Goal: Task Accomplishment & Management: Use online tool/utility

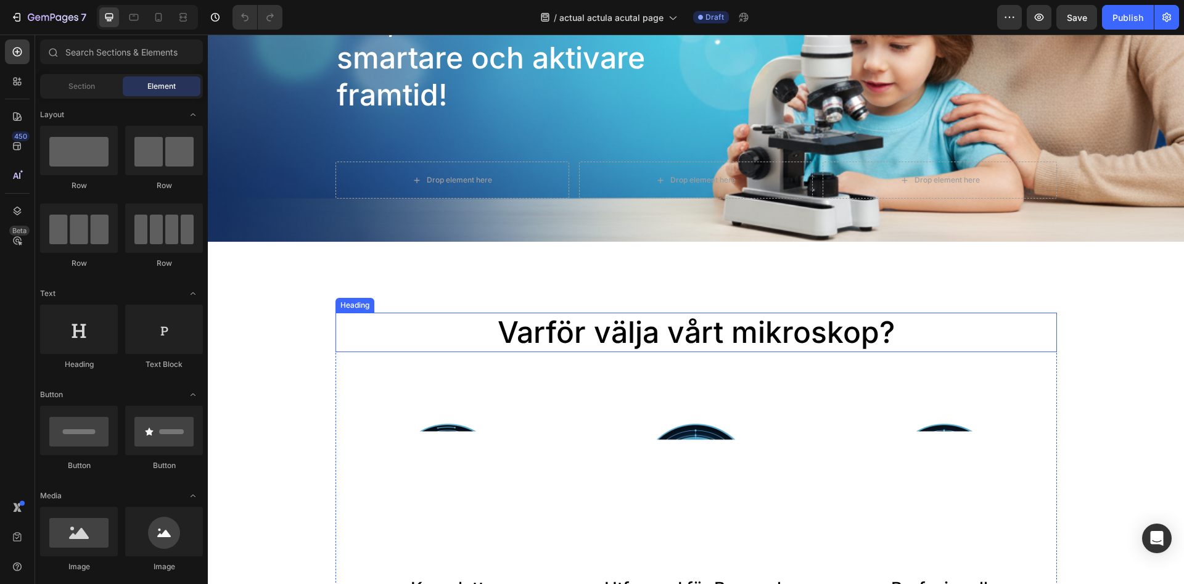
scroll to position [629, 0]
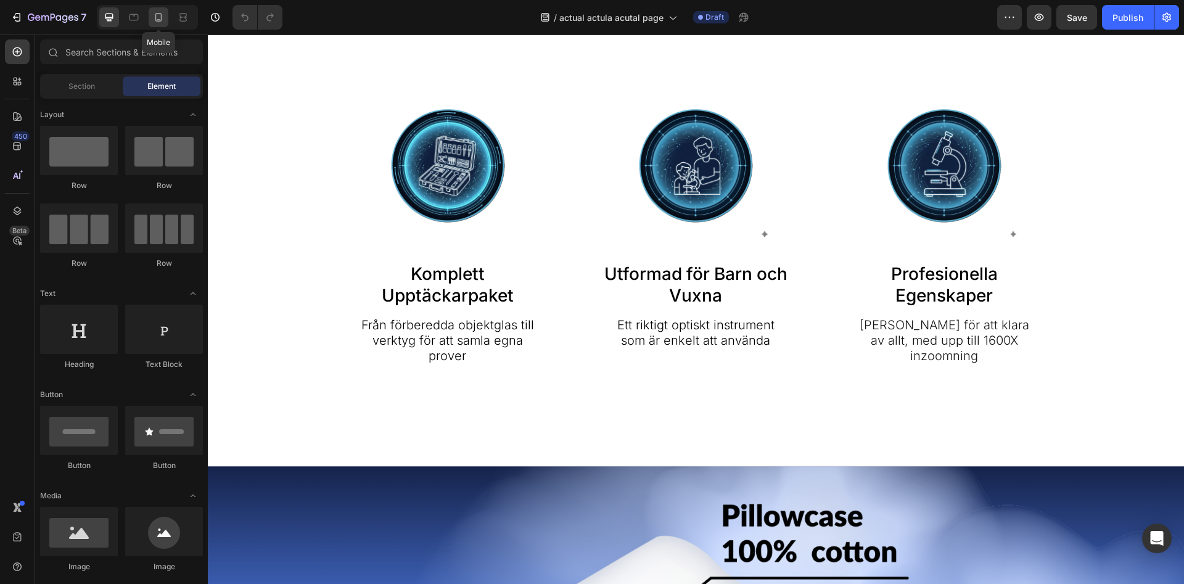
click at [158, 19] on icon at bounding box center [158, 19] width 3 height 1
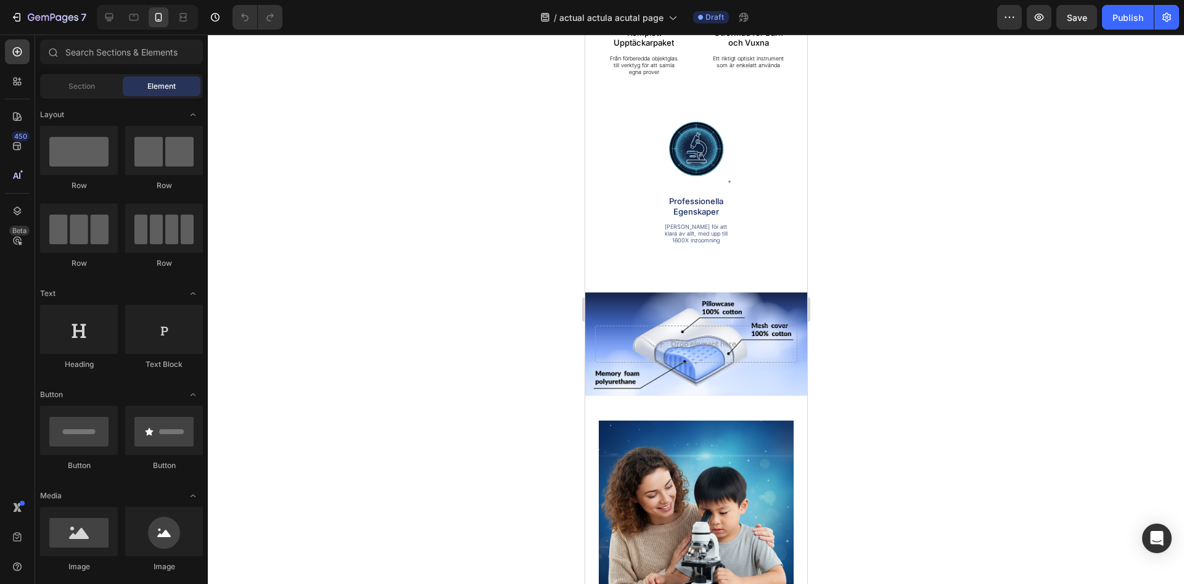
click at [945, 233] on div at bounding box center [696, 309] width 976 height 549
click at [706, 205] on p "Professionella Egenskaper" at bounding box center [696, 206] width 75 height 20
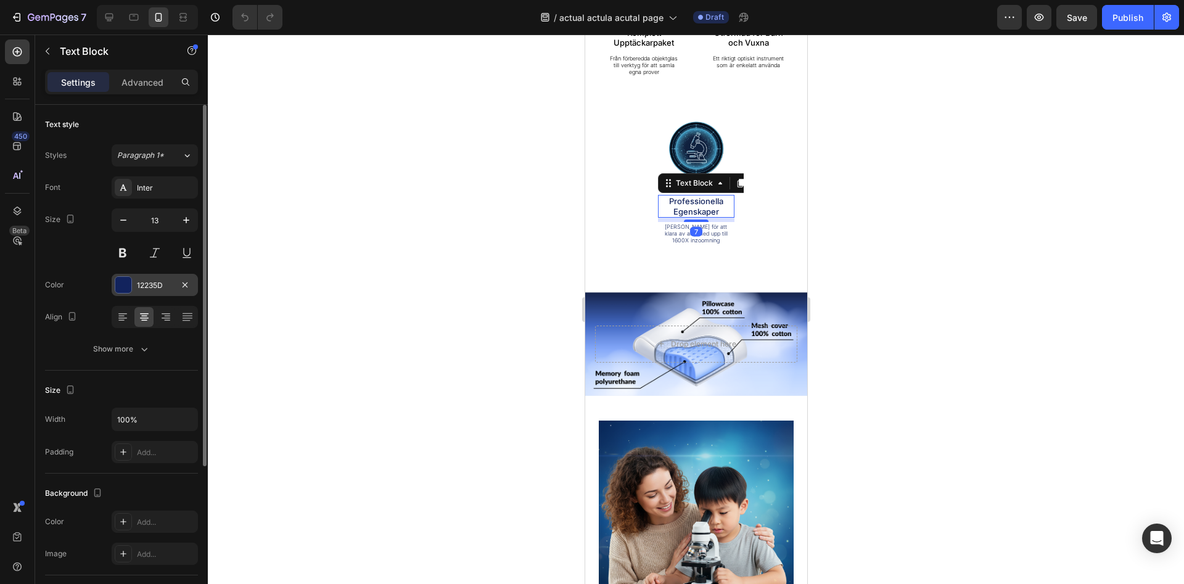
click at [123, 289] on div at bounding box center [123, 285] width 16 height 16
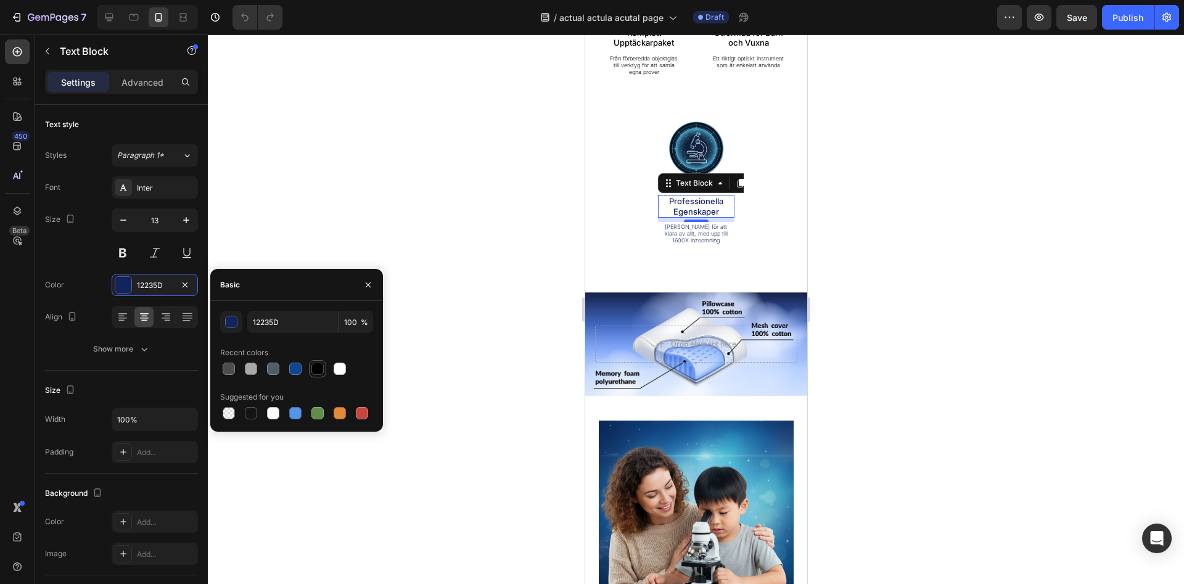
click at [316, 371] on div at bounding box center [317, 369] width 12 height 12
type input "000000"
click at [679, 232] on p "[PERSON_NAME] för att klara av allt, med upp till 1600X inzoomning" at bounding box center [696, 233] width 75 height 21
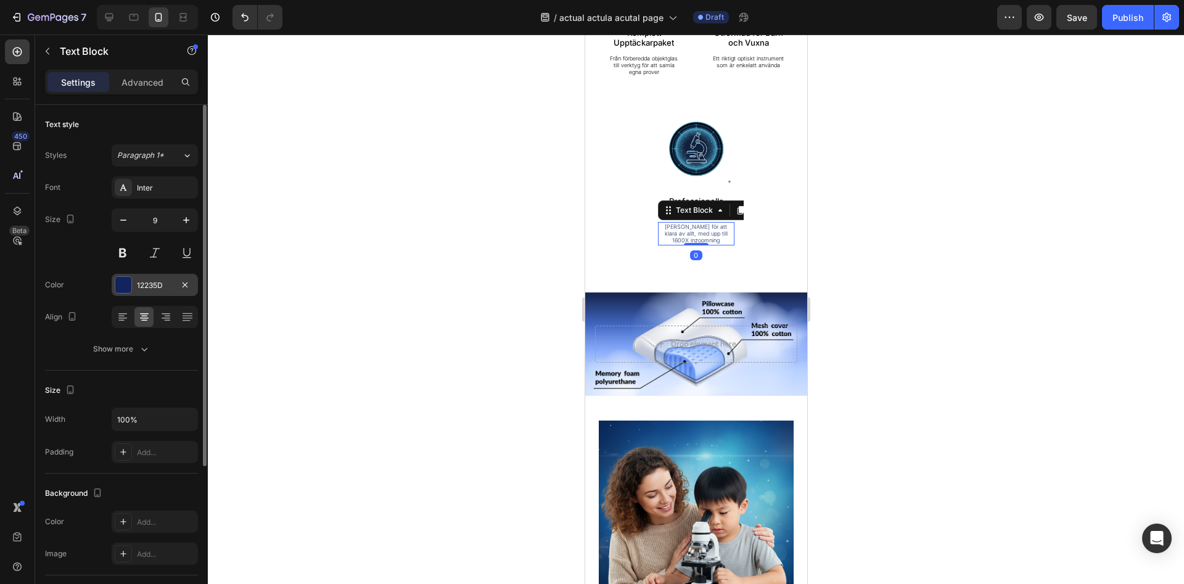
click at [129, 290] on div at bounding box center [123, 285] width 16 height 16
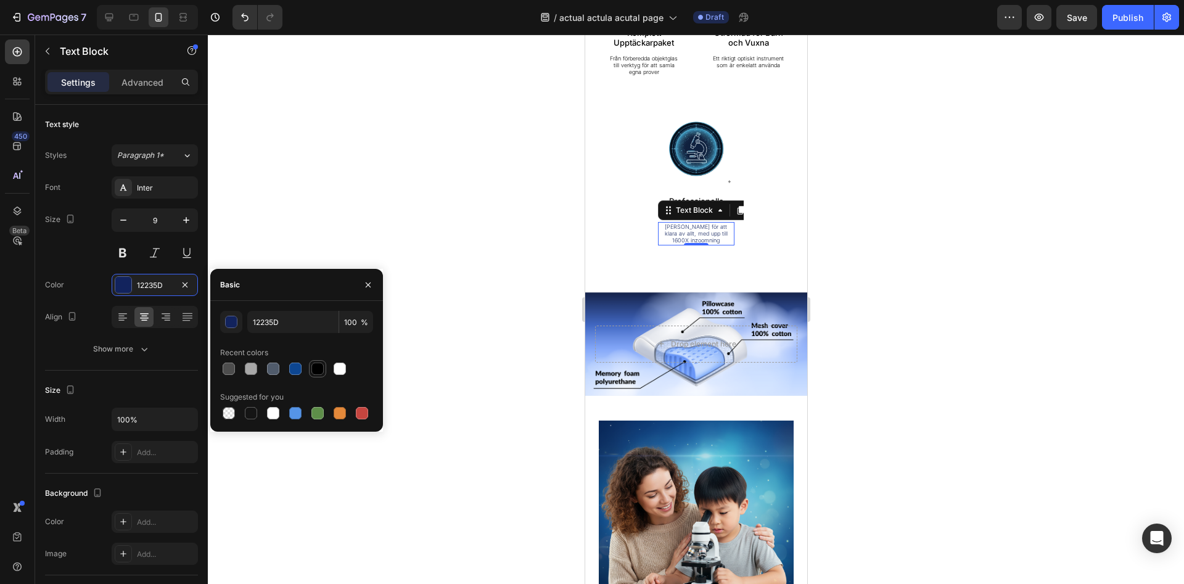
click at [318, 374] on div at bounding box center [317, 369] width 12 height 12
type input "000000"
click at [464, 317] on div at bounding box center [696, 309] width 976 height 549
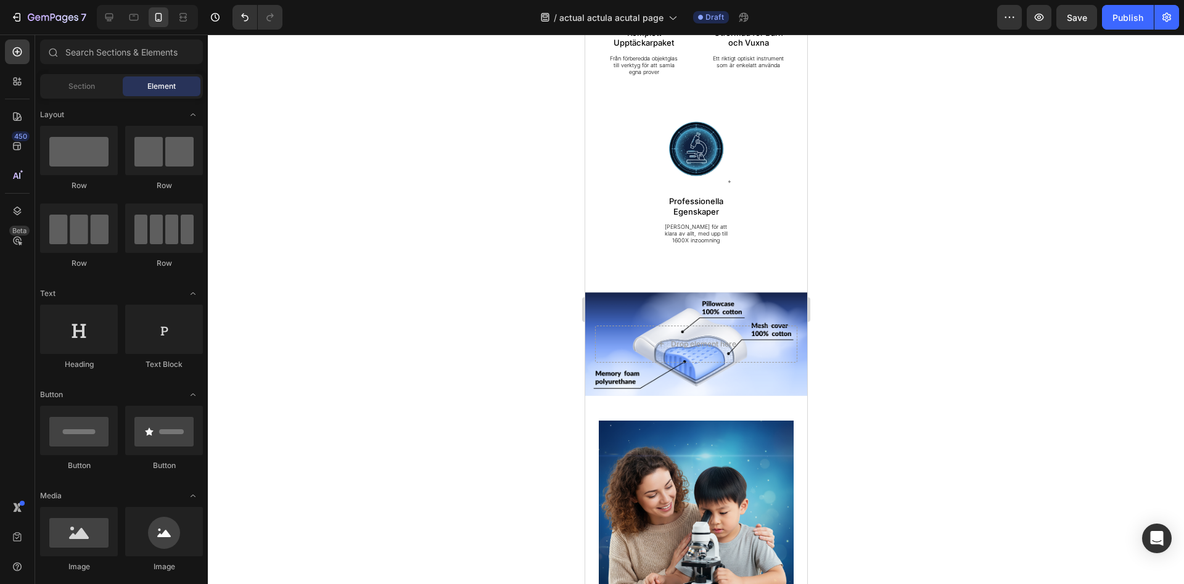
scroll to position [1006, 0]
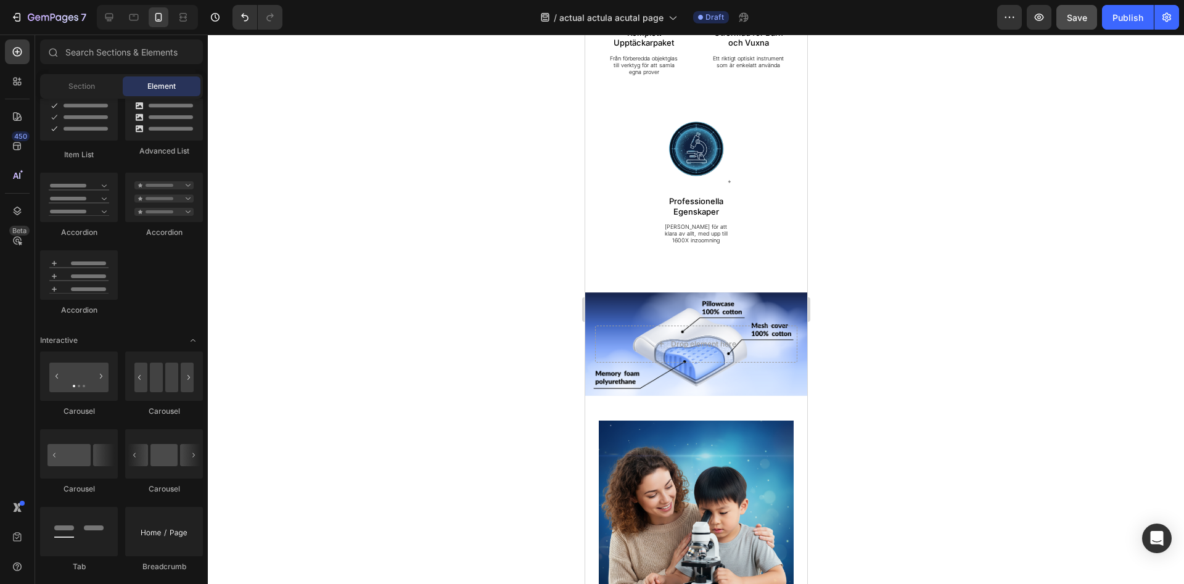
click at [1074, 21] on span "Save" at bounding box center [1077, 17] width 20 height 10
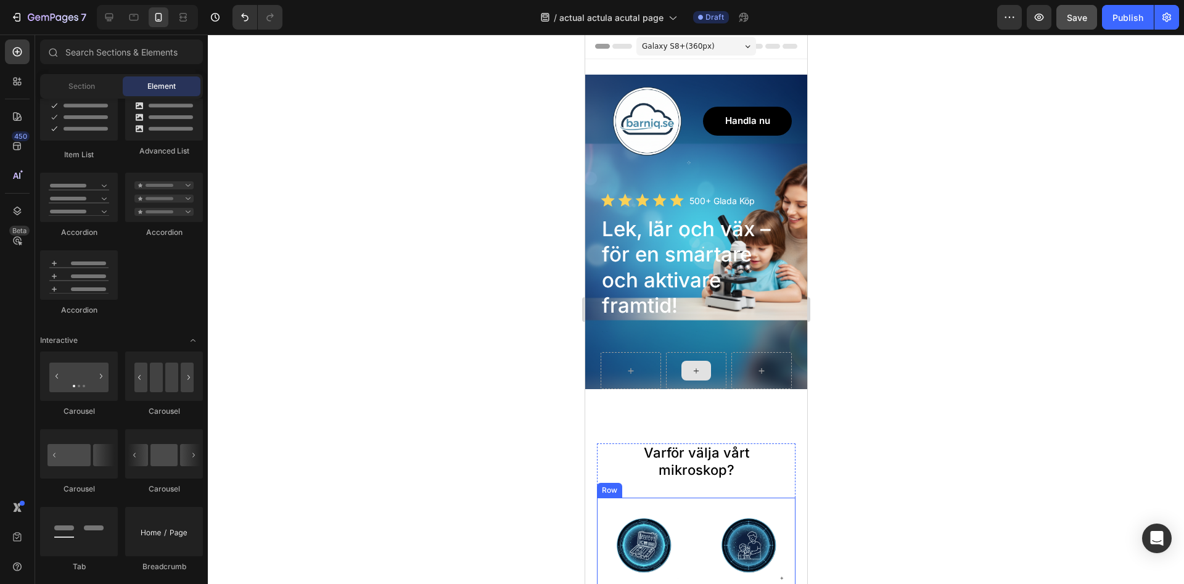
scroll to position [0, 0]
click at [701, 48] on span "Galaxy S8+ ( 360 px)" at bounding box center [677, 47] width 73 height 12
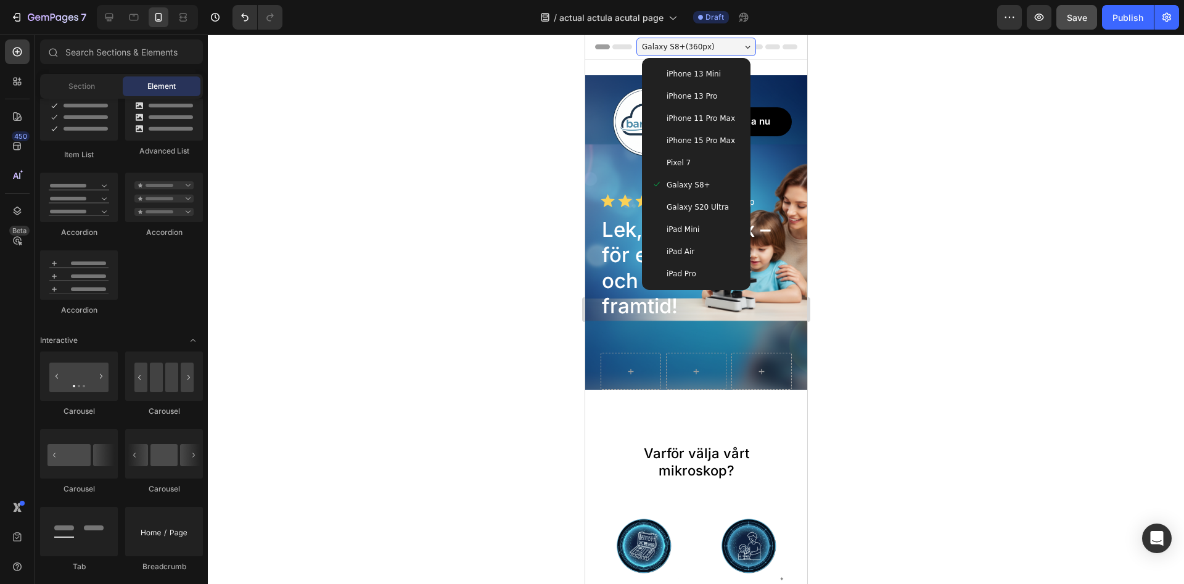
click at [689, 213] on span "Galaxy S20 Ultra" at bounding box center [697, 207] width 62 height 12
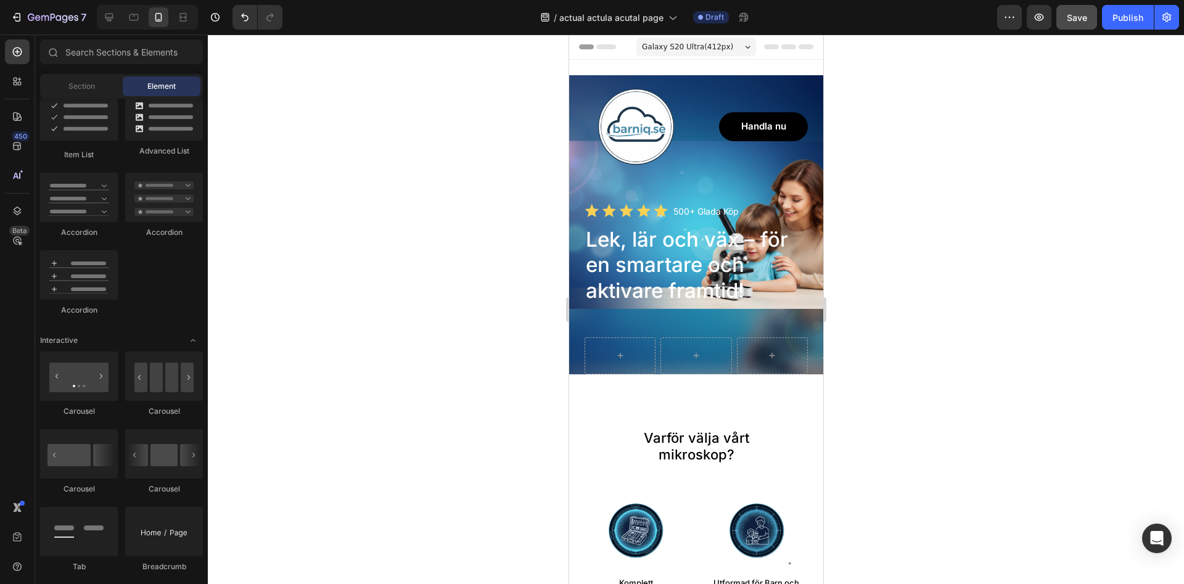
click at [702, 40] on div "Galaxy S20 Ultra ( 412 px)" at bounding box center [696, 47] width 120 height 18
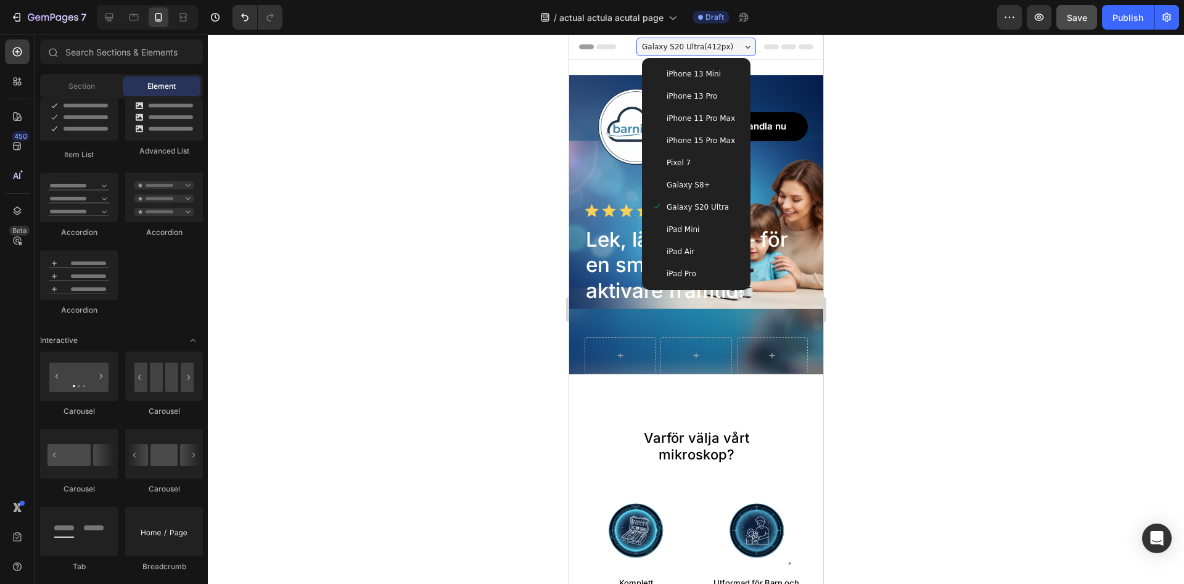
click at [699, 139] on span "iPhone 15 Pro Max" at bounding box center [700, 140] width 68 height 12
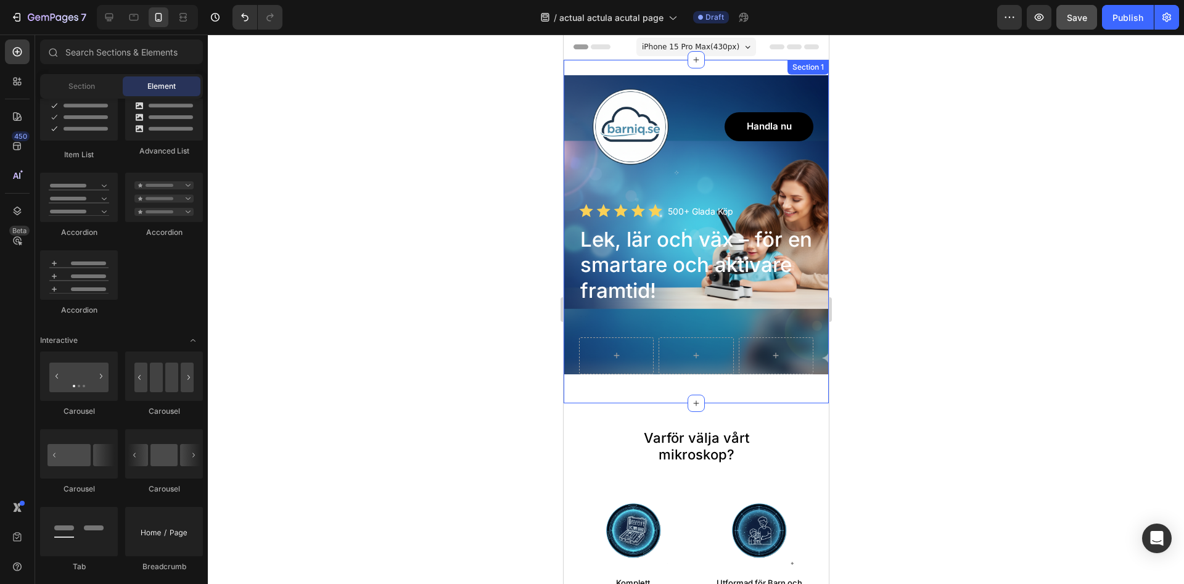
click at [703, 51] on span "iPhone 15 Pro Max ( 430 px)" at bounding box center [689, 47] width 97 height 12
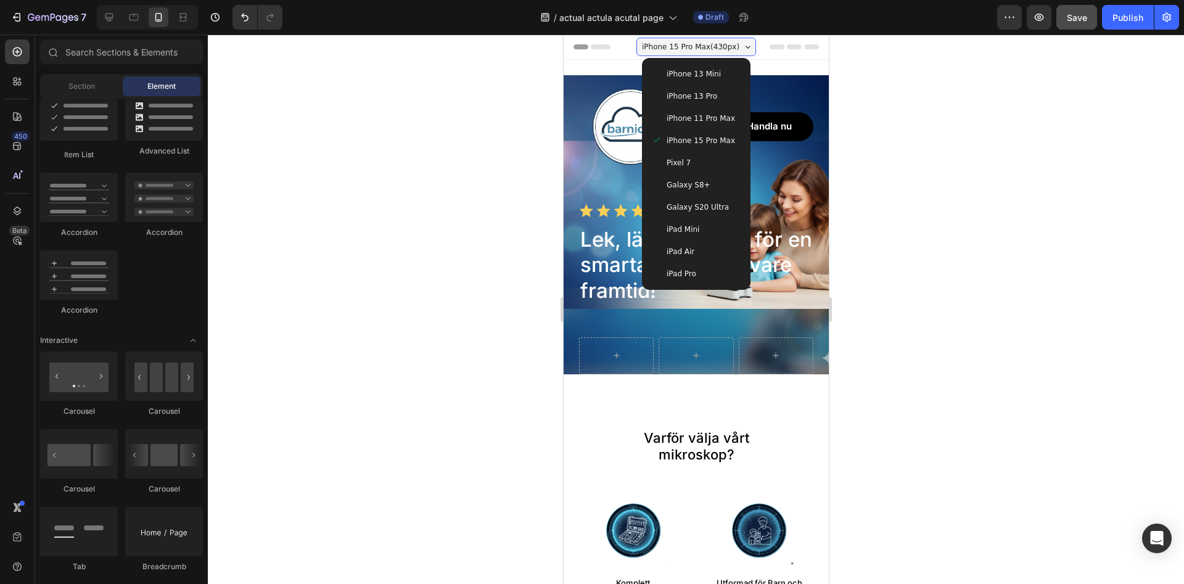
click at [677, 157] on div "Pixel 7" at bounding box center [695, 163] width 99 height 22
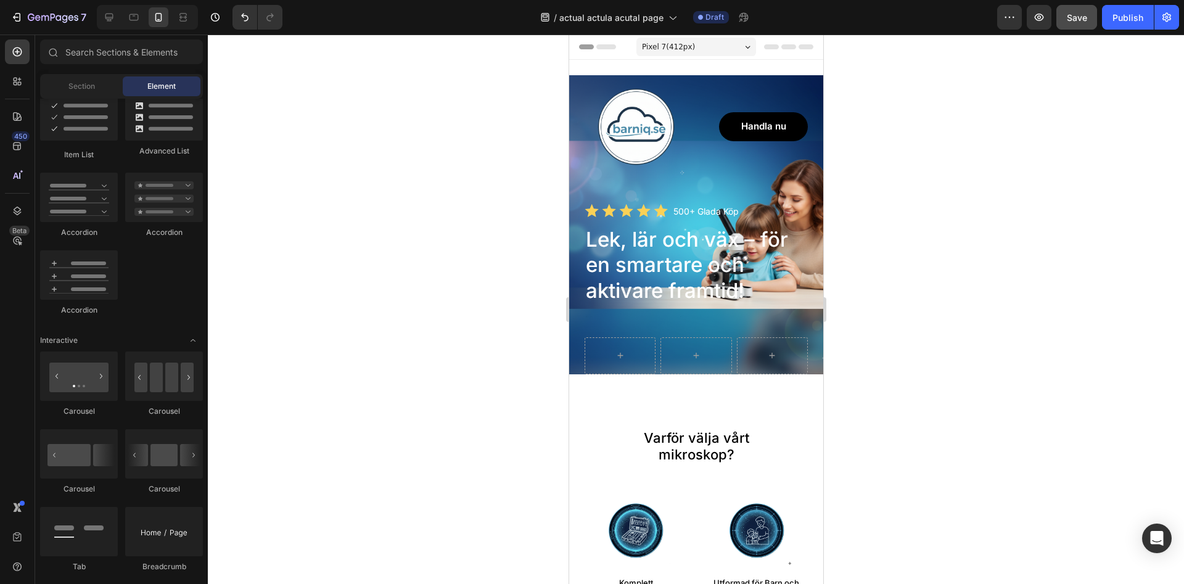
click at [888, 138] on div at bounding box center [696, 309] width 976 height 549
click at [694, 48] on div "Pixel 7 ( 412 px)" at bounding box center [696, 47] width 120 height 18
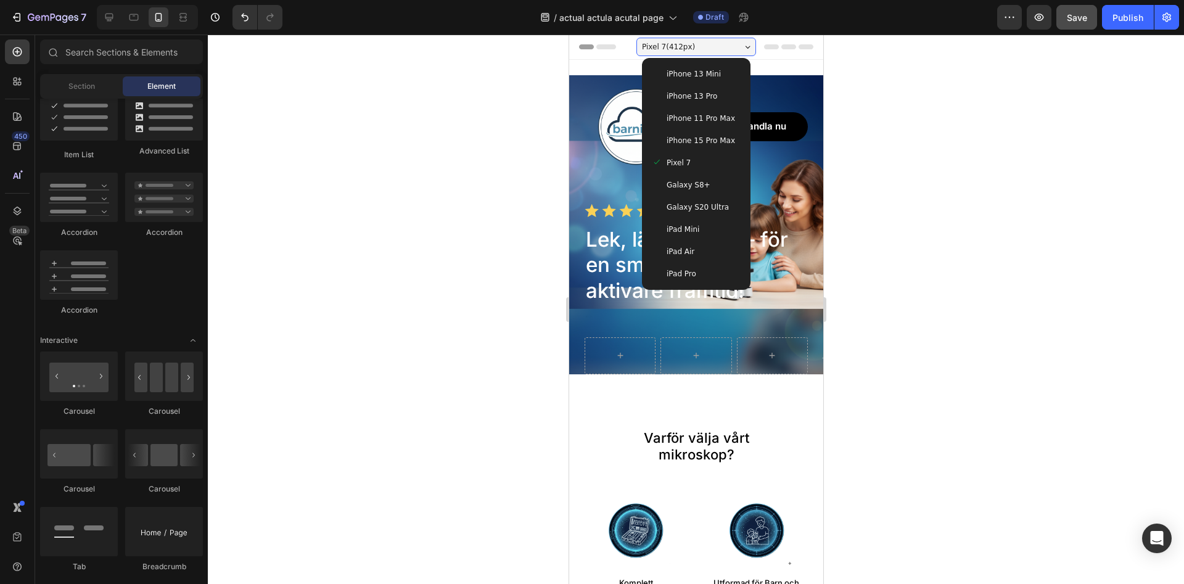
click at [696, 74] on span "iPhone 13 Mini" at bounding box center [693, 74] width 54 height 12
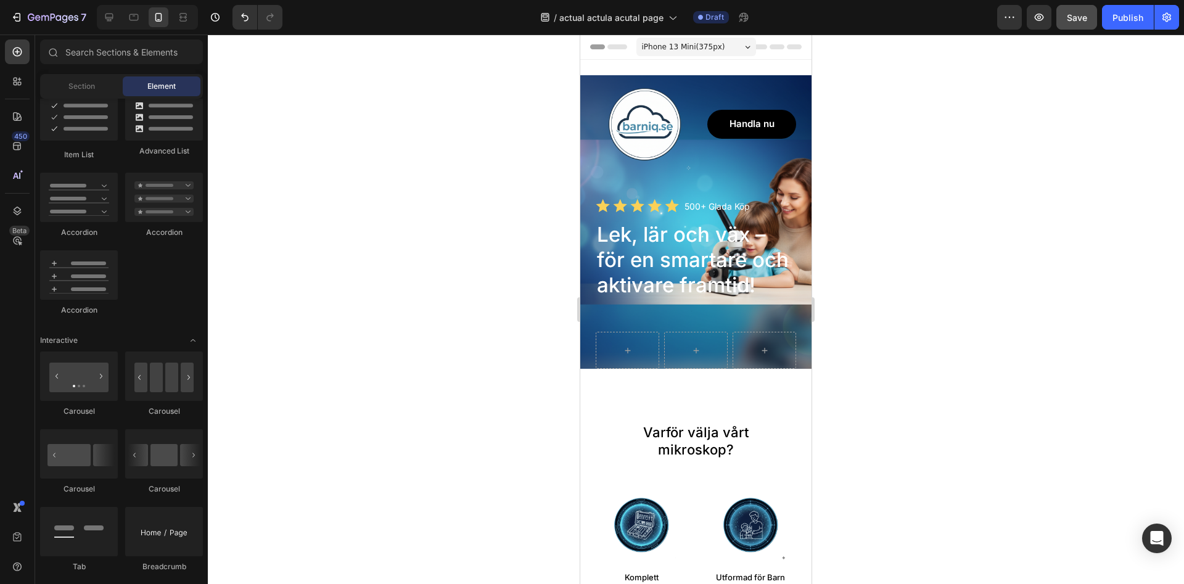
click at [942, 166] on div at bounding box center [696, 309] width 976 height 549
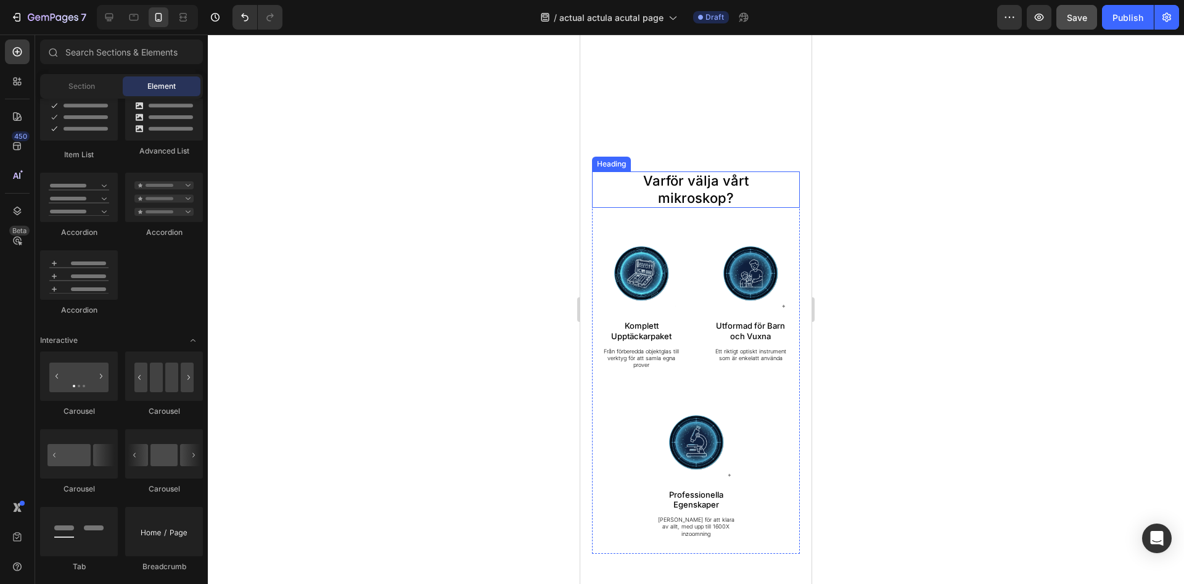
scroll to position [503, 0]
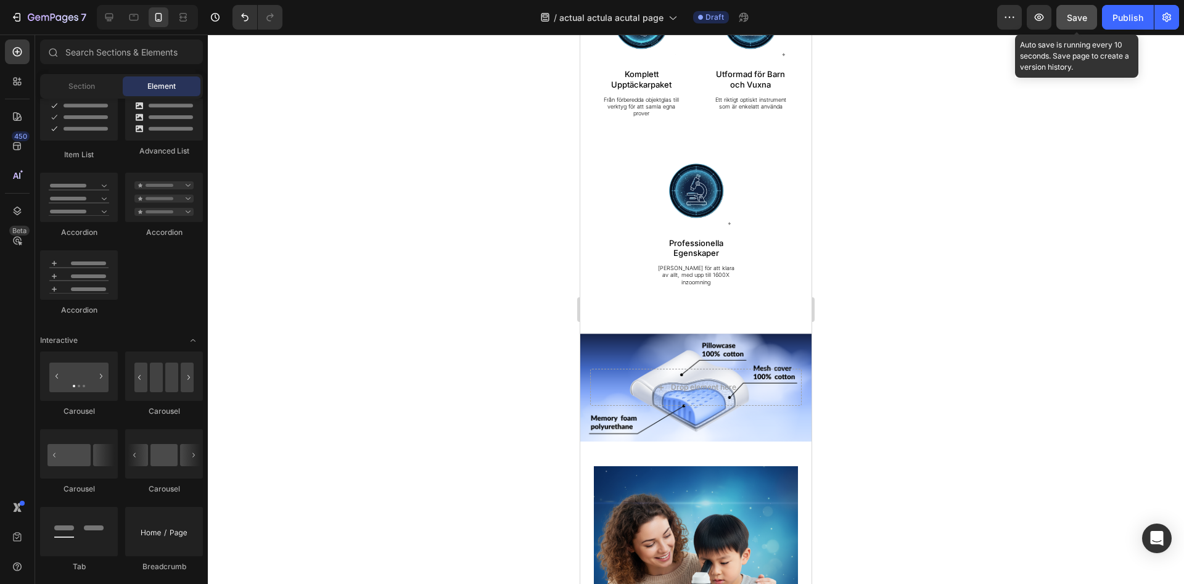
click at [1083, 14] on span "Save" at bounding box center [1077, 17] width 20 height 10
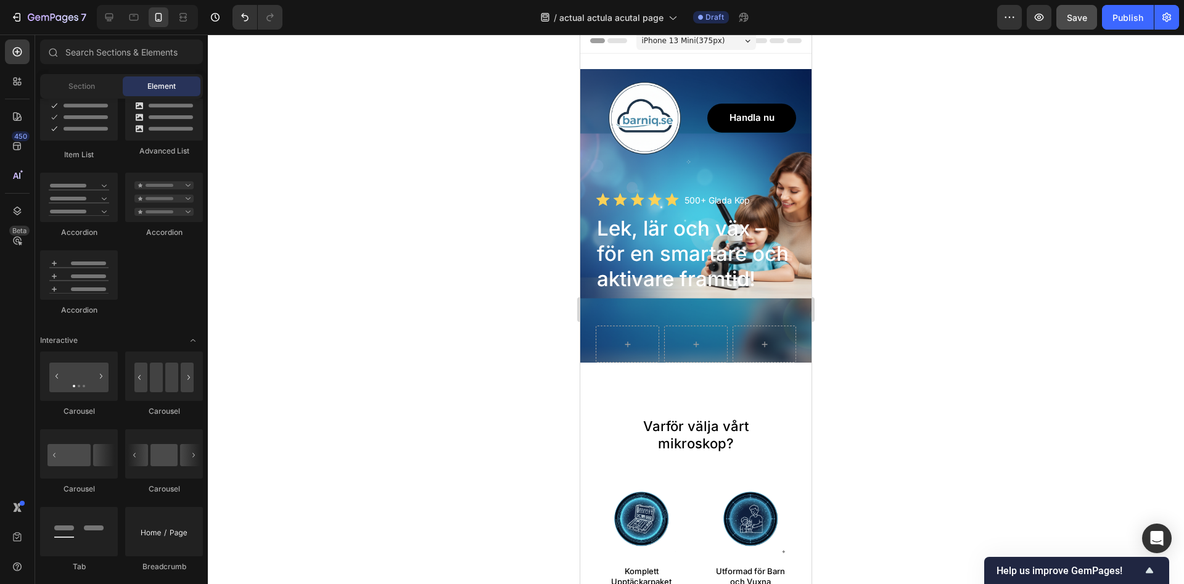
scroll to position [0, 0]
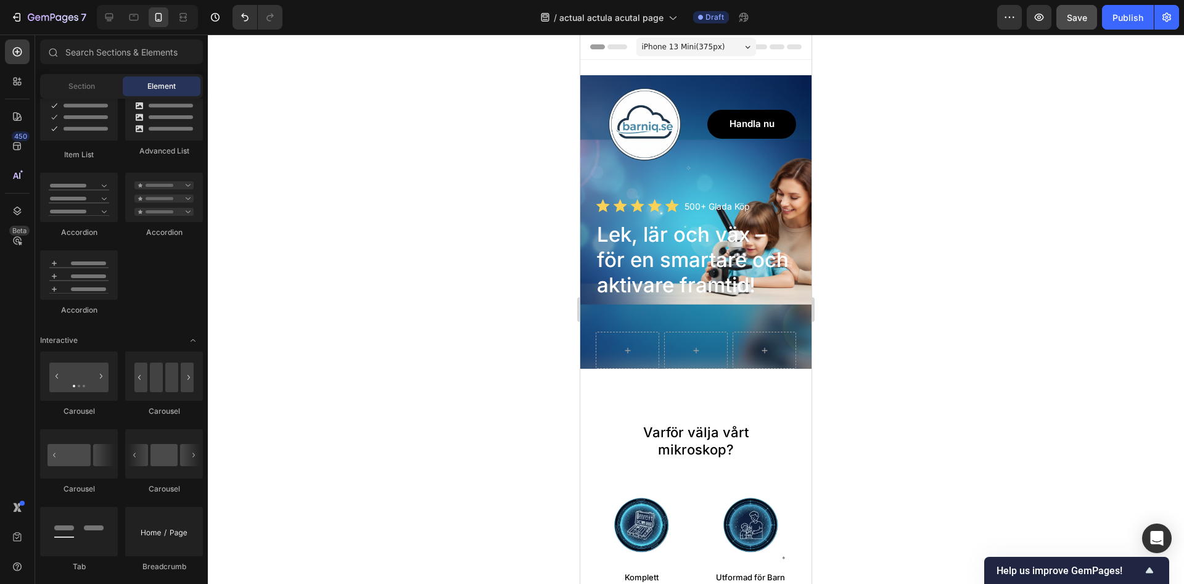
click at [506, 299] on div at bounding box center [696, 309] width 976 height 549
click at [131, 21] on icon at bounding box center [134, 17] width 12 height 12
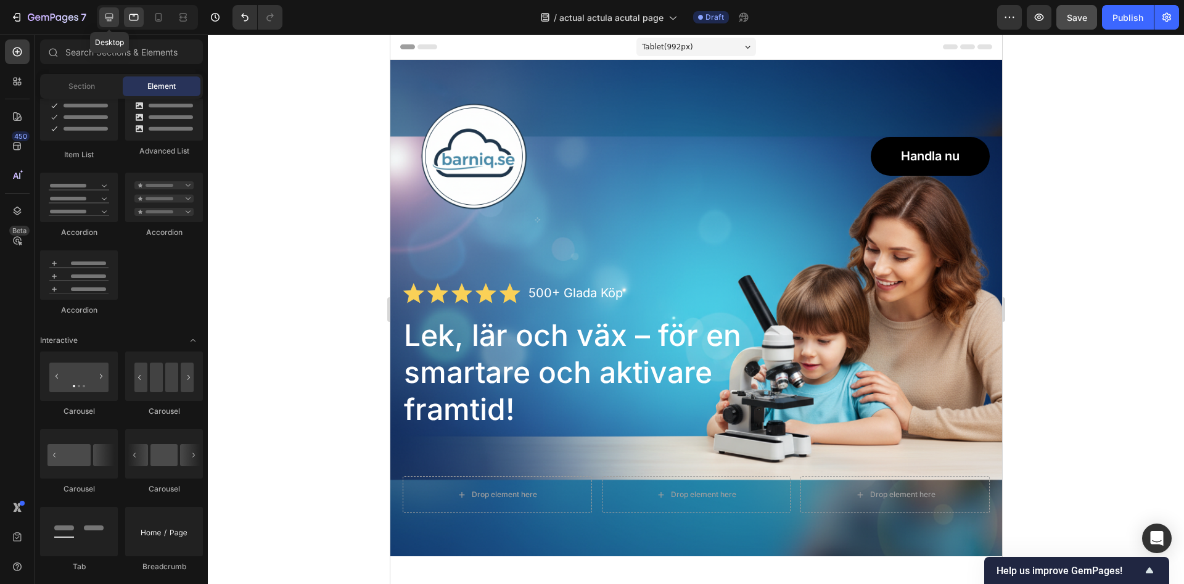
click at [110, 20] on icon at bounding box center [109, 18] width 8 height 8
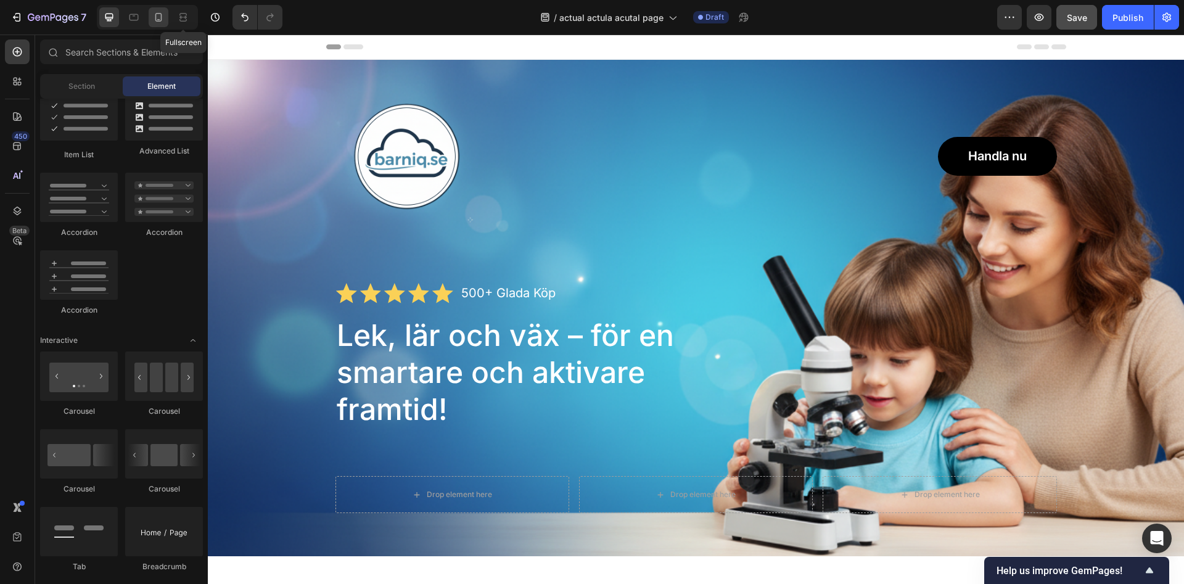
click at [160, 20] on icon at bounding box center [158, 19] width 3 height 1
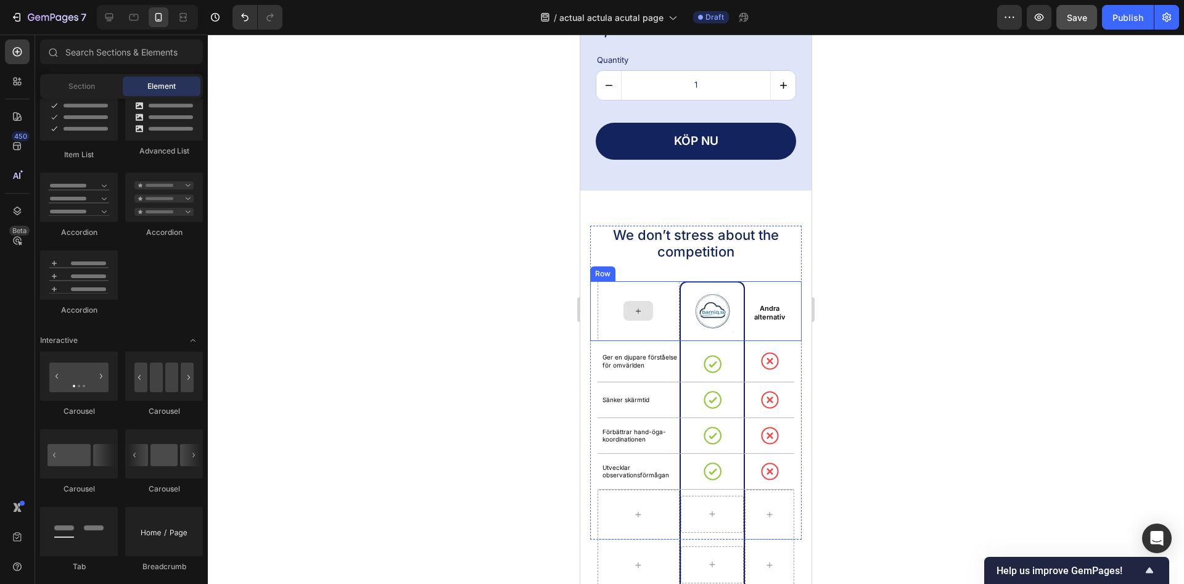
scroll to position [2516, 0]
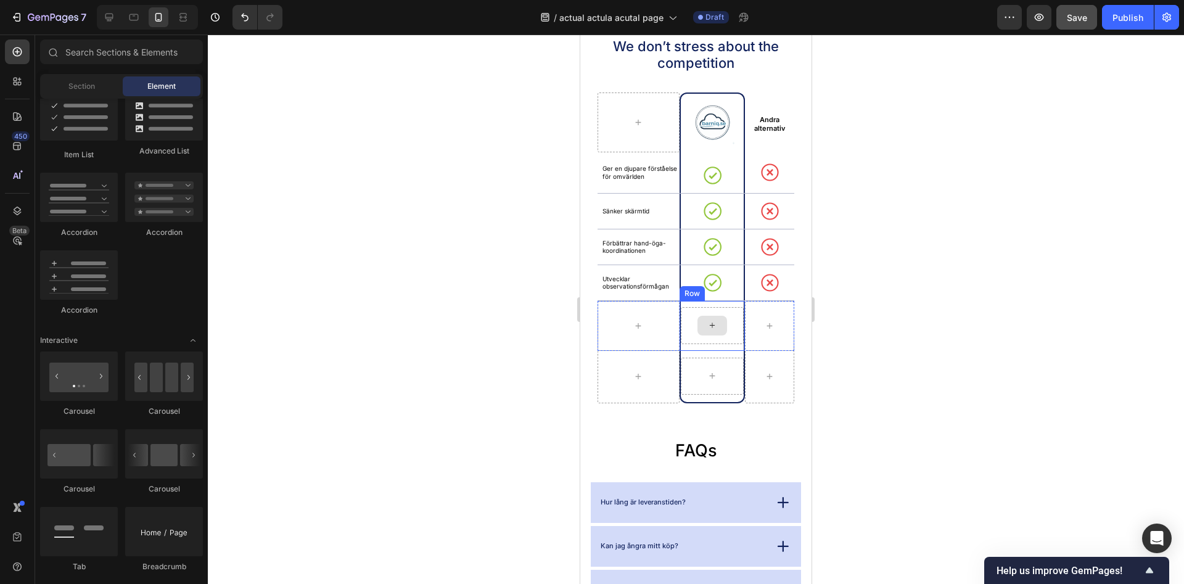
click at [703, 335] on div at bounding box center [712, 326] width 30 height 20
click at [639, 334] on div at bounding box center [638, 326] width 30 height 20
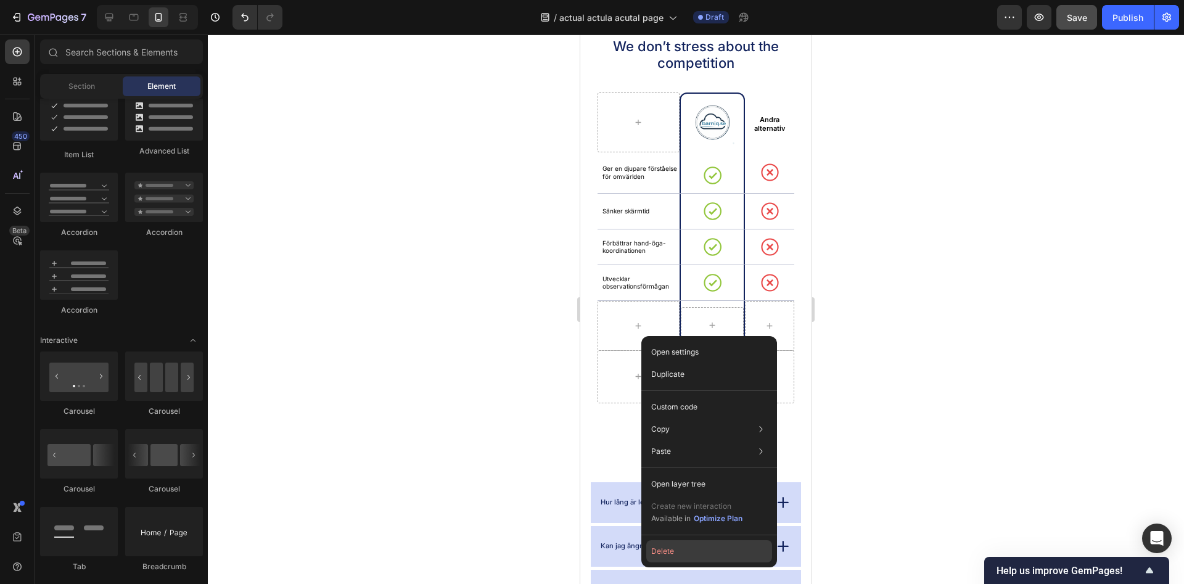
click at [690, 547] on button "Delete" at bounding box center [709, 551] width 126 height 22
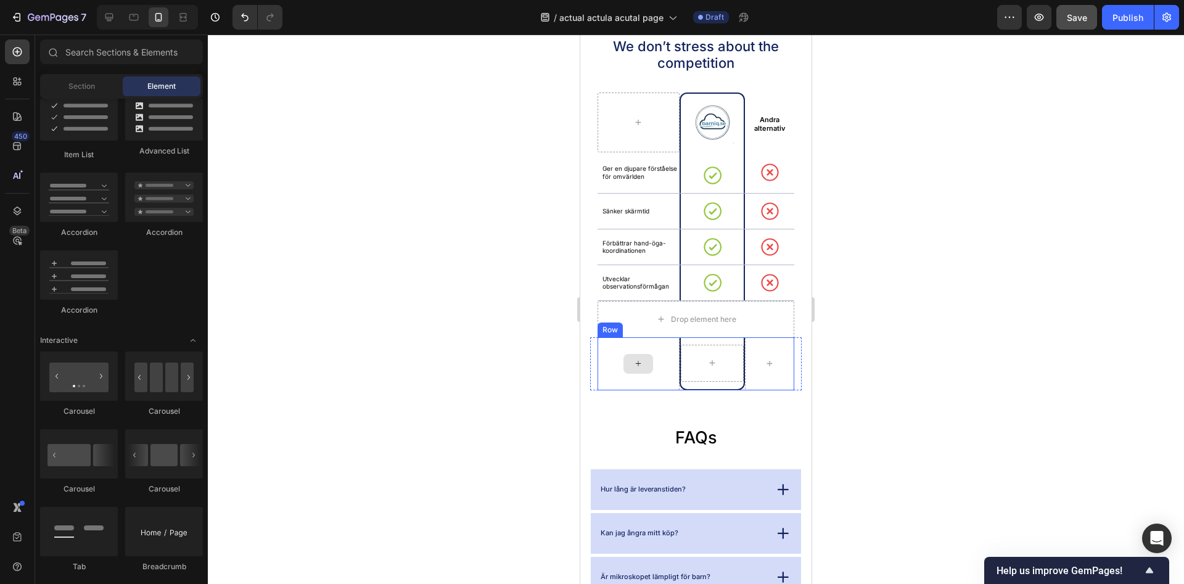
click at [670, 358] on div at bounding box center [639, 363] width 82 height 53
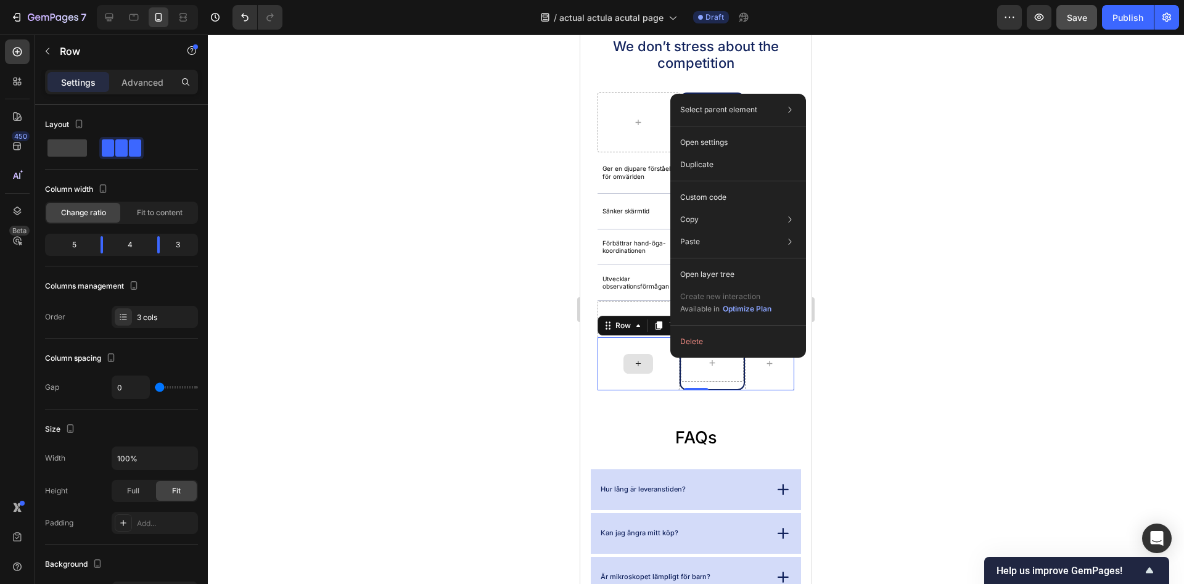
click at [664, 353] on div at bounding box center [639, 363] width 82 height 53
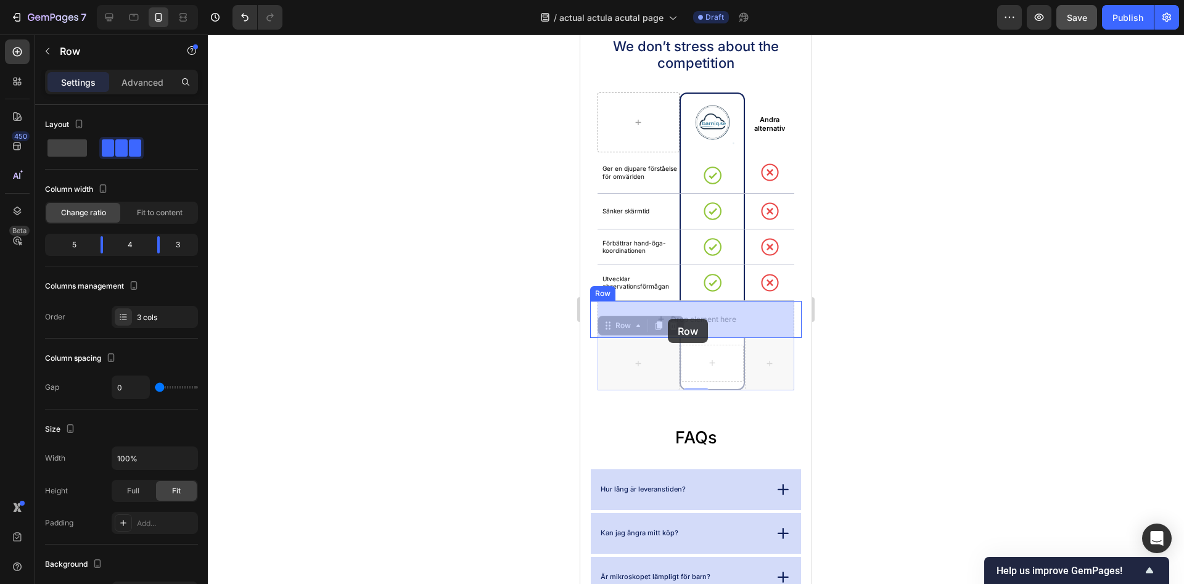
drag, startPoint x: 667, startPoint y: 353, endPoint x: 667, endPoint y: 333, distance: 19.7
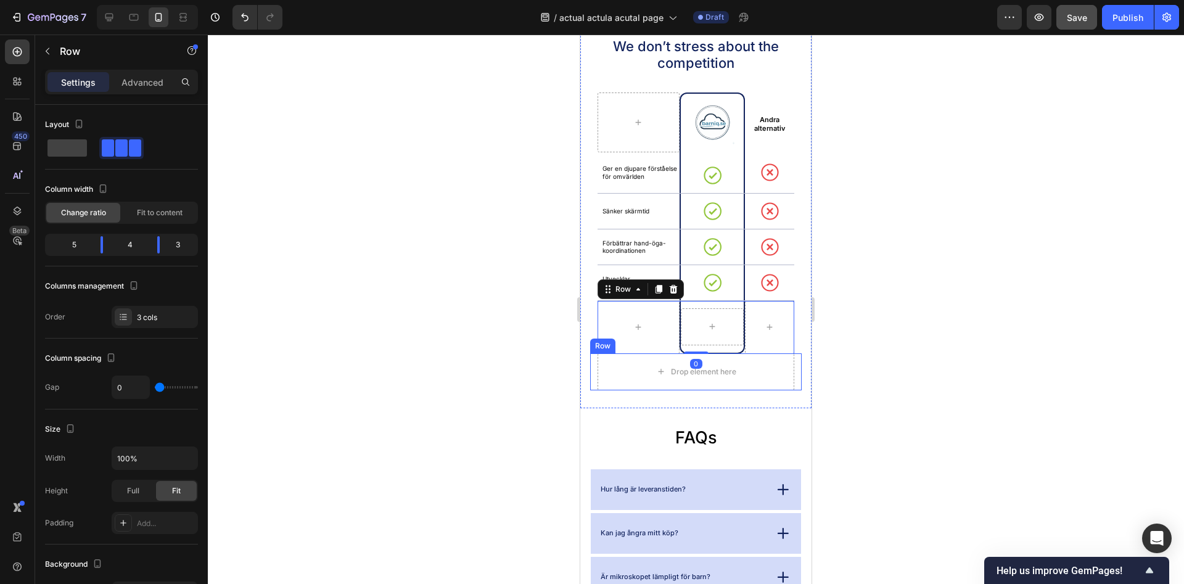
click at [851, 355] on div at bounding box center [696, 309] width 976 height 549
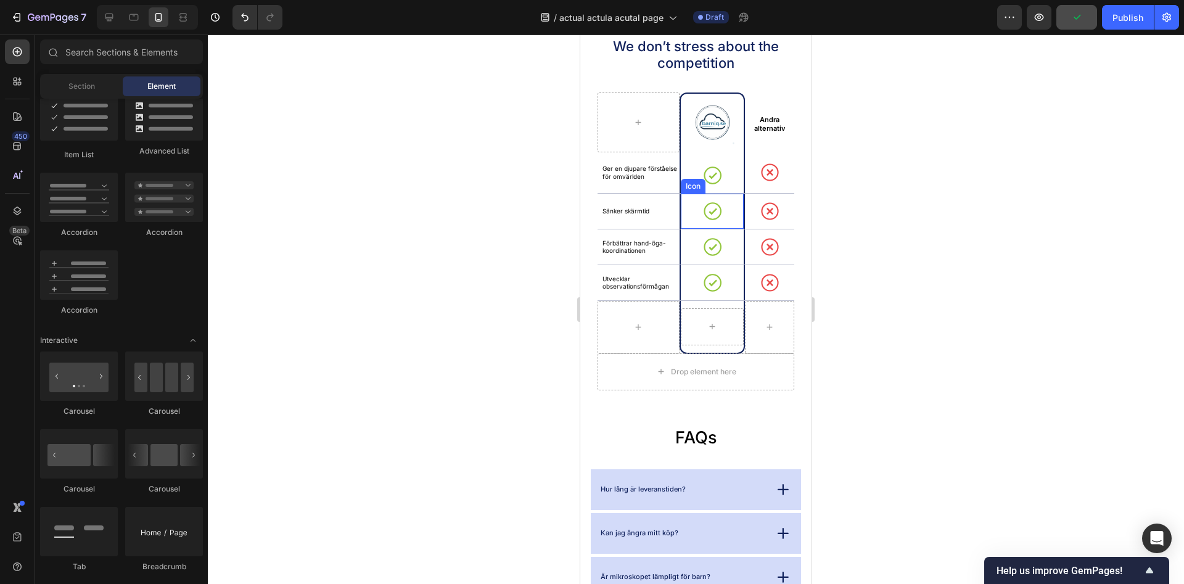
scroll to position [2327, 0]
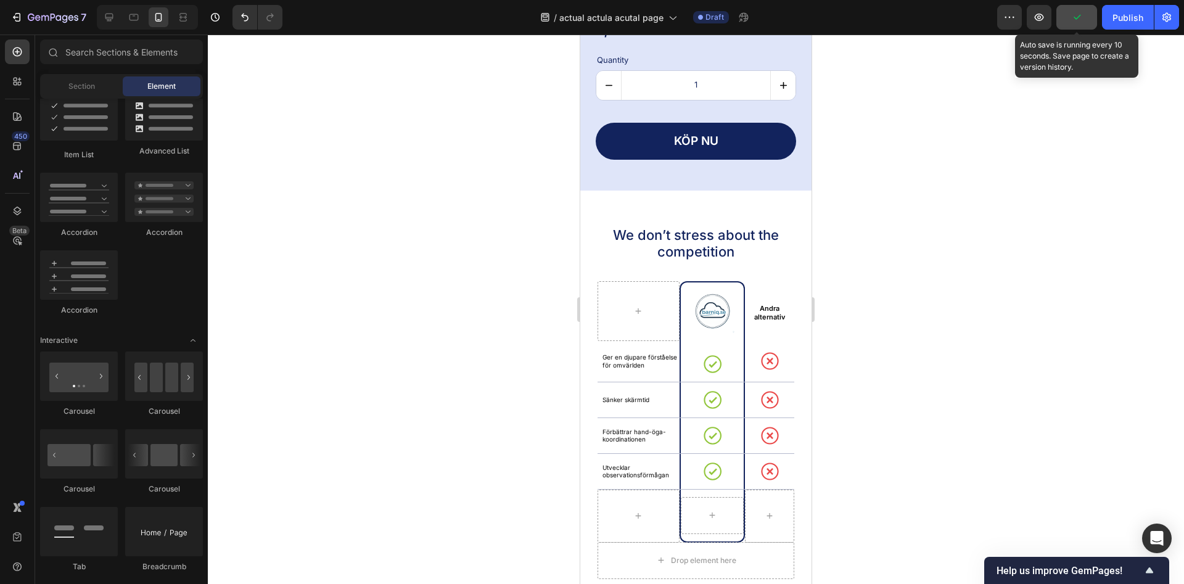
click at [1074, 16] on icon "button" at bounding box center [1076, 17] width 12 height 12
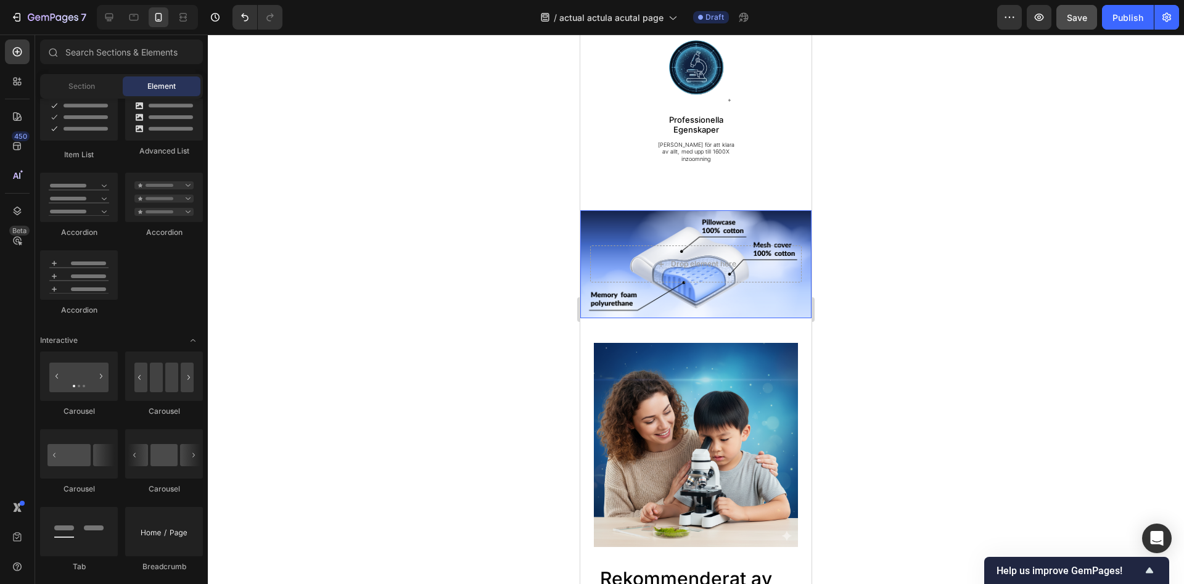
scroll to position [692, 0]
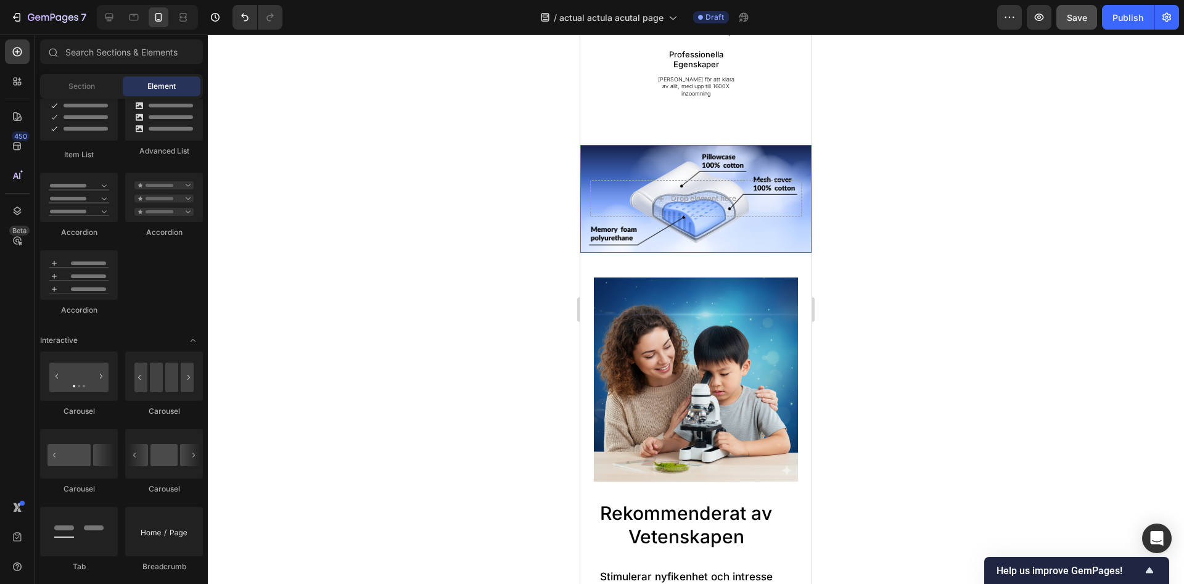
click at [686, 219] on div "Drop element here" at bounding box center [695, 198] width 231 height 57
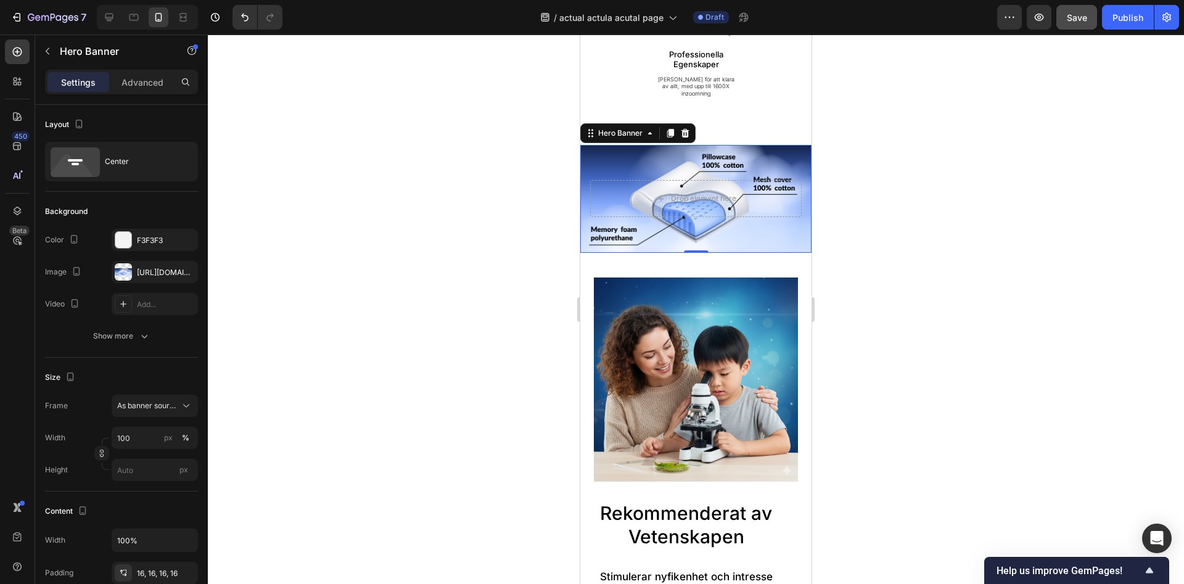
click at [690, 210] on div "Drop element here" at bounding box center [696, 198] width 212 height 37
click at [151, 279] on div "https://cdn.shopify.com/s/files/1/0968/5729/3130/files/gempages_586282469188174…" at bounding box center [155, 272] width 86 height 22
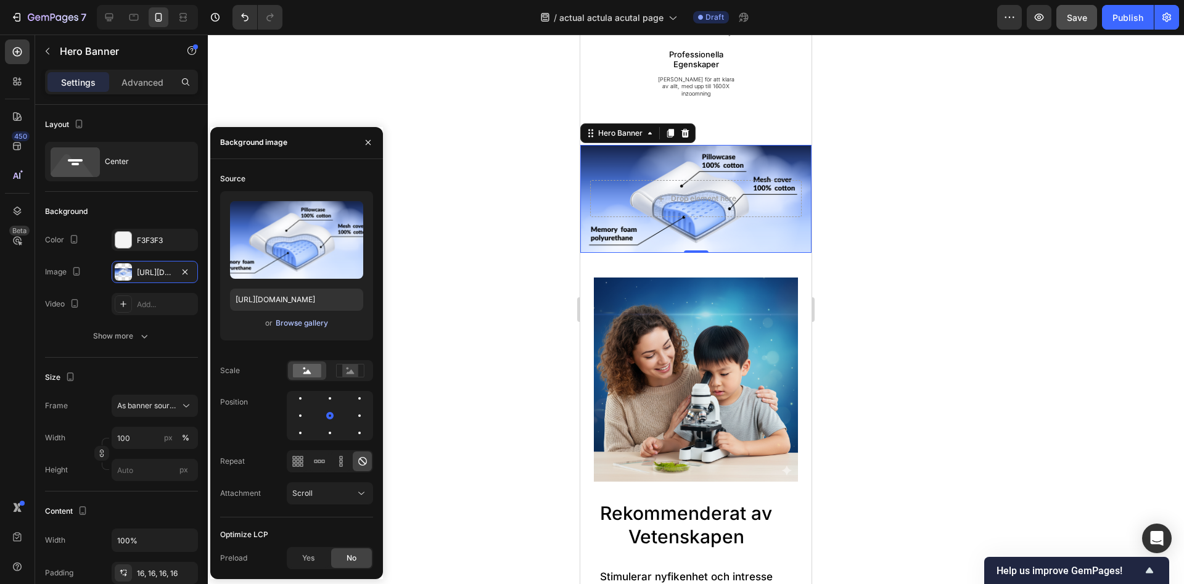
click at [292, 324] on div "Browse gallery" at bounding box center [302, 323] width 52 height 11
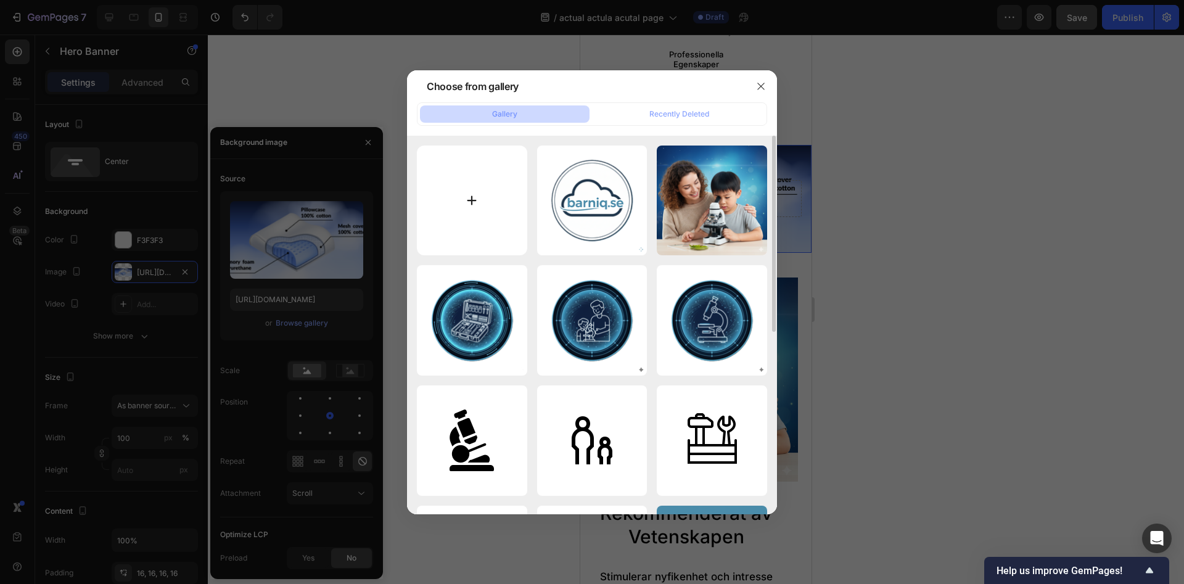
click at [473, 178] on input "file" at bounding box center [472, 201] width 110 height 110
type input "C:\fakepath\Your paragraph text (2).png"
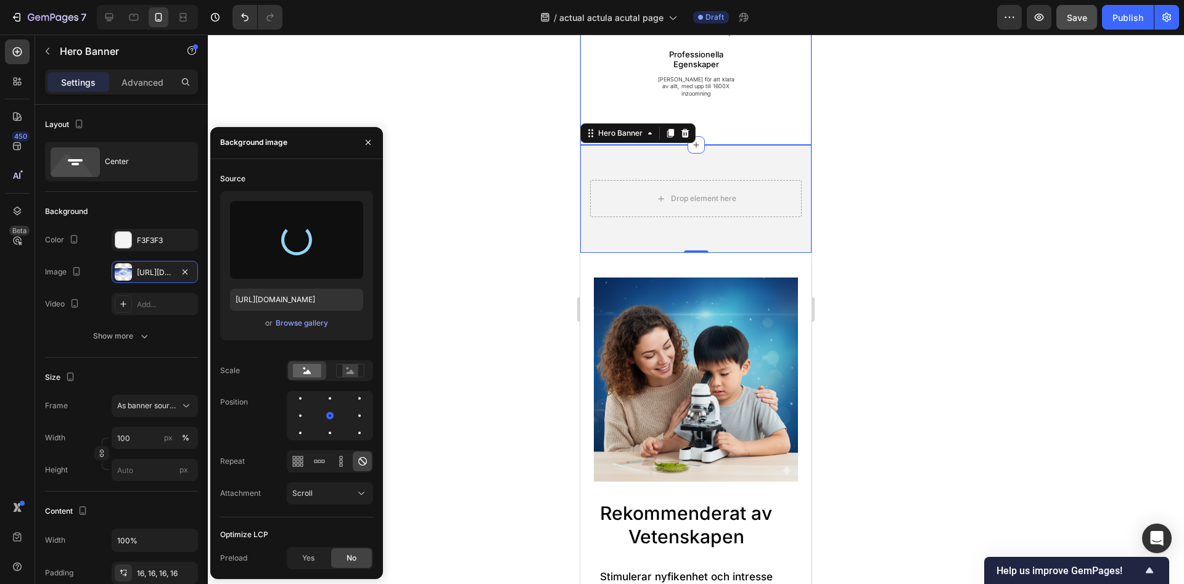
type input "https://cdn.shopify.com/s/files/1/0968/5729/3130/files/gempages_586282469188174…"
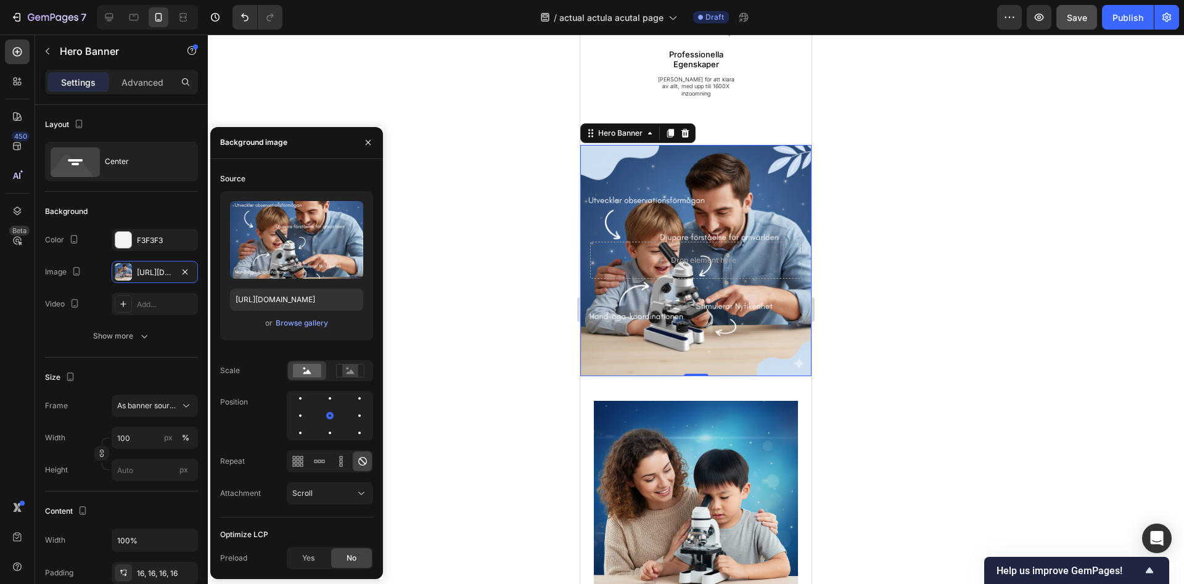
click at [507, 191] on div at bounding box center [696, 309] width 976 height 549
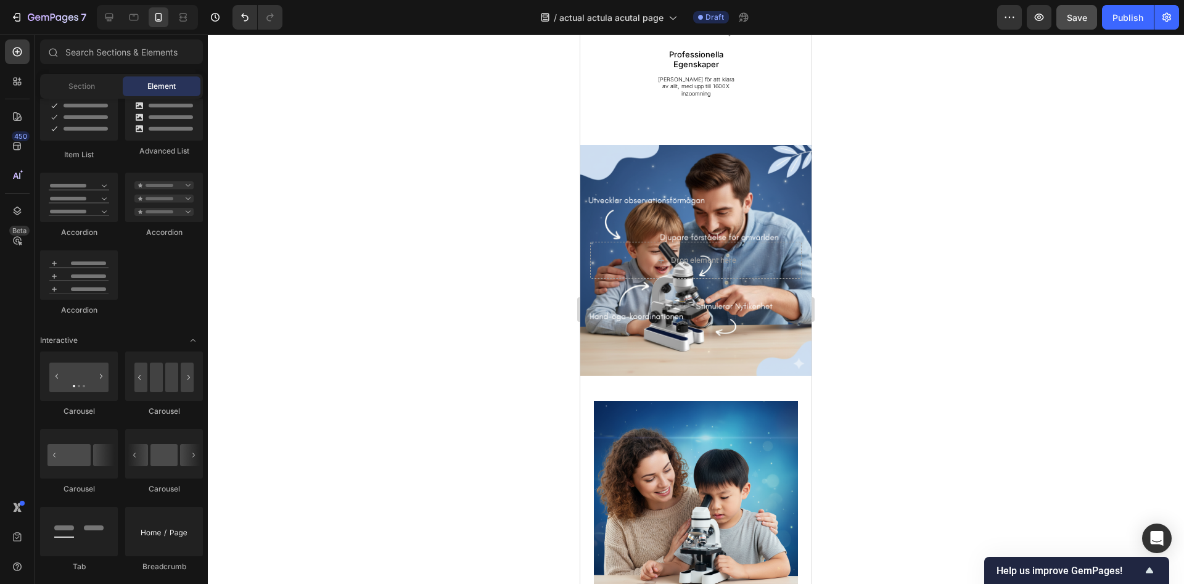
click at [840, 256] on div at bounding box center [696, 309] width 976 height 549
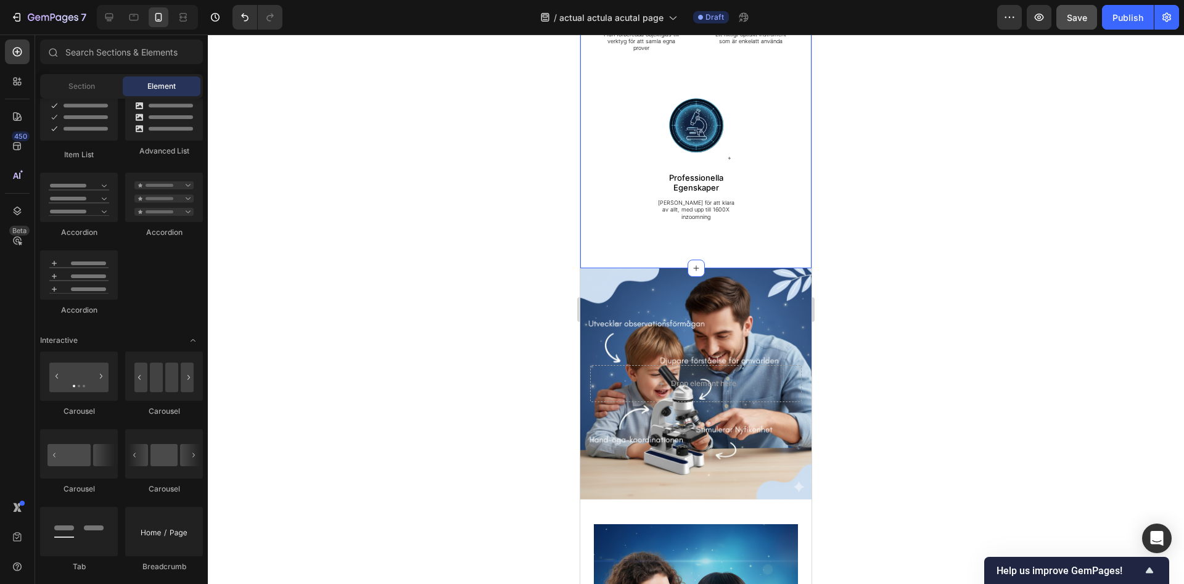
scroll to position [755, 0]
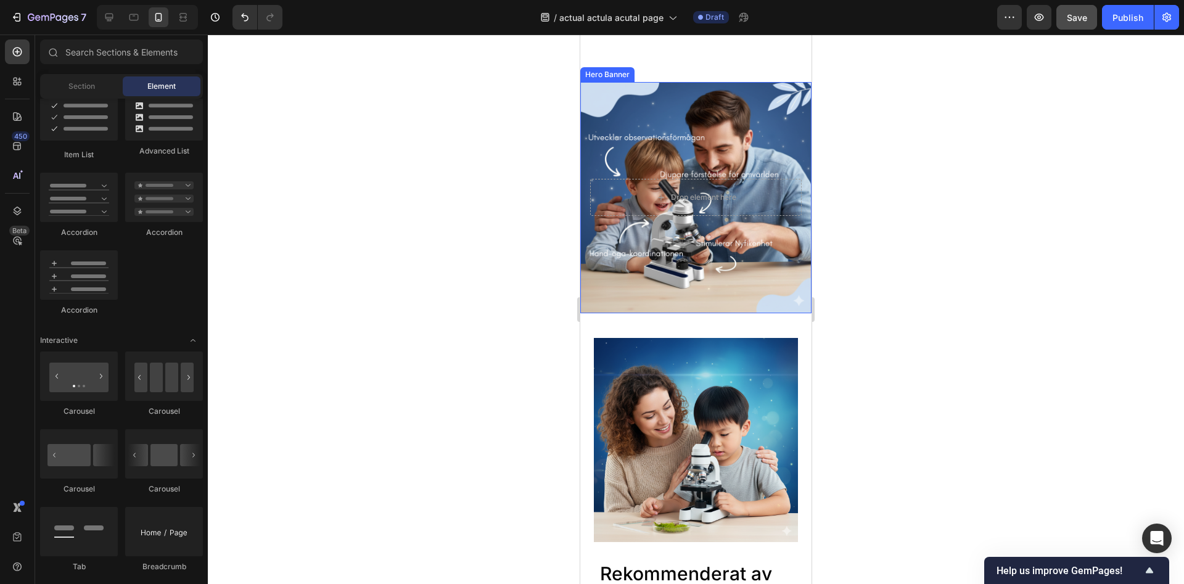
click at [671, 223] on div "Background Image" at bounding box center [695, 197] width 231 height 231
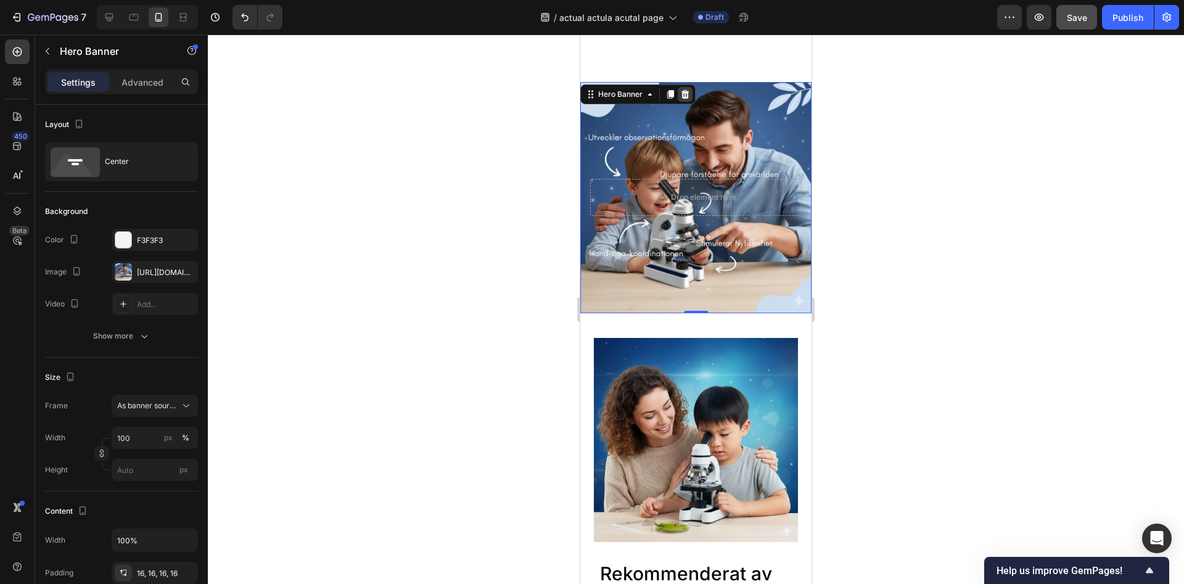
click at [687, 90] on icon at bounding box center [685, 94] width 8 height 9
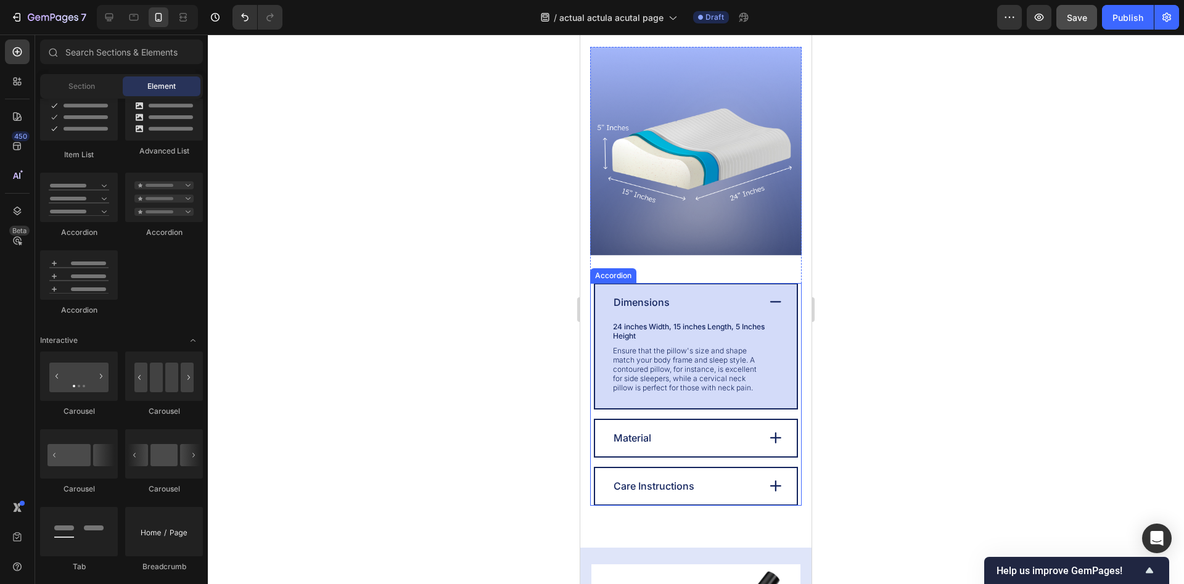
scroll to position [1384, 0]
click at [730, 433] on div "Material" at bounding box center [685, 438] width 146 height 16
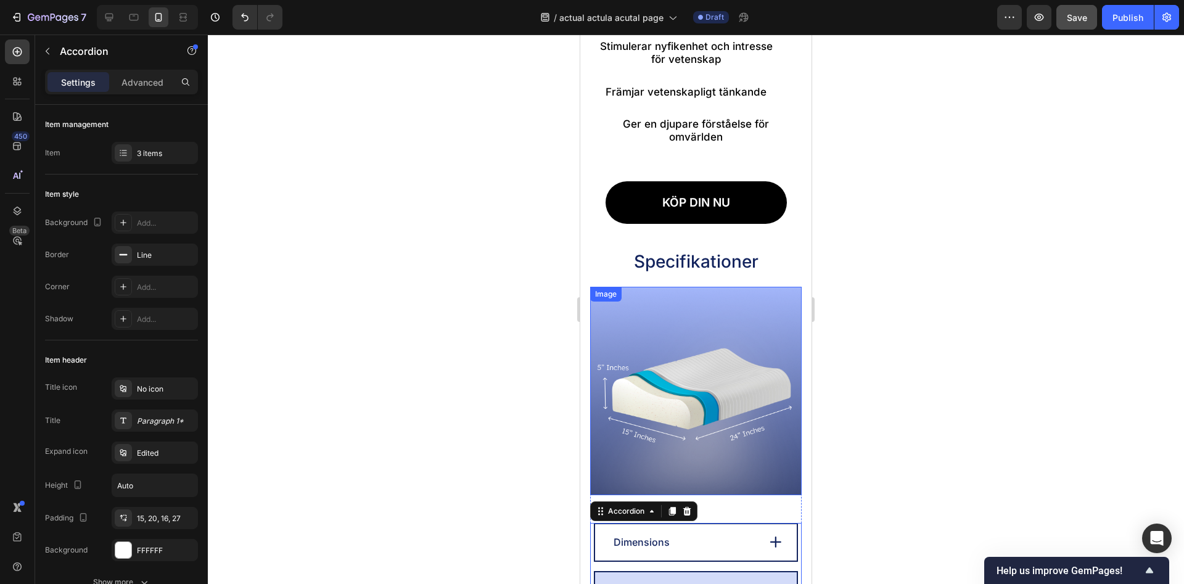
scroll to position [1132, 0]
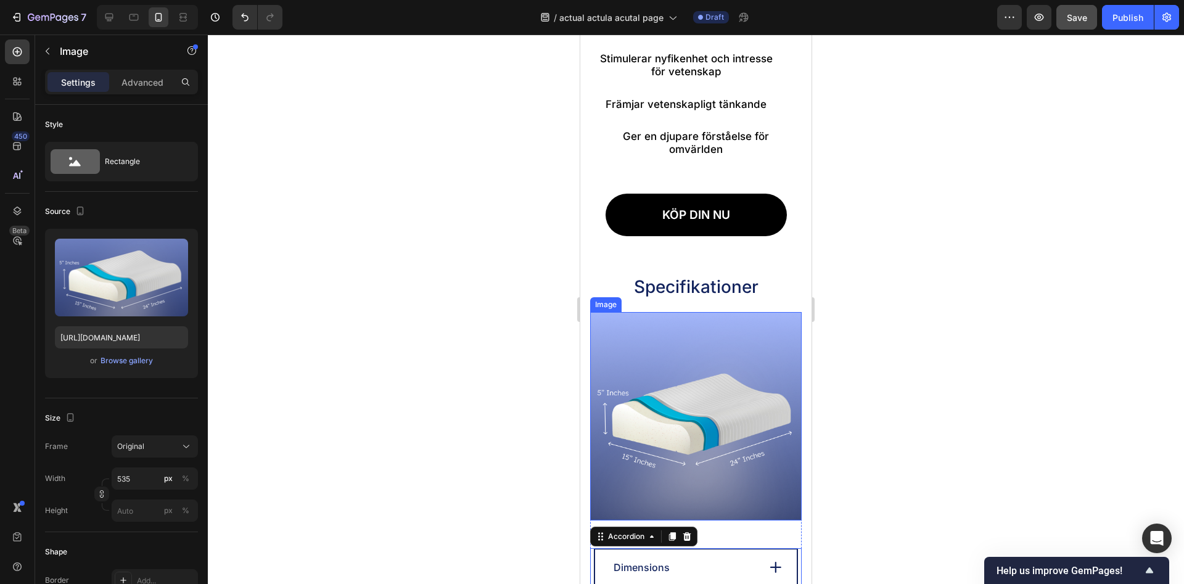
click at [663, 315] on img at bounding box center [696, 416] width 212 height 208
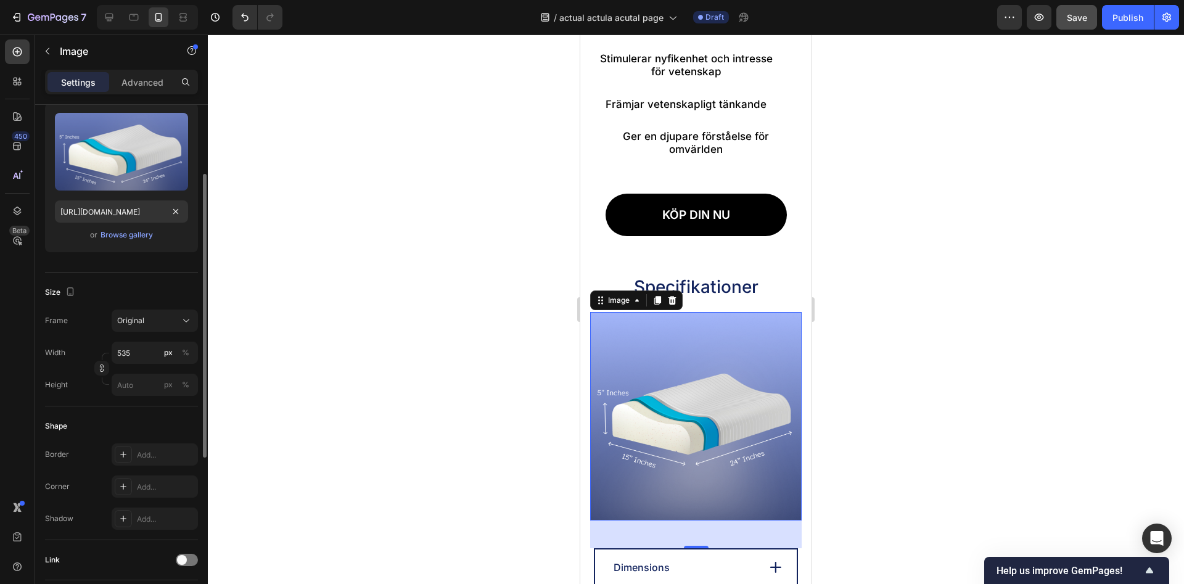
scroll to position [0, 0]
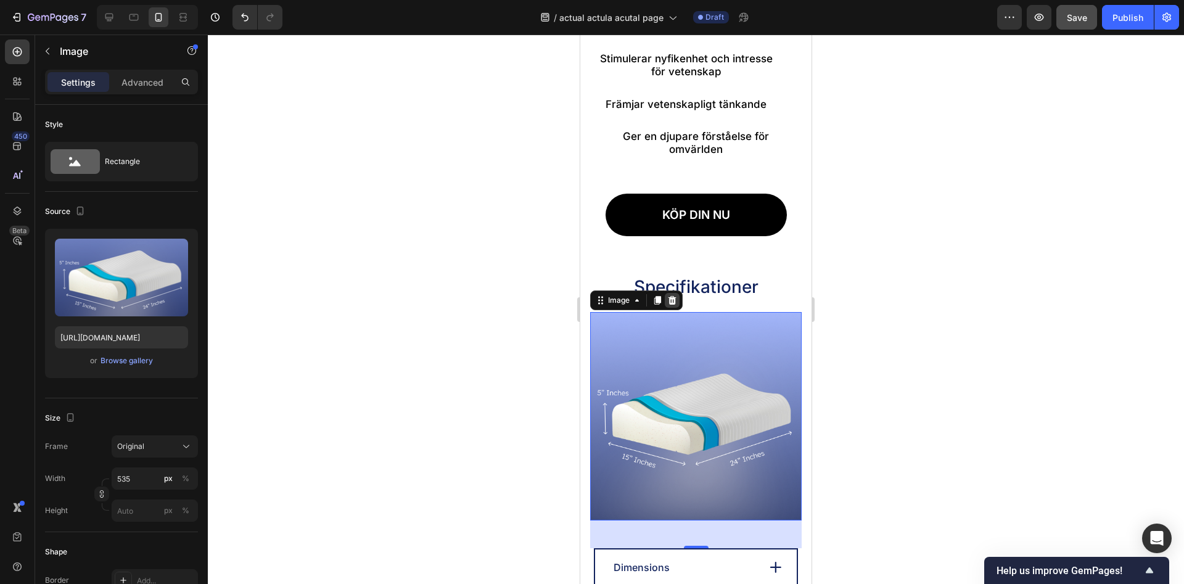
click at [672, 296] on icon at bounding box center [672, 300] width 8 height 9
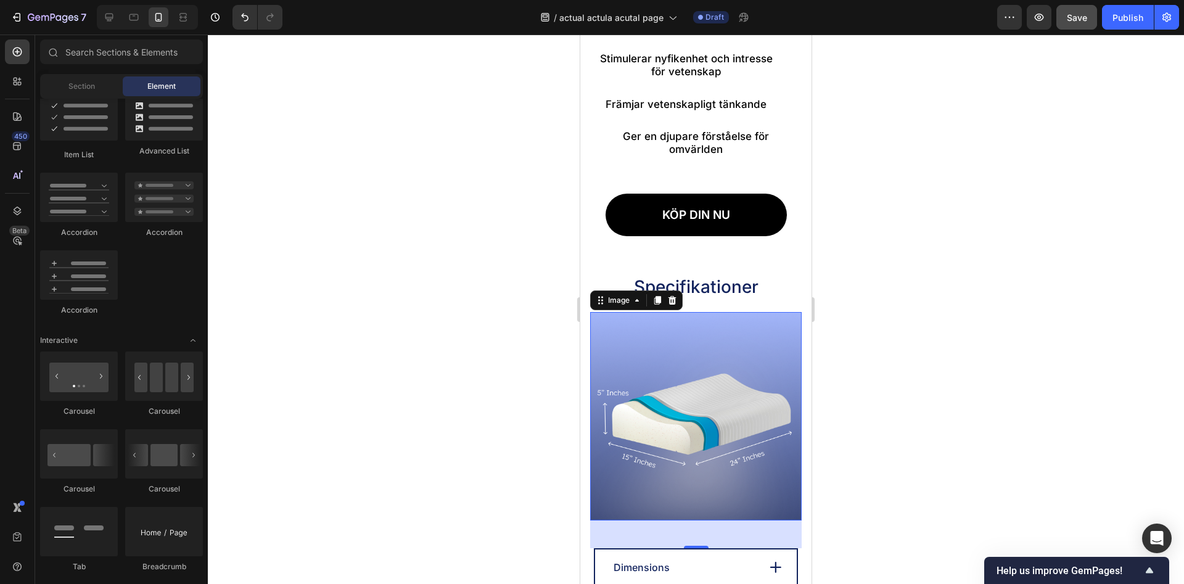
scroll to position [1006, 0]
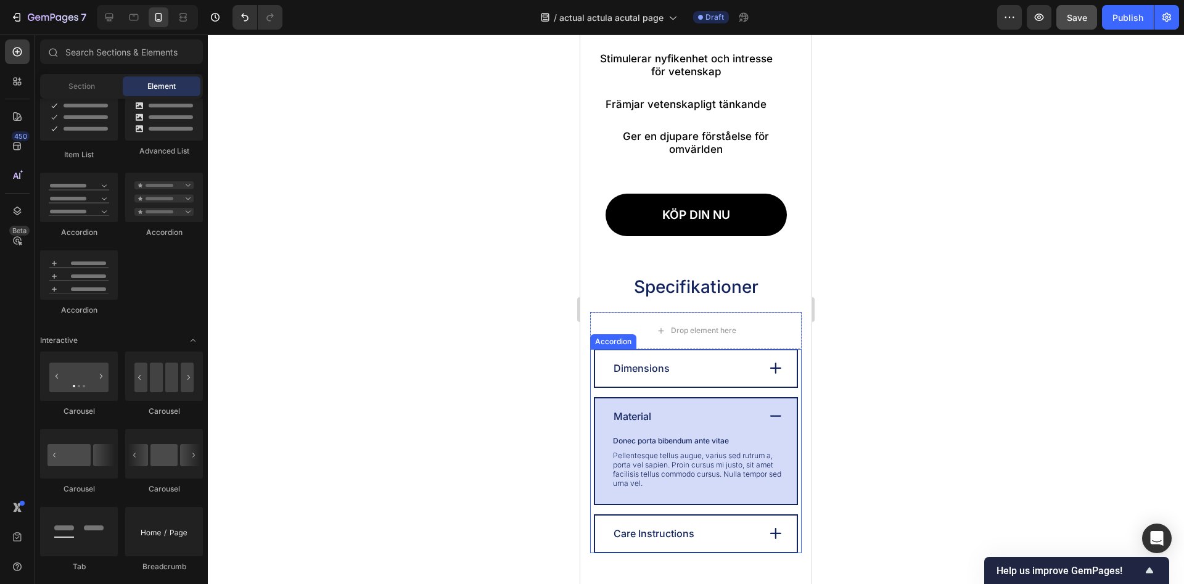
click at [702, 360] on div "Dimensions" at bounding box center [685, 368] width 146 height 16
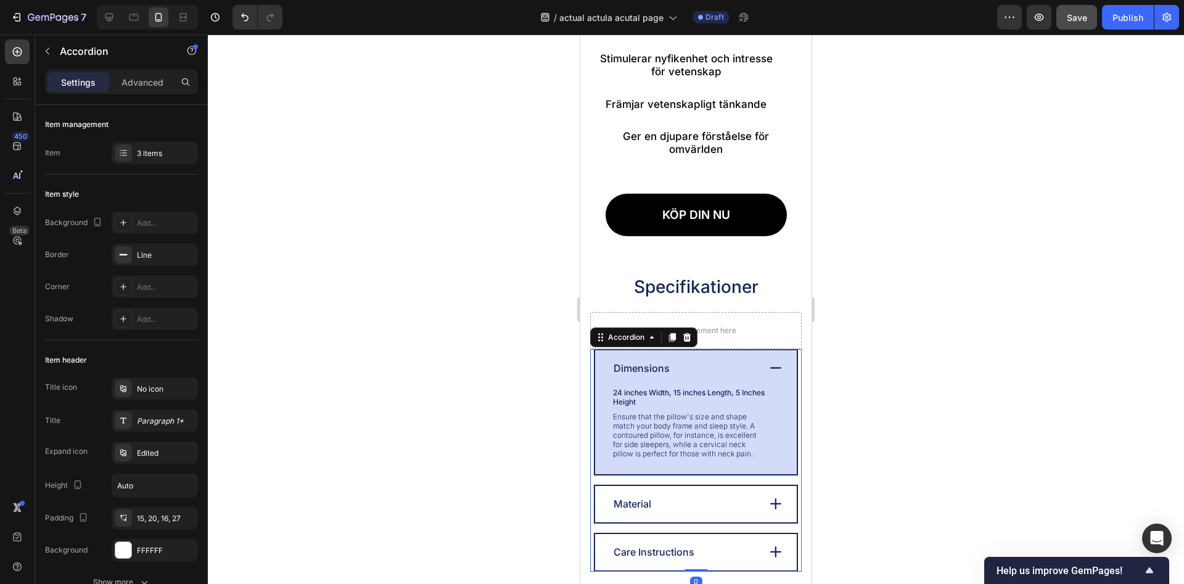
click at [702, 360] on div "Dimensions" at bounding box center [685, 368] width 146 height 16
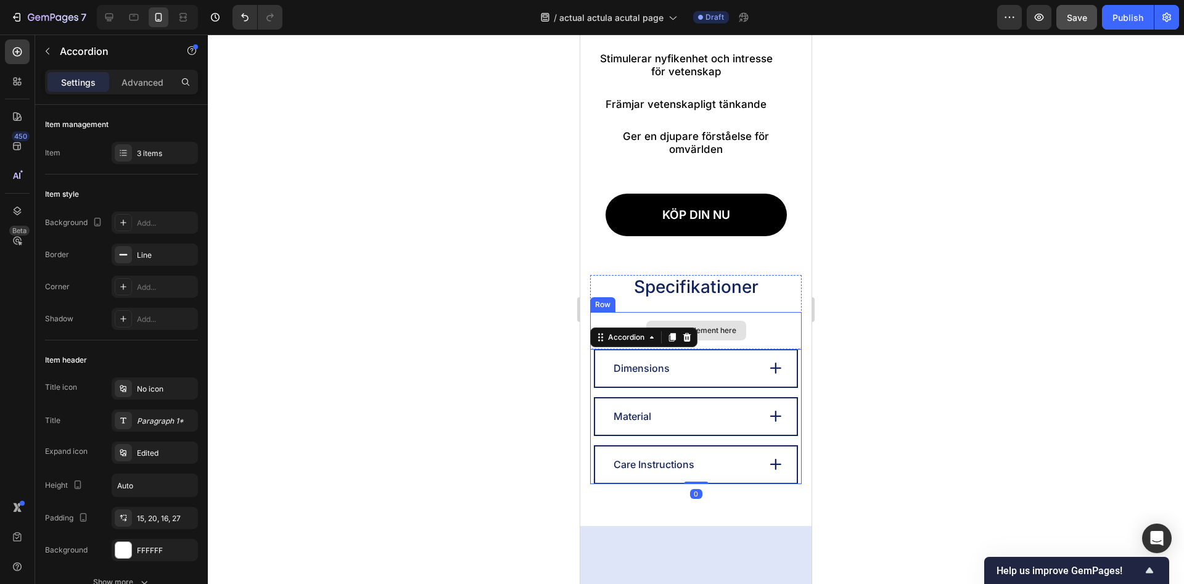
click at [741, 321] on div "Drop element here" at bounding box center [696, 331] width 100 height 20
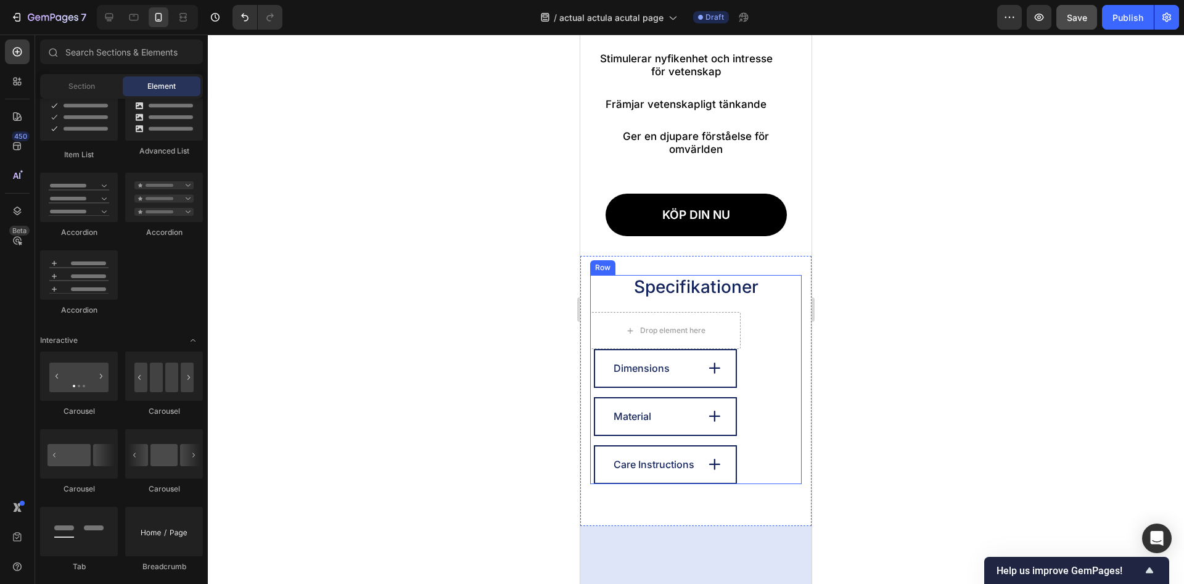
click at [758, 292] on div "Specifikationer Heading Drop element here Dimensions Material Care Instructions…" at bounding box center [696, 379] width 212 height 209
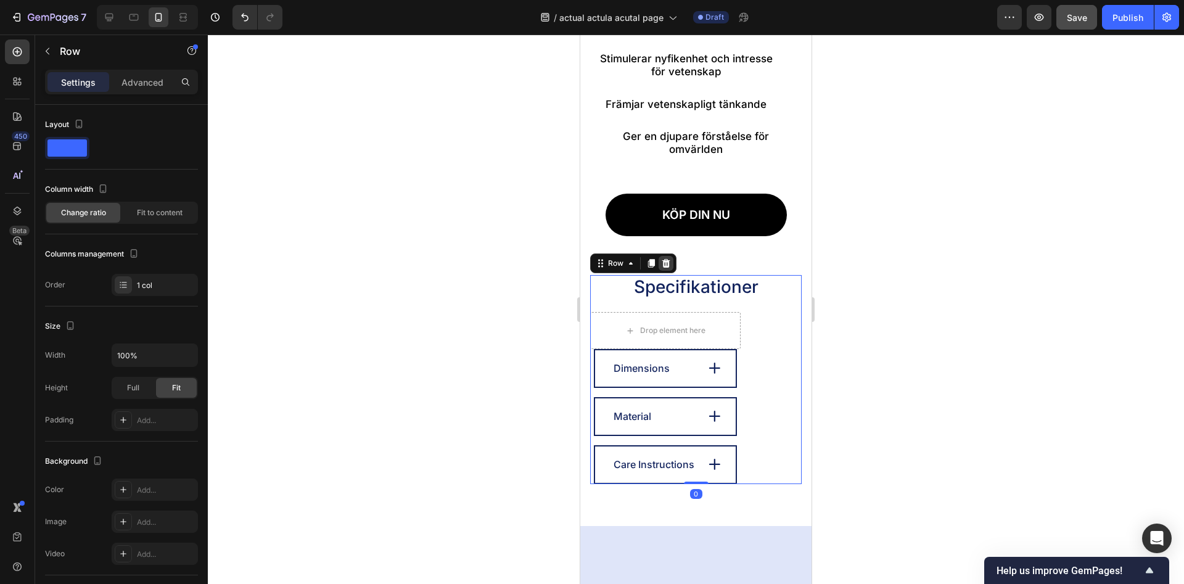
click at [670, 257] on div at bounding box center [666, 263] width 15 height 15
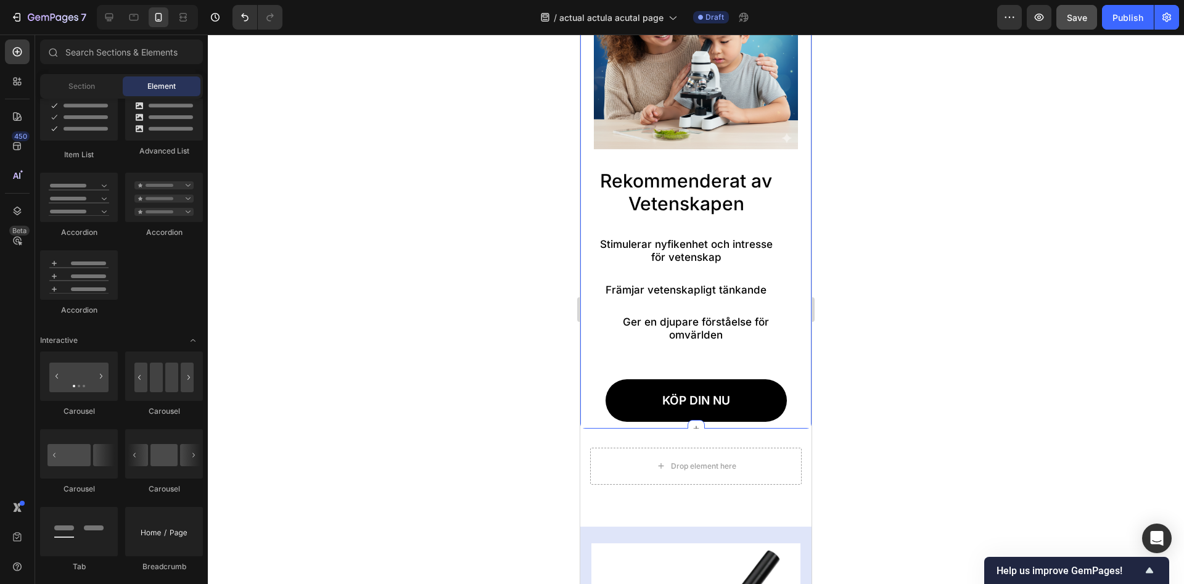
scroll to position [943, 0]
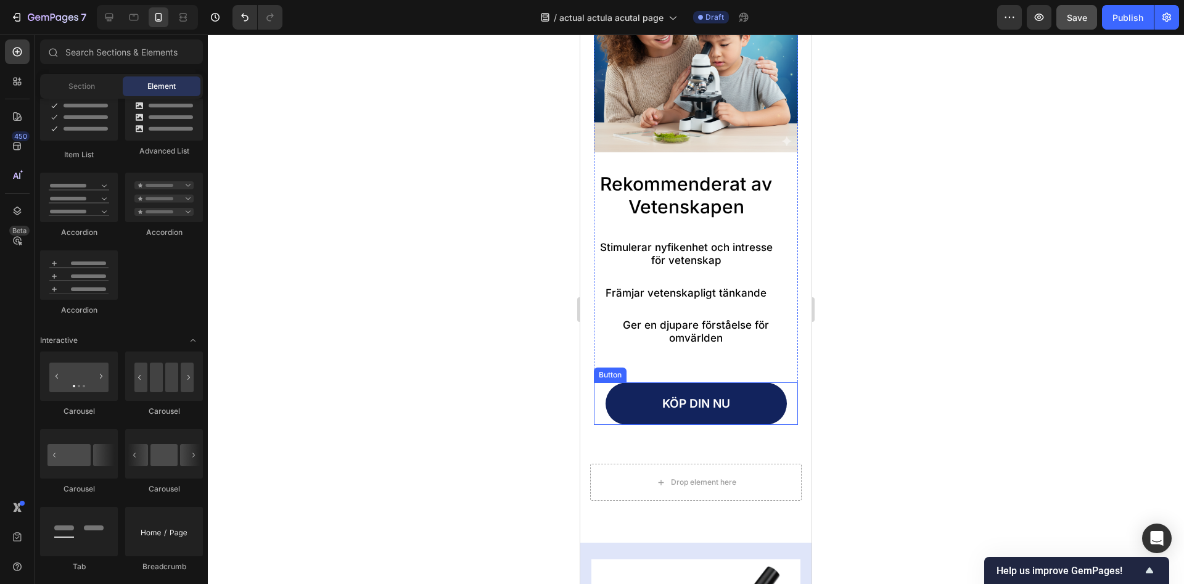
click at [777, 396] on link "KÖP DIN NU" at bounding box center [696, 403] width 181 height 43
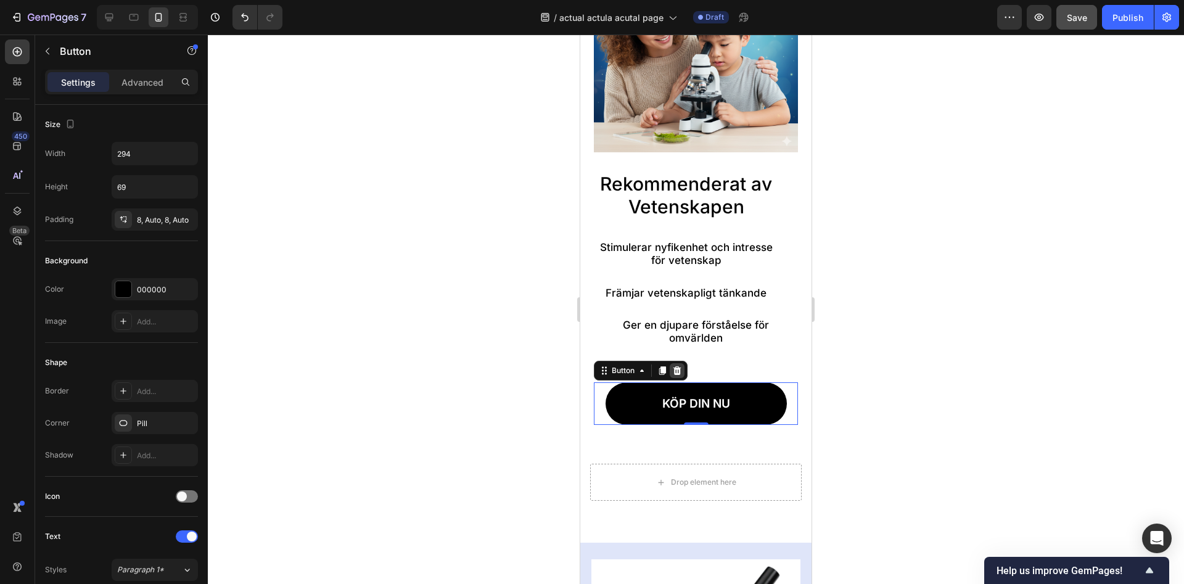
click at [675, 366] on icon at bounding box center [677, 370] width 8 height 9
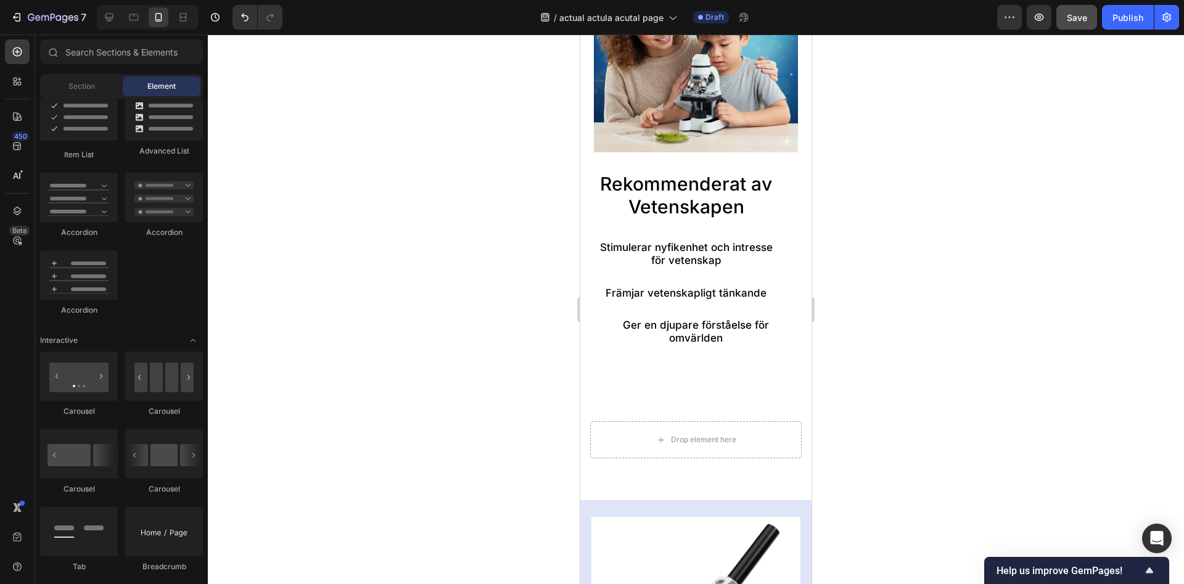
scroll to position [1006, 0]
drag, startPoint x: 528, startPoint y: 300, endPoint x: 6, endPoint y: 257, distance: 523.4
click at [528, 300] on div at bounding box center [696, 309] width 976 height 549
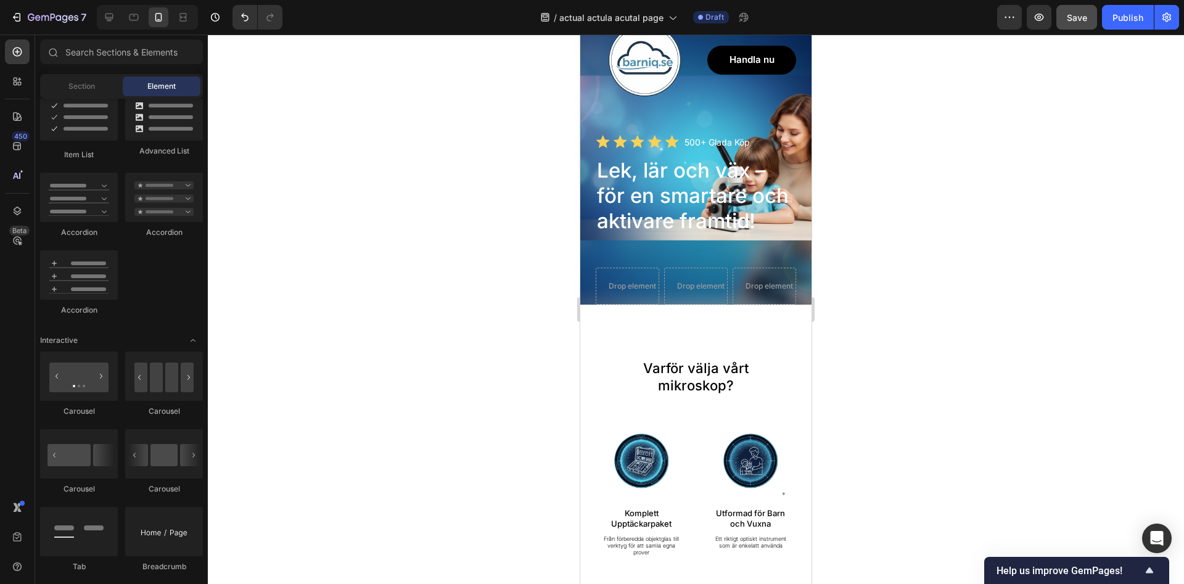
scroll to position [0, 0]
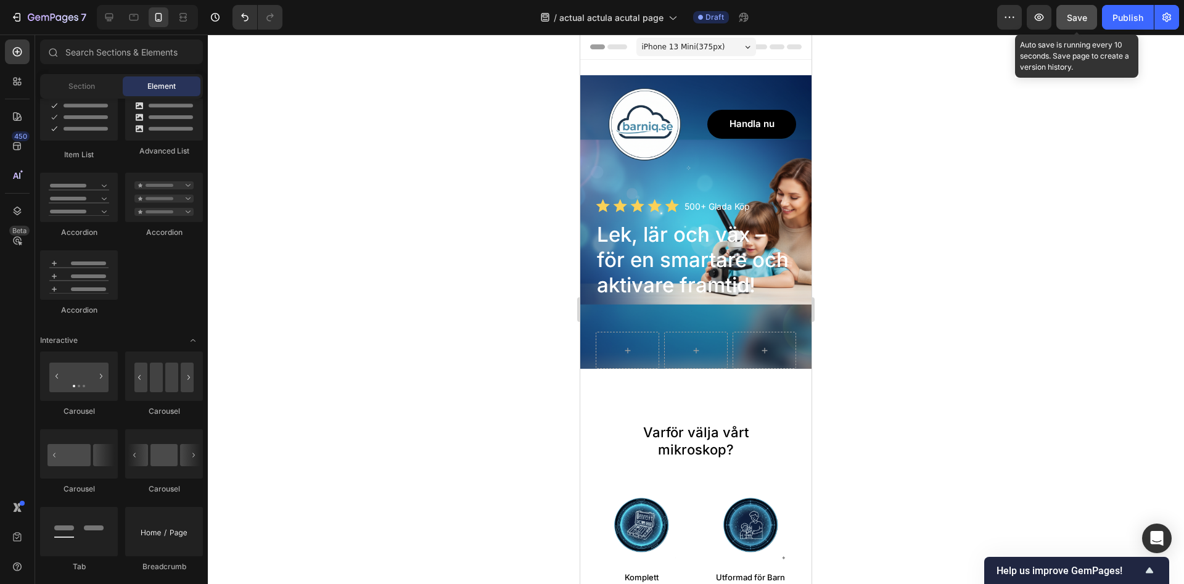
click at [1091, 13] on button "Save" at bounding box center [1076, 17] width 41 height 25
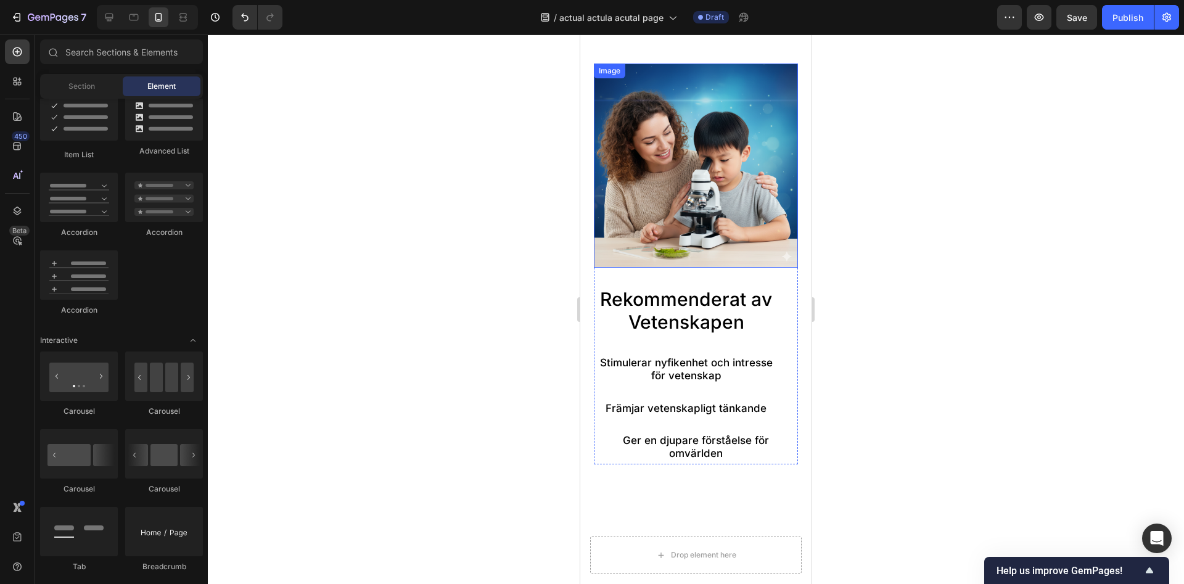
scroll to position [818, 0]
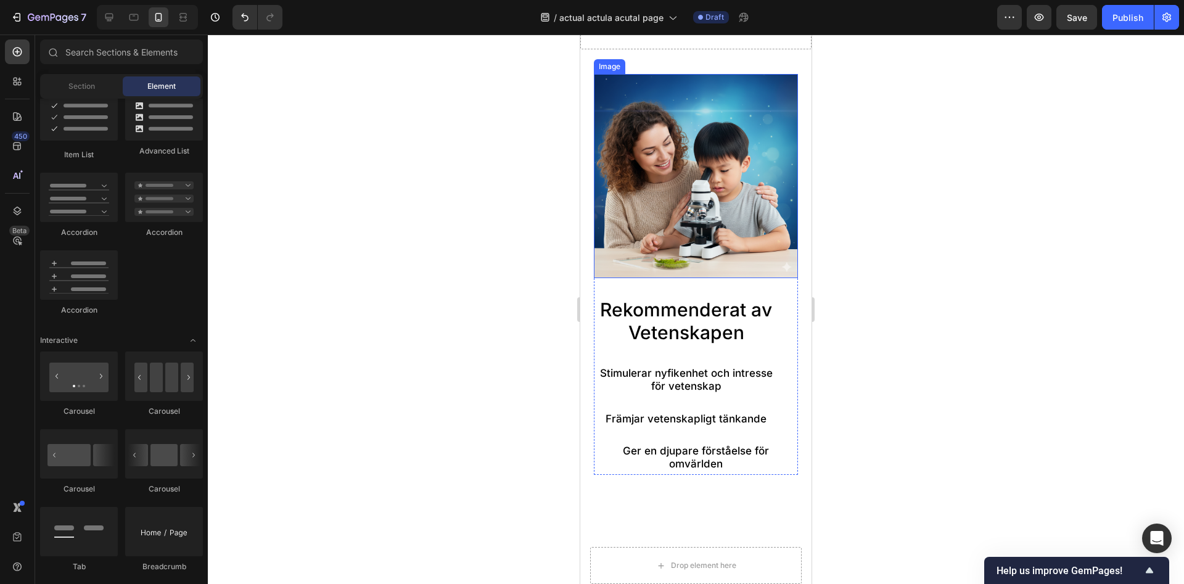
click at [676, 178] on img at bounding box center [696, 176] width 204 height 204
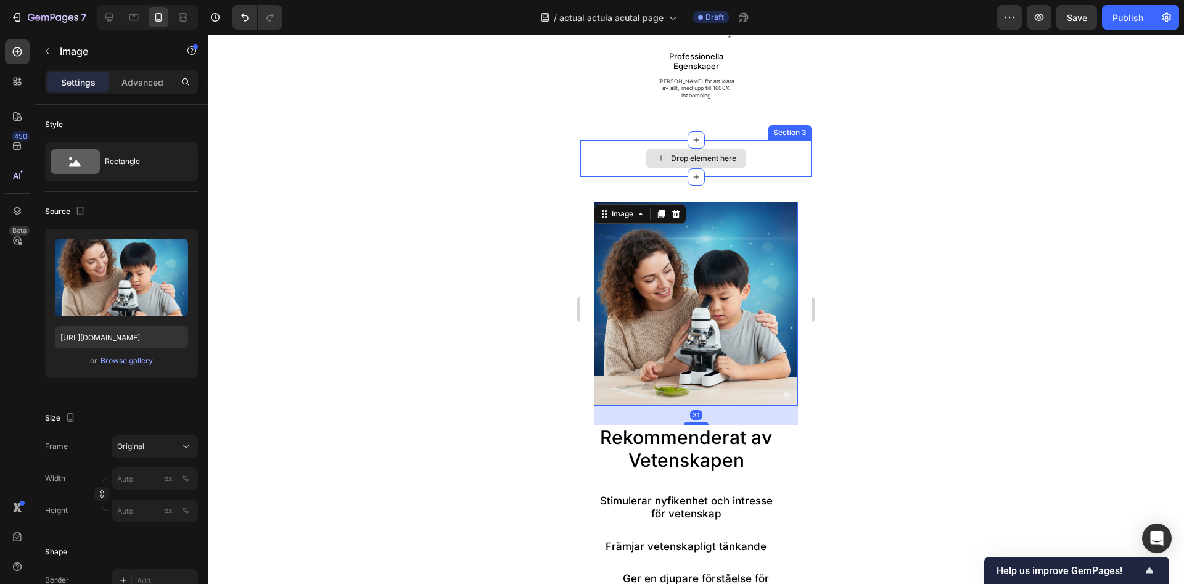
scroll to position [755, 0]
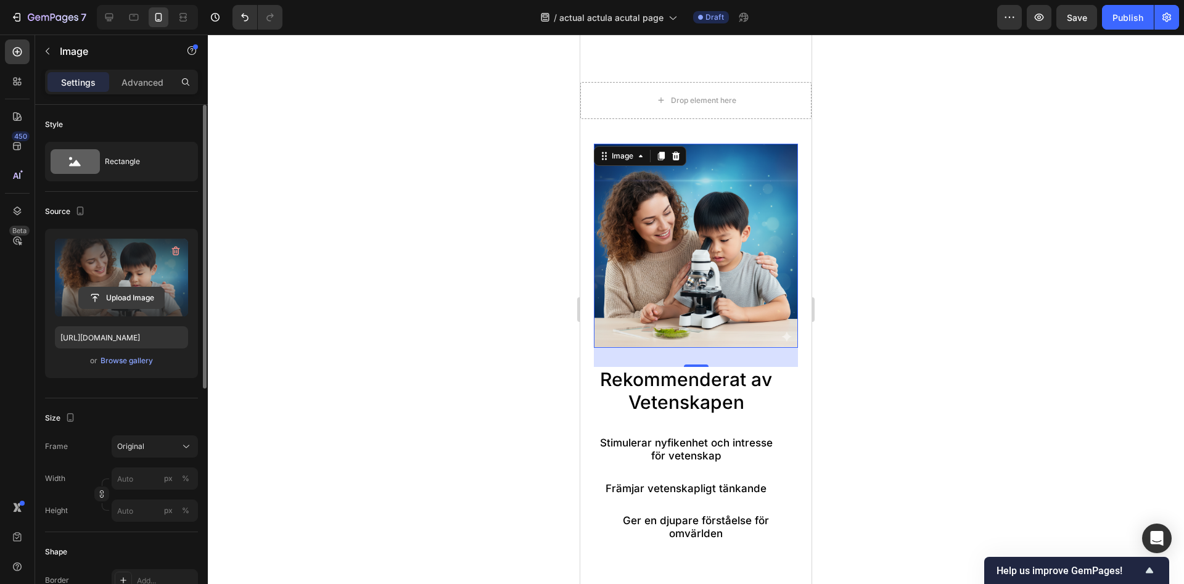
click at [118, 298] on input "file" at bounding box center [121, 297] width 85 height 21
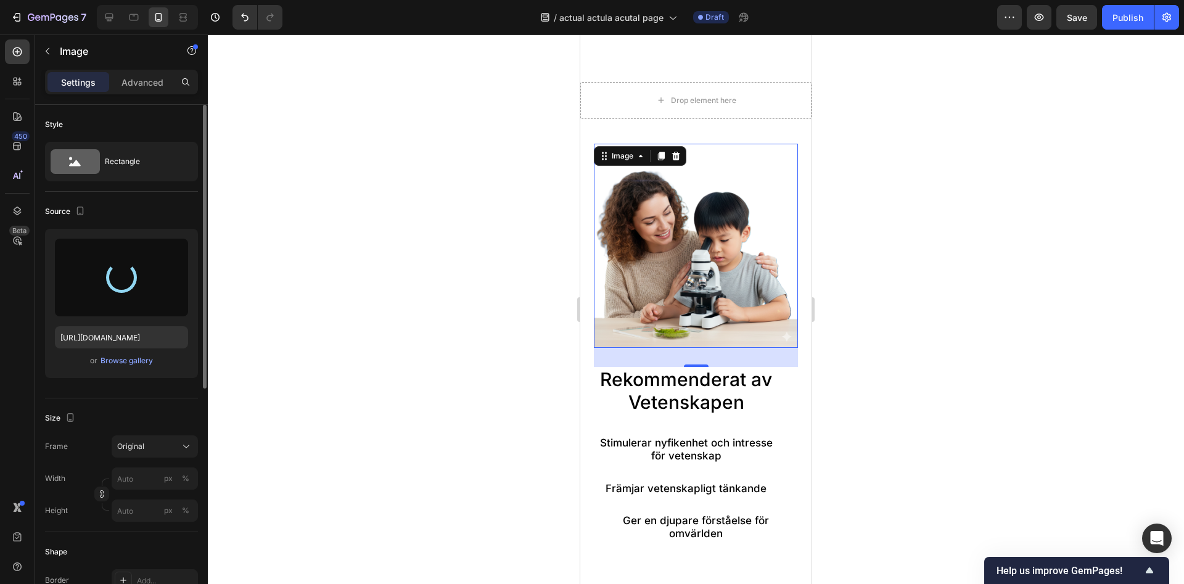
type input "https://cdn.shopify.com/s/files/1/0968/5729/3130/files/gempages_586282469188174…"
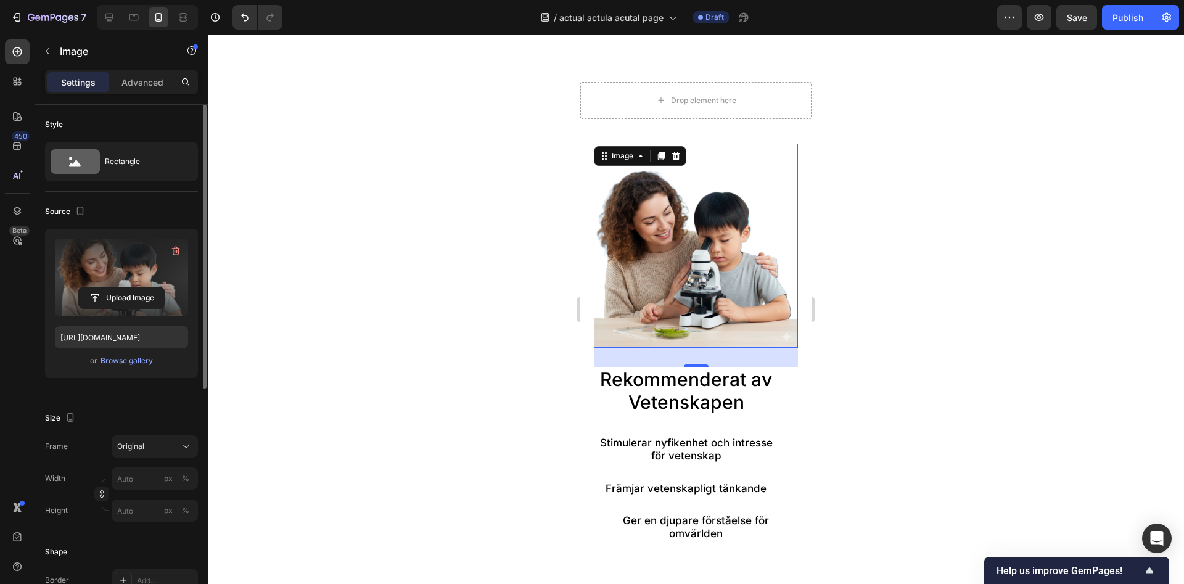
click at [862, 193] on div at bounding box center [696, 309] width 976 height 549
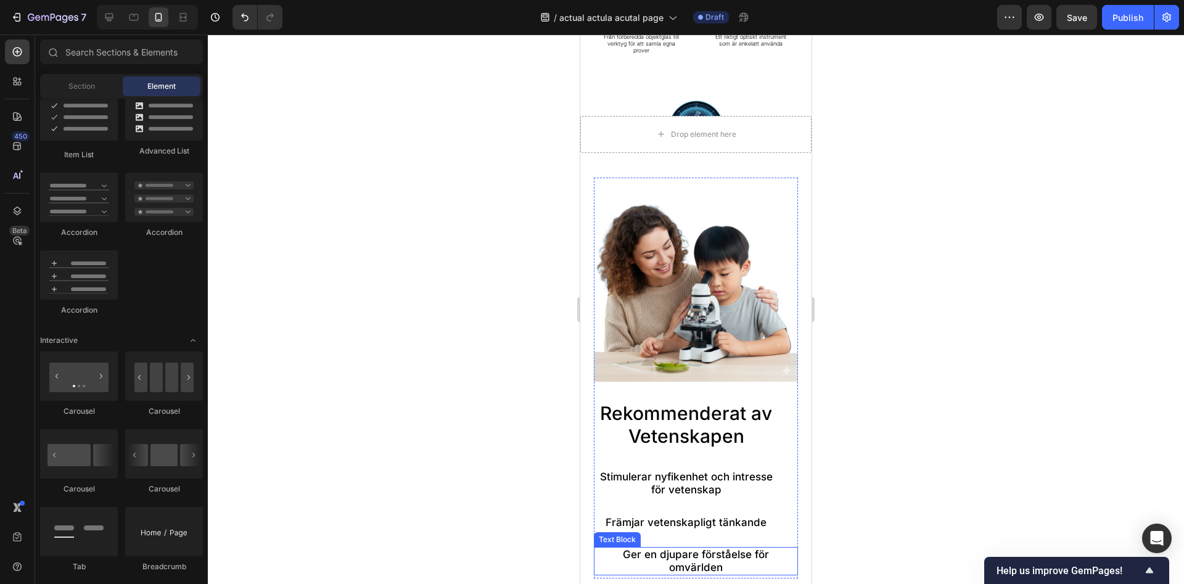
scroll to position [503, 0]
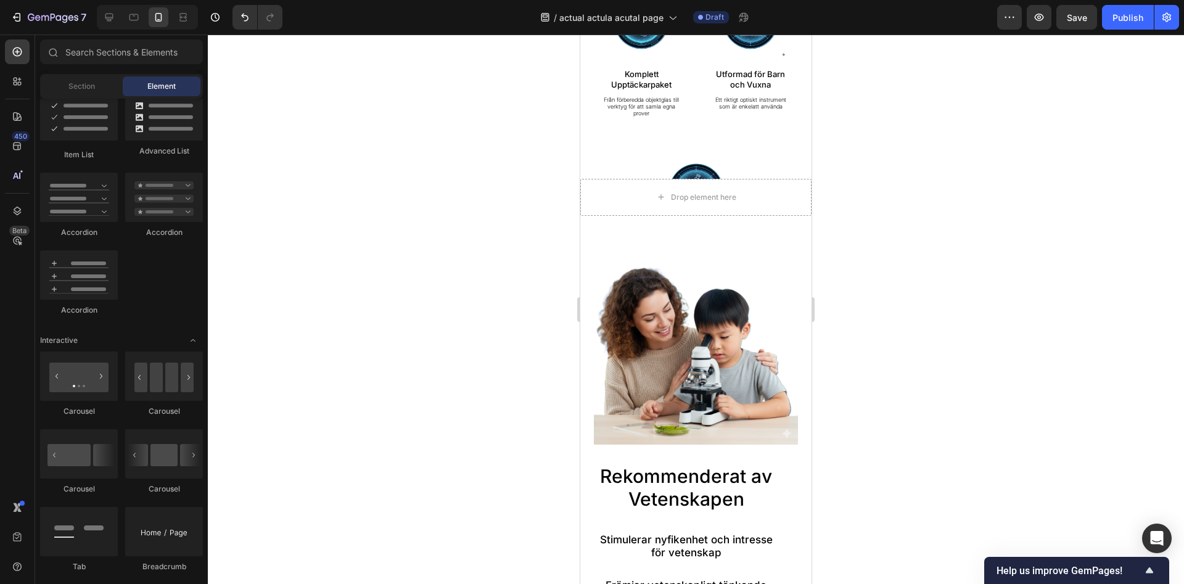
click at [921, 276] on div at bounding box center [696, 309] width 976 height 549
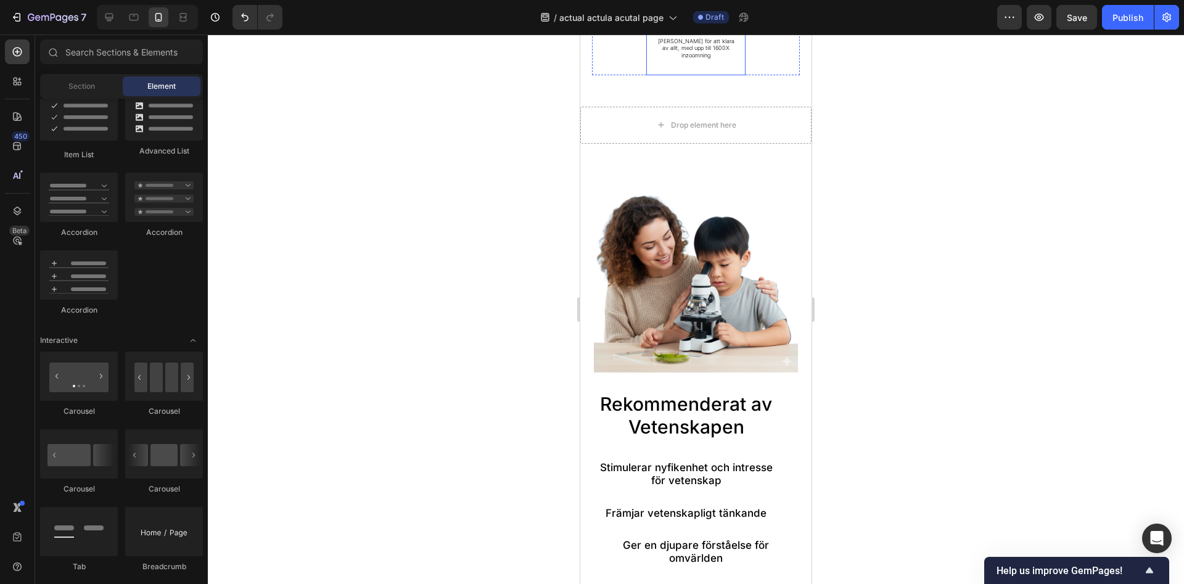
scroll to position [755, 0]
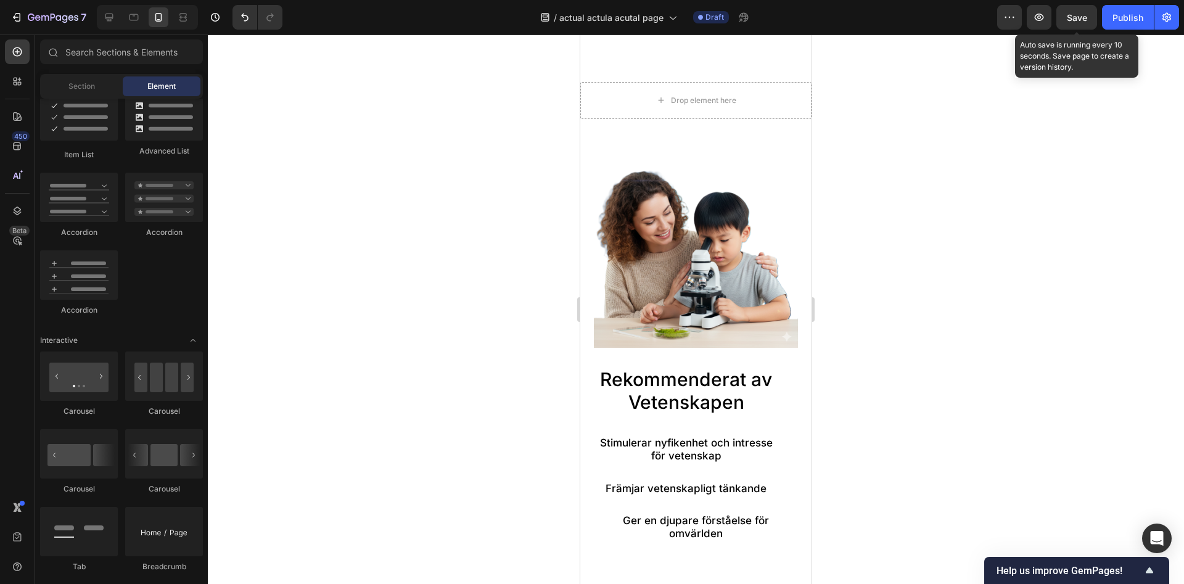
click at [1077, 17] on span "Save" at bounding box center [1077, 17] width 20 height 10
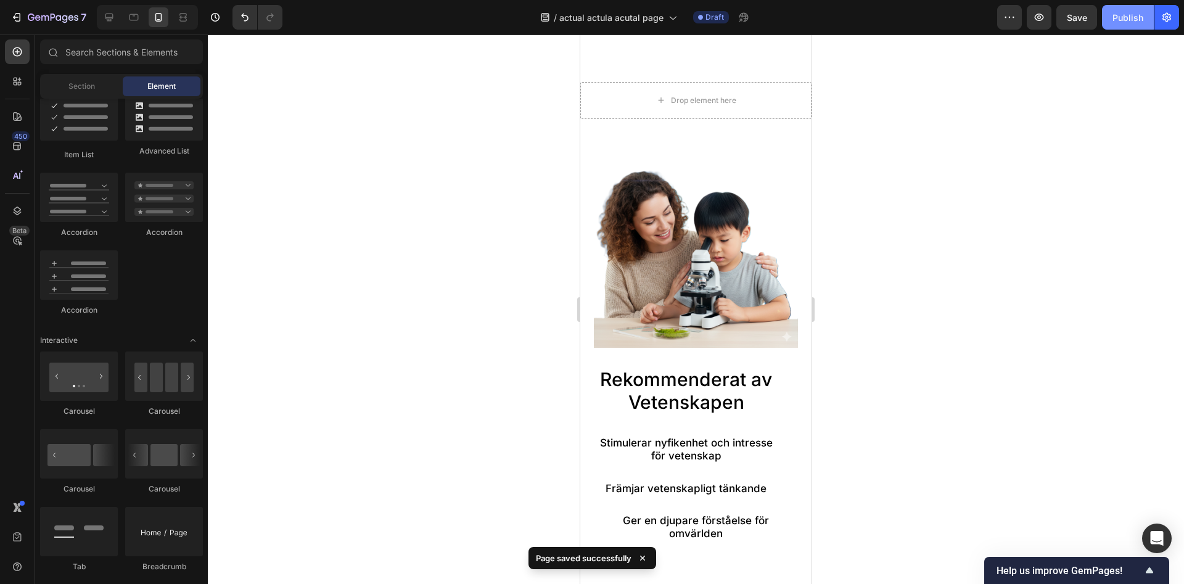
click at [1123, 18] on div "Publish" at bounding box center [1127, 17] width 31 height 13
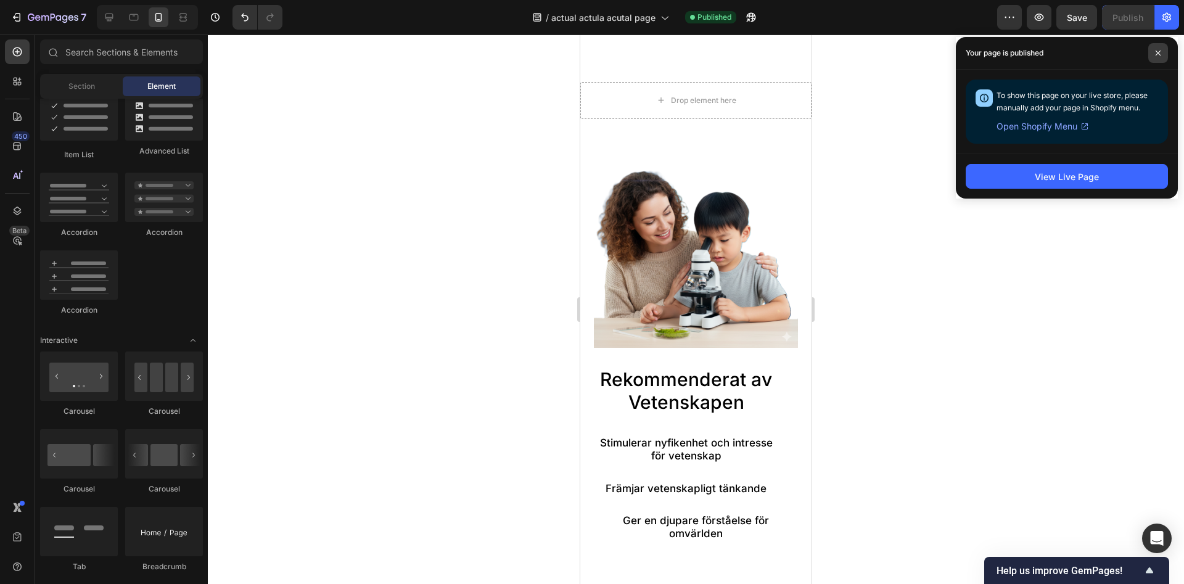
click at [1154, 57] on span at bounding box center [1158, 53] width 20 height 20
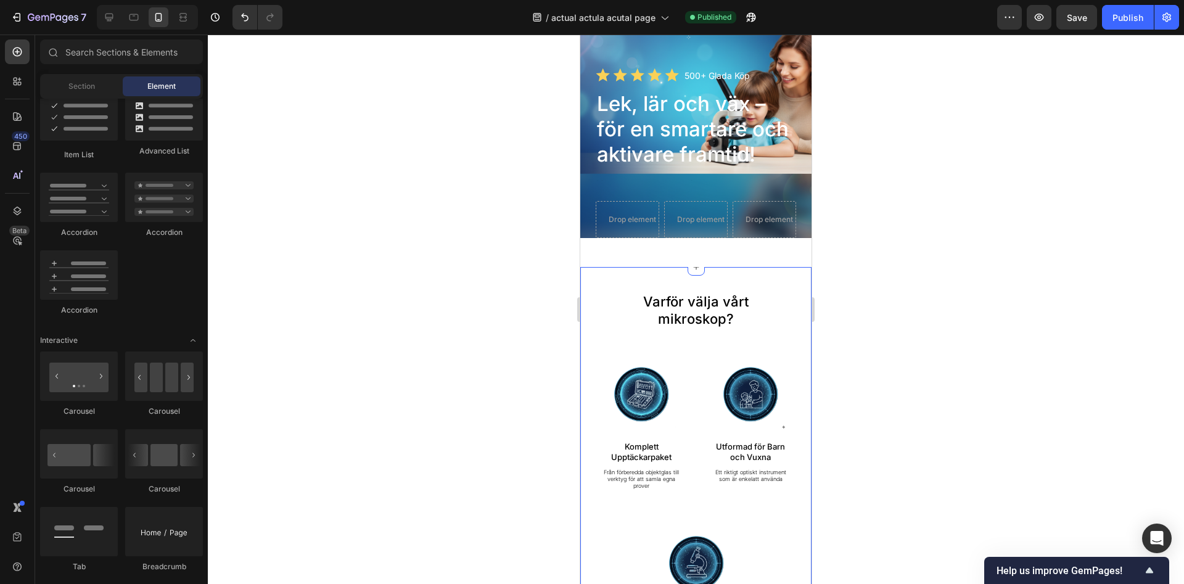
scroll to position [0, 0]
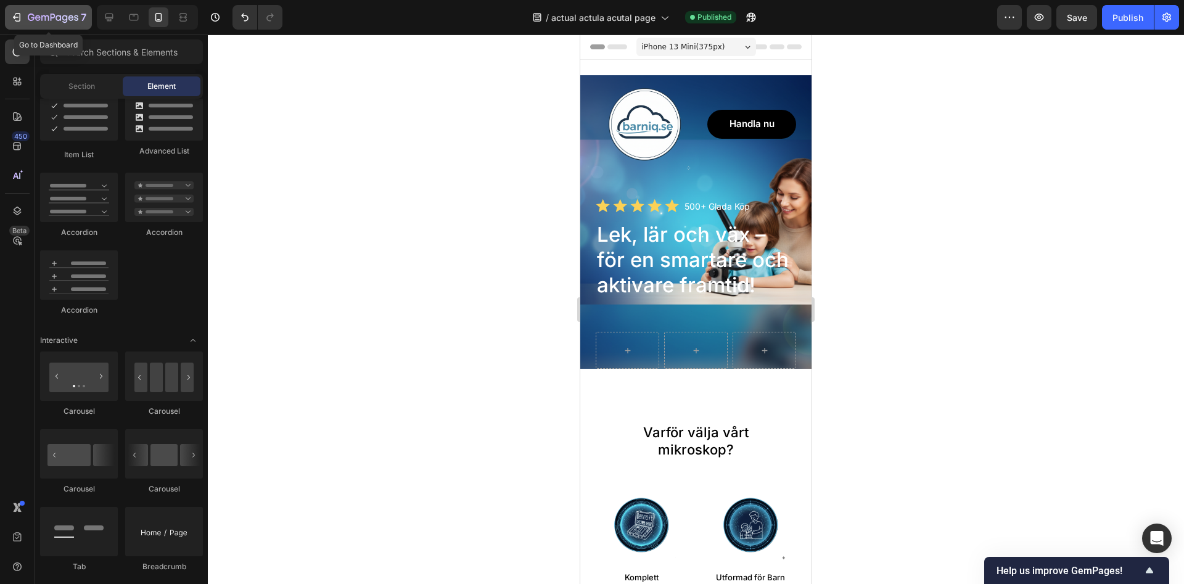
click at [16, 18] on icon "button" at bounding box center [16, 17] width 12 height 12
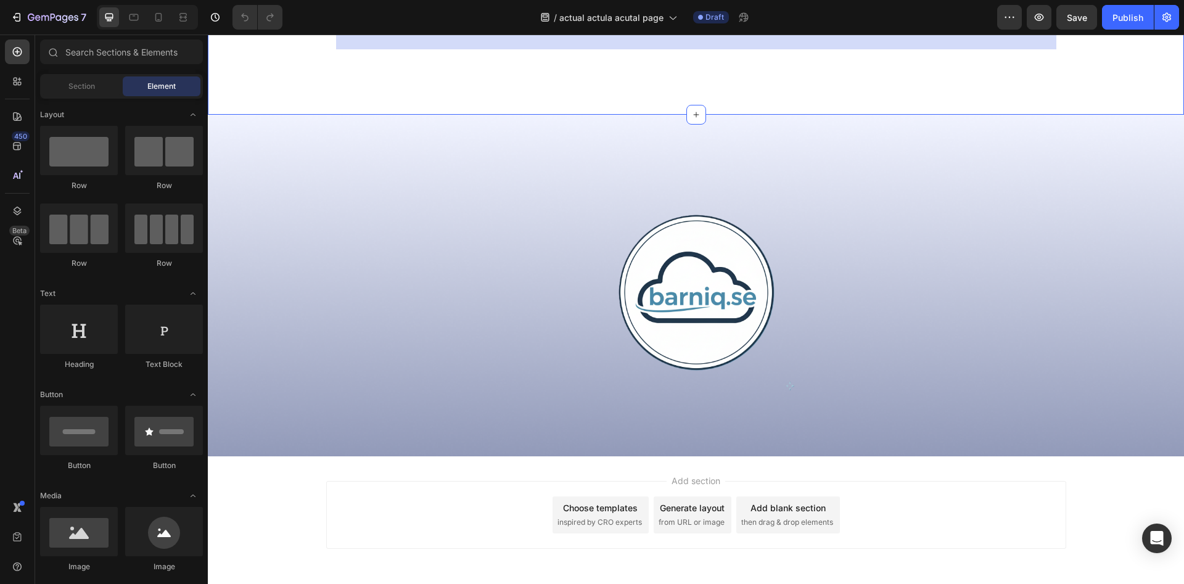
scroll to position [3512, 0]
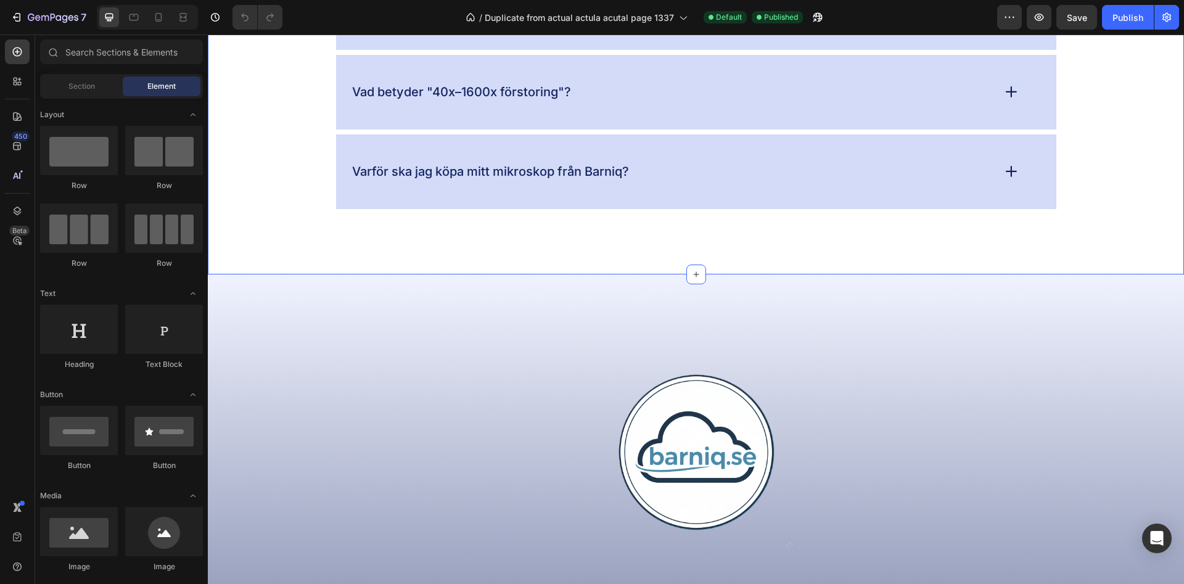
scroll to position [3429, 0]
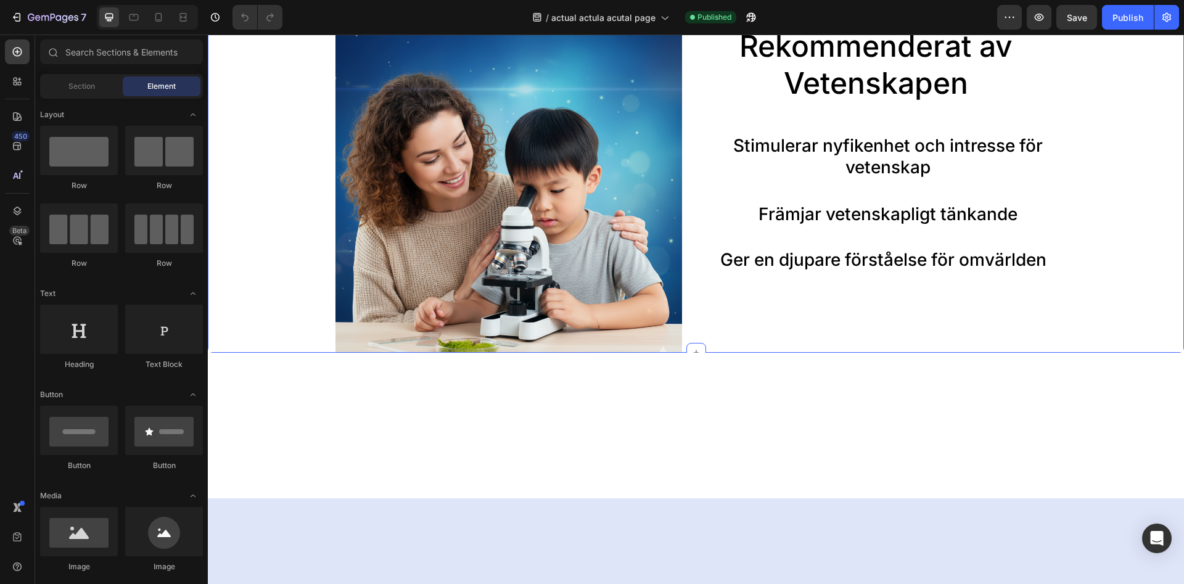
scroll to position [1006, 0]
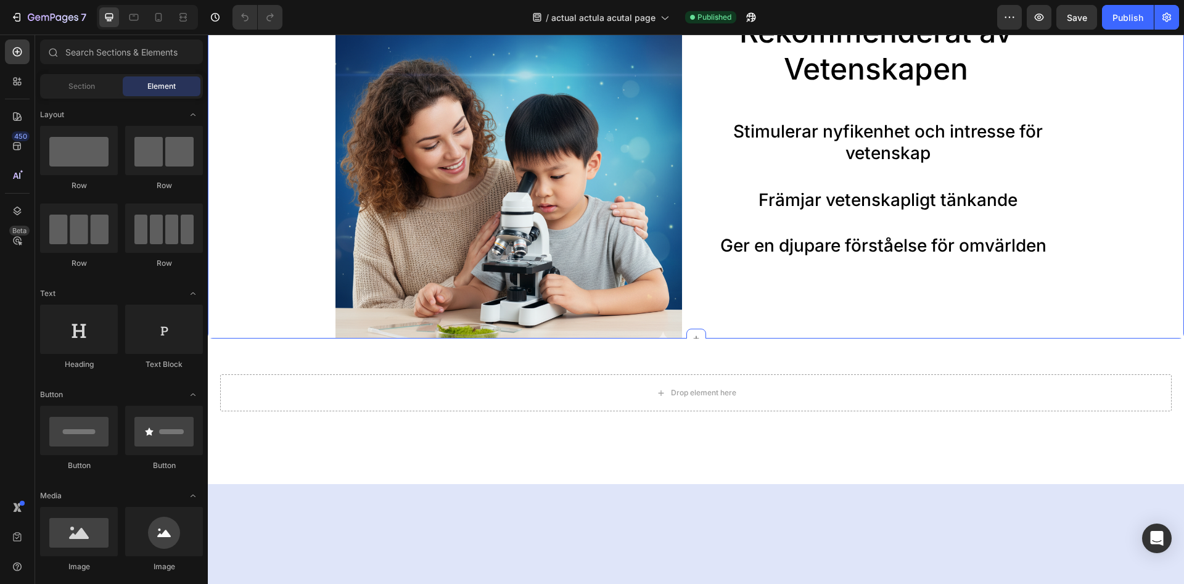
click at [557, 243] on img at bounding box center [508, 185] width 347 height 347
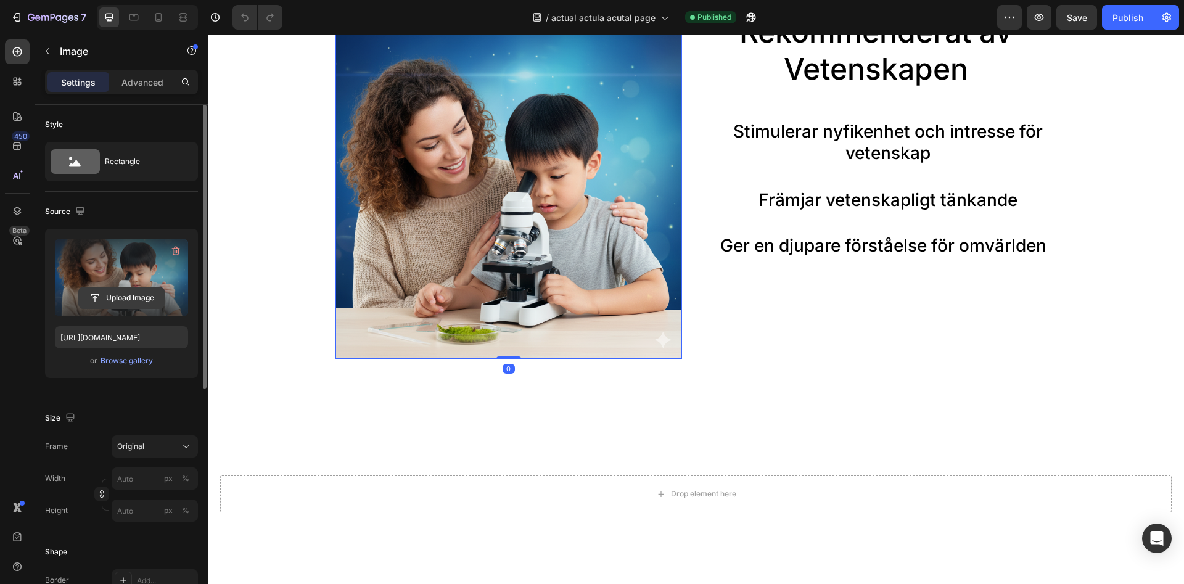
click at [116, 298] on input "file" at bounding box center [121, 297] width 85 height 21
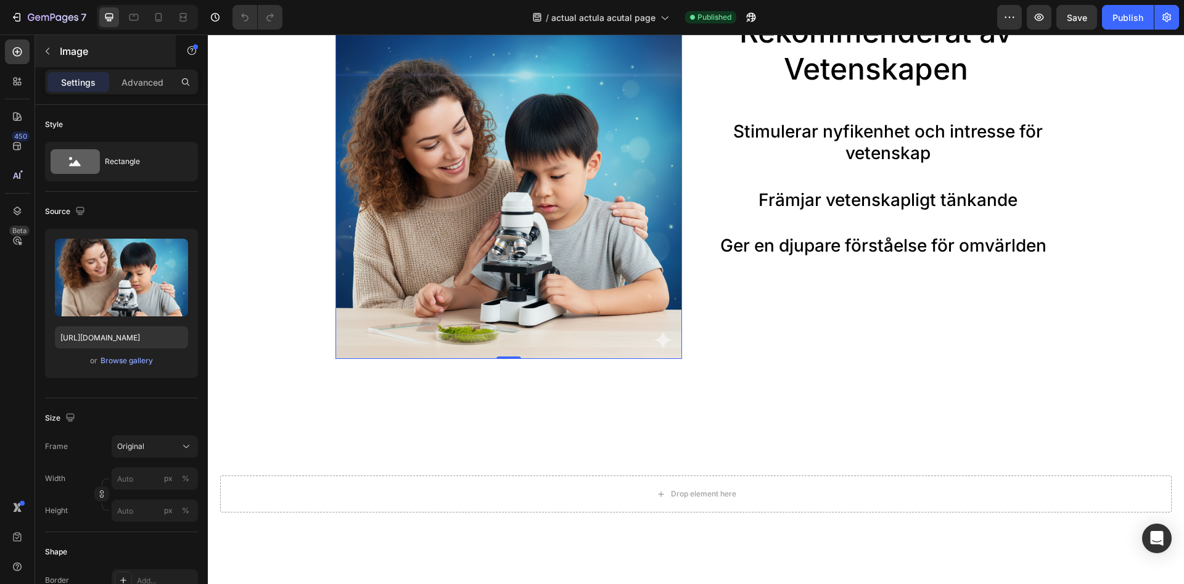
drag, startPoint x: 116, startPoint y: 298, endPoint x: 149, endPoint y: 54, distance: 247.1
click at [149, 54] on p "Image" at bounding box center [112, 51] width 105 height 15
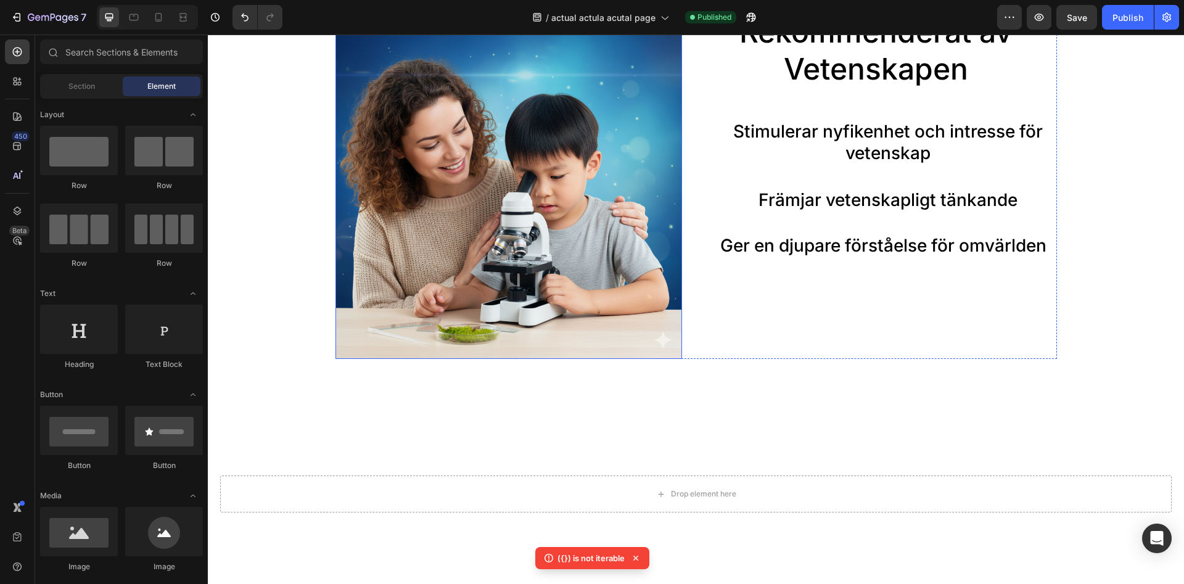
click at [475, 279] on img at bounding box center [508, 185] width 347 height 347
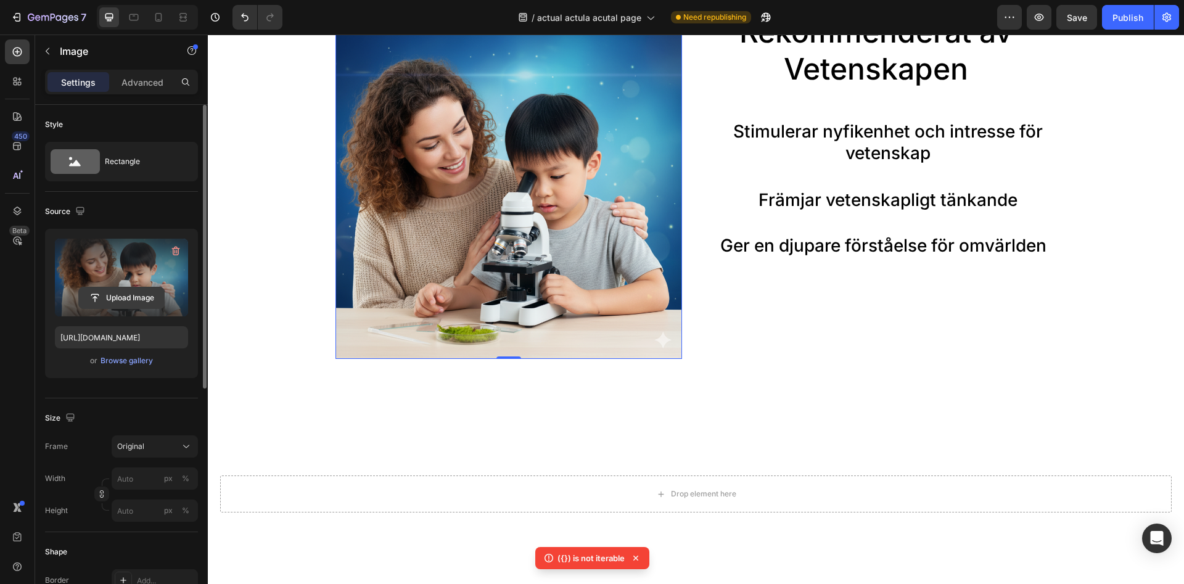
click at [132, 293] on input "file" at bounding box center [121, 297] width 85 height 21
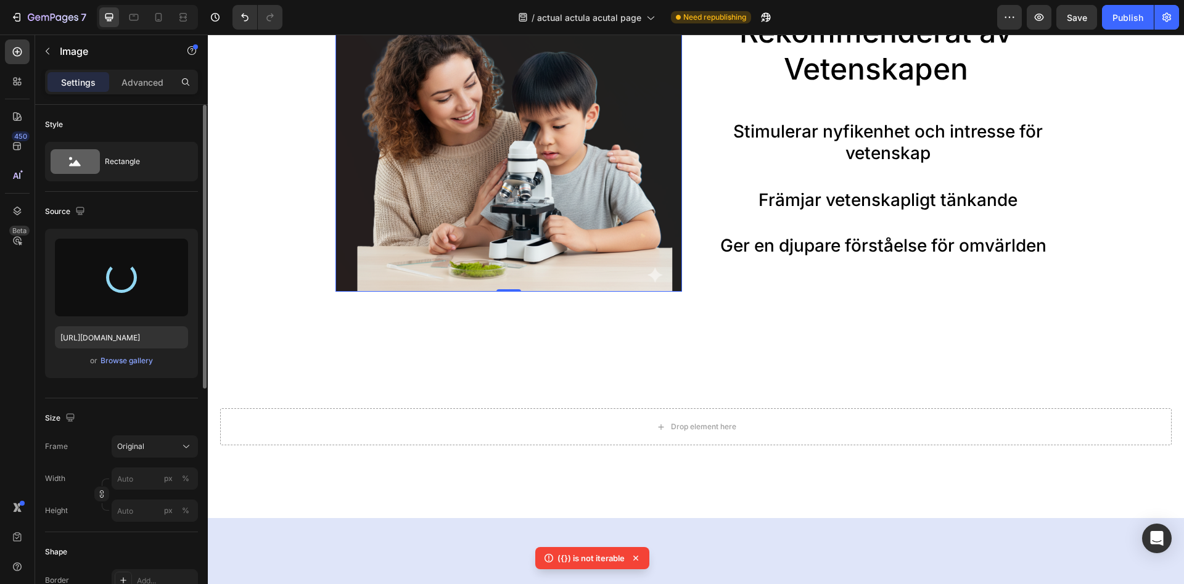
type input "https://cdn.shopify.com/s/files/1/0968/5729/3130/files/gempages_586282469188174…"
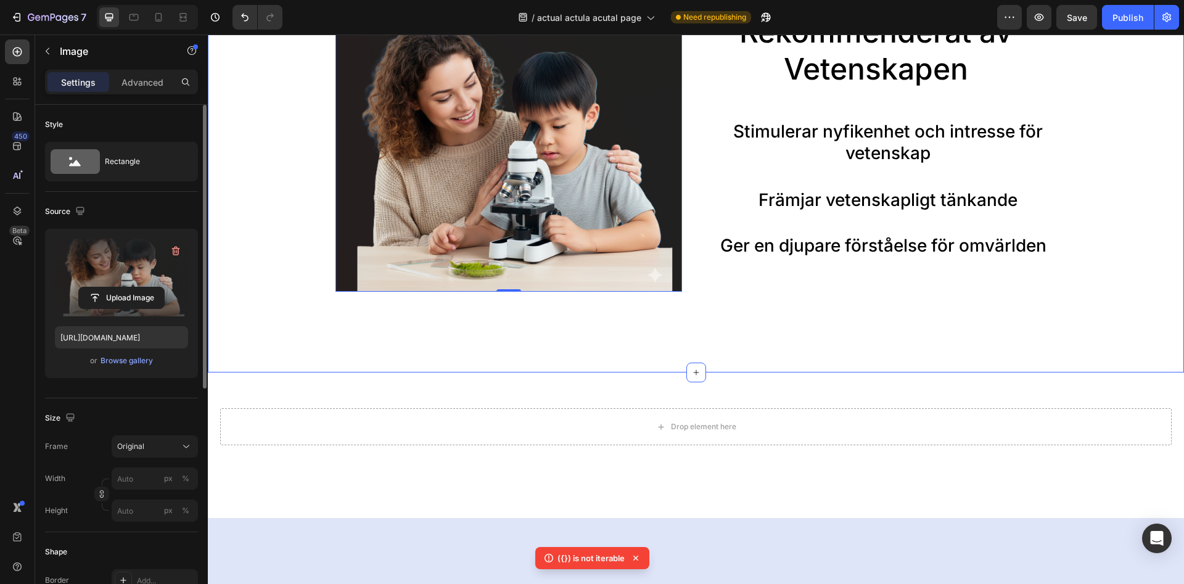
click at [260, 212] on div "Image 0 Rekommenderat av Vetenskapen Heading Stimulerar nyfikenhet och intresse…" at bounding box center [695, 174] width 951 height 324
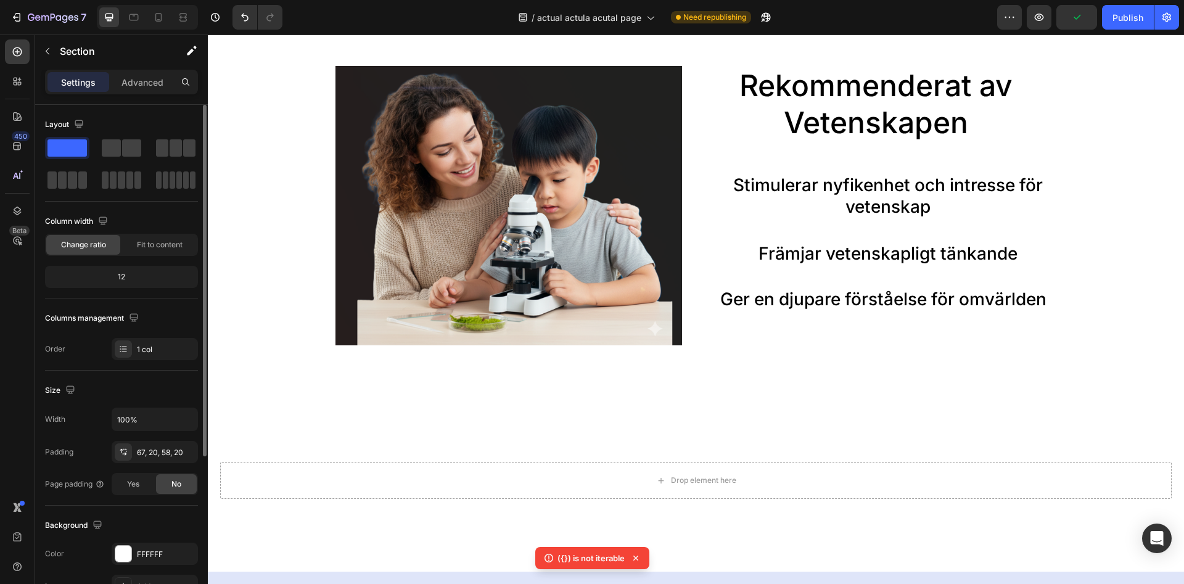
scroll to position [1069, 0]
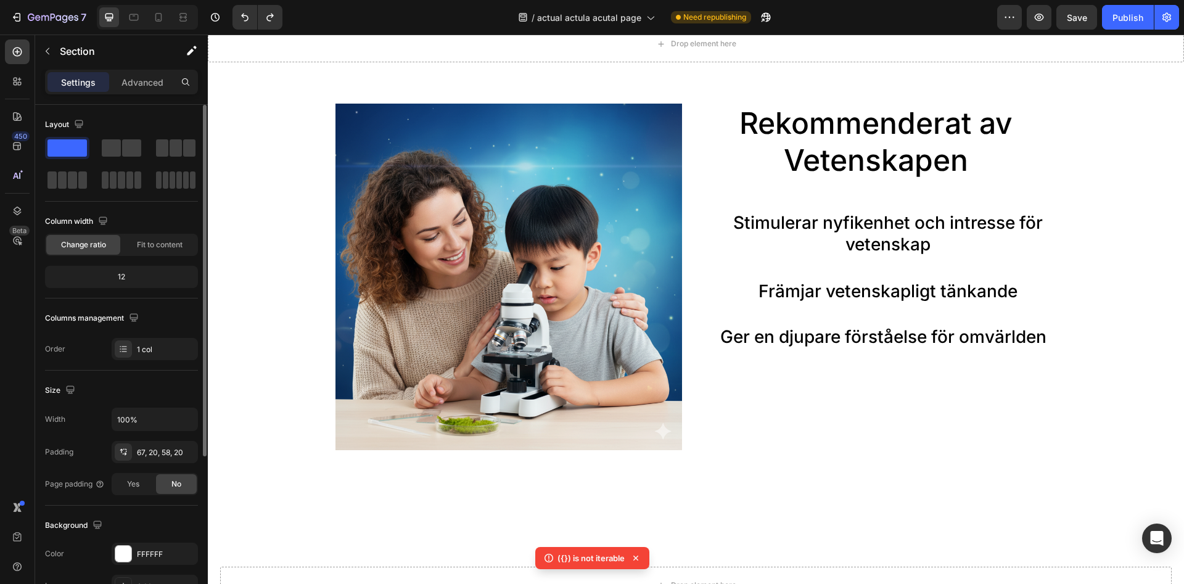
click at [266, 186] on div "Image Rekommenderat av Vetenskapen Heading Stimulerar nyfikenhet och intresse f…" at bounding box center [695, 300] width 951 height 392
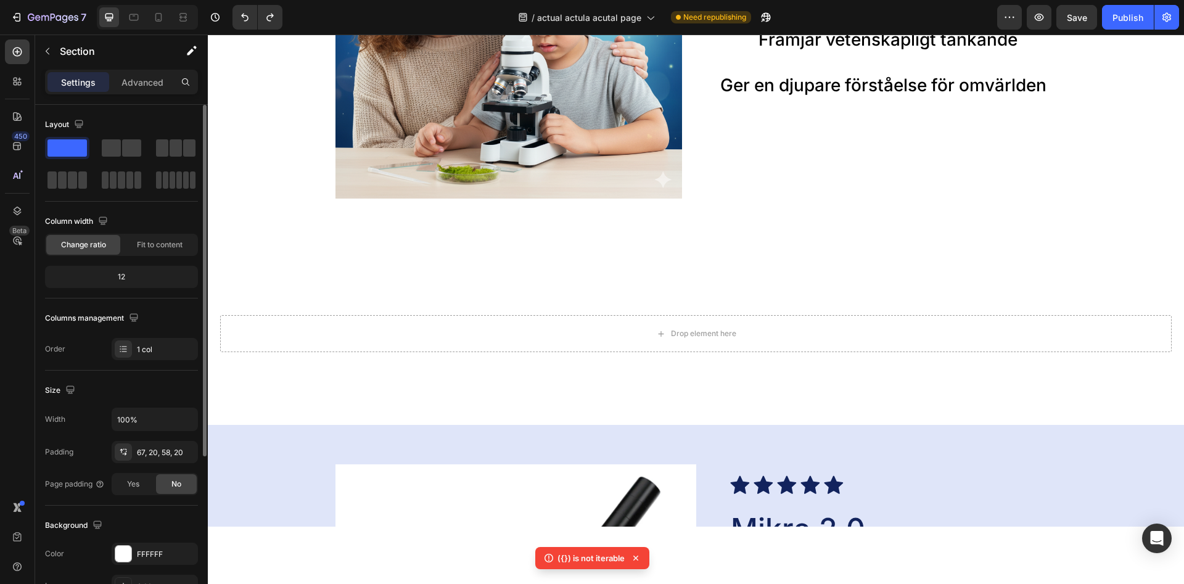
scroll to position [881, 0]
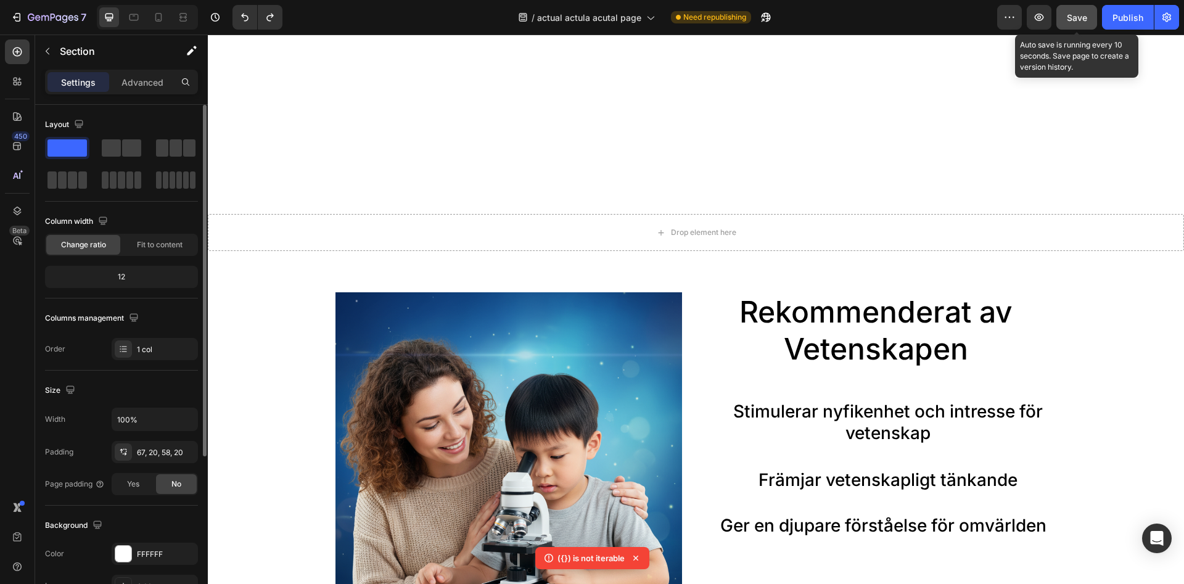
click at [1060, 19] on button "Save" at bounding box center [1076, 17] width 41 height 25
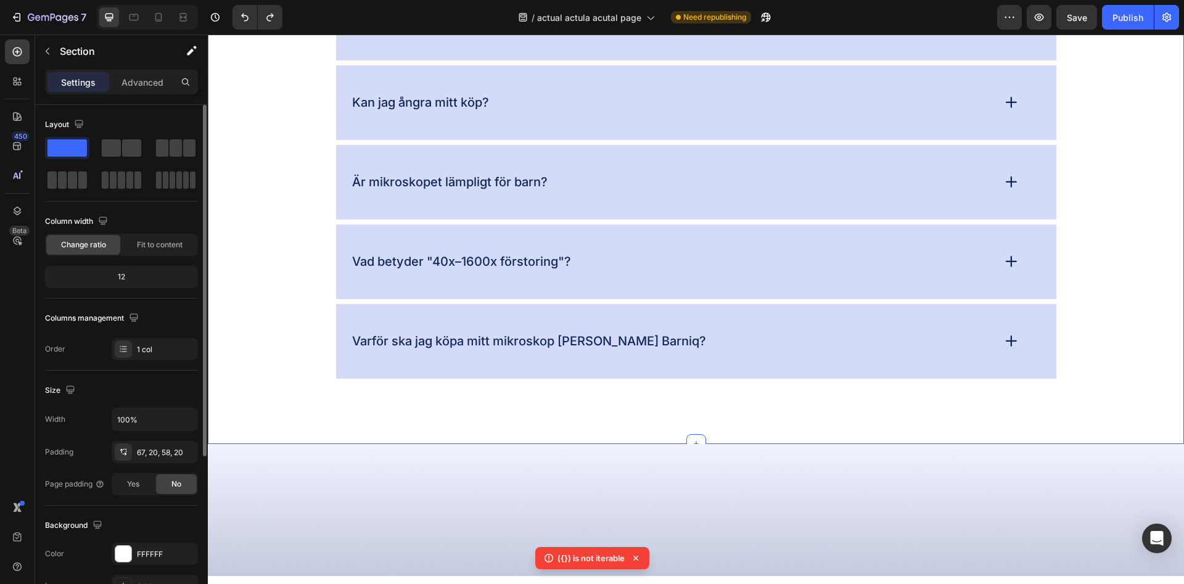
scroll to position [2705, 0]
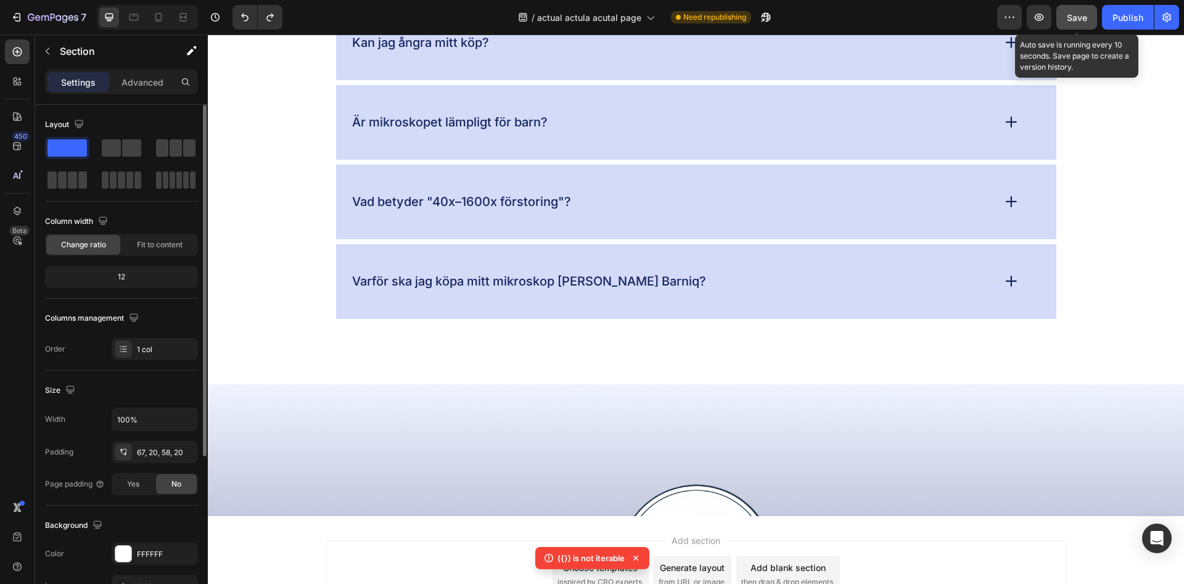
click at [1087, 24] on button "Save" at bounding box center [1076, 17] width 41 height 25
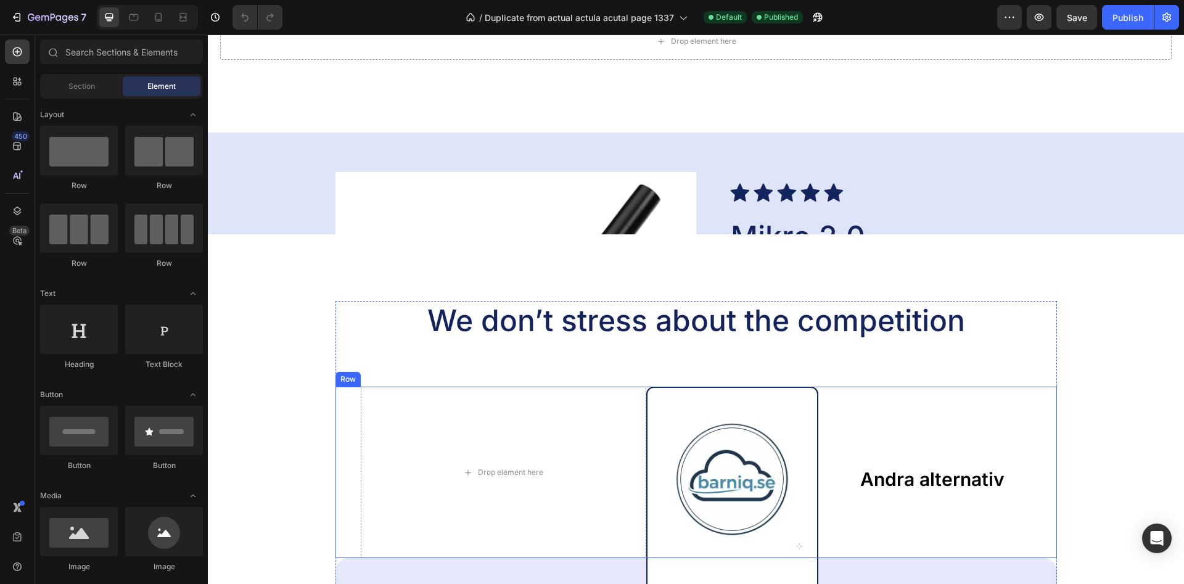
scroll to position [1510, 0]
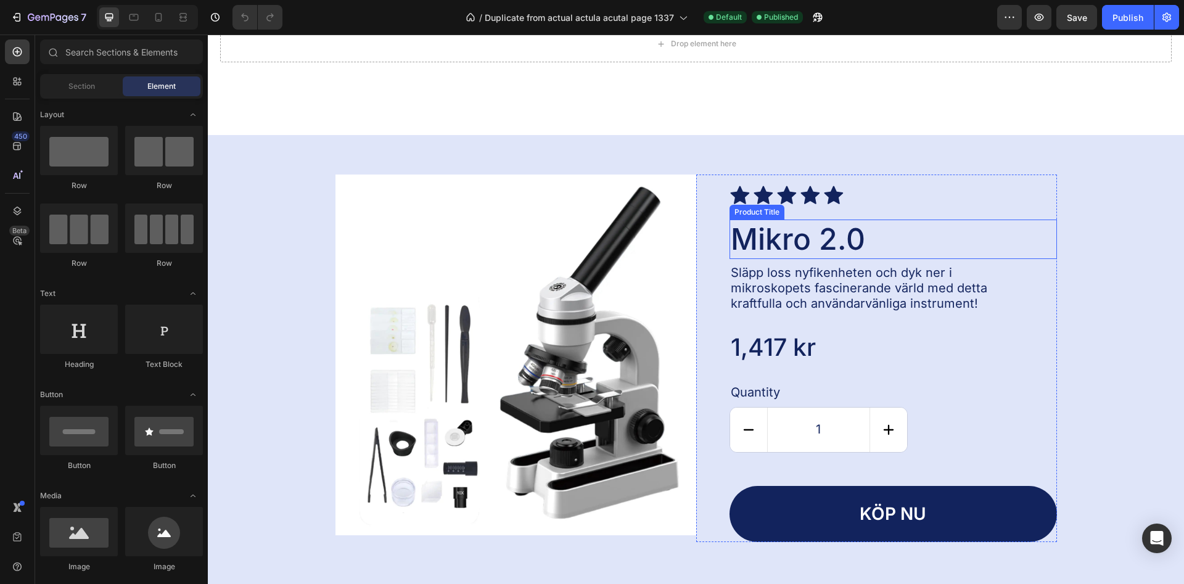
click at [802, 224] on h2 "Mikro 2.0" at bounding box center [892, 239] width 327 height 39
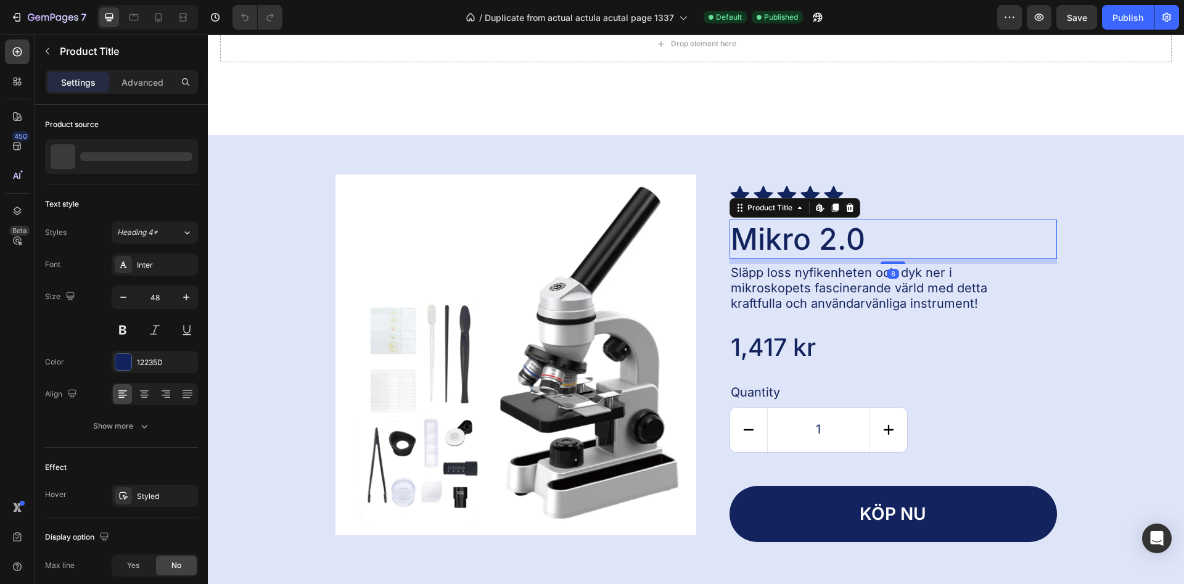
click at [797, 195] on div "Icon" at bounding box center [786, 195] width 21 height 20
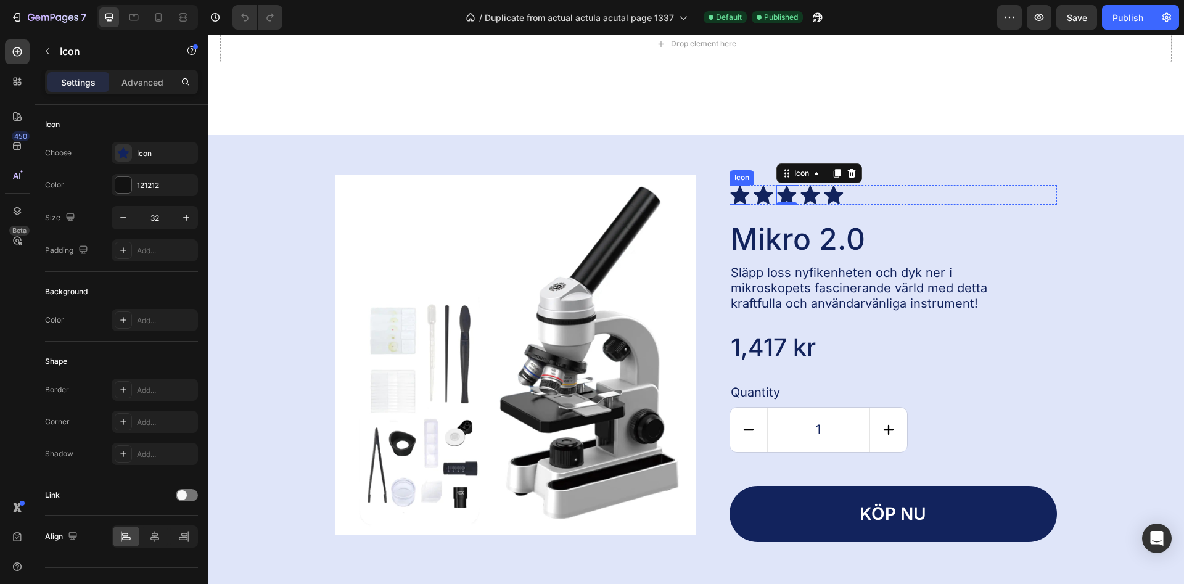
click at [737, 196] on icon at bounding box center [739, 195] width 19 height 18
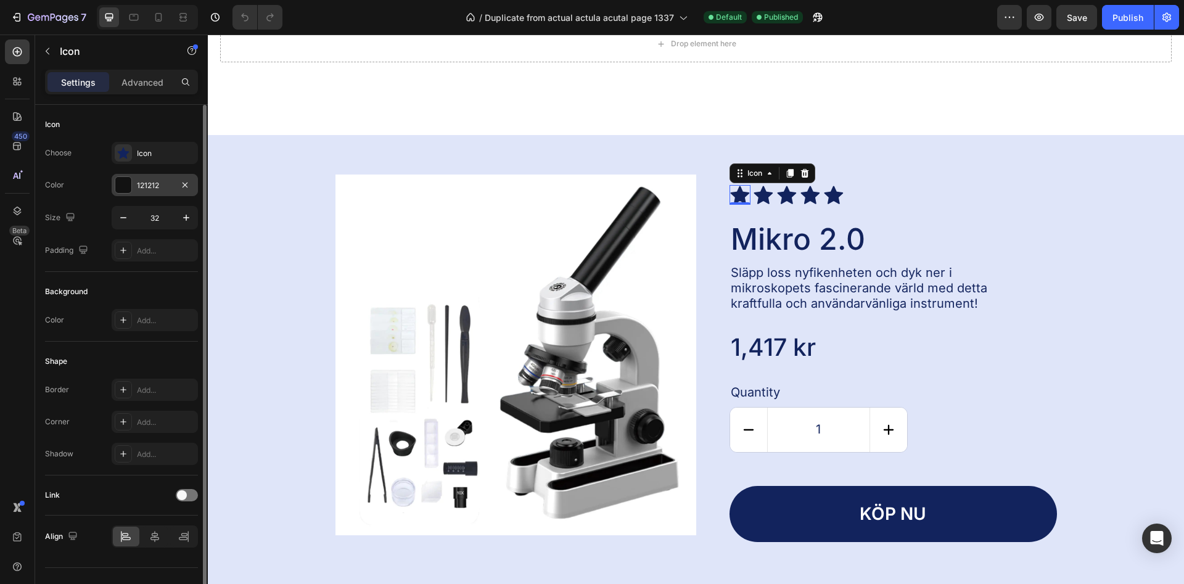
click at [127, 185] on div at bounding box center [123, 185] width 16 height 16
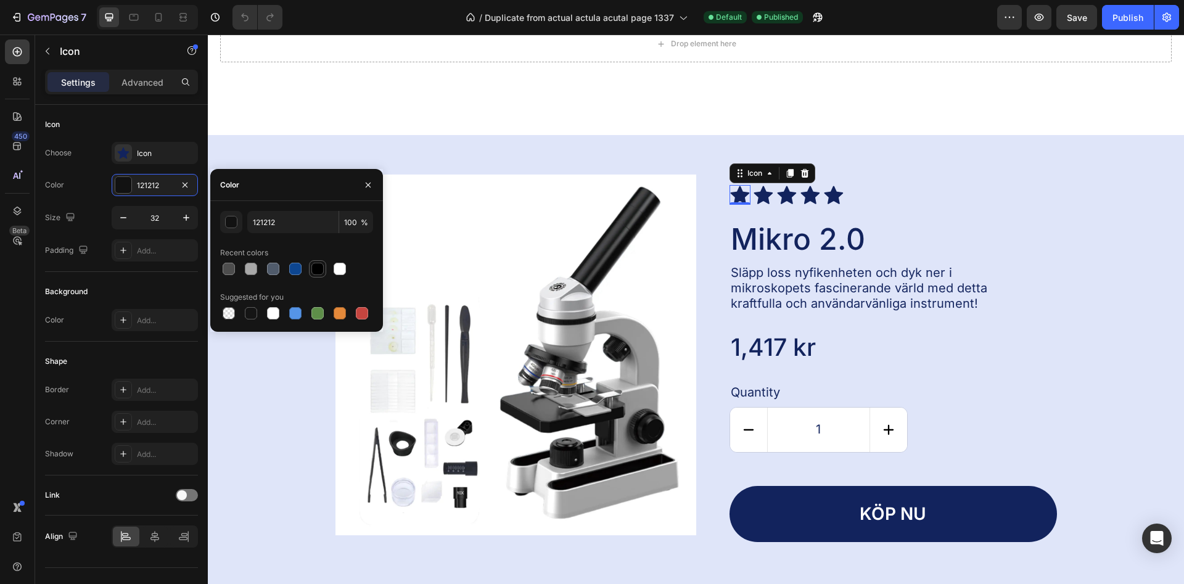
click at [321, 268] on div at bounding box center [317, 269] width 12 height 12
type input "000000"
click at [314, 269] on div at bounding box center [317, 269] width 12 height 12
click at [771, 196] on icon at bounding box center [764, 195] width 20 height 20
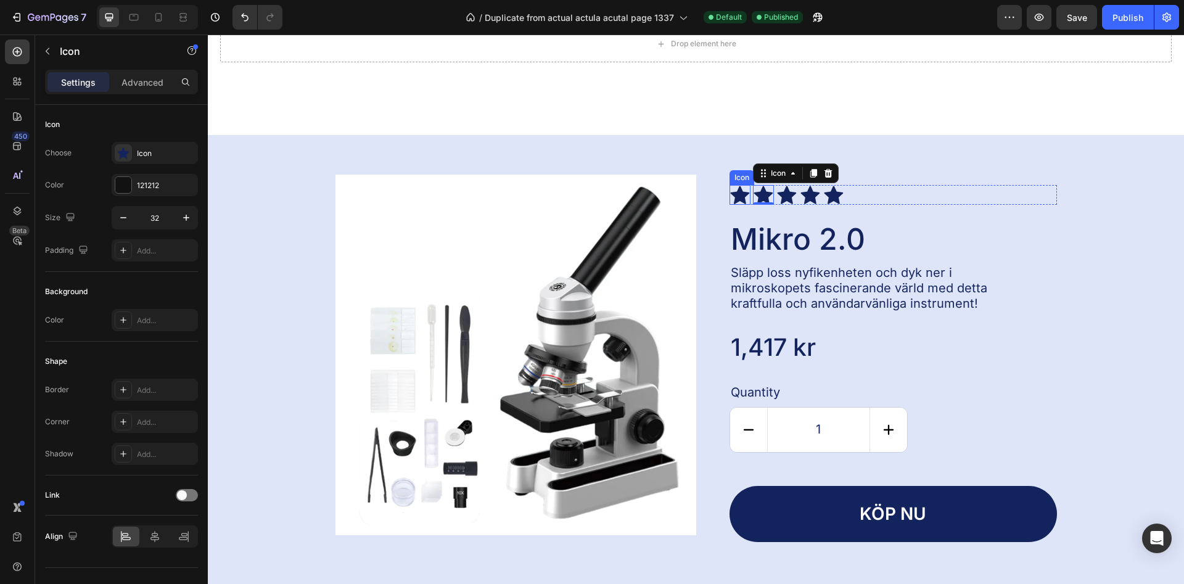
click at [726, 195] on div "Icon Icon 0 Icon Icon Icon Icon List Mikro 2.0 Product Title Släpp loss nyfiken…" at bounding box center [876, 359] width 361 height 368
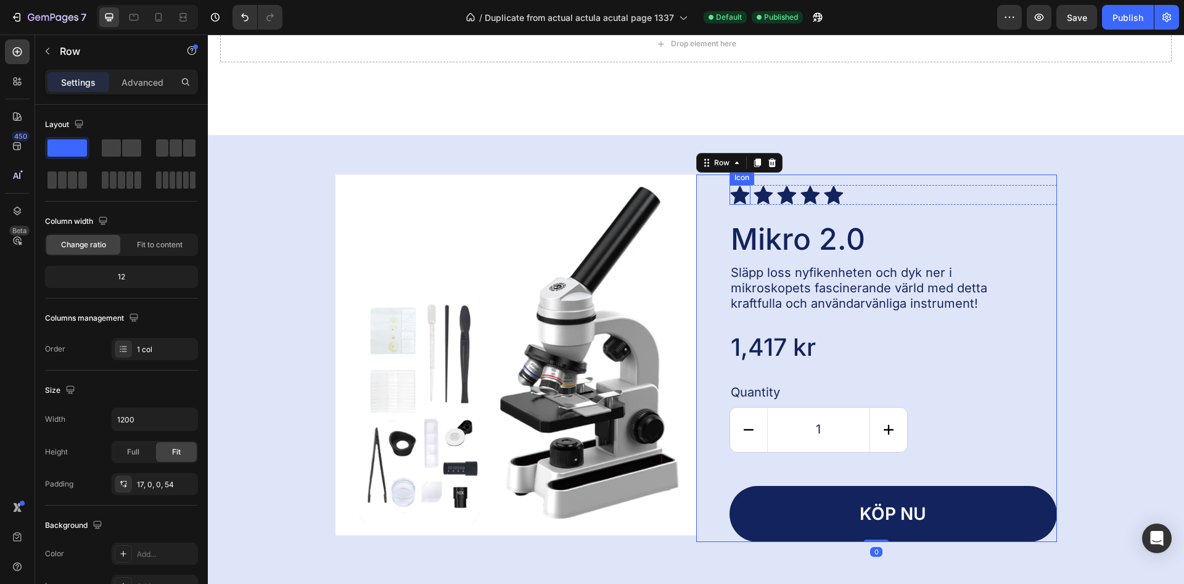
click at [733, 195] on icon at bounding box center [740, 195] width 20 height 20
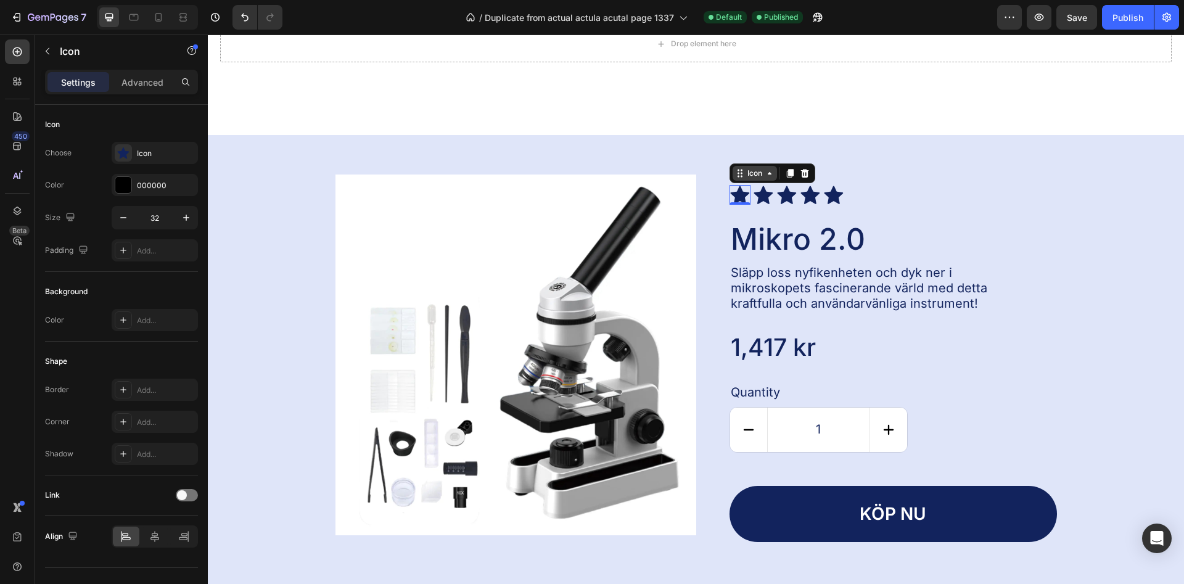
click at [768, 178] on icon at bounding box center [770, 173] width 10 height 10
click at [751, 194] on div "Icon 0 Icon Icon Icon Icon" at bounding box center [892, 195] width 327 height 20
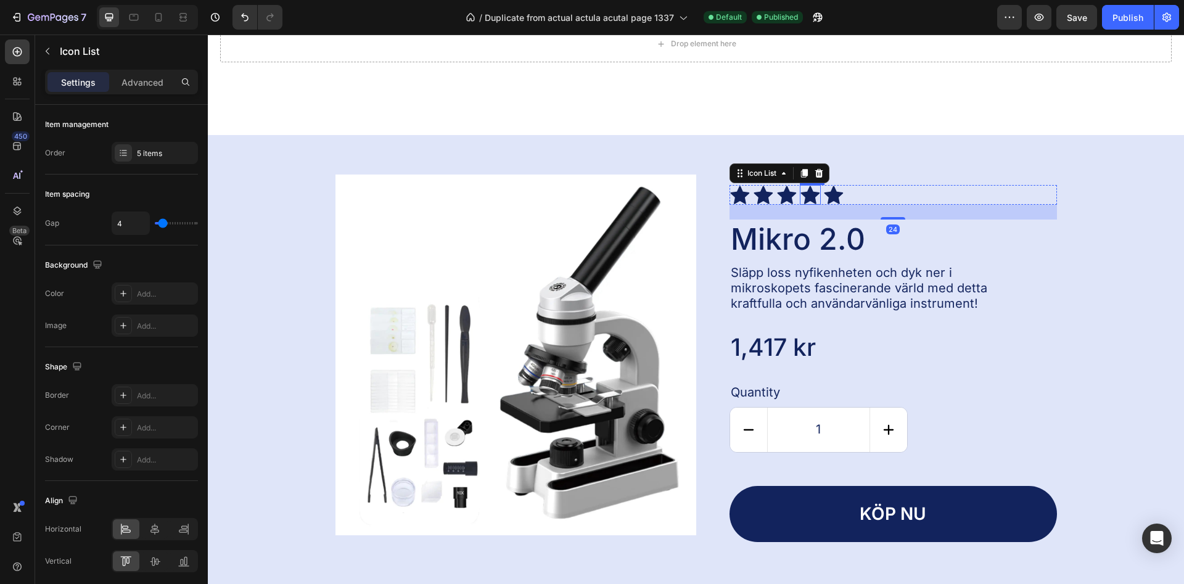
click at [860, 189] on div "Icon Icon Icon Icon Icon" at bounding box center [892, 195] width 327 height 20
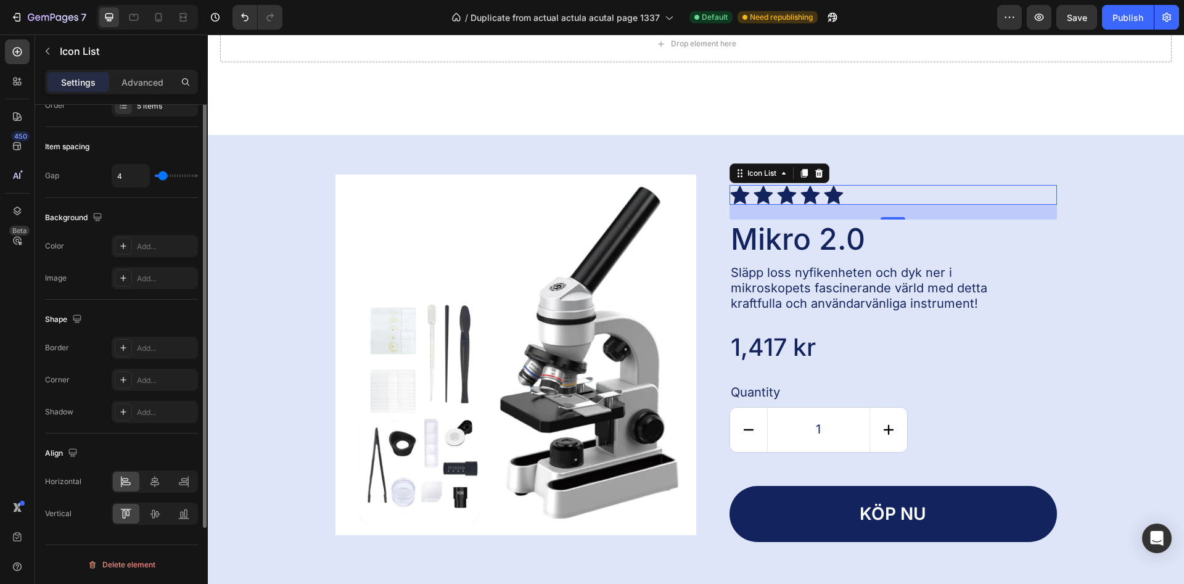
scroll to position [0, 0]
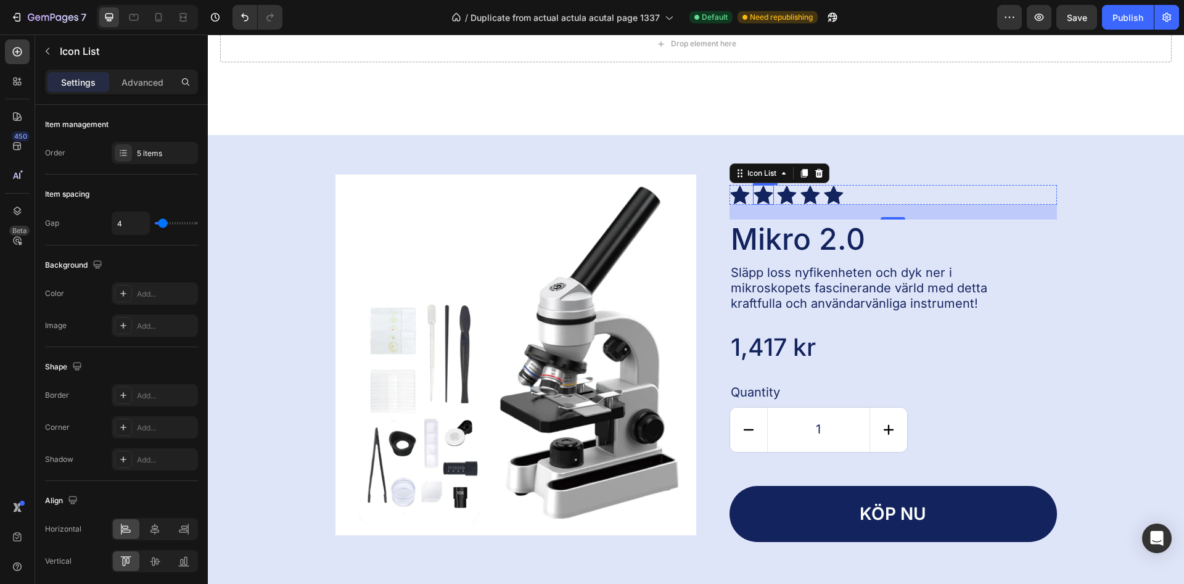
click at [767, 196] on icon at bounding box center [763, 195] width 19 height 18
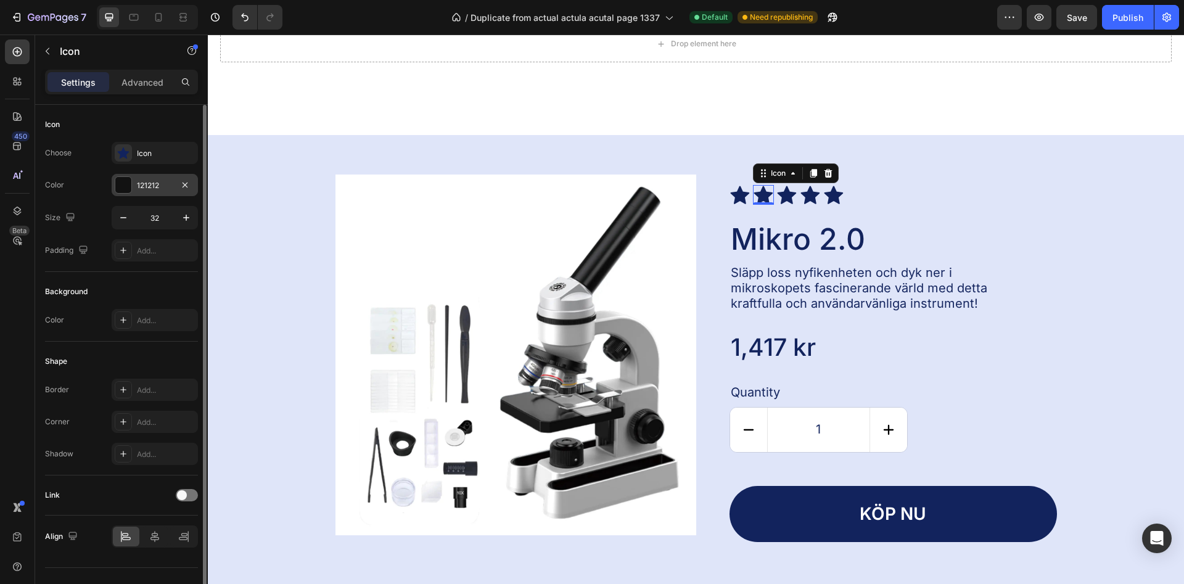
click at [165, 181] on div "121212" at bounding box center [155, 185] width 36 height 11
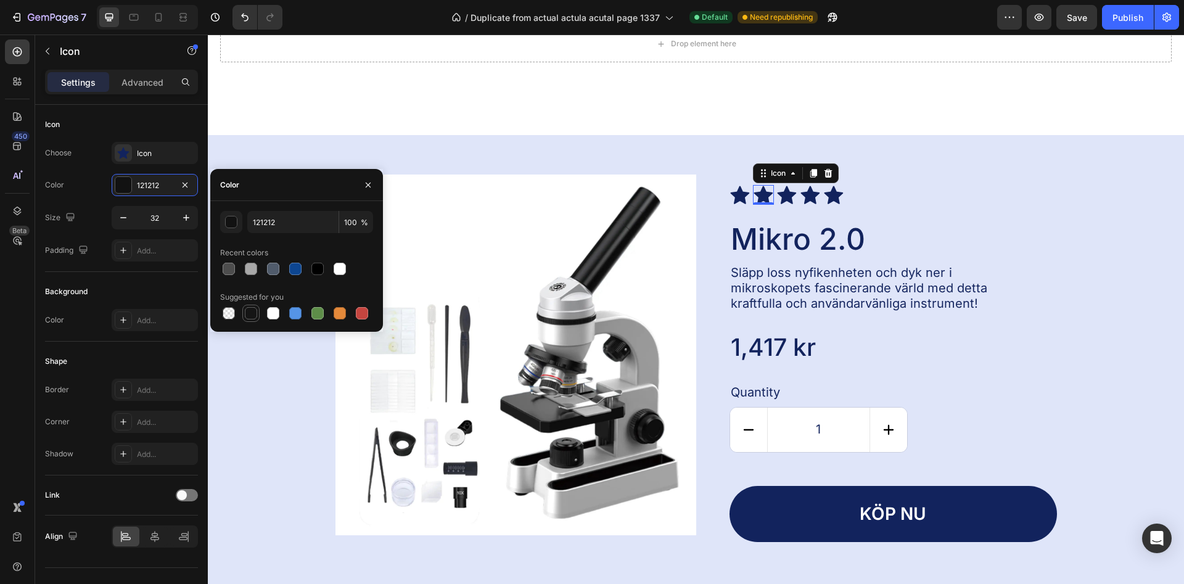
click at [251, 311] on div at bounding box center [251, 313] width 12 height 12
type input "151515"
click at [745, 200] on icon at bounding box center [739, 195] width 19 height 18
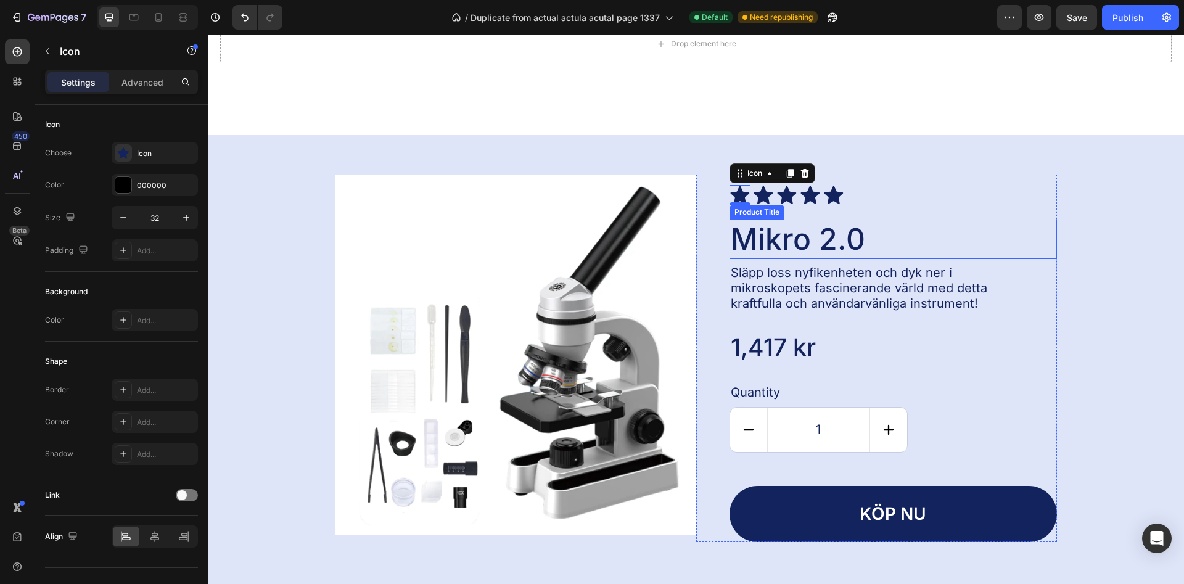
click at [748, 238] on h2 "Mikro 2.0" at bounding box center [892, 239] width 327 height 39
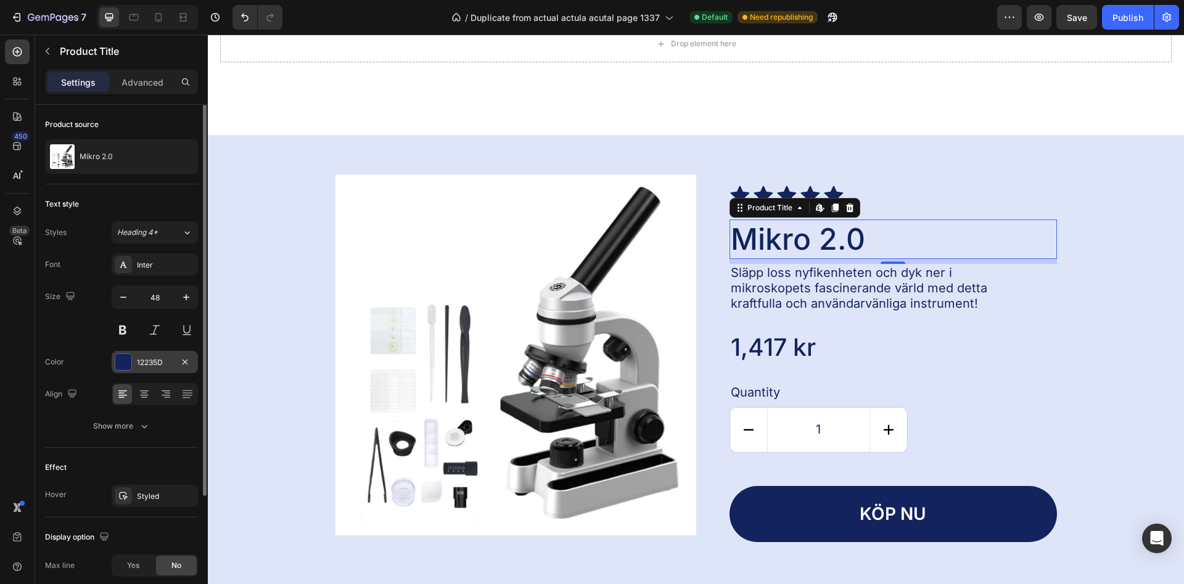
click at [134, 356] on div "12235D" at bounding box center [155, 362] width 86 height 22
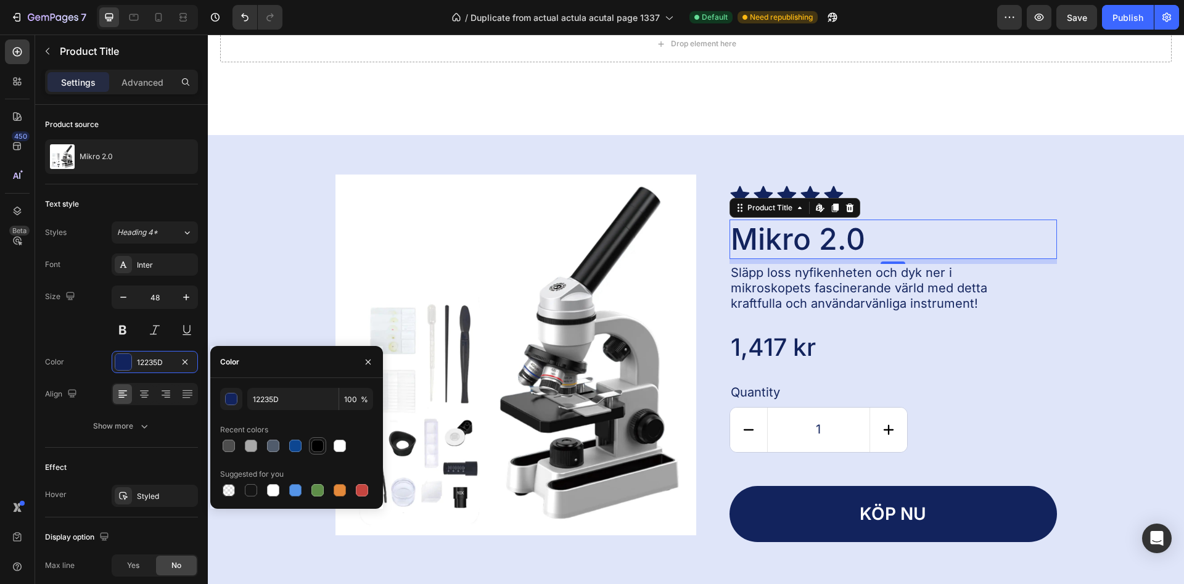
click at [323, 444] on div at bounding box center [317, 446] width 12 height 12
type input "000000"
click at [752, 288] on p "Släpp loss nyfikenheten och dyk ner i mikroskopets fascinerande värld med detta…" at bounding box center [871, 288] width 281 height 46
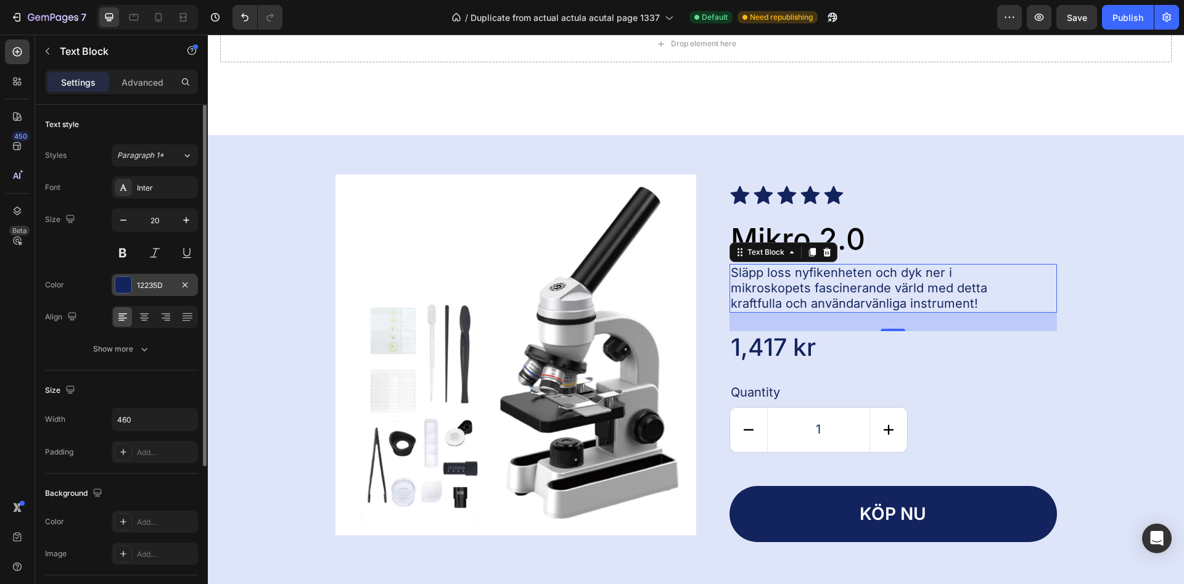
click at [151, 284] on div "12235D" at bounding box center [155, 285] width 36 height 11
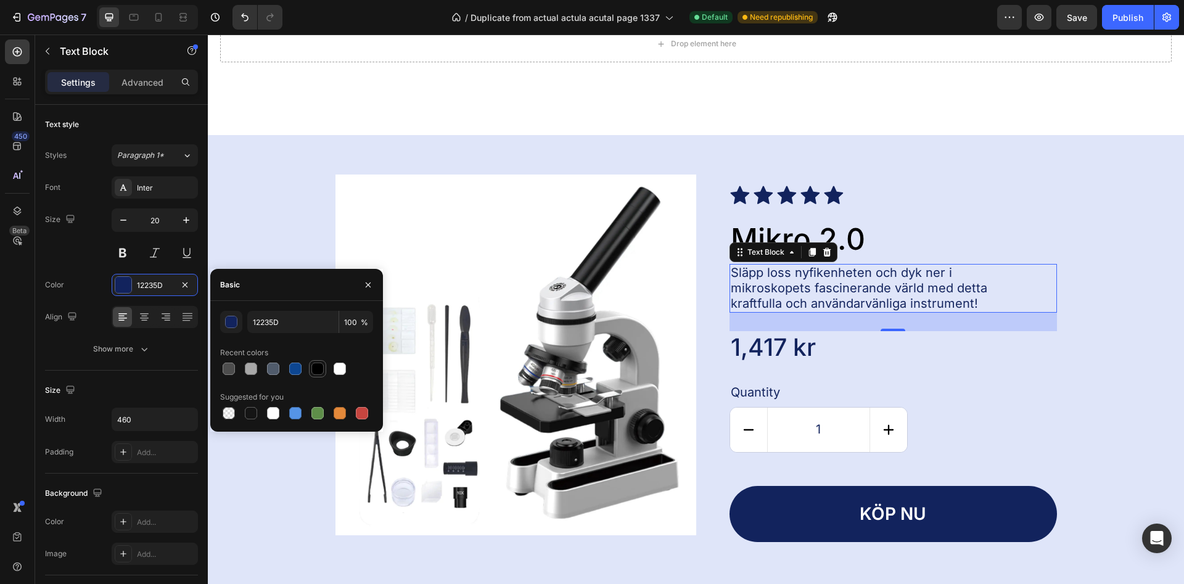
click at [317, 371] on div at bounding box center [317, 369] width 12 height 12
type input "000000"
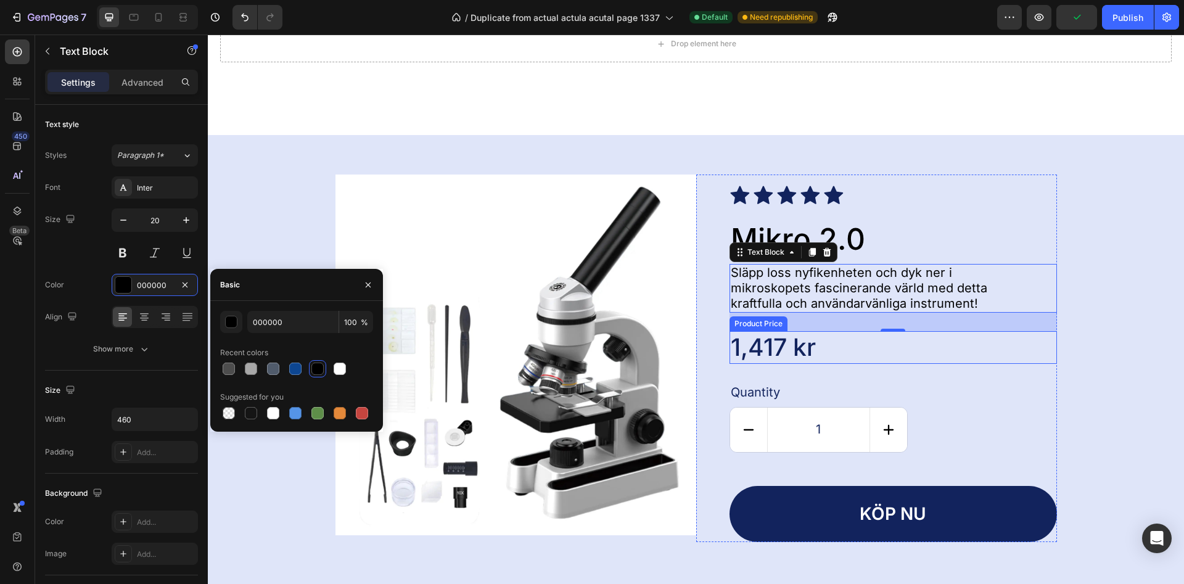
click at [774, 350] on div "1,417 kr" at bounding box center [892, 347] width 327 height 33
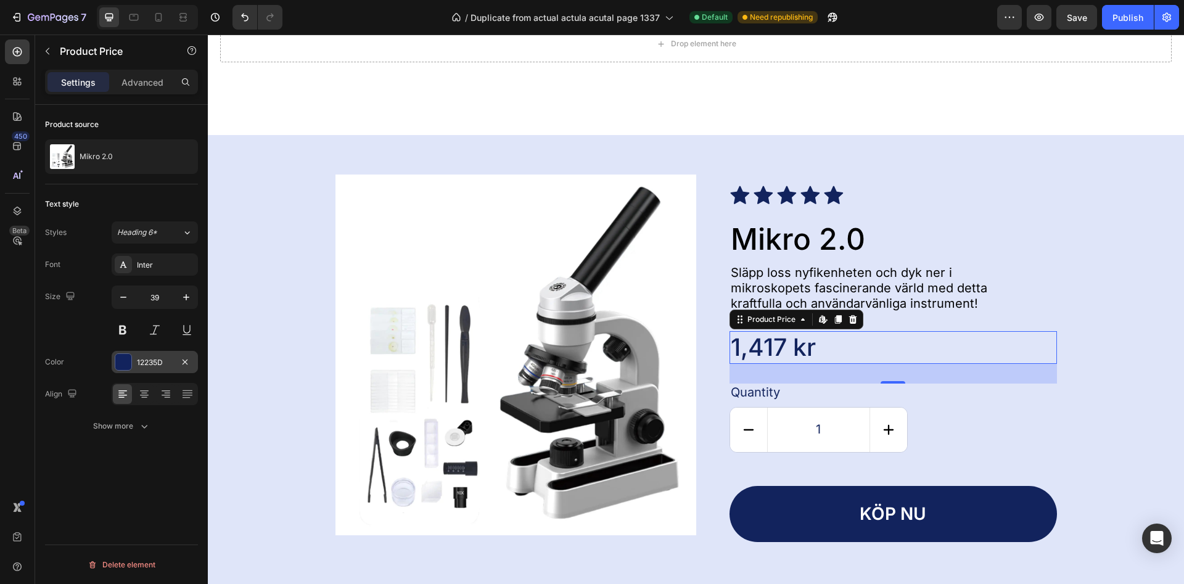
click at [155, 372] on div "12235D" at bounding box center [155, 362] width 86 height 22
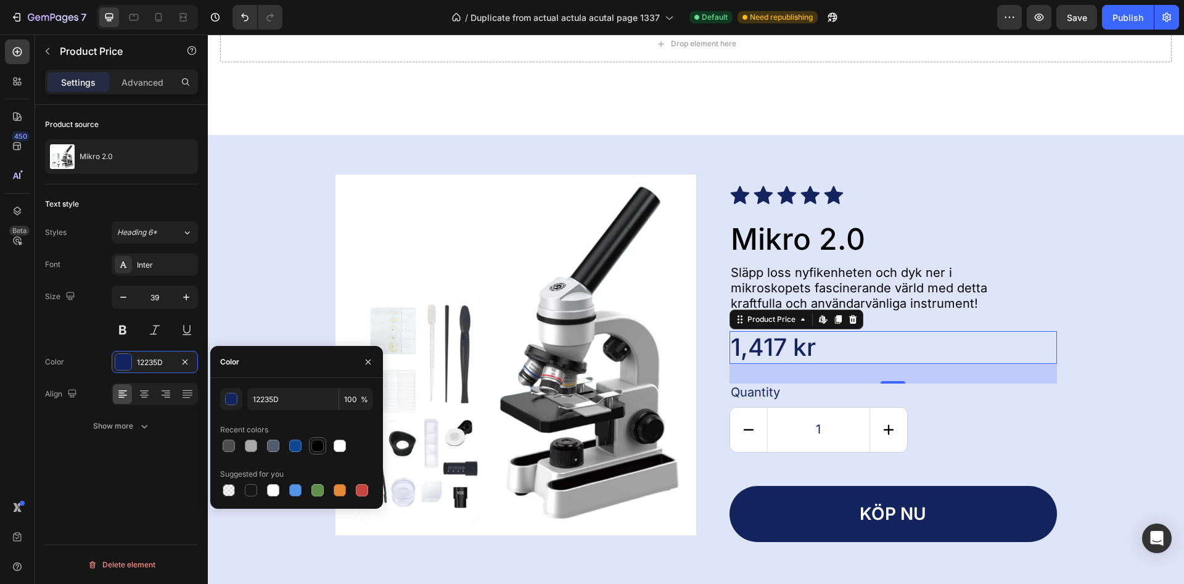
click at [318, 448] on div at bounding box center [317, 446] width 12 height 12
type input "000000"
click at [760, 391] on div "Quantity" at bounding box center [892, 393] width 327 height 18
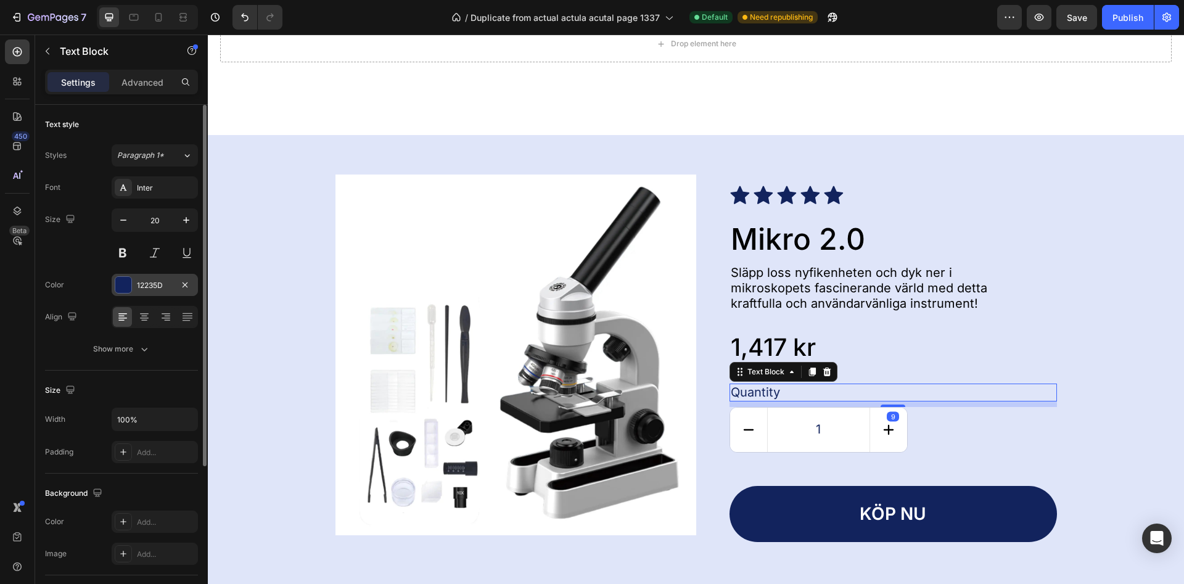
click at [152, 281] on div "12235D" at bounding box center [155, 285] width 36 height 11
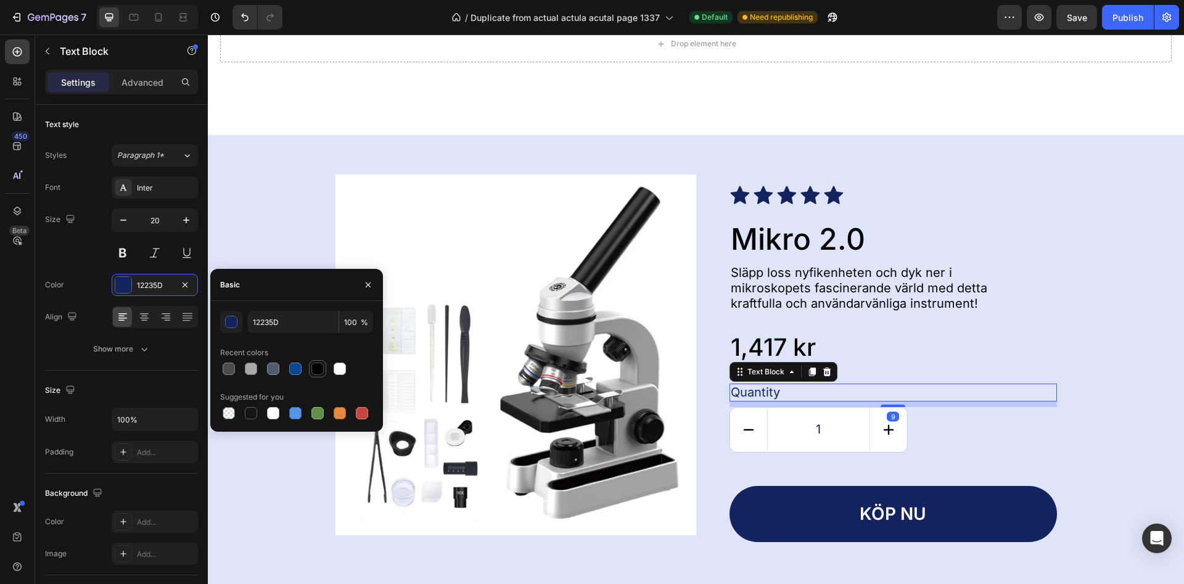
click at [314, 367] on div at bounding box center [317, 369] width 12 height 12
type input "000000"
click at [805, 505] on button "Köp nu" at bounding box center [892, 514] width 327 height 56
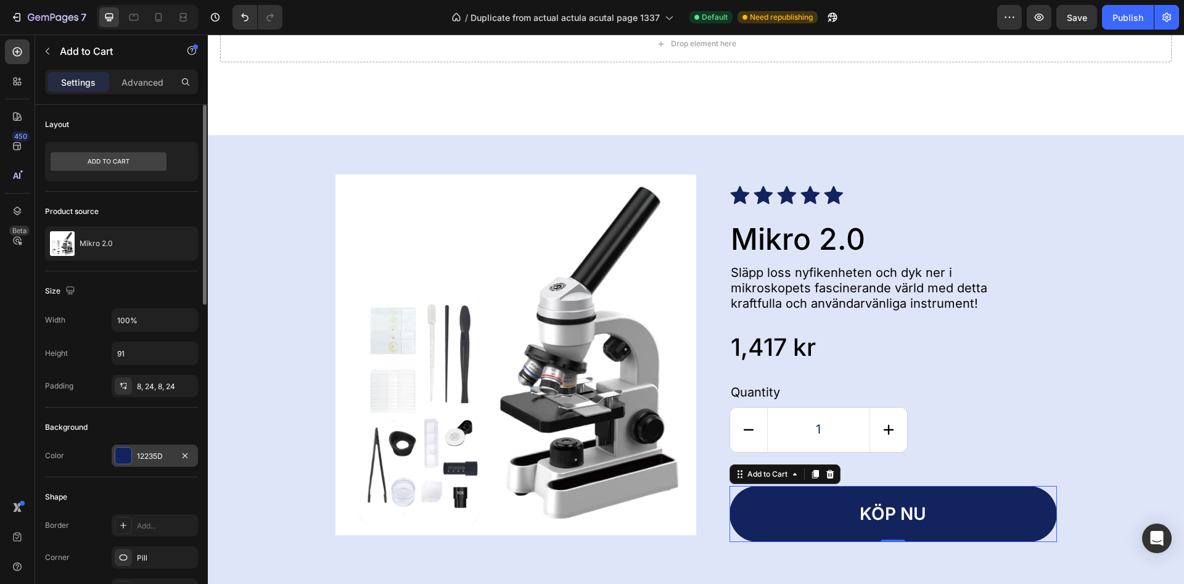
click at [142, 461] on div "12235D" at bounding box center [155, 456] width 36 height 11
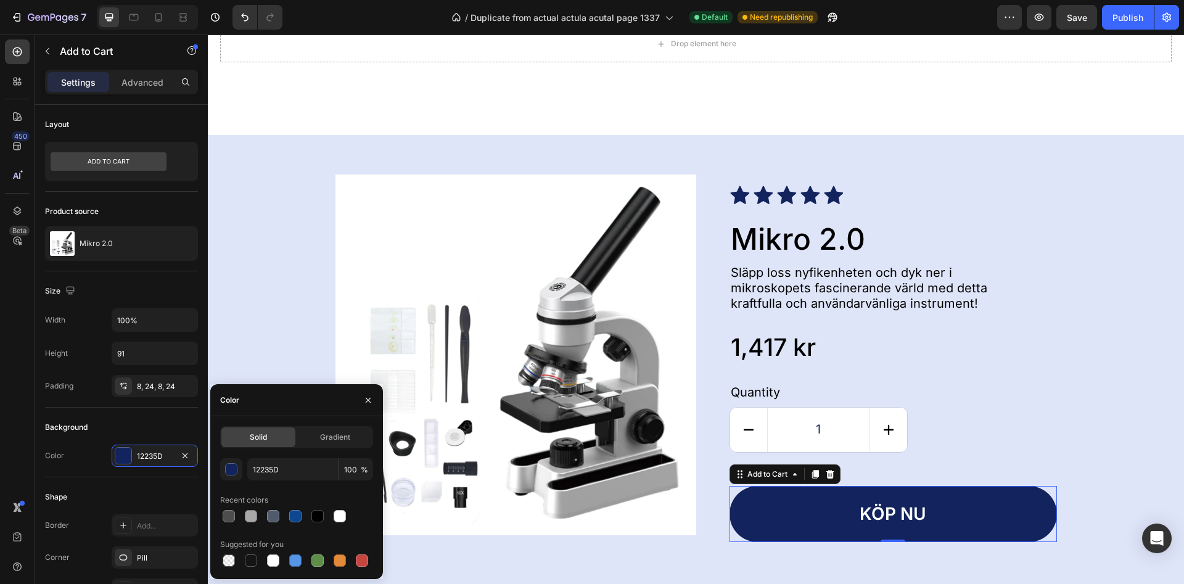
click at [326, 518] on div at bounding box center [296, 515] width 153 height 17
click at [323, 514] on div at bounding box center [317, 516] width 12 height 12
type input "000000"
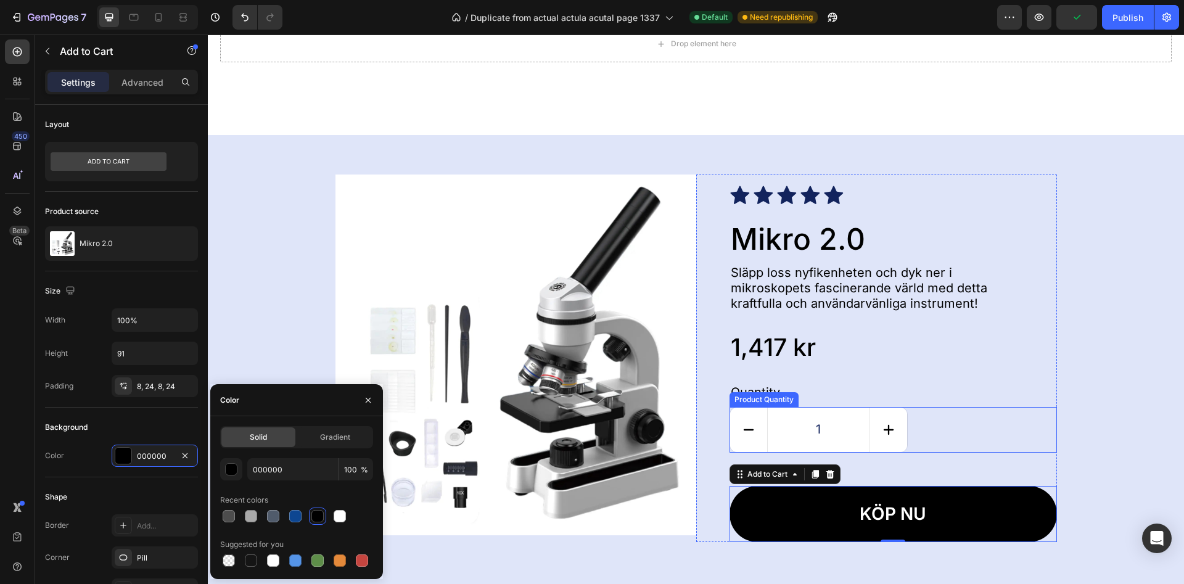
click at [818, 433] on input "1" at bounding box center [818, 430] width 103 height 44
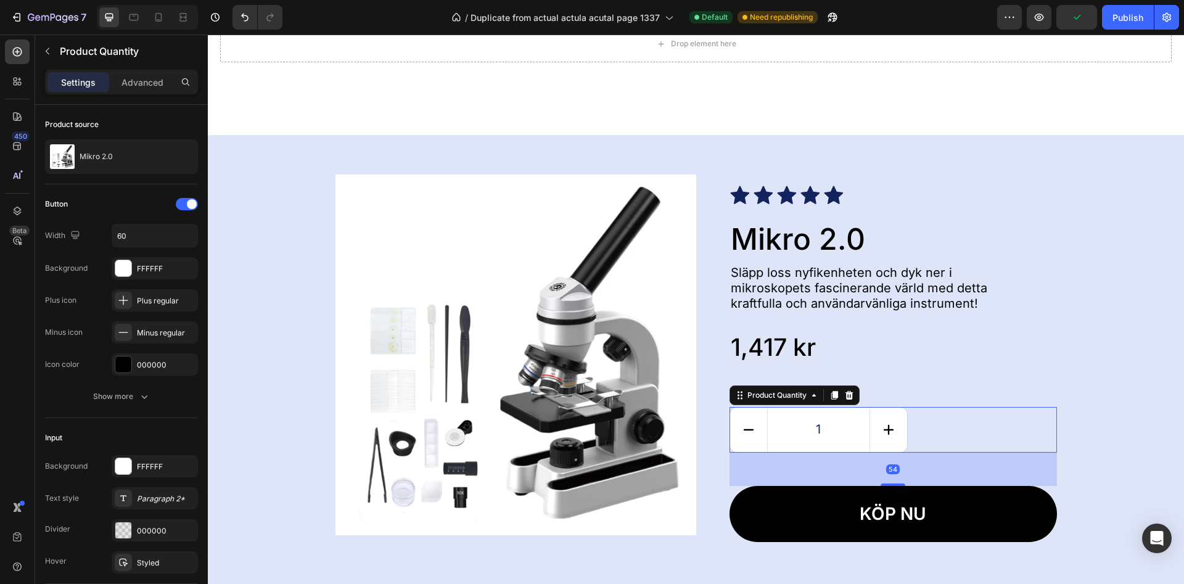
click at [819, 430] on input "1" at bounding box center [818, 430] width 103 height 44
click at [163, 359] on div "000000" at bounding box center [155, 364] width 86 height 22
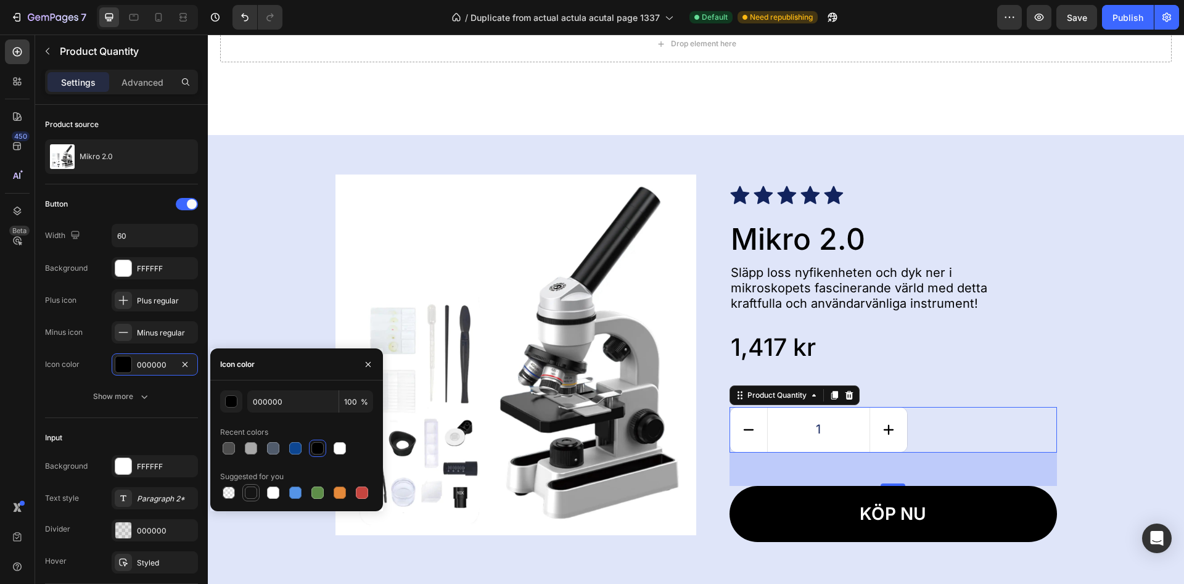
click at [258, 491] on div at bounding box center [250, 492] width 17 height 17
click at [321, 451] on div at bounding box center [317, 448] width 12 height 12
type input "000000"
click at [935, 372] on div "Icon Icon Icon Icon Icon Icon List Mikro 2.0 Product Title Släpp loss nyfikenhe…" at bounding box center [892, 363] width 327 height 357
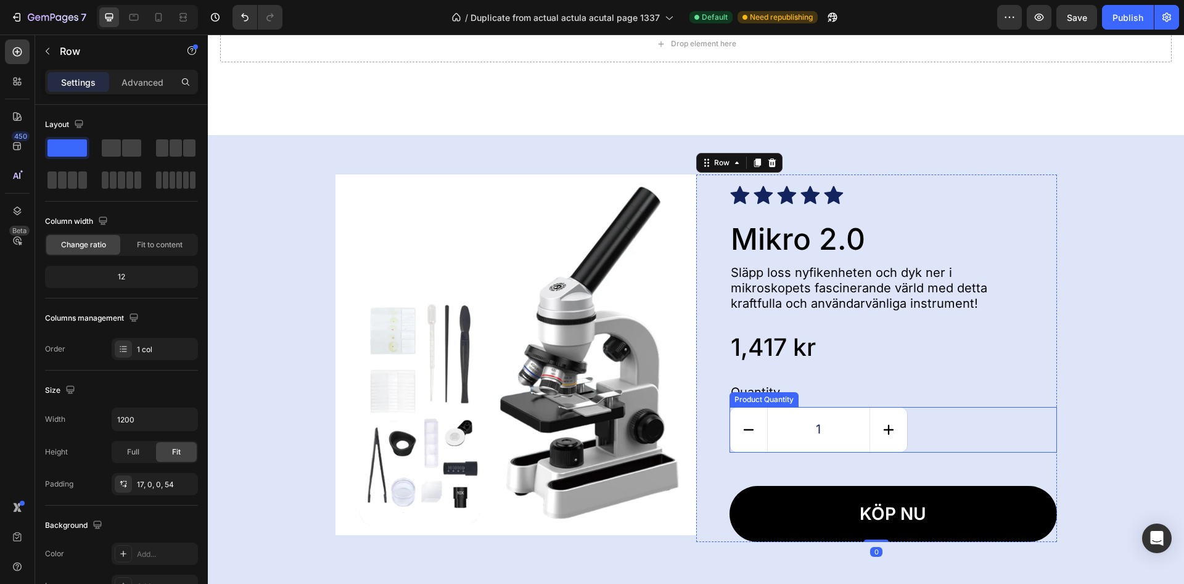
click at [887, 432] on icon "increment" at bounding box center [888, 429] width 17 height 17
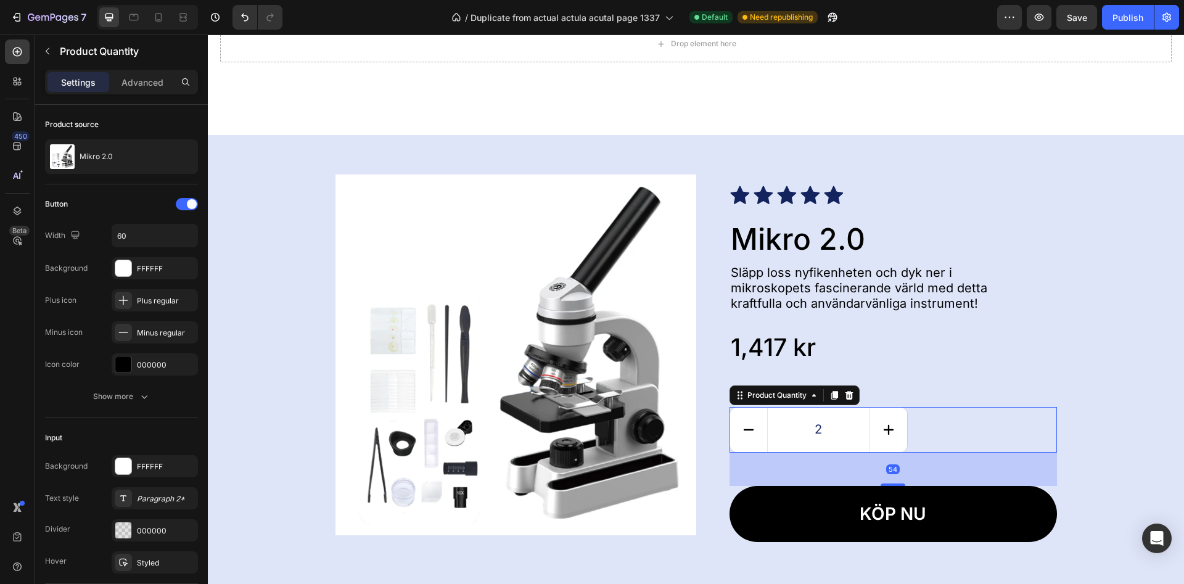
click at [760, 425] on button "decrement" at bounding box center [748, 430] width 37 height 44
type input "1"
click at [818, 430] on input "1" at bounding box center [818, 430] width 103 height 44
drag, startPoint x: 814, startPoint y: 430, endPoint x: 826, endPoint y: 430, distance: 11.7
click at [826, 430] on input "1" at bounding box center [818, 430] width 103 height 44
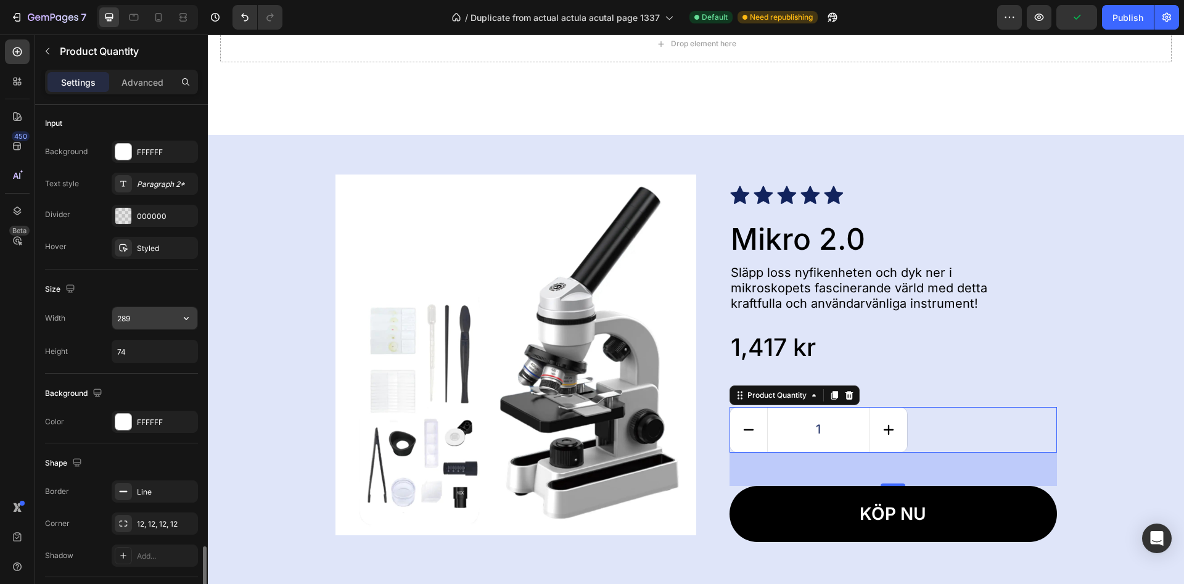
scroll to position [502, 0]
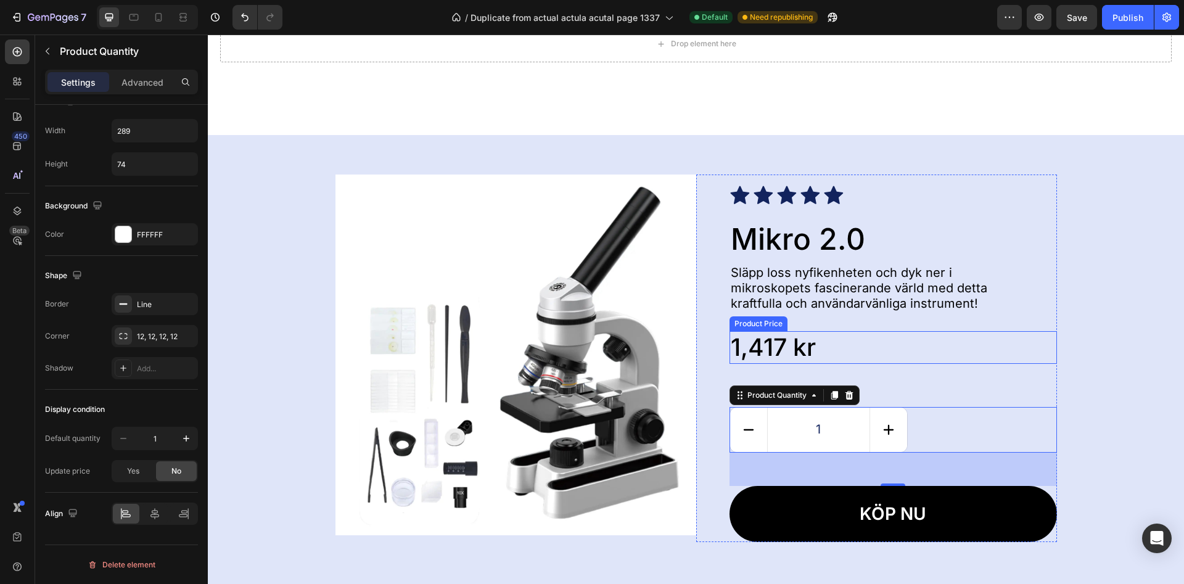
click at [942, 356] on div "1,417 kr" at bounding box center [892, 347] width 327 height 33
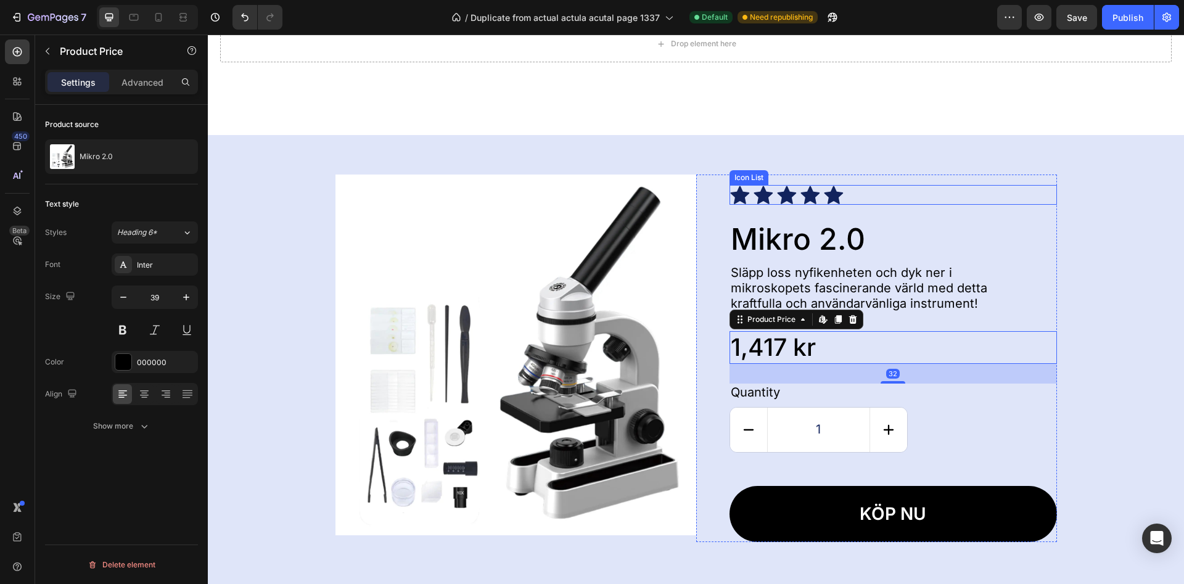
click at [897, 196] on div "Icon Icon Icon Icon Icon" at bounding box center [892, 195] width 327 height 20
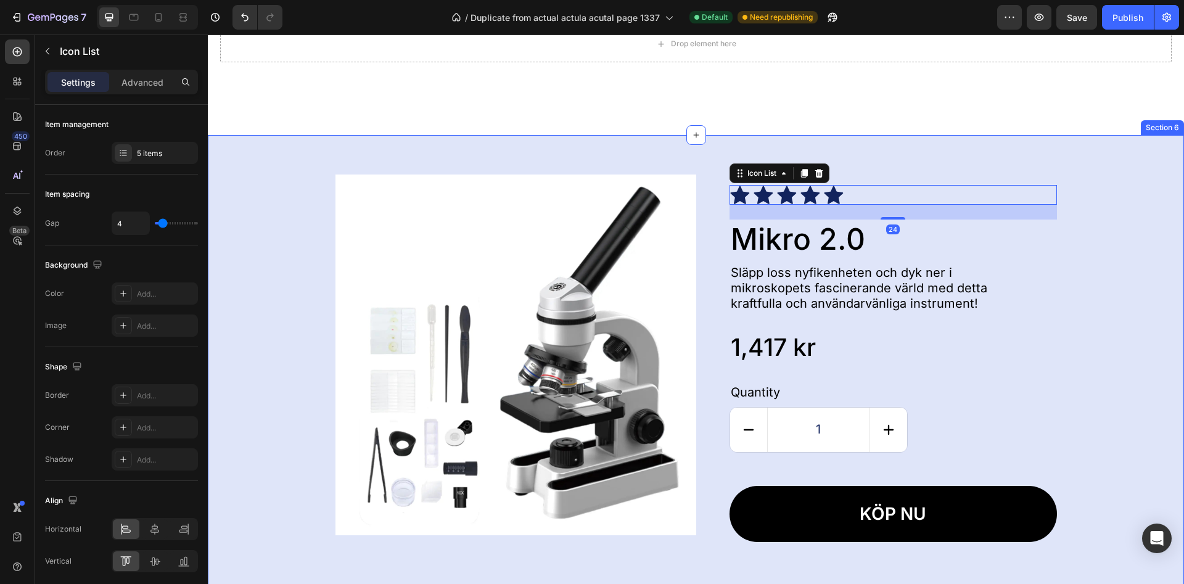
click at [901, 145] on div "Product Images Icon Icon Icon Icon Icon Icon List 24 Mikro 2.0 Product Title Sl…" at bounding box center [696, 364] width 976 height 459
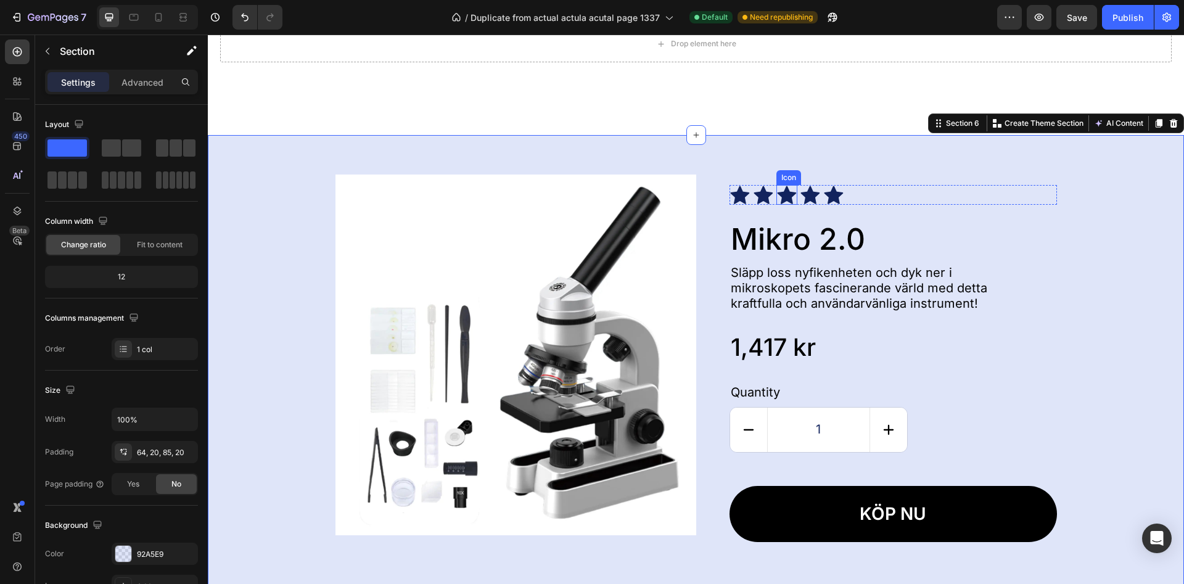
click at [781, 200] on icon at bounding box center [787, 195] width 20 height 20
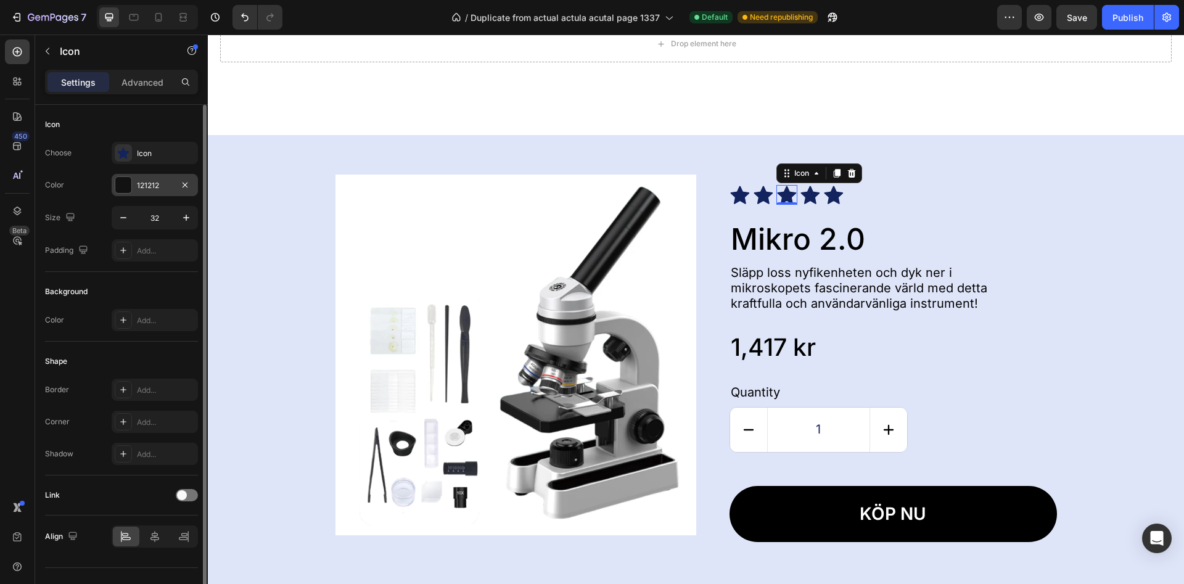
click at [136, 184] on div "121212" at bounding box center [155, 185] width 86 height 22
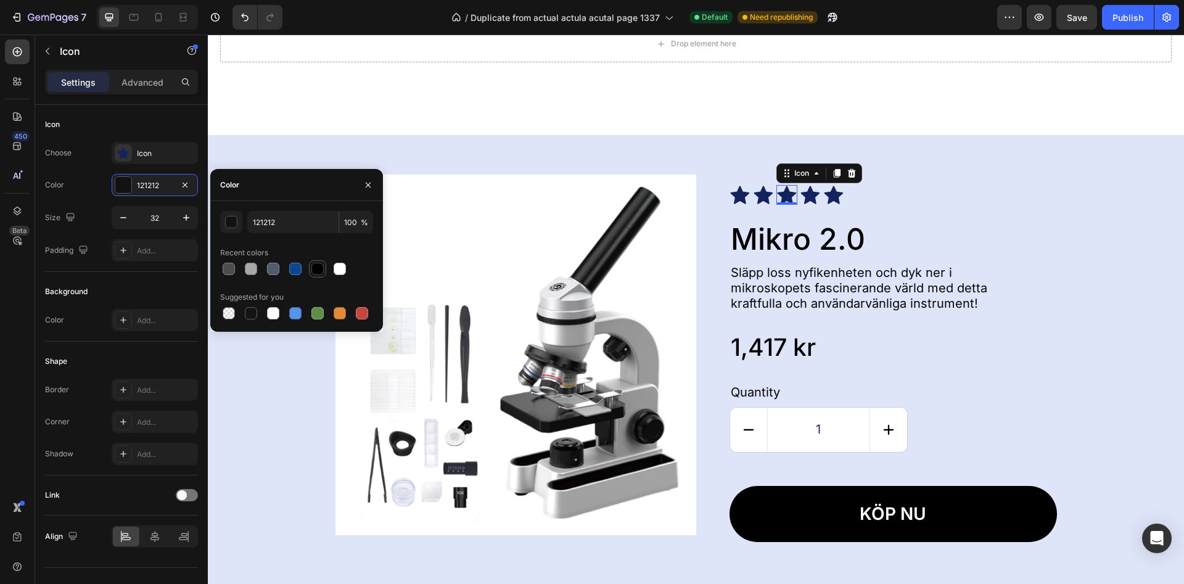
click at [320, 271] on div at bounding box center [317, 269] width 12 height 12
type input "000000"
click at [156, 154] on div "Icon" at bounding box center [166, 153] width 58 height 11
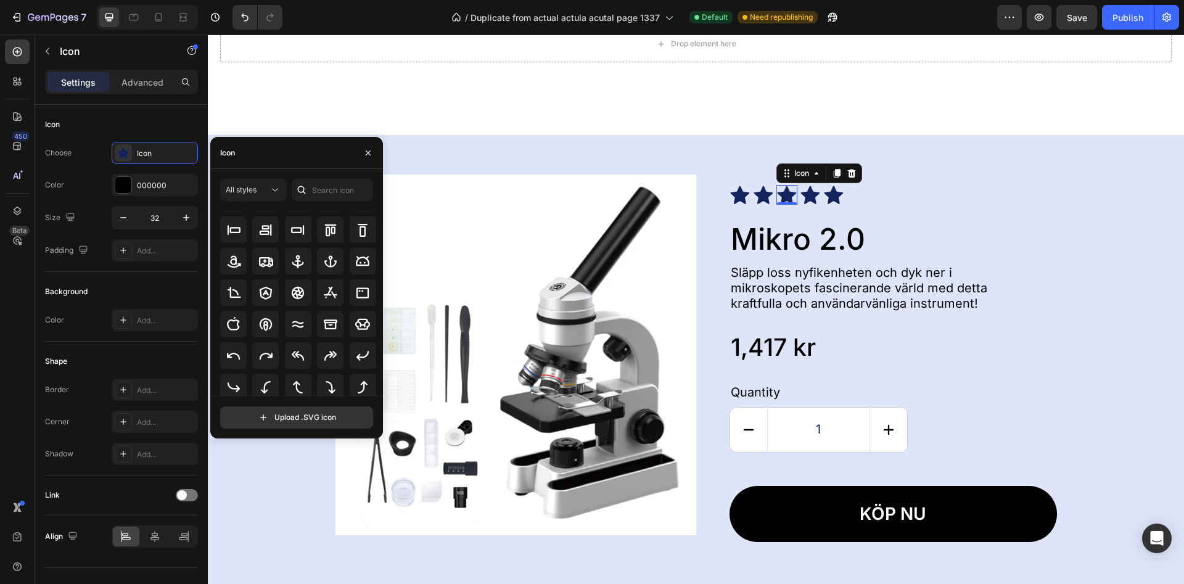
scroll to position [136, 0]
click at [369, 157] on icon "button" at bounding box center [368, 153] width 10 height 10
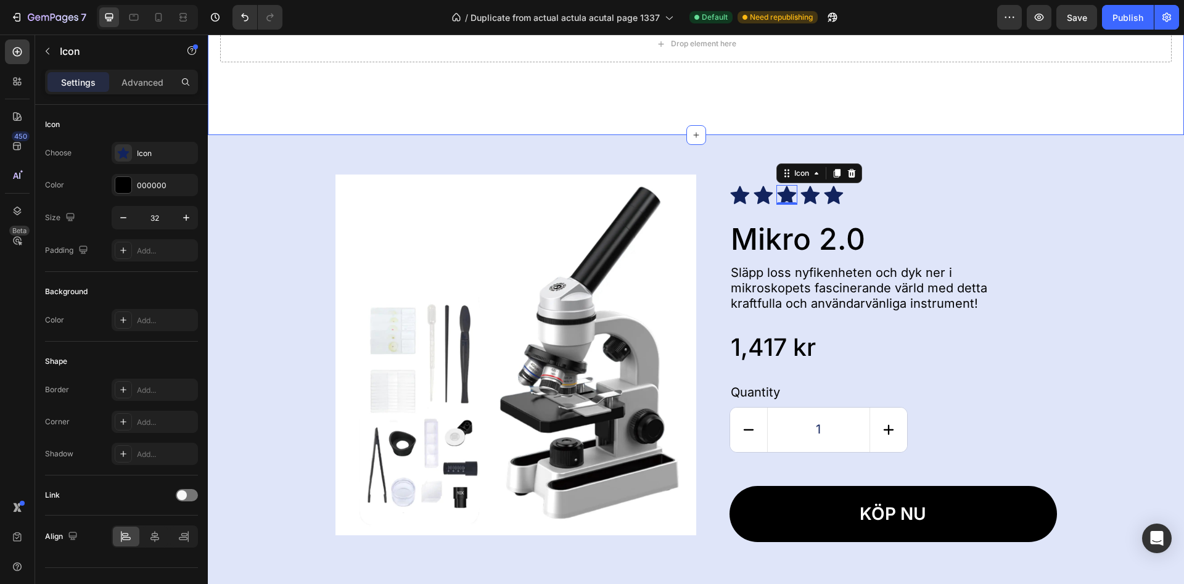
click at [583, 66] on div "Drop element here Section 5" at bounding box center [696, 63] width 976 height 146
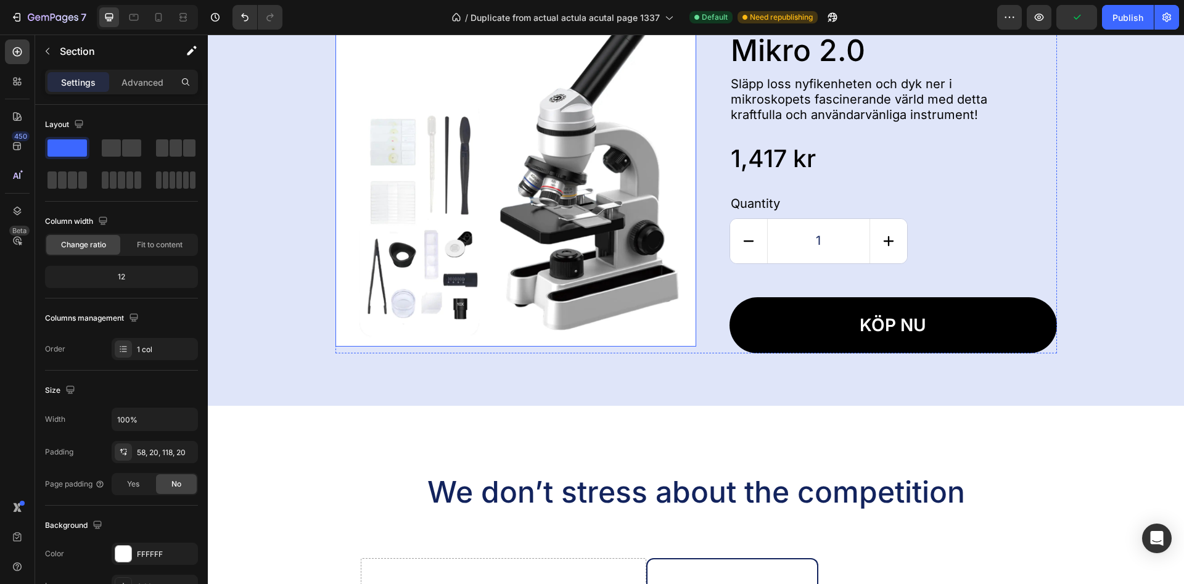
scroll to position [1510, 0]
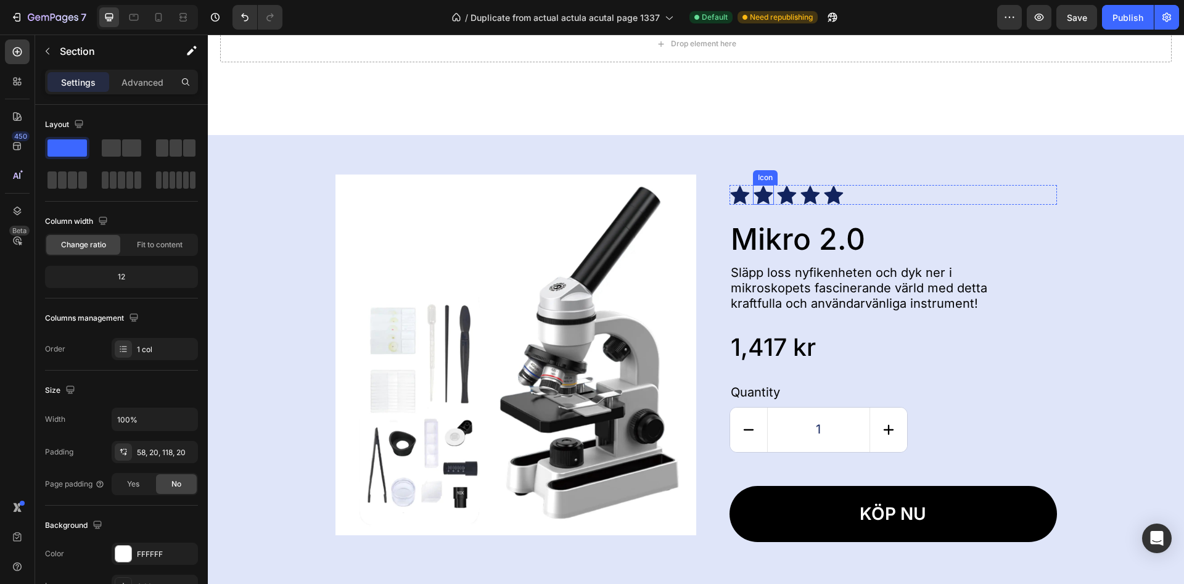
click at [754, 193] on icon at bounding box center [763, 195] width 19 height 18
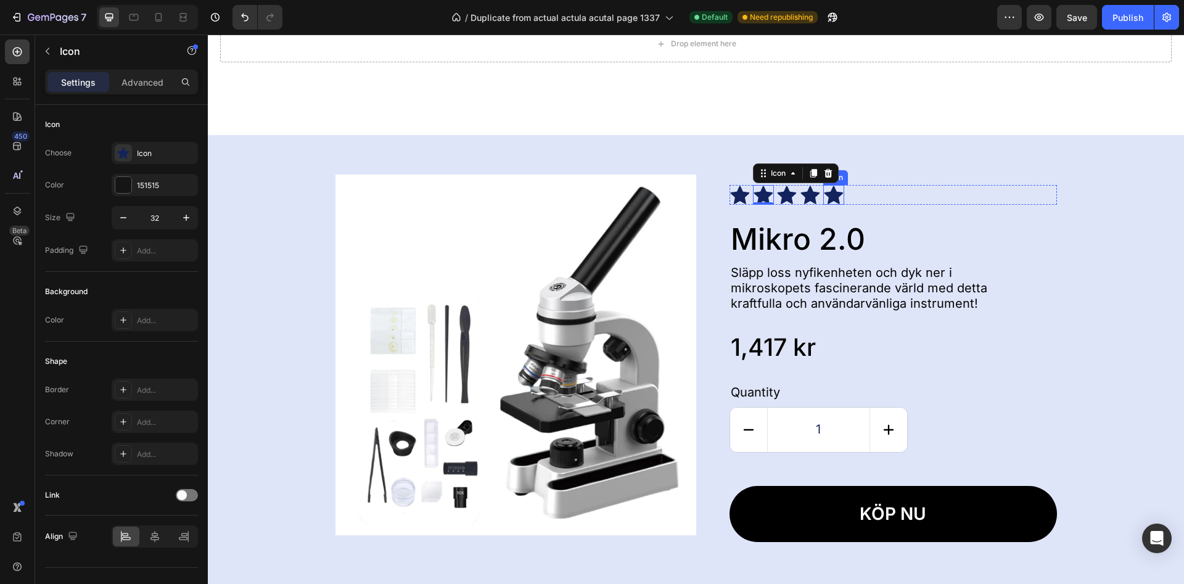
click at [840, 196] on icon at bounding box center [834, 195] width 20 height 20
click at [862, 172] on icon at bounding box center [863, 173] width 10 height 10
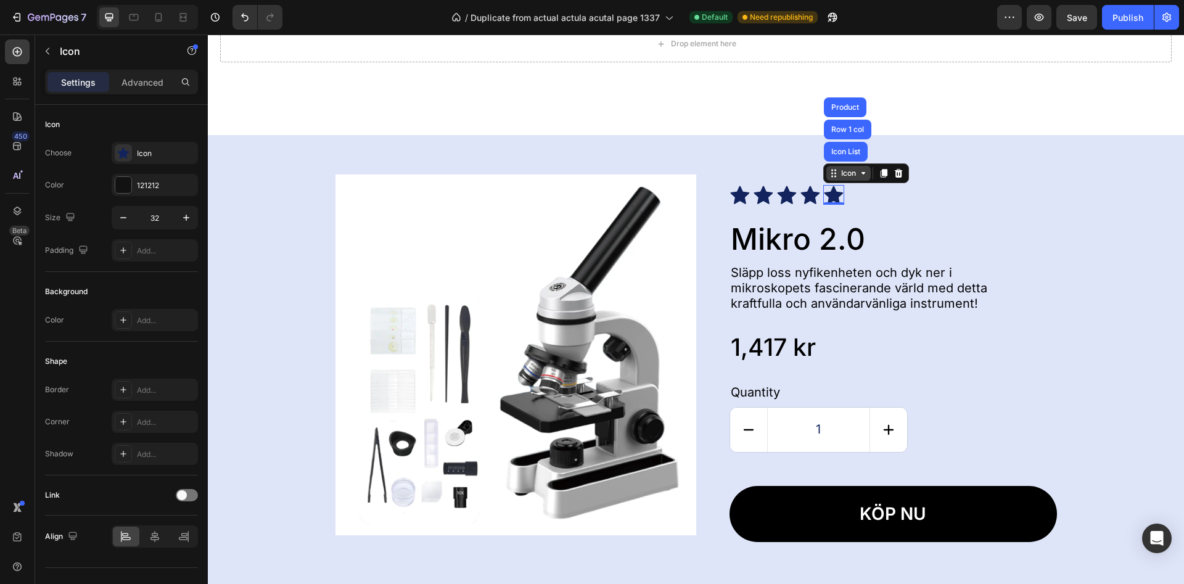
click at [862, 172] on icon at bounding box center [863, 173] width 10 height 10
click at [894, 173] on icon at bounding box center [899, 173] width 10 height 10
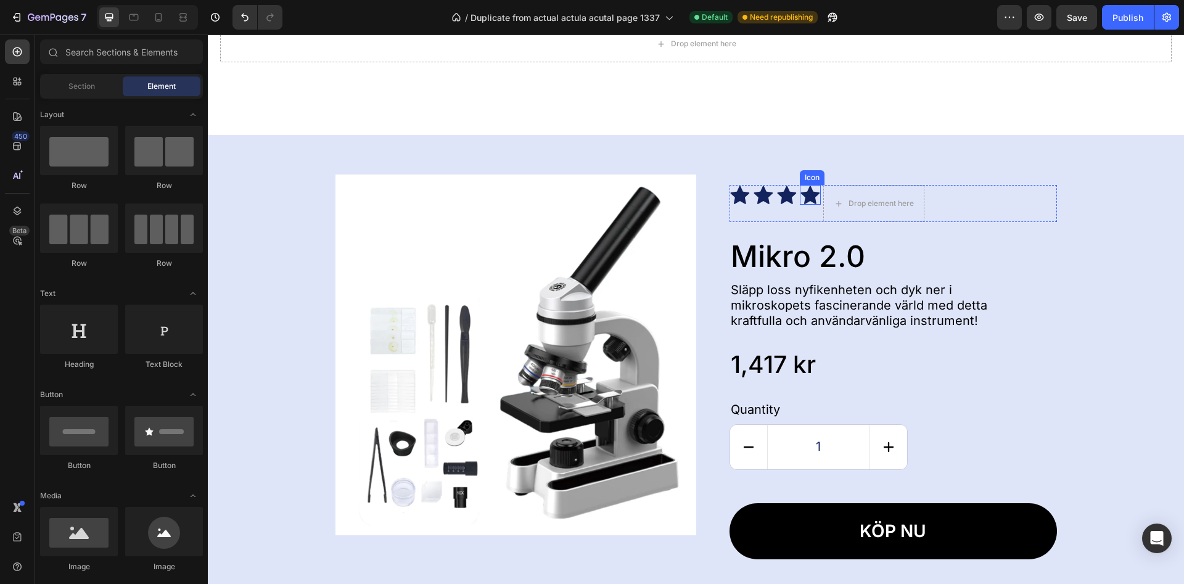
click at [811, 199] on icon at bounding box center [809, 195] width 19 height 18
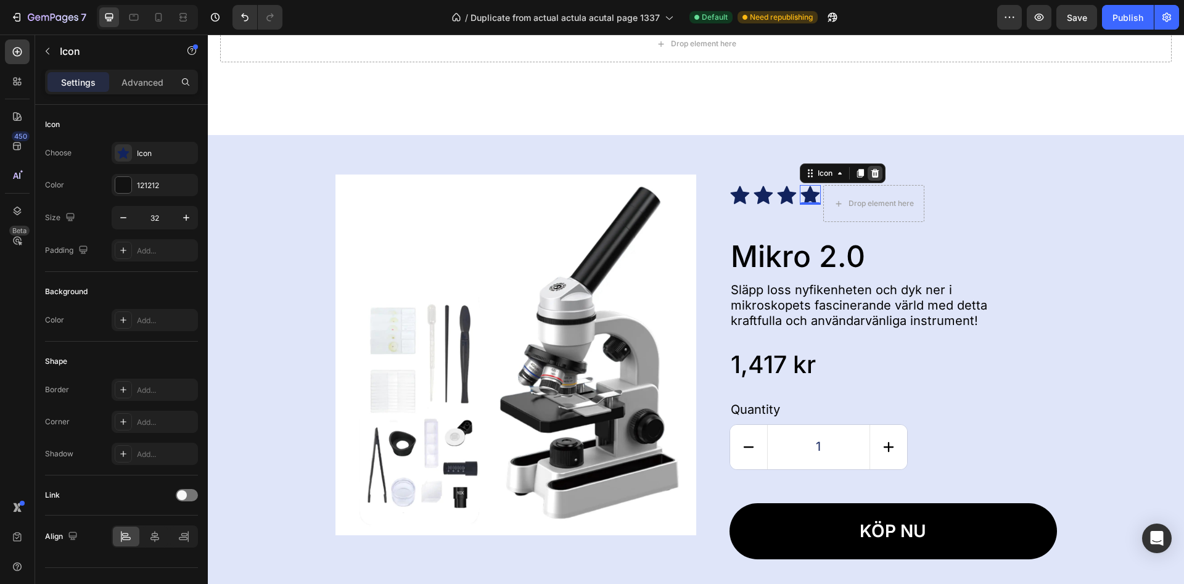
click at [875, 173] on icon at bounding box center [875, 173] width 8 height 9
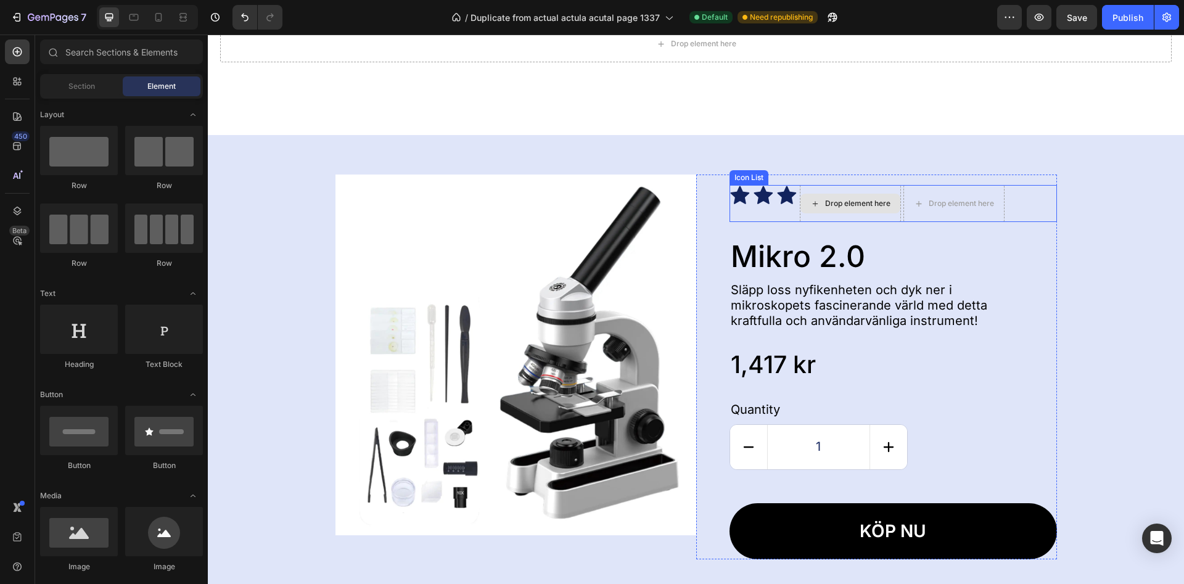
click at [792, 197] on icon at bounding box center [786, 195] width 19 height 18
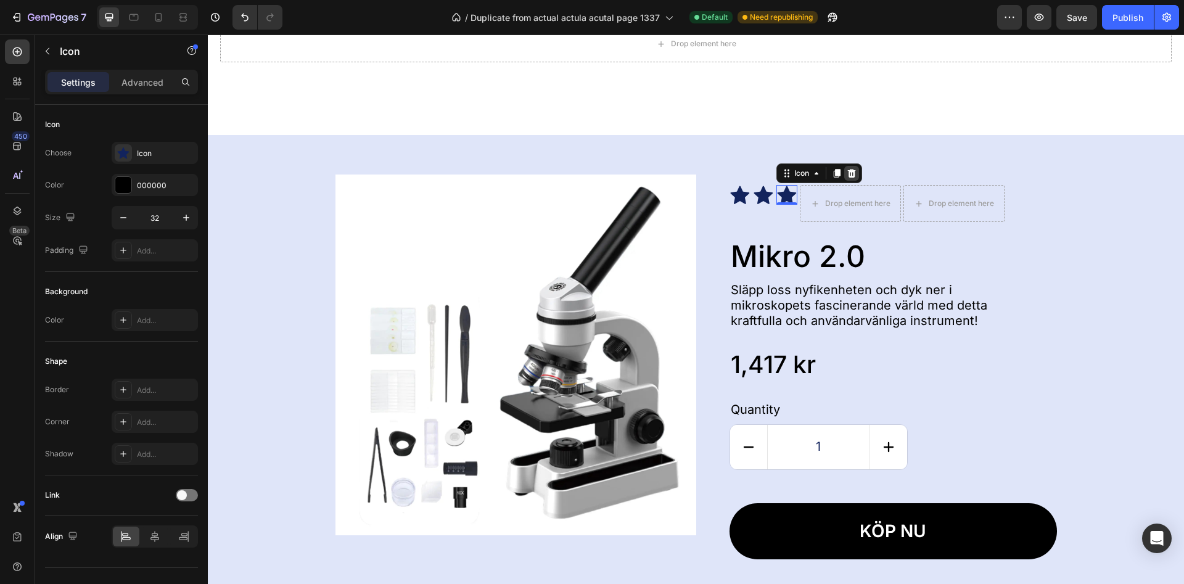
click at [852, 173] on icon at bounding box center [852, 173] width 10 height 10
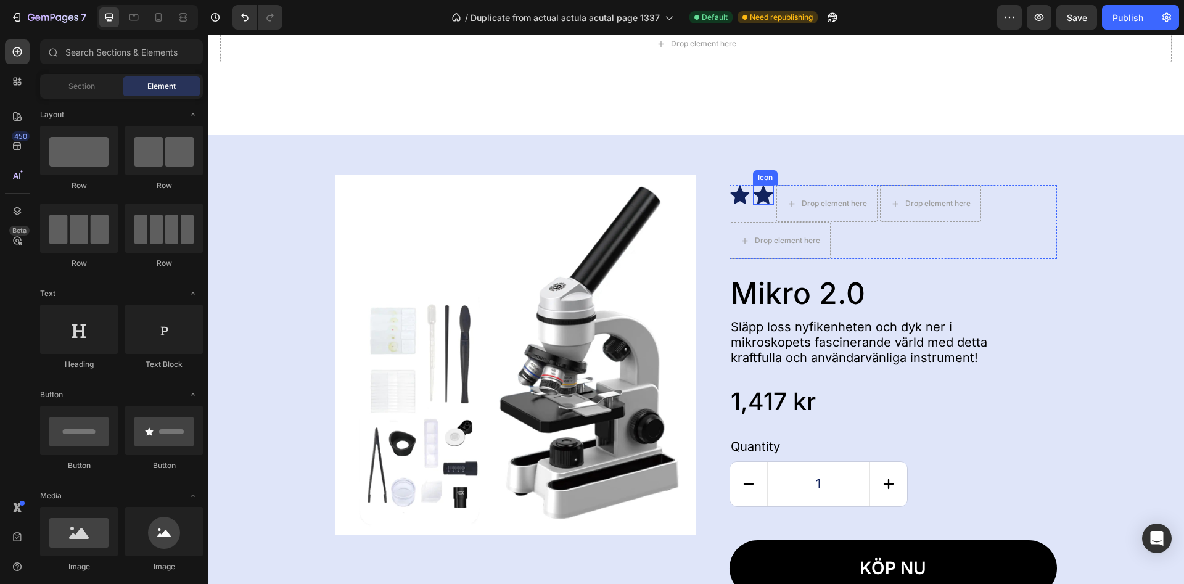
click at [771, 197] on icon at bounding box center [764, 195] width 20 height 20
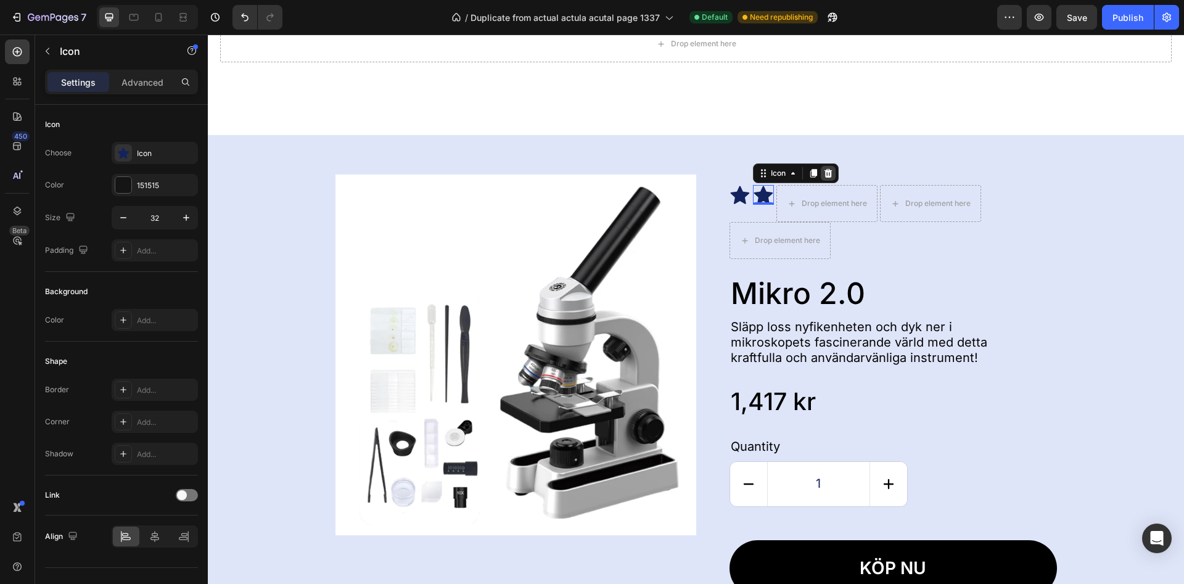
click at [827, 174] on icon at bounding box center [828, 173] width 10 height 10
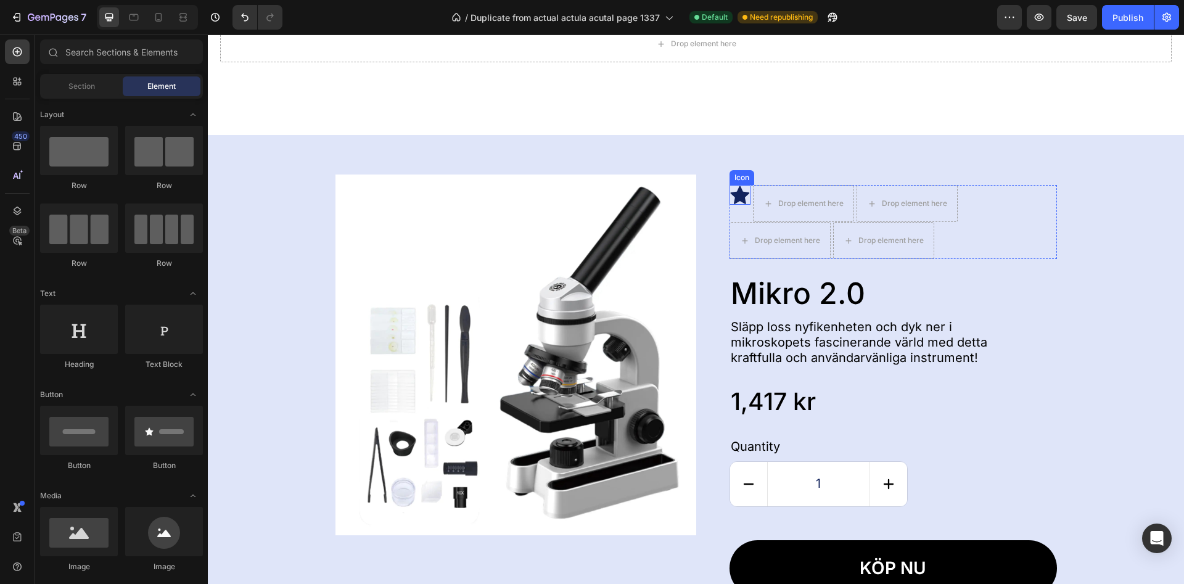
click at [745, 200] on icon at bounding box center [739, 195] width 19 height 18
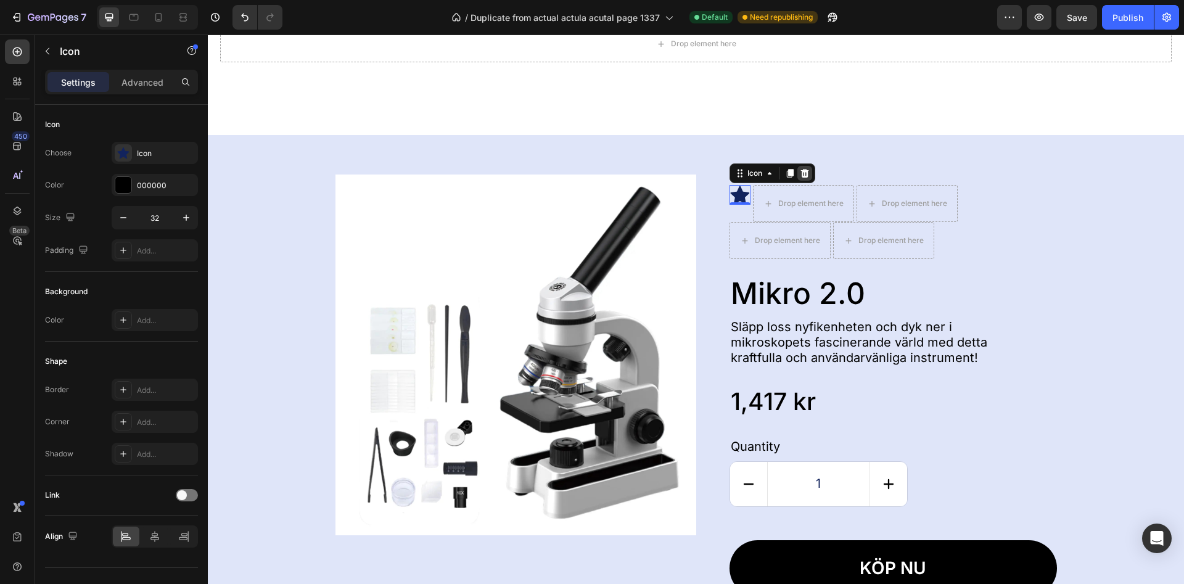
click at [808, 172] on icon at bounding box center [804, 173] width 8 height 9
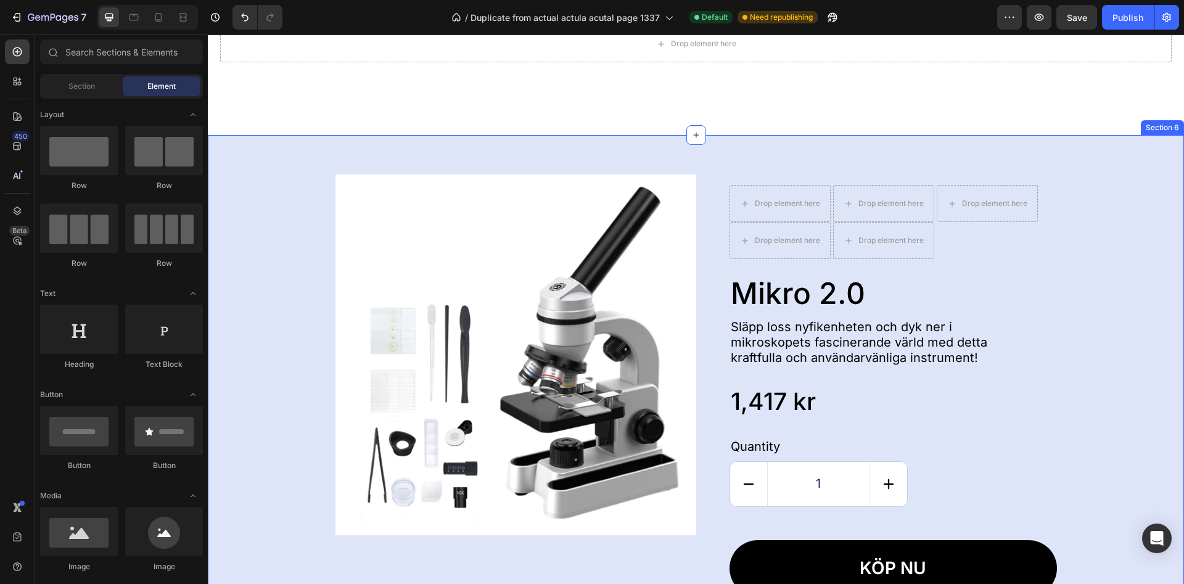
click at [874, 165] on div "Product Images Drop element here Drop element here Drop element here Drop eleme…" at bounding box center [696, 392] width 976 height 514
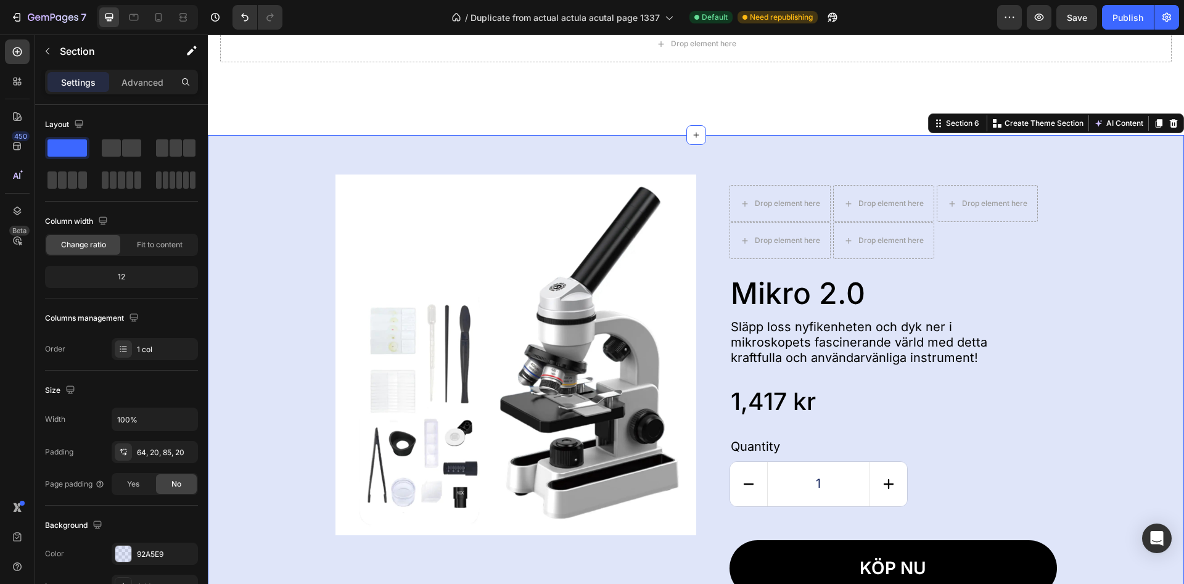
click at [866, 113] on div "Drop element here Section 5" at bounding box center [696, 63] width 976 height 146
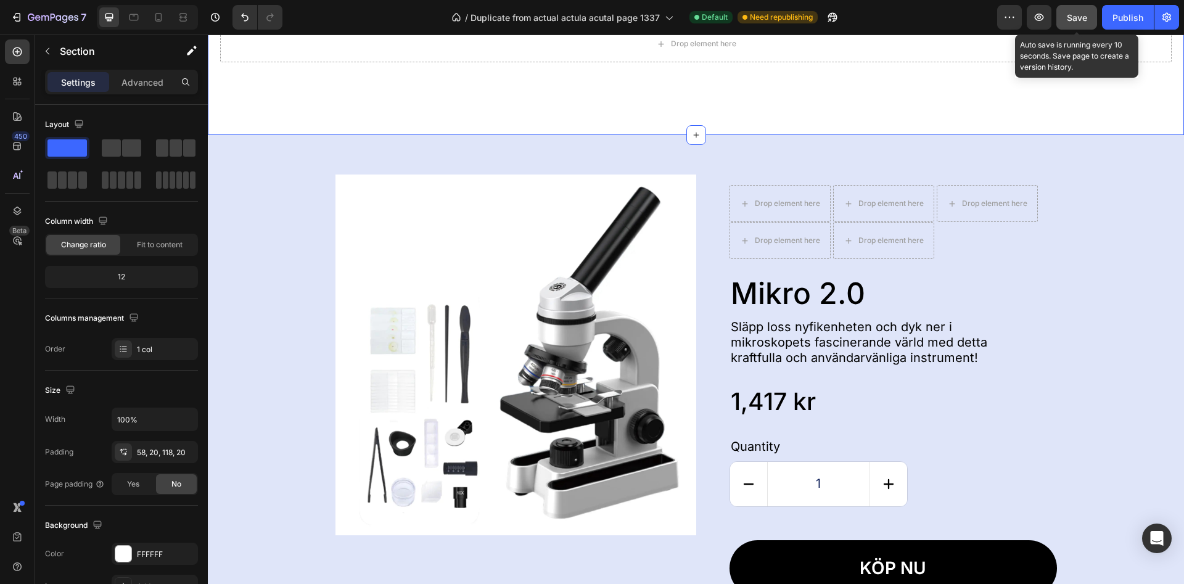
click at [1083, 20] on span "Save" at bounding box center [1077, 17] width 20 height 10
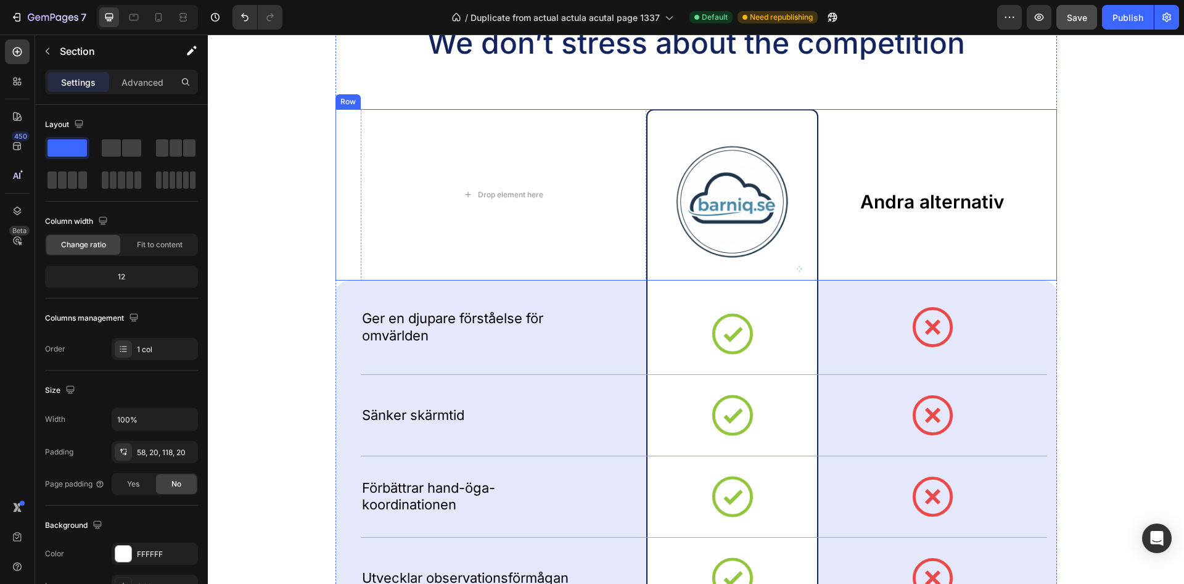
scroll to position [2138, 0]
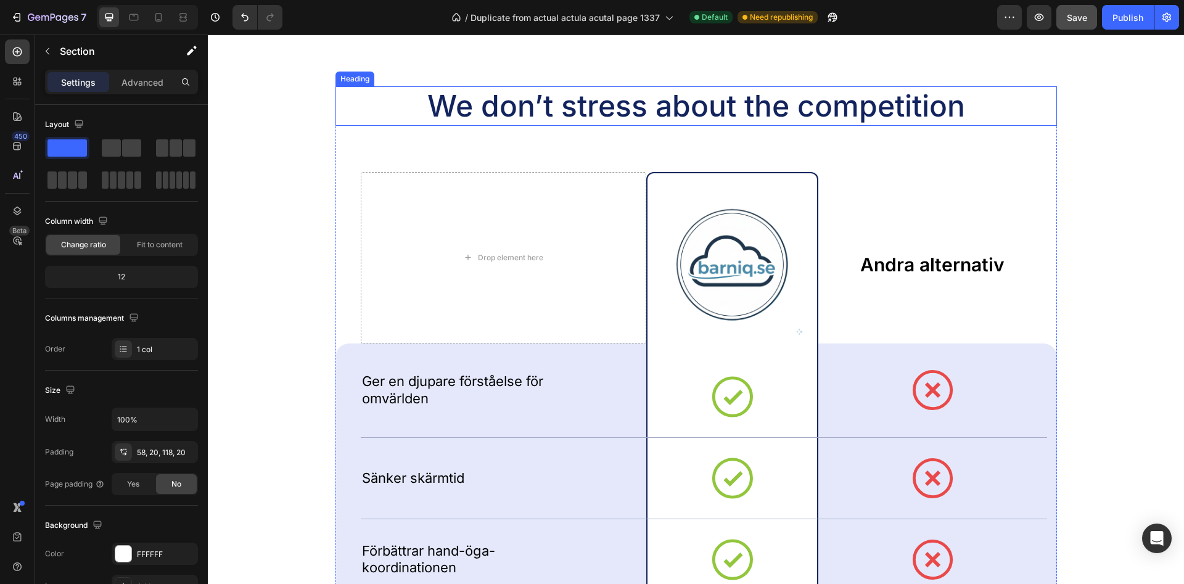
click at [708, 97] on h2 "We don’t stress about the competition" at bounding box center [695, 105] width 721 height 39
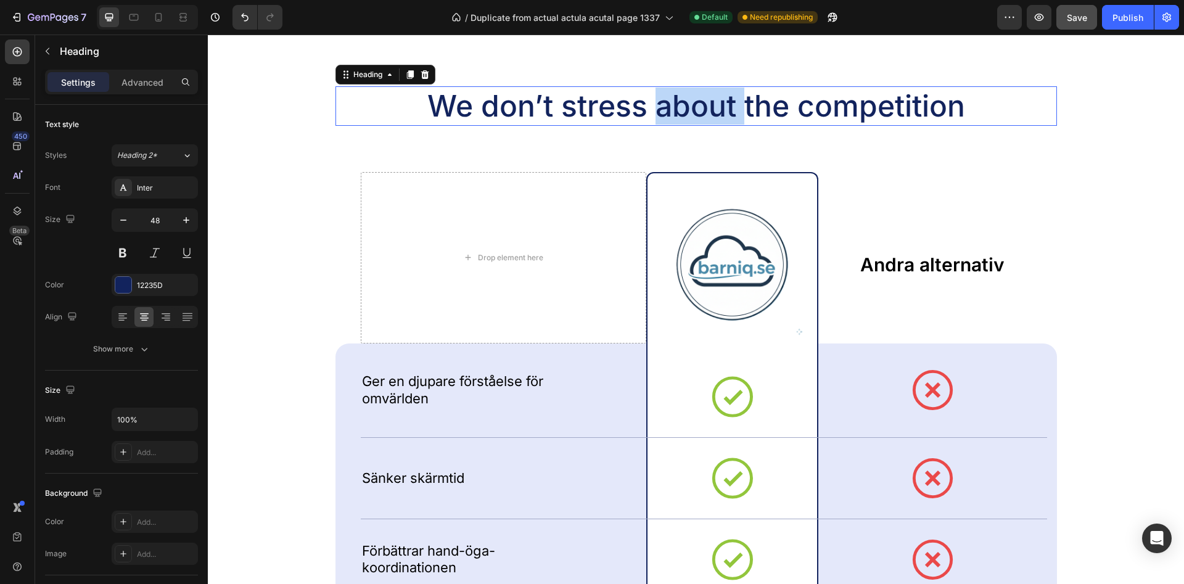
click at [708, 97] on p "We don’t stress about the competition" at bounding box center [696, 106] width 719 height 37
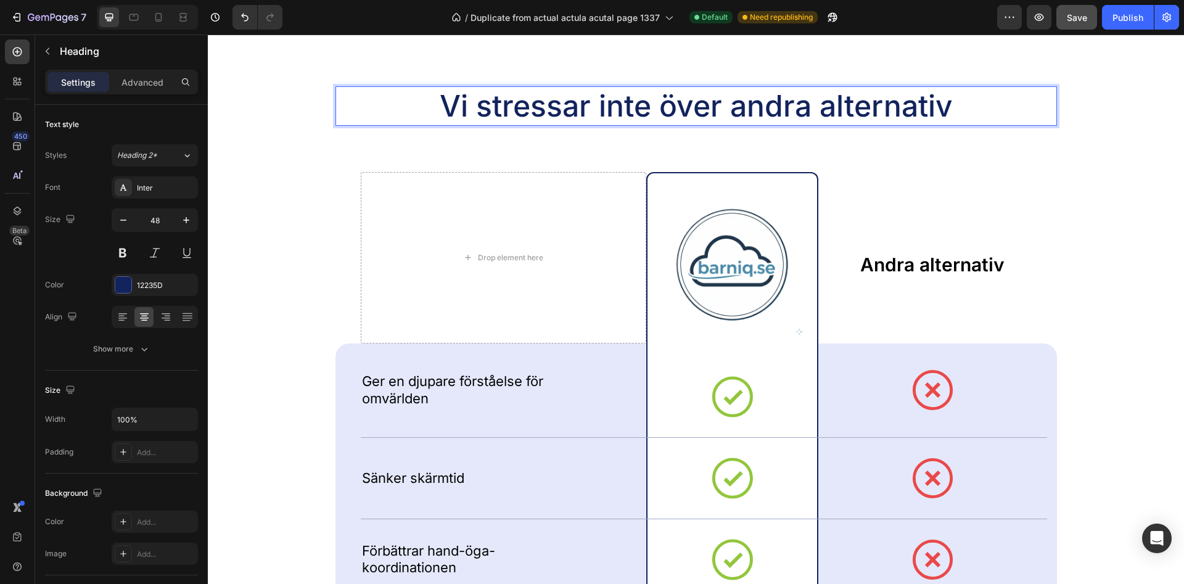
click at [490, 105] on p "Vi stressar inte över andra alternativ" at bounding box center [696, 106] width 719 height 37
click at [668, 103] on p "Vi Stressar inte över andra alternativ" at bounding box center [696, 106] width 719 height 37
click at [614, 104] on p "Vi Stressar inte över andra alternativ" at bounding box center [696, 106] width 719 height 37
click at [676, 101] on p "Vi Stressar inte över andra alternativ" at bounding box center [696, 106] width 719 height 37
click at [746, 99] on p "Vi Stressar inte Över andra alternativ" at bounding box center [696, 106] width 719 height 37
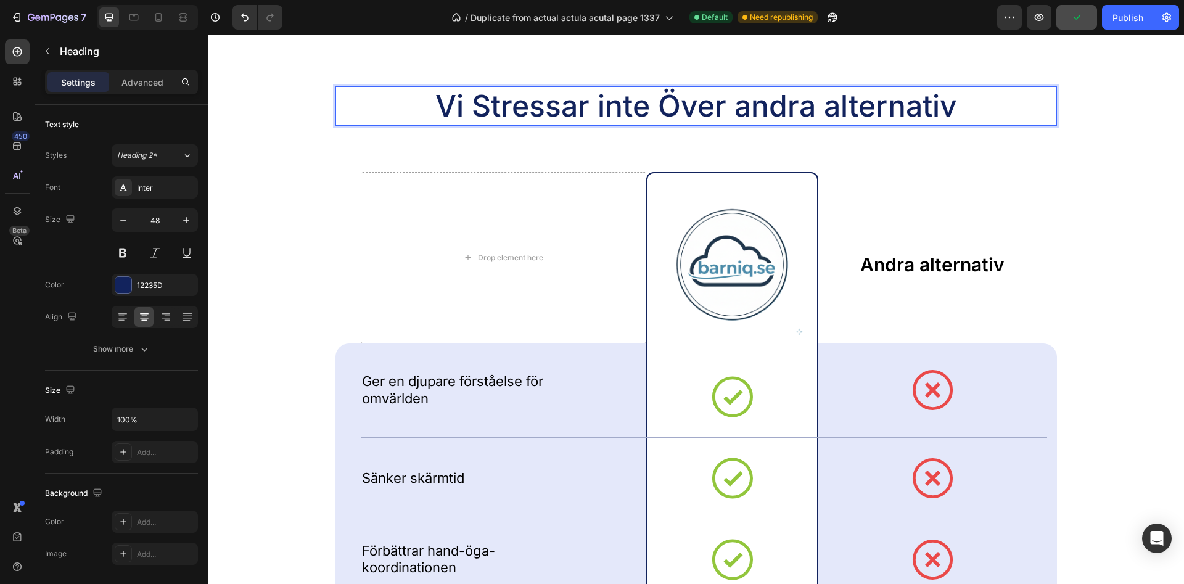
click at [832, 101] on p "Vi Stressar inte Över andra alternativ" at bounding box center [696, 106] width 719 height 37
click at [876, 146] on div "Vi Stressar inte Över andra Alternativ Heading 75 Drop element here Image Row A…" at bounding box center [695, 420] width 721 height 668
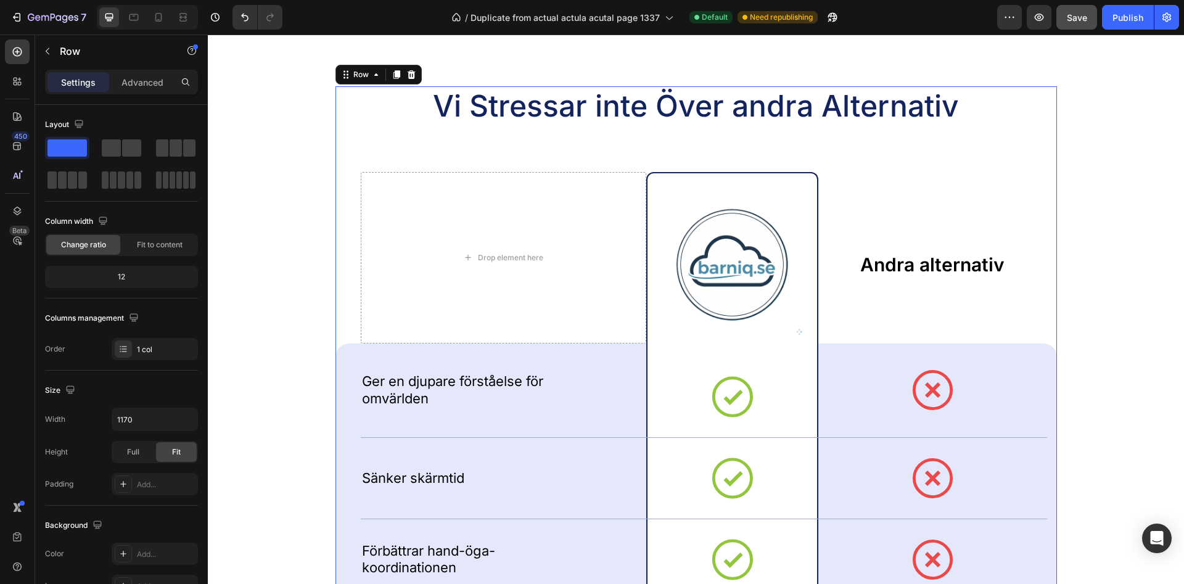
click at [1083, 18] on span "Save" at bounding box center [1077, 17] width 20 height 10
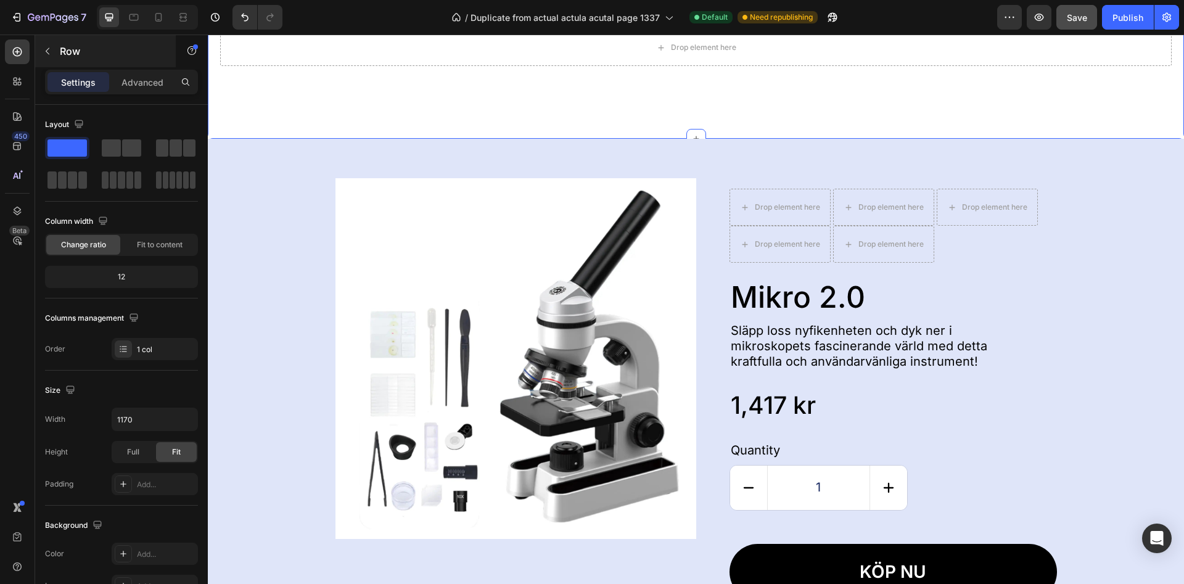
scroll to position [1510, 0]
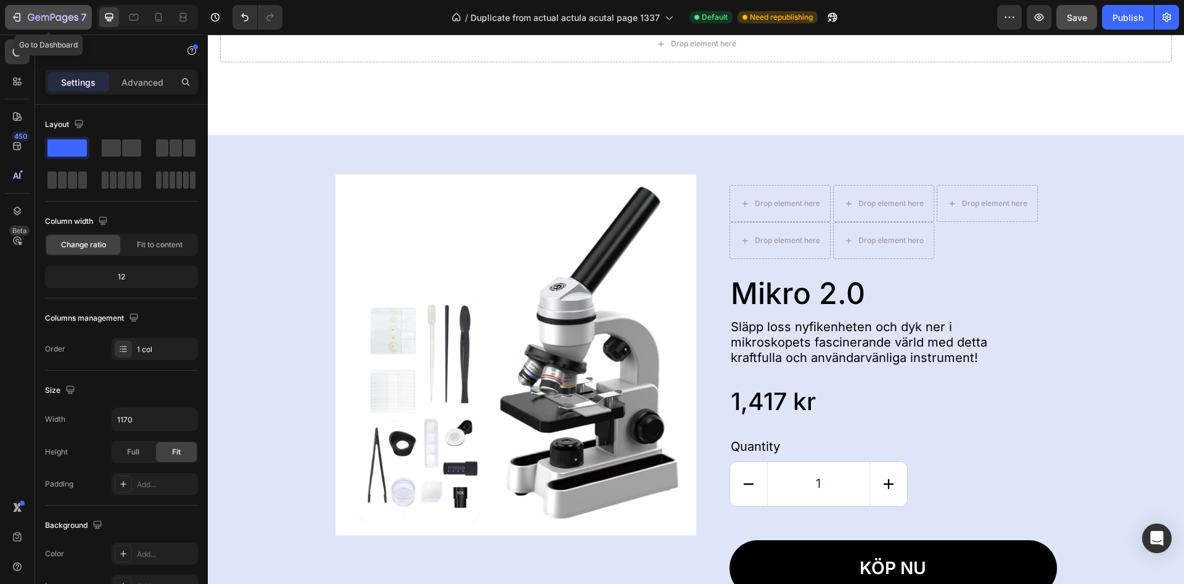
click at [33, 20] on icon "button" at bounding box center [31, 17] width 7 height 7
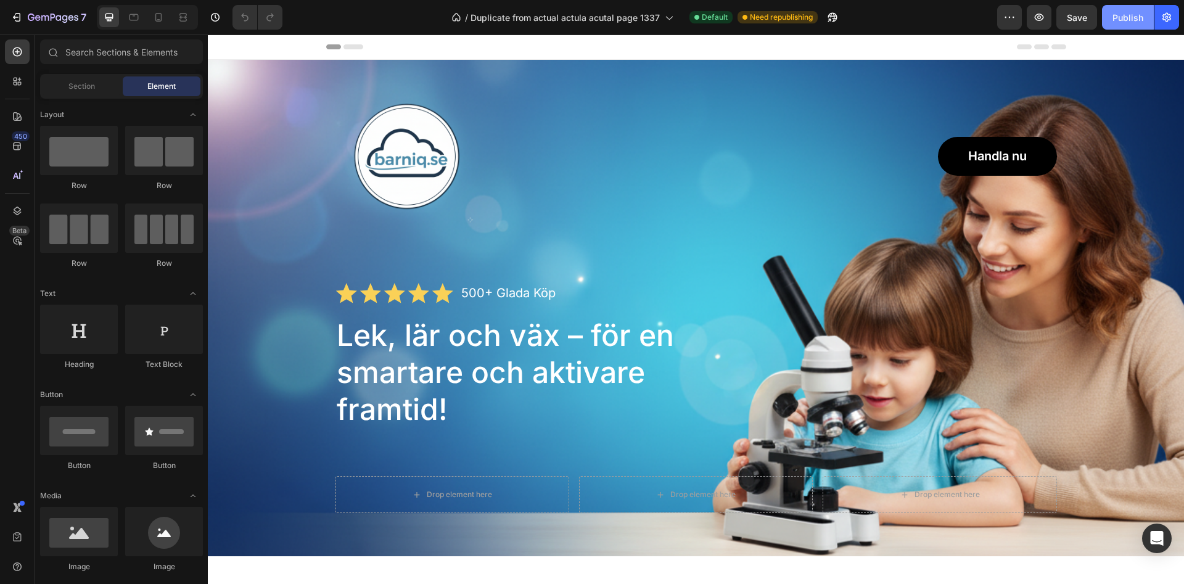
click at [1127, 25] on button "Publish" at bounding box center [1128, 17] width 52 height 25
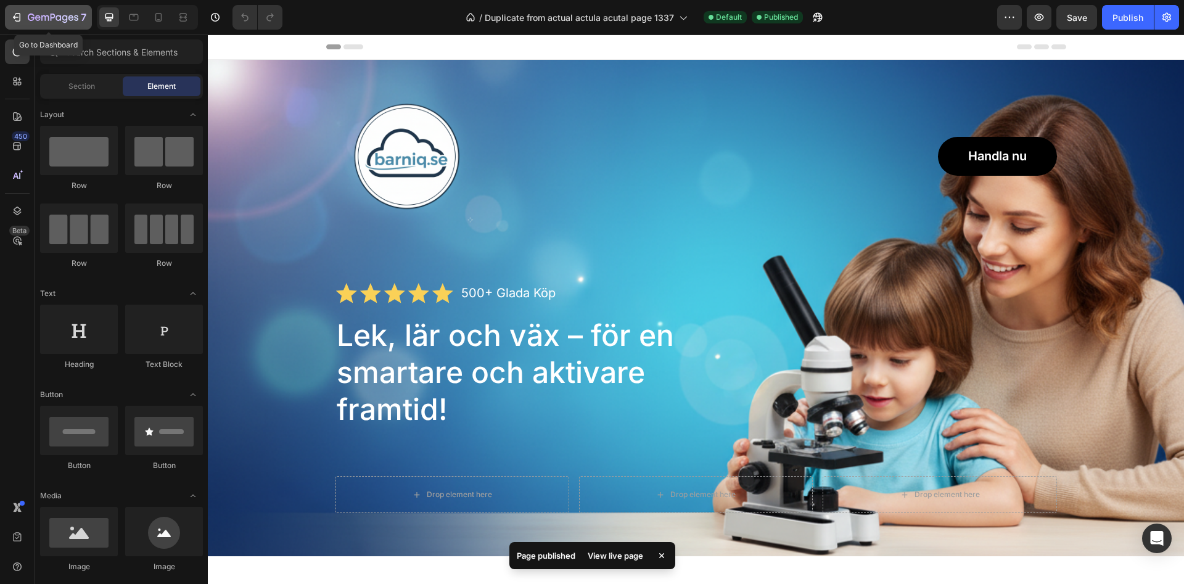
click at [22, 7] on button "7" at bounding box center [48, 17] width 87 height 25
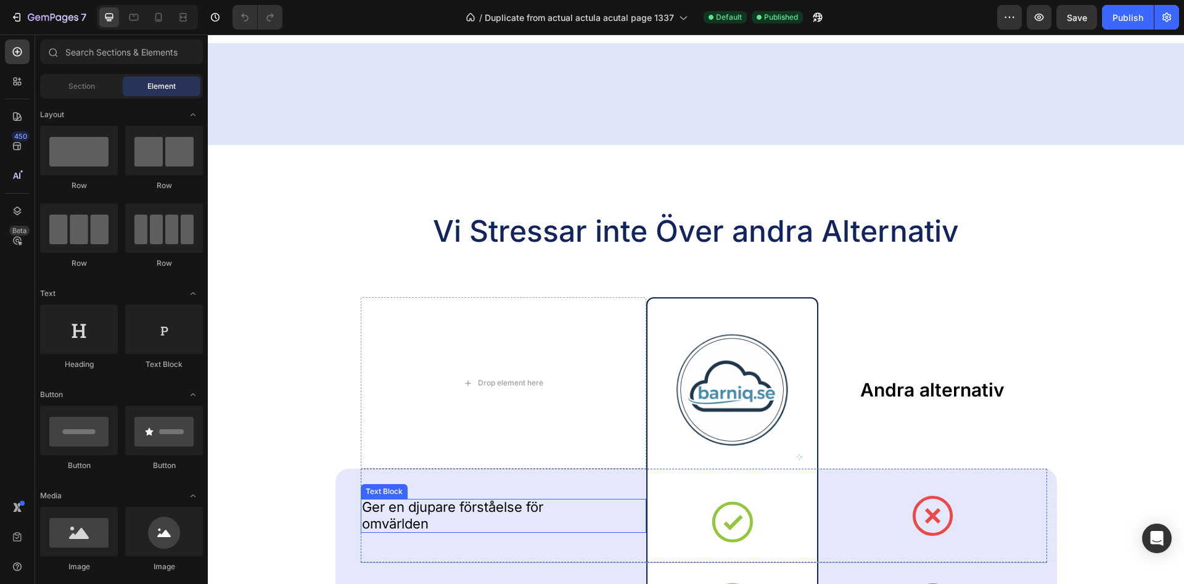
scroll to position [1572, 0]
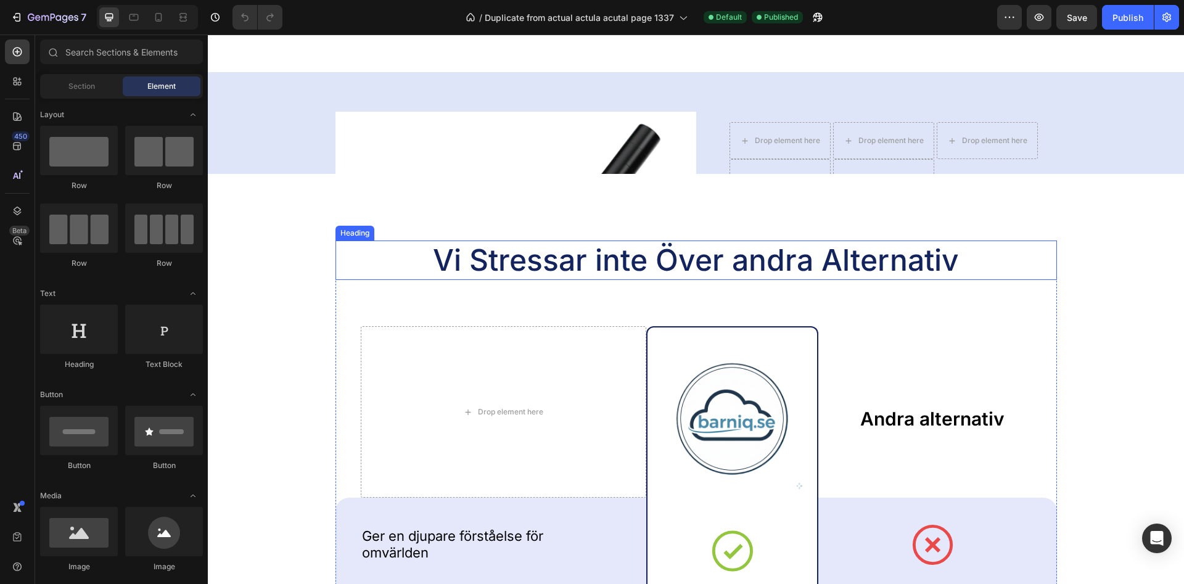
click at [509, 260] on h2 "Vi Stressar inte Över andra Alternativ" at bounding box center [695, 259] width 721 height 39
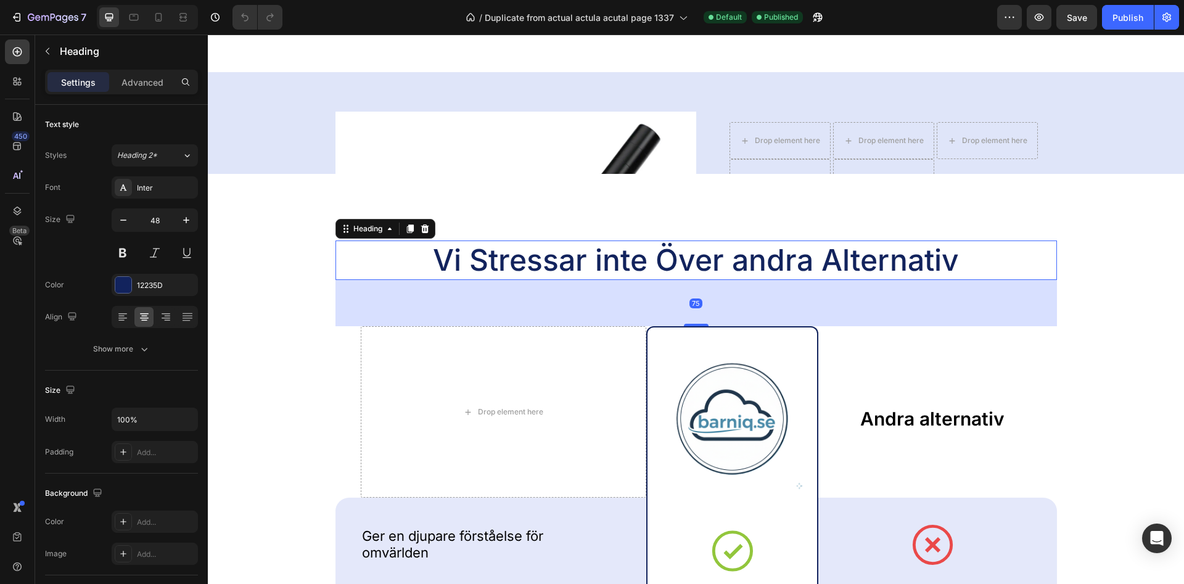
click at [482, 258] on h2 "Vi Stressar inte Över andra Alternativ" at bounding box center [695, 259] width 721 height 39
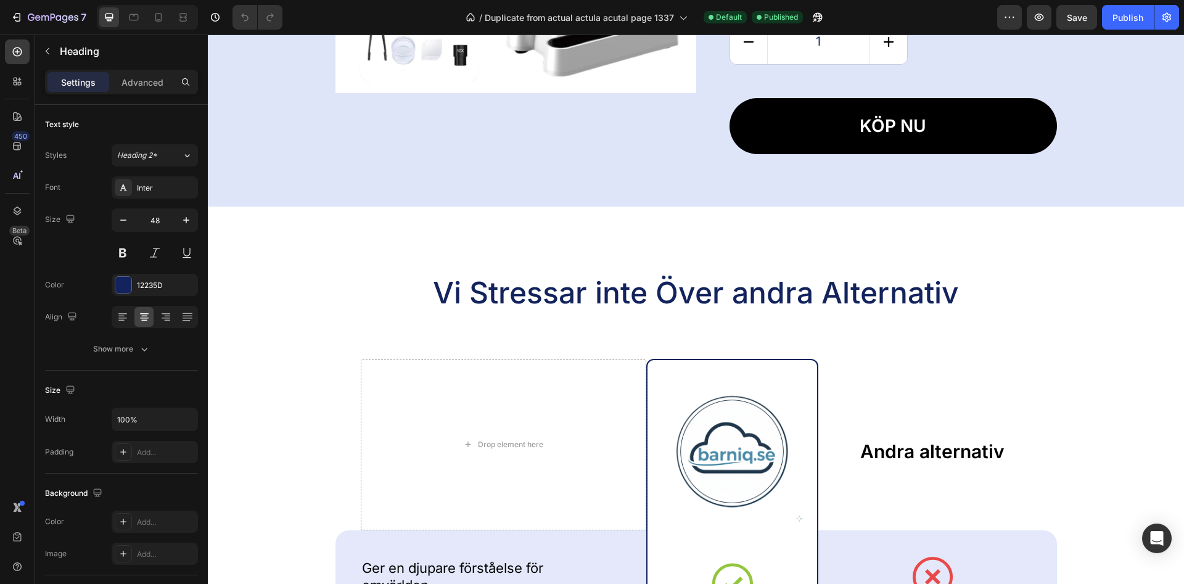
scroll to position [2114, 0]
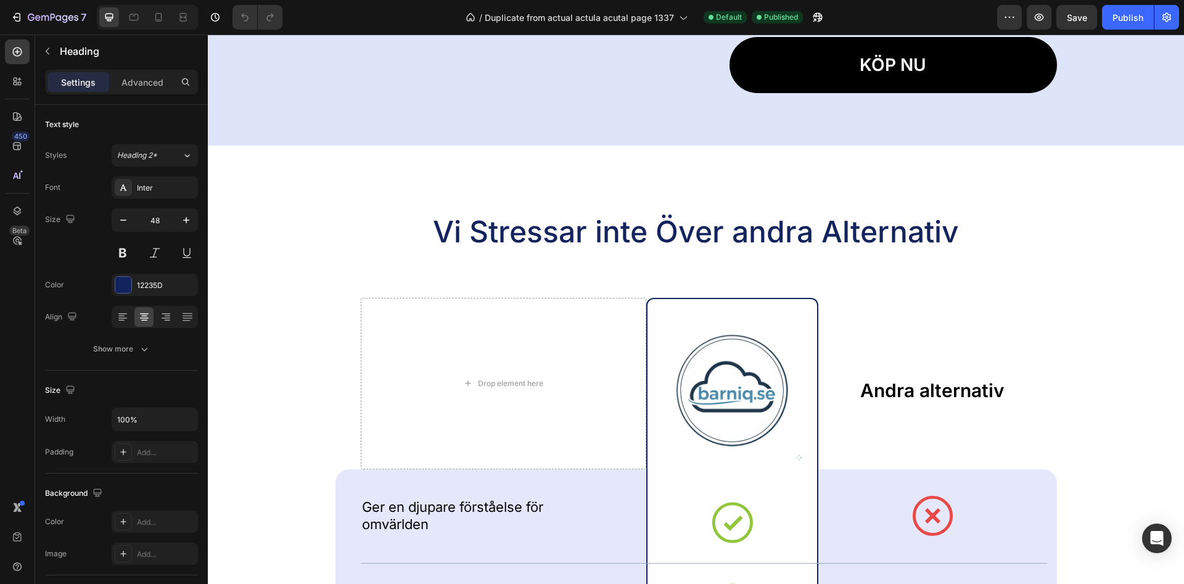
click at [490, 228] on h2 "Vi Stressar inte Över andra Alternativ" at bounding box center [695, 231] width 721 height 39
click at [671, 223] on p "Vi stressar inte Över andra Alternativ" at bounding box center [696, 231] width 719 height 37
click at [842, 227] on p "Vi stressar inte över andra Alternativ" at bounding box center [696, 231] width 719 height 37
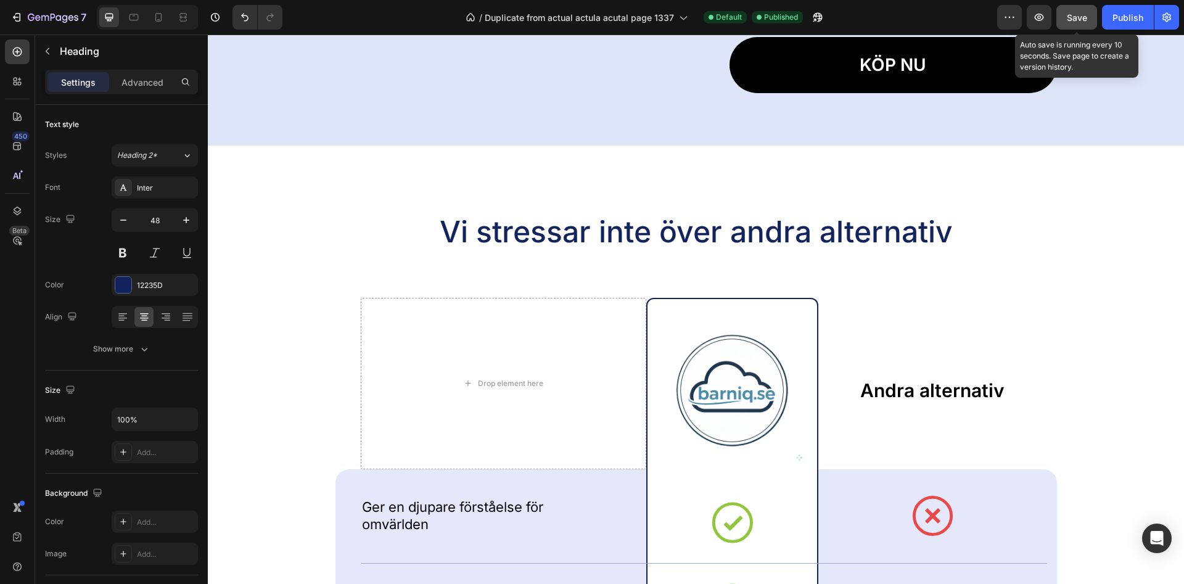
click at [1090, 12] on button "Save" at bounding box center [1076, 17] width 41 height 25
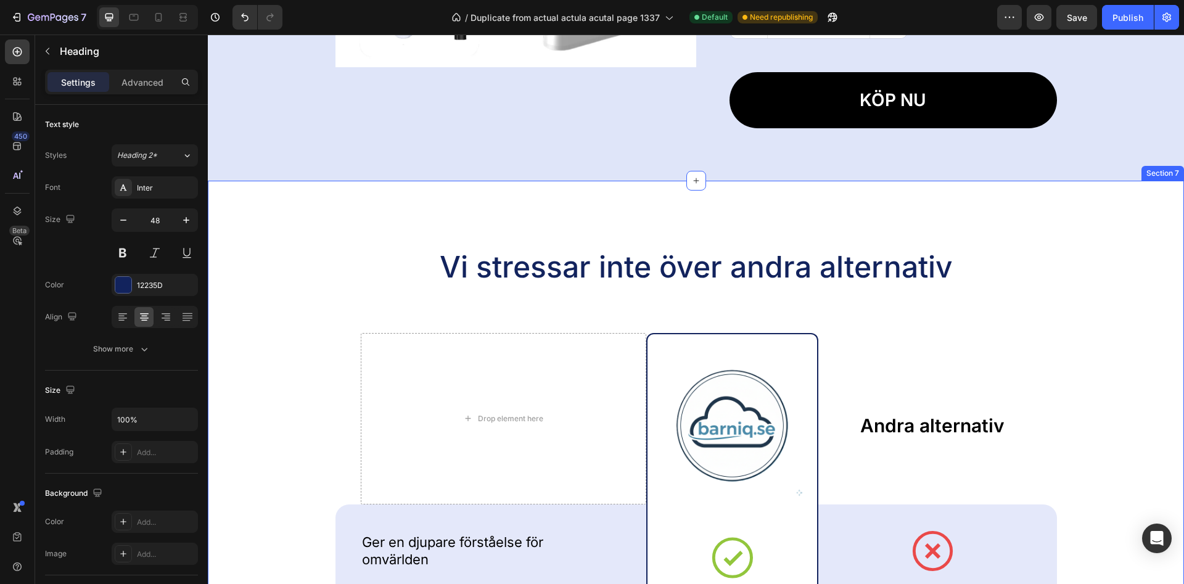
scroll to position [2051, 0]
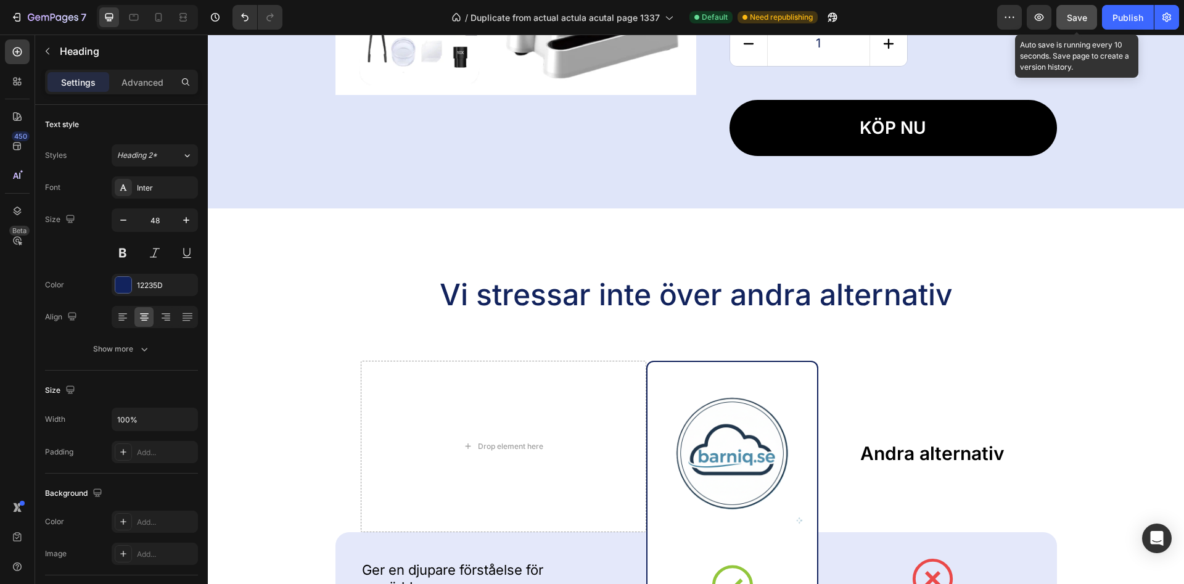
click at [1078, 20] on span "Save" at bounding box center [1077, 17] width 20 height 10
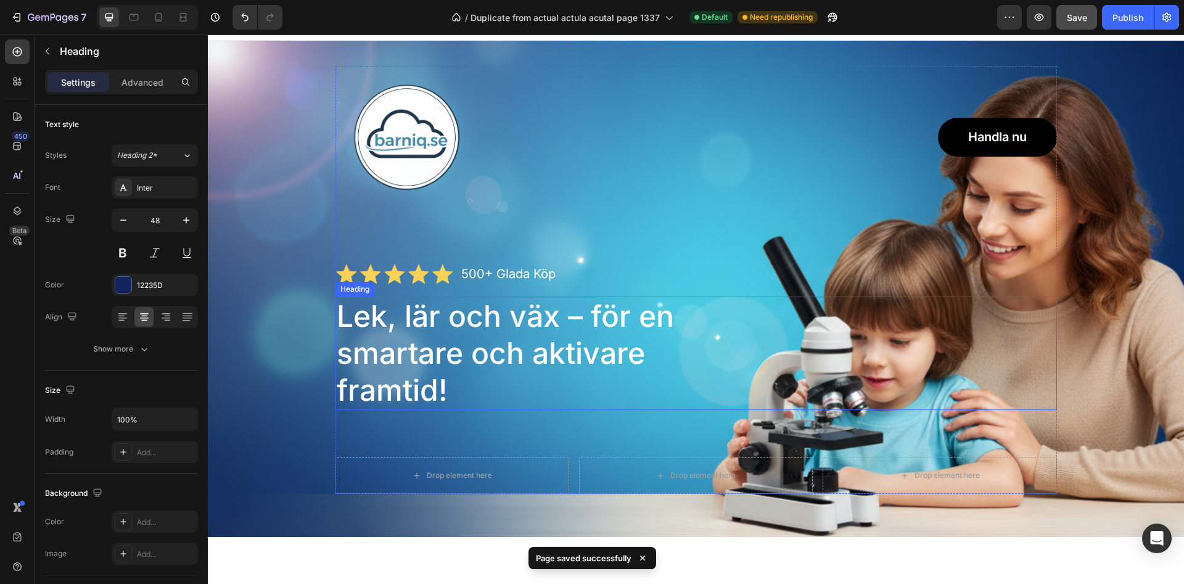
scroll to position [0, 0]
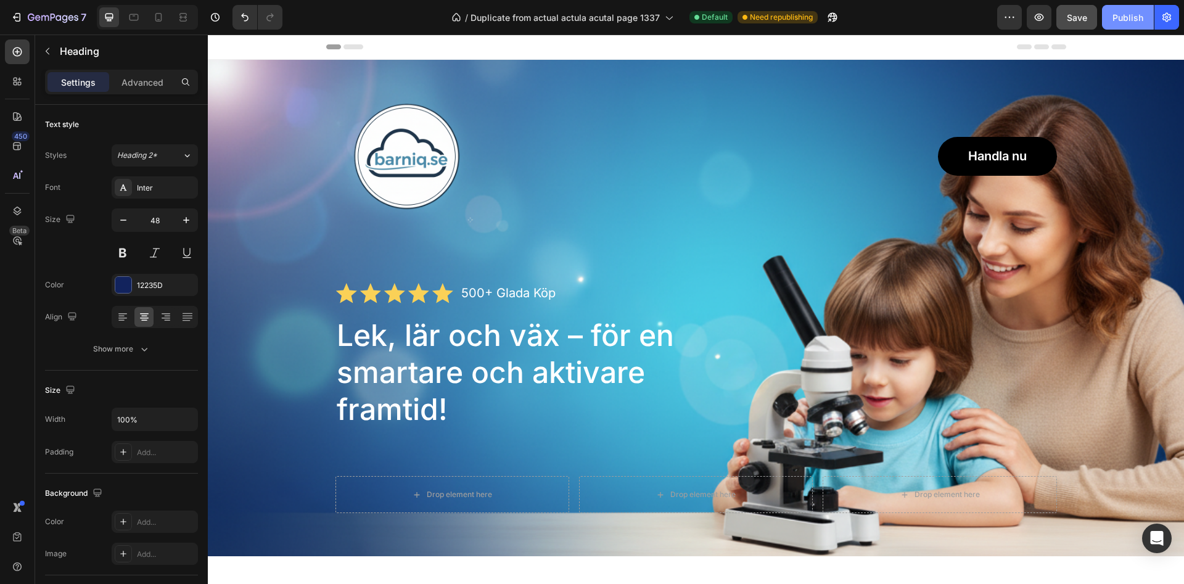
click at [1135, 16] on div "Publish" at bounding box center [1127, 17] width 31 height 13
click at [28, 19] on icon "button" at bounding box center [53, 18] width 51 height 10
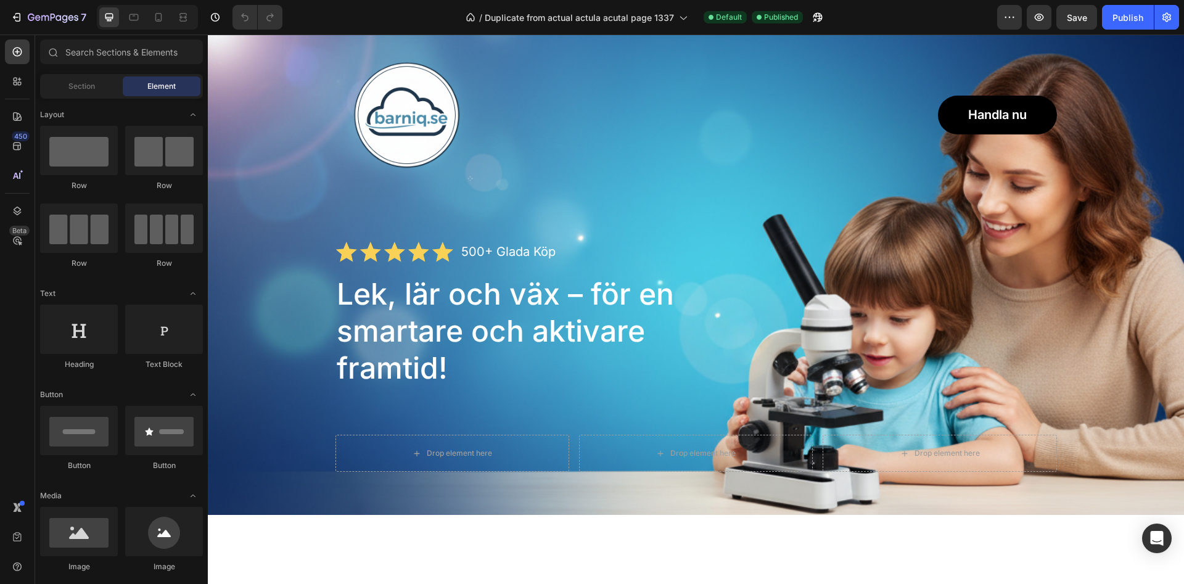
scroll to position [63, 0]
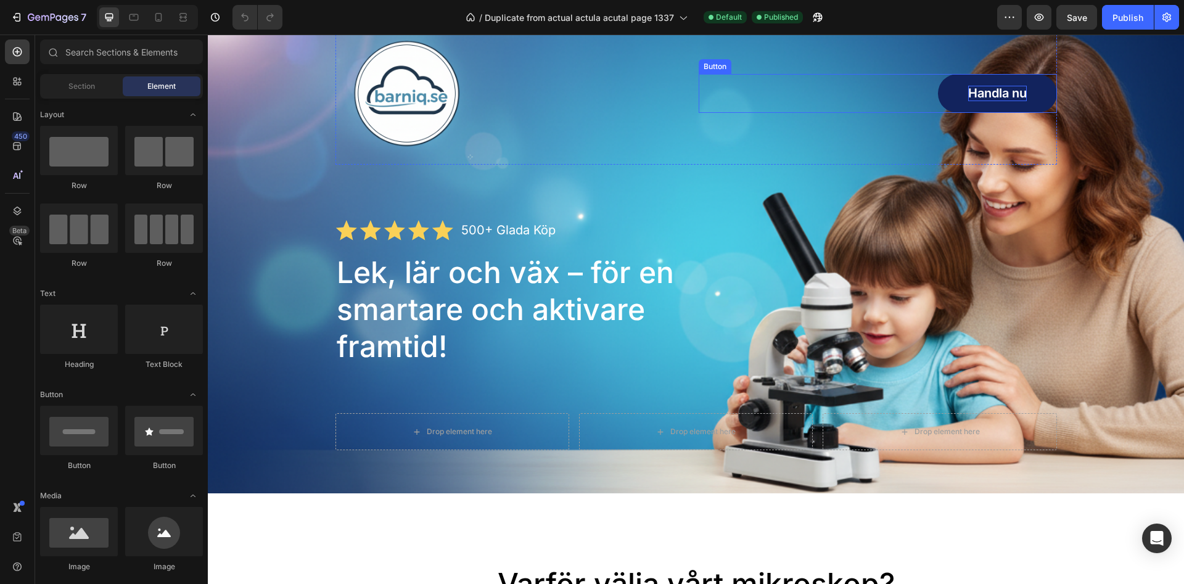
click at [1013, 88] on p "Handla nu" at bounding box center [997, 93] width 59 height 15
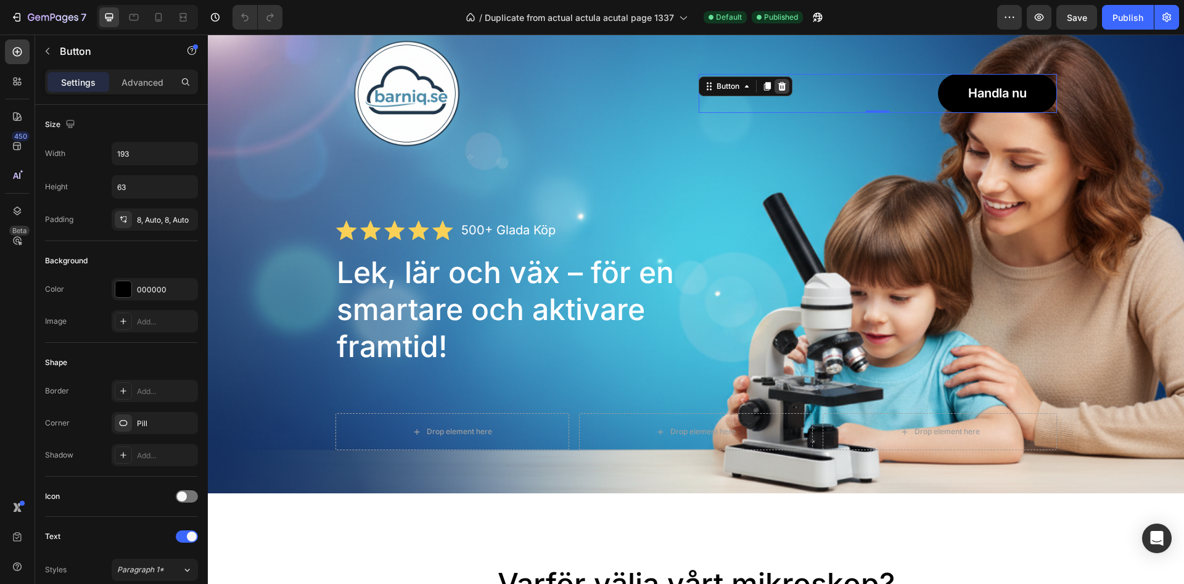
click at [783, 89] on icon at bounding box center [782, 86] width 8 height 9
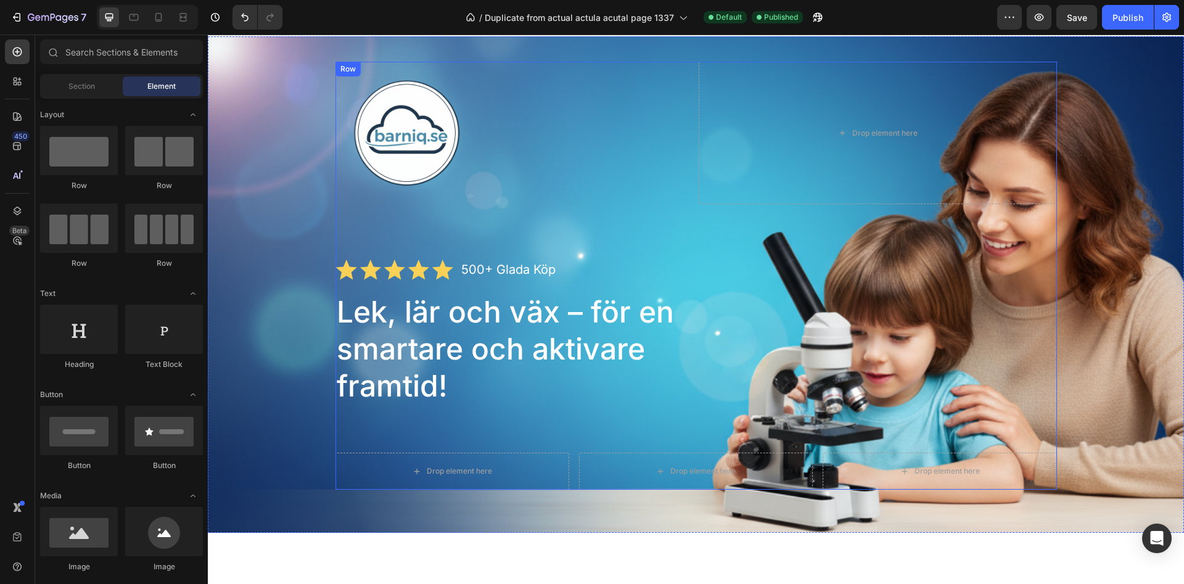
scroll to position [0, 0]
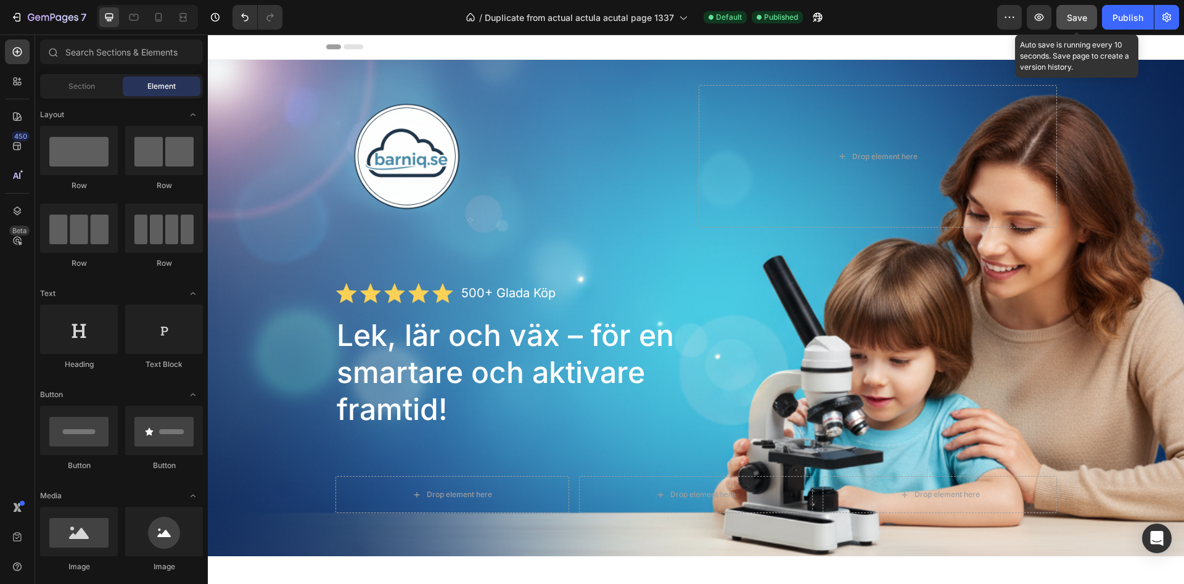
click at [1084, 16] on span "Save" at bounding box center [1077, 17] width 20 height 10
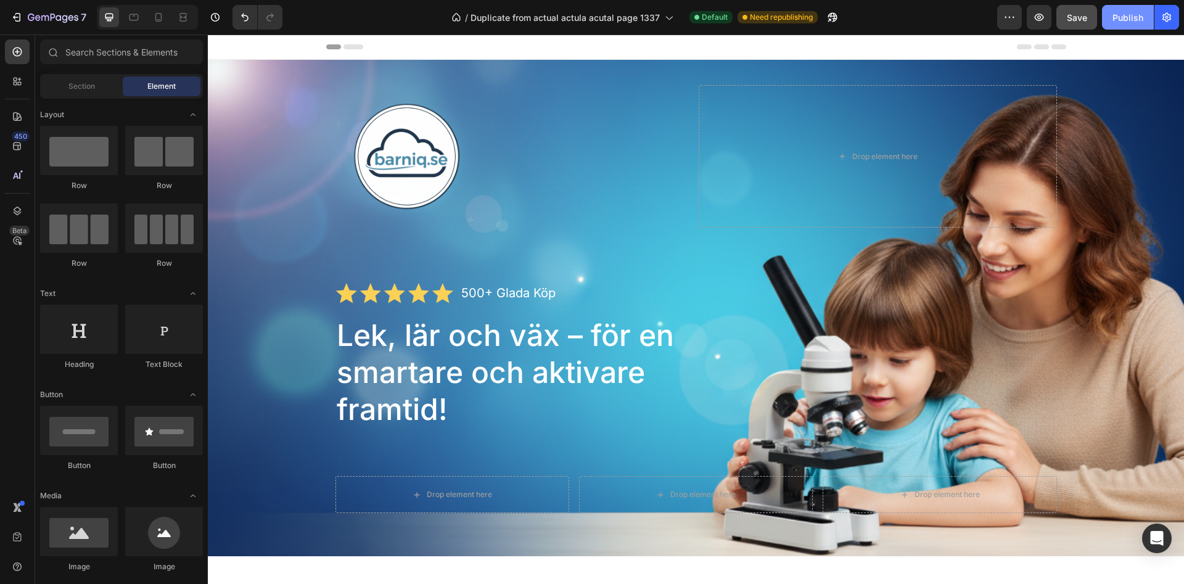
click at [1129, 13] on div "Publish" at bounding box center [1127, 17] width 31 height 13
click at [1115, 20] on div "Publish" at bounding box center [1127, 17] width 31 height 13
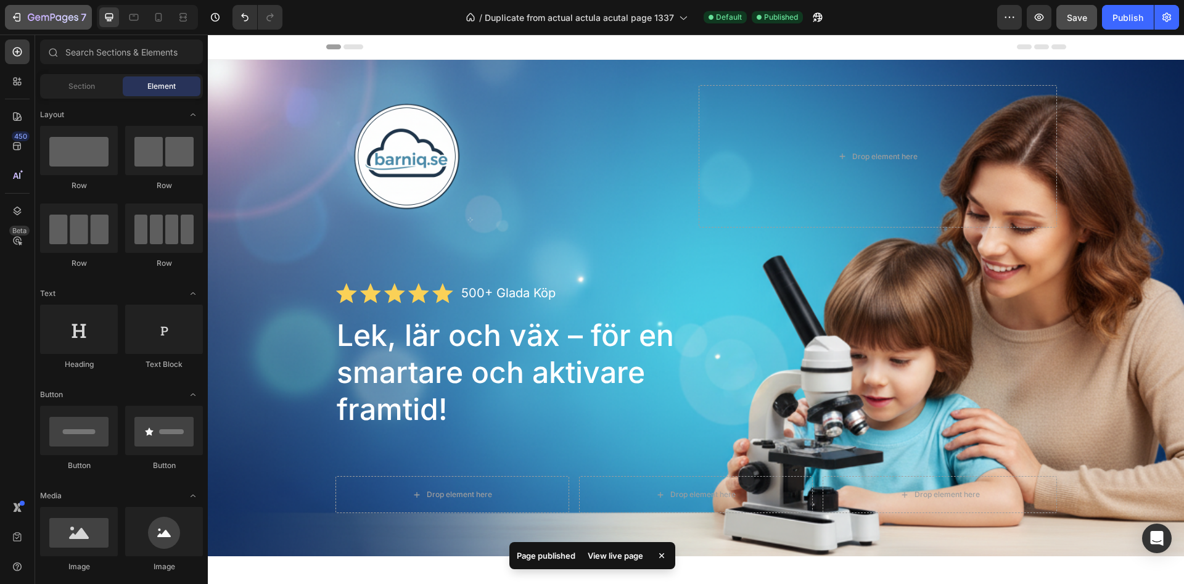
click at [44, 15] on icon "button" at bounding box center [53, 18] width 51 height 10
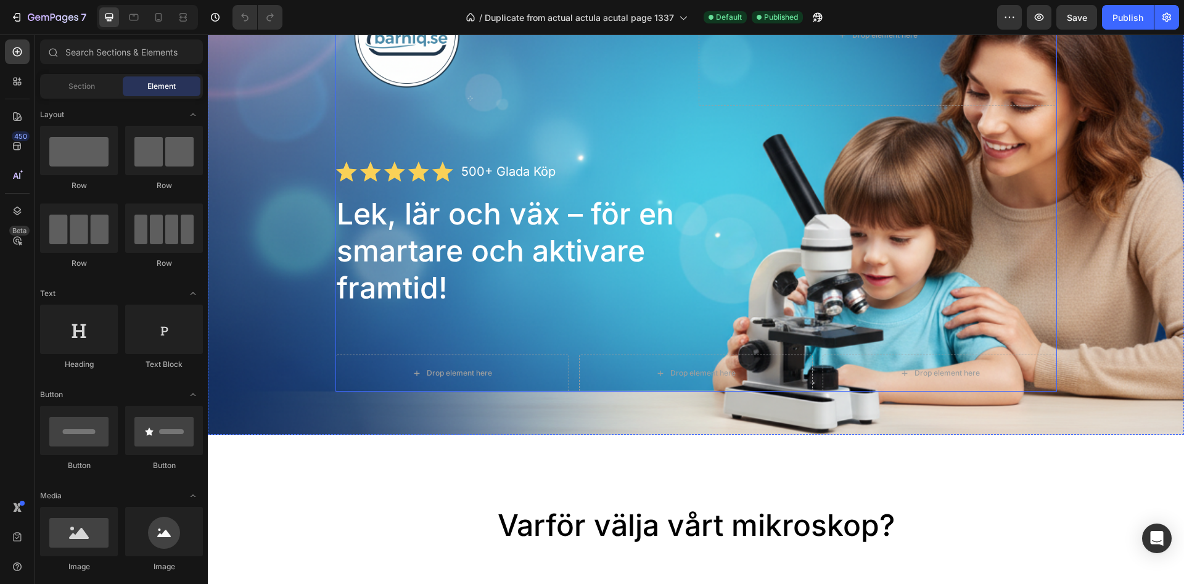
scroll to position [126, 0]
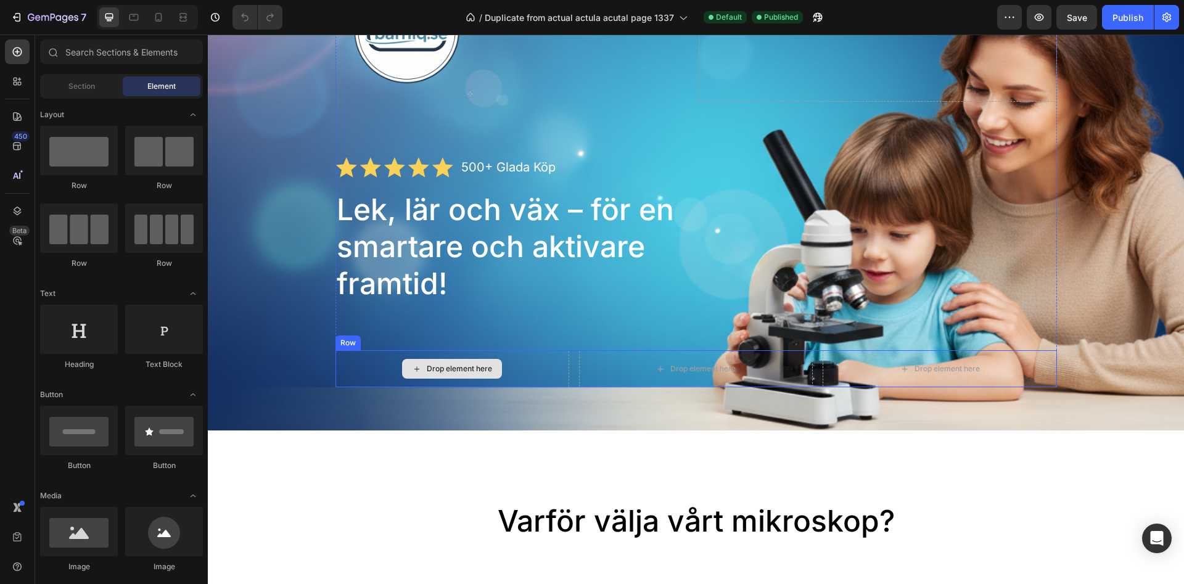
click at [446, 356] on div "Drop element here" at bounding box center [452, 368] width 234 height 37
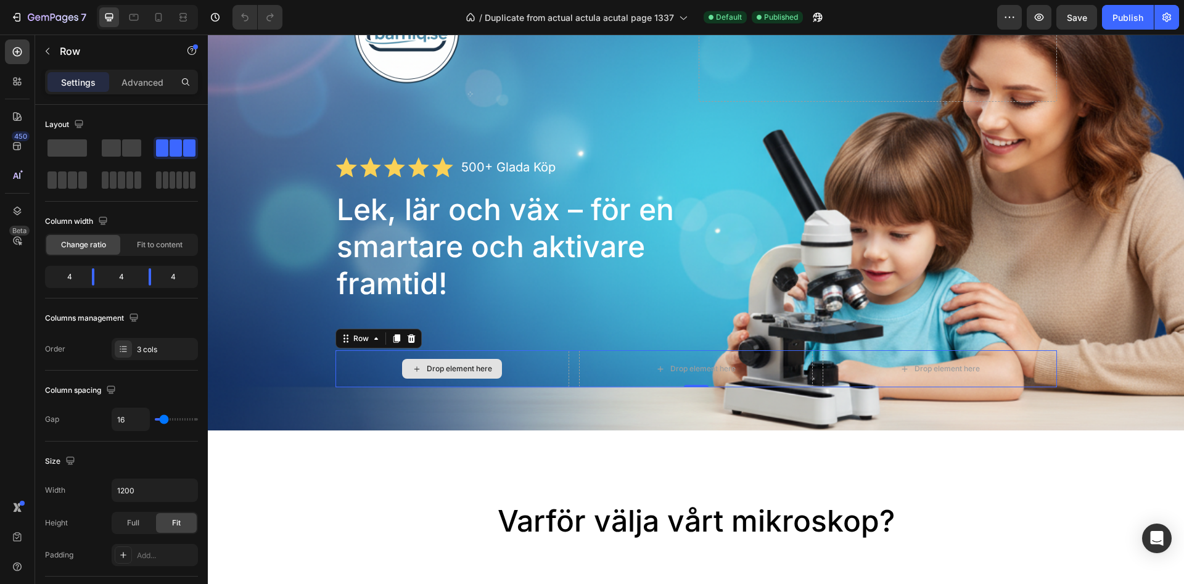
click at [448, 366] on div "Drop element here" at bounding box center [459, 369] width 65 height 10
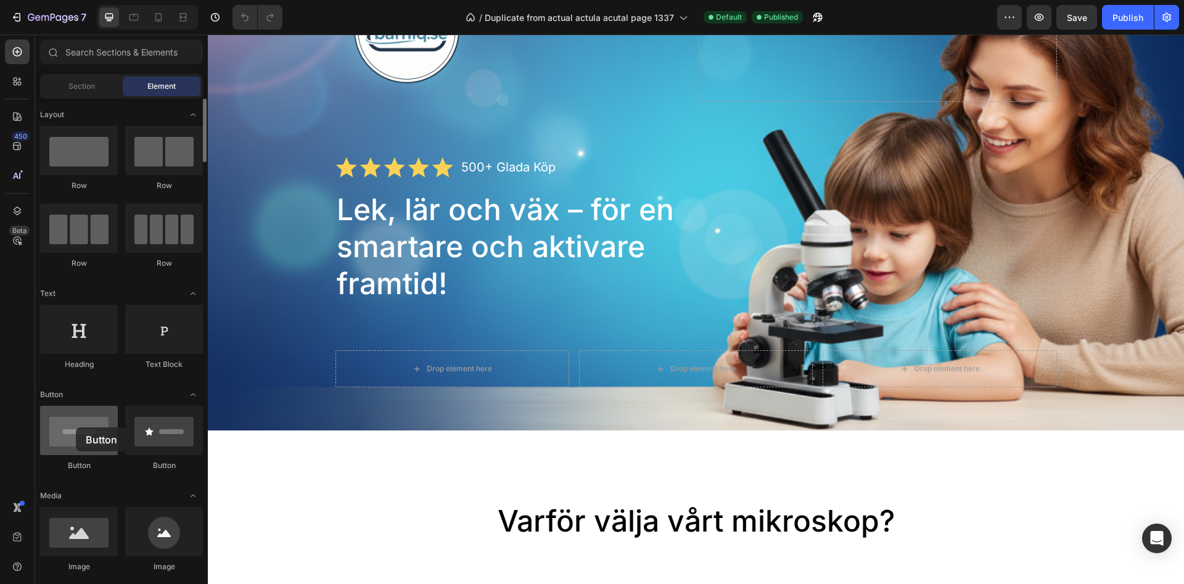
click at [76, 427] on div at bounding box center [79, 430] width 78 height 49
click at [56, 438] on div at bounding box center [79, 430] width 78 height 49
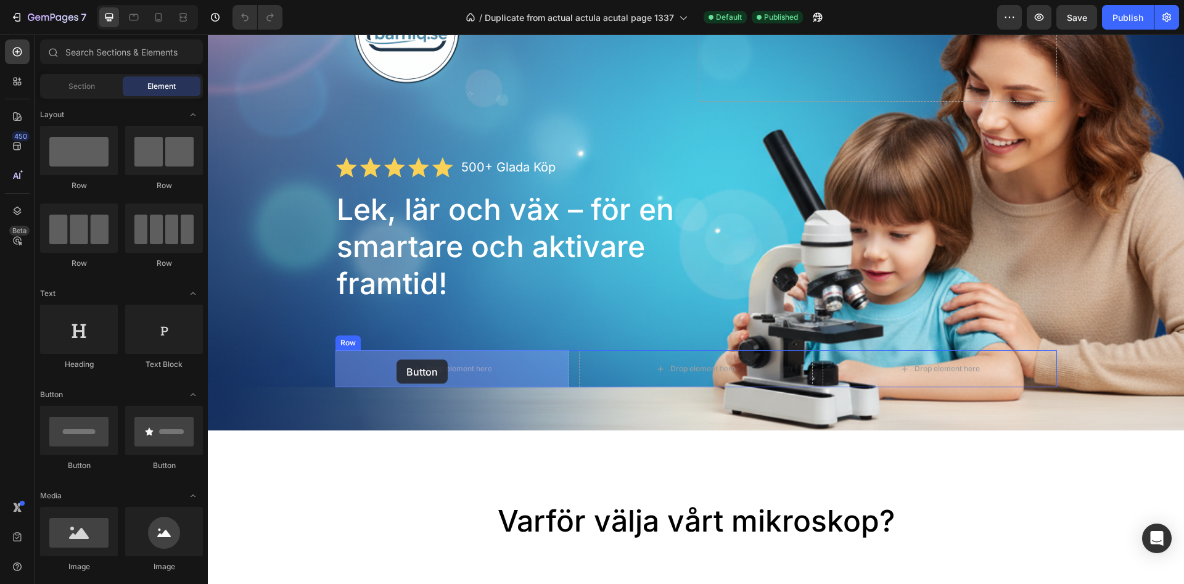
drag, startPoint x: 287, startPoint y: 472, endPoint x: 395, endPoint y: 359, distance: 156.6
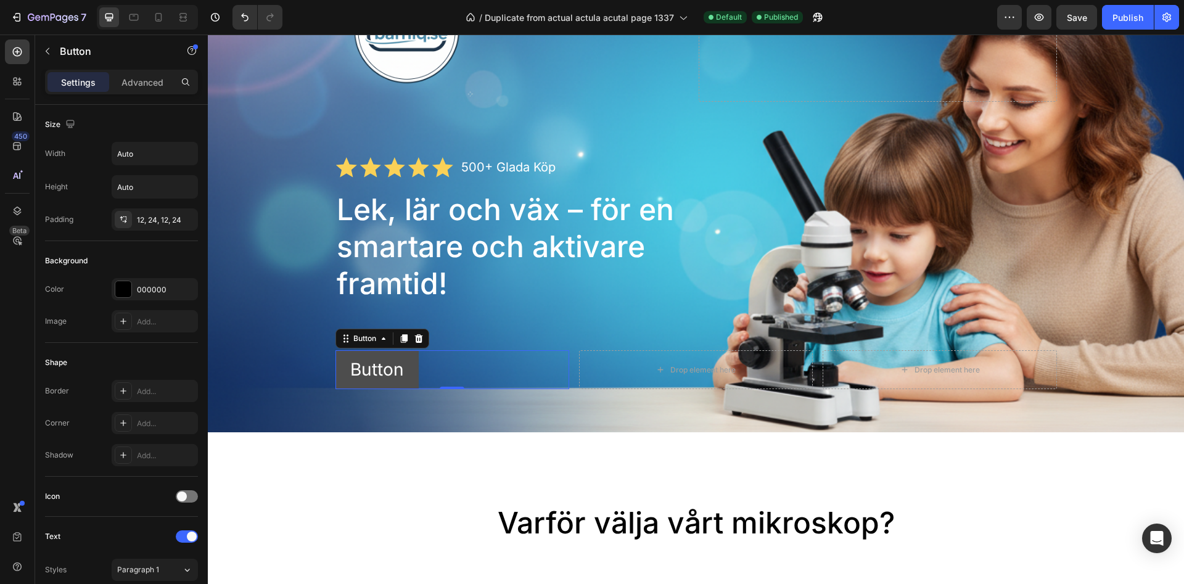
click at [406, 374] on button "Button" at bounding box center [376, 369] width 83 height 39
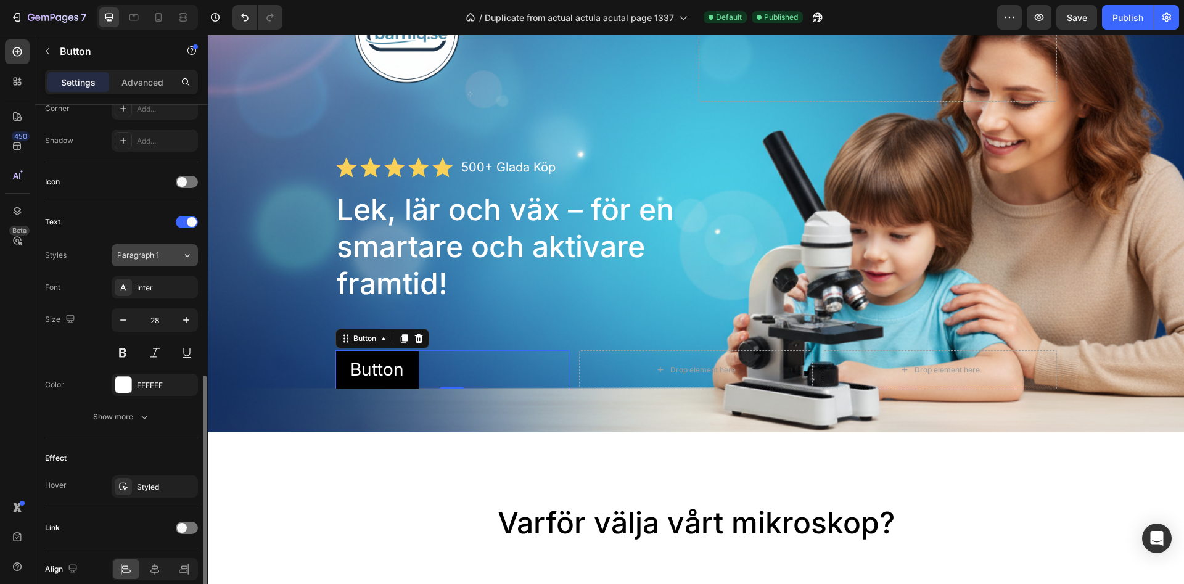
scroll to position [370, 0]
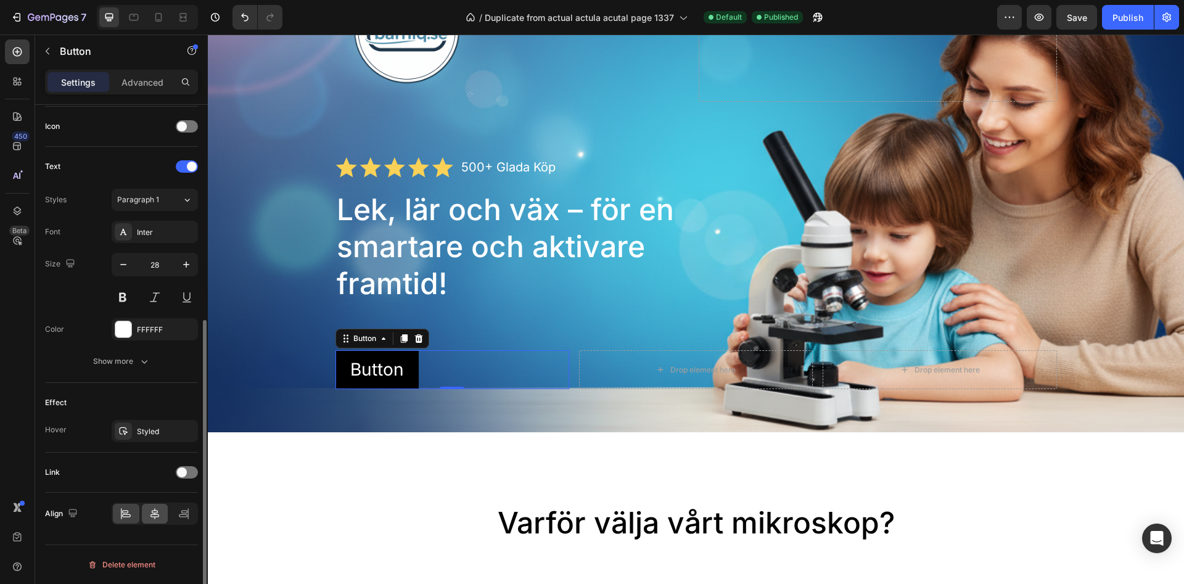
click at [154, 509] on icon at bounding box center [155, 513] width 12 height 12
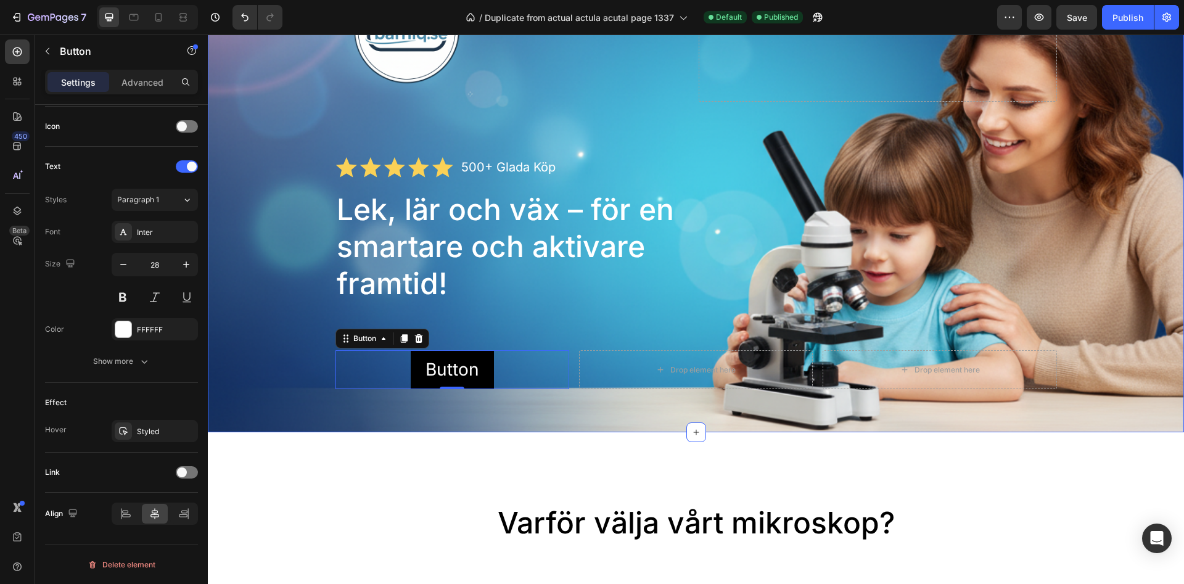
click at [680, 340] on div "Image Drop element here Row Icon Icon Icon Icon Icon Icon List 500+ Glada Köp T…" at bounding box center [695, 174] width 721 height 430
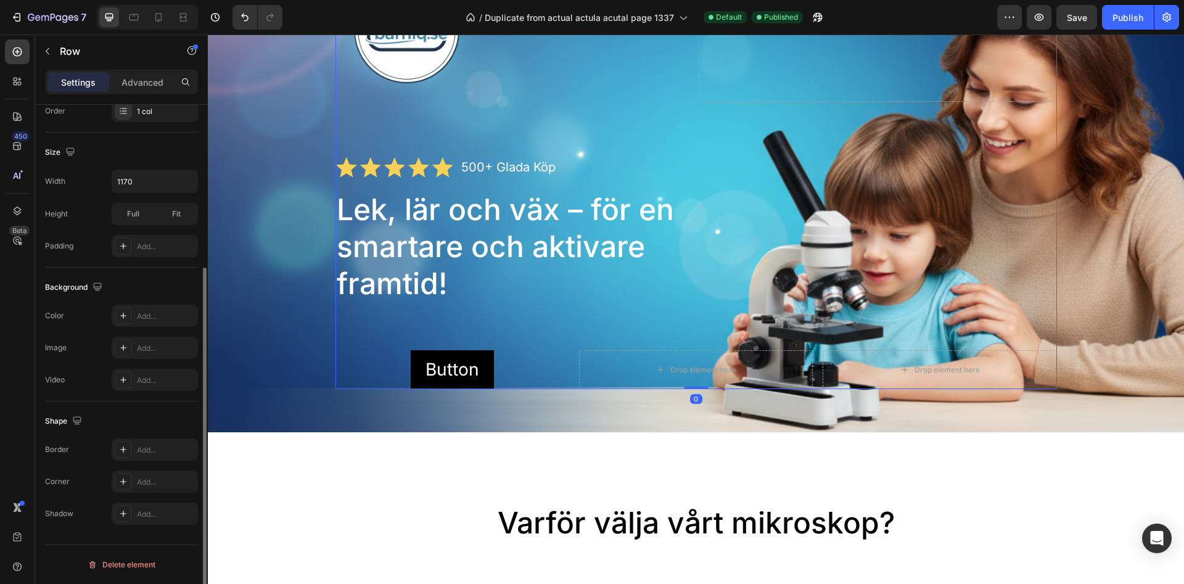
scroll to position [0, 0]
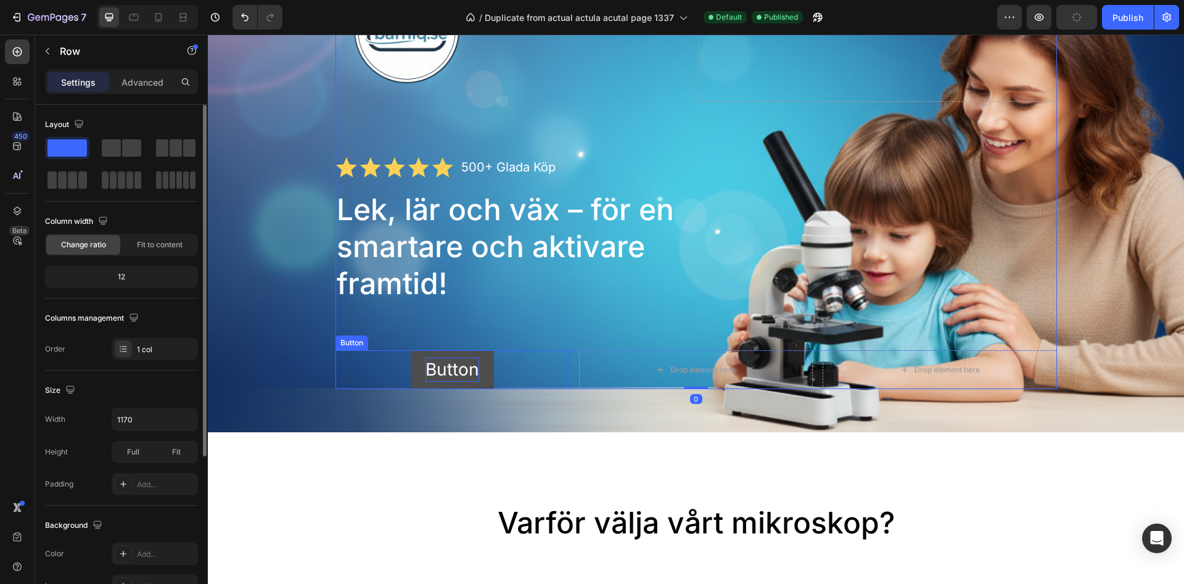
click at [456, 370] on p "Button" at bounding box center [452, 370] width 54 height 24
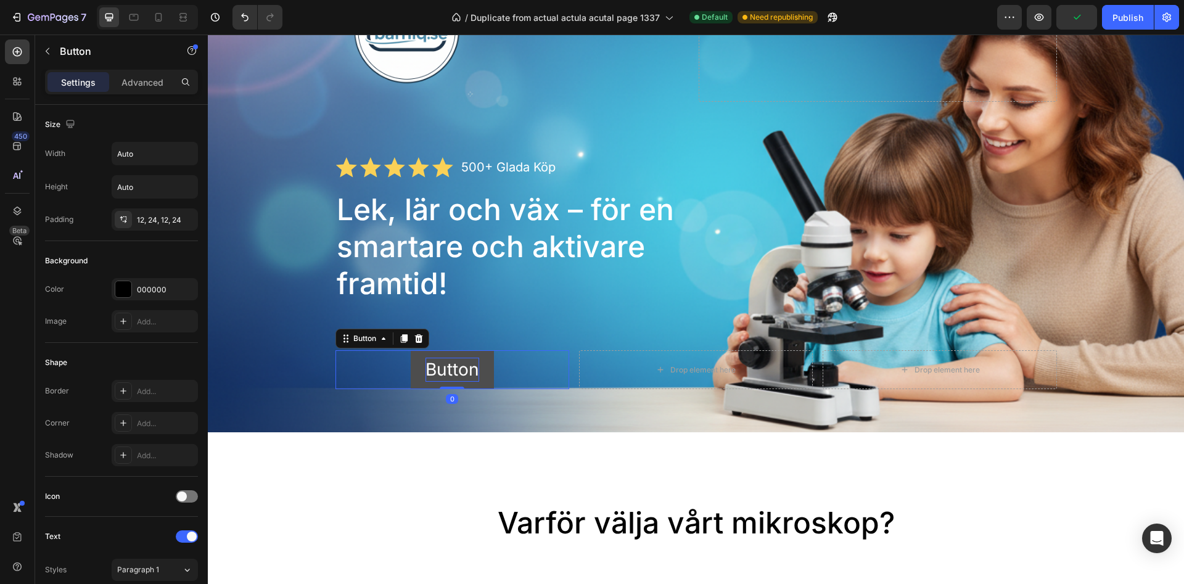
click at [456, 370] on p "Button" at bounding box center [452, 370] width 54 height 24
click at [465, 369] on p "Button" at bounding box center [452, 370] width 54 height 24
click at [514, 324] on div "Image Drop element here Row Icon Icon Icon Icon Icon Icon List 500+ Glada Köp T…" at bounding box center [695, 174] width 721 height 430
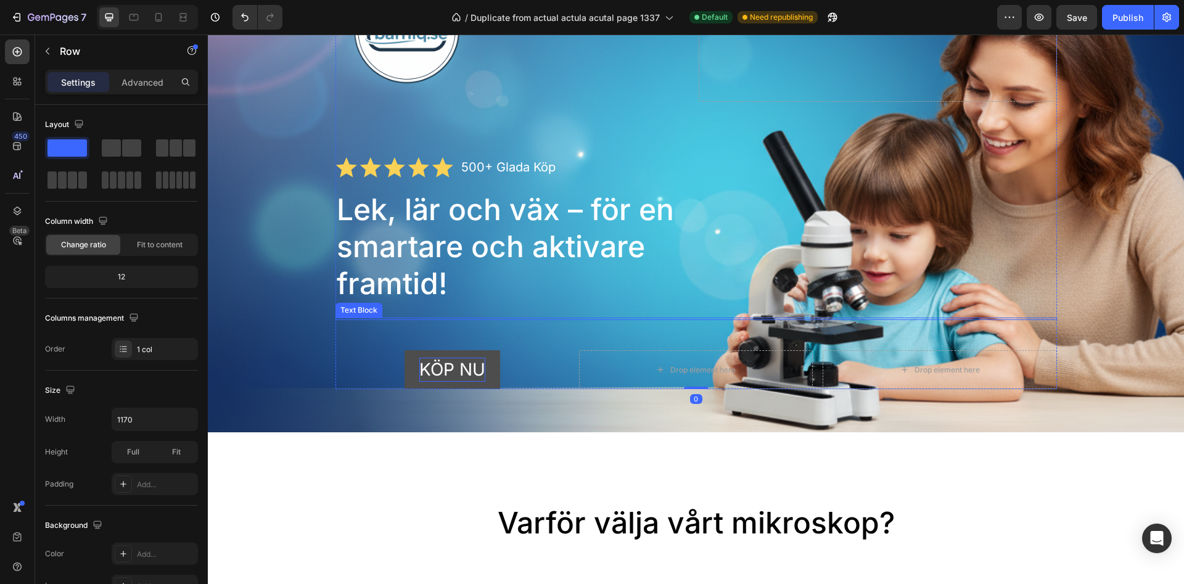
click at [793, 197] on div "Lek, lär och väx – för en smartare och aktivare framtid!" at bounding box center [695, 246] width 721 height 113
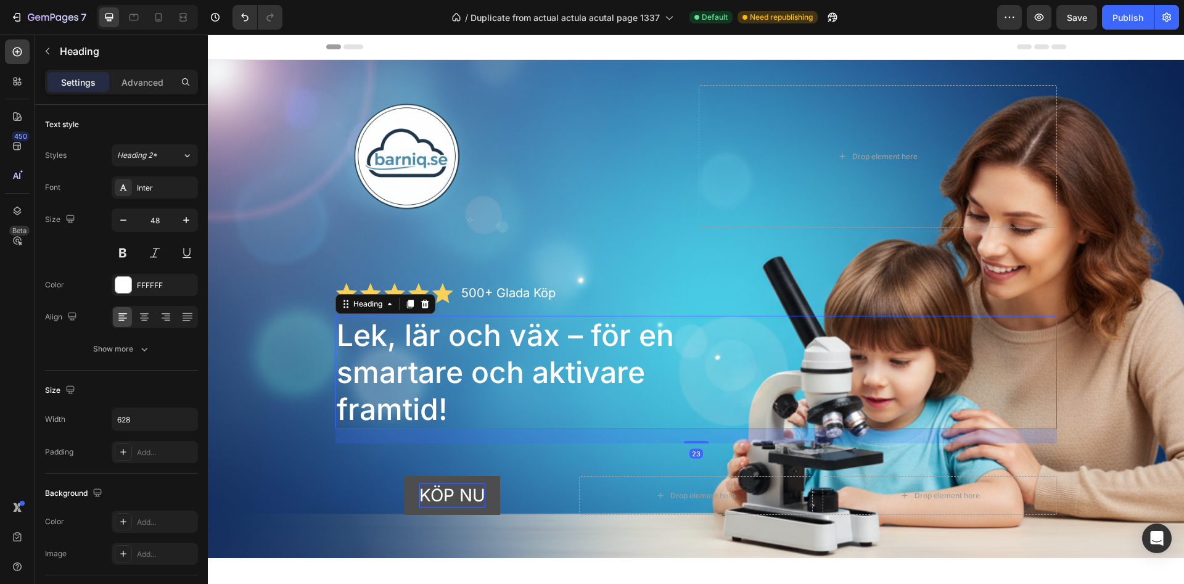
click at [683, 223] on div at bounding box center [514, 156] width 358 height 142
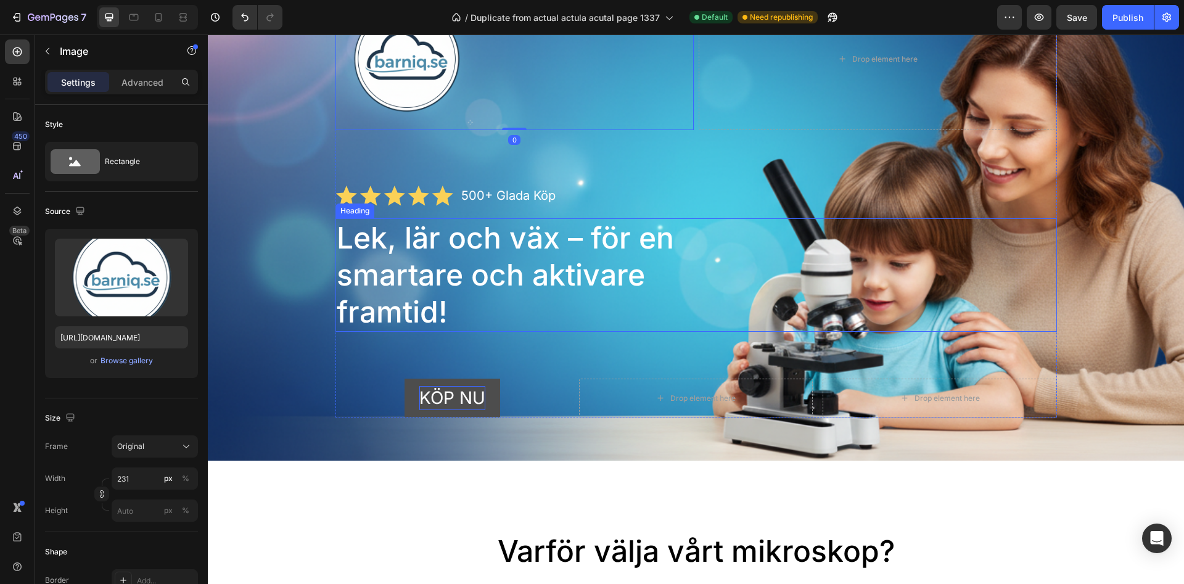
scroll to position [126, 0]
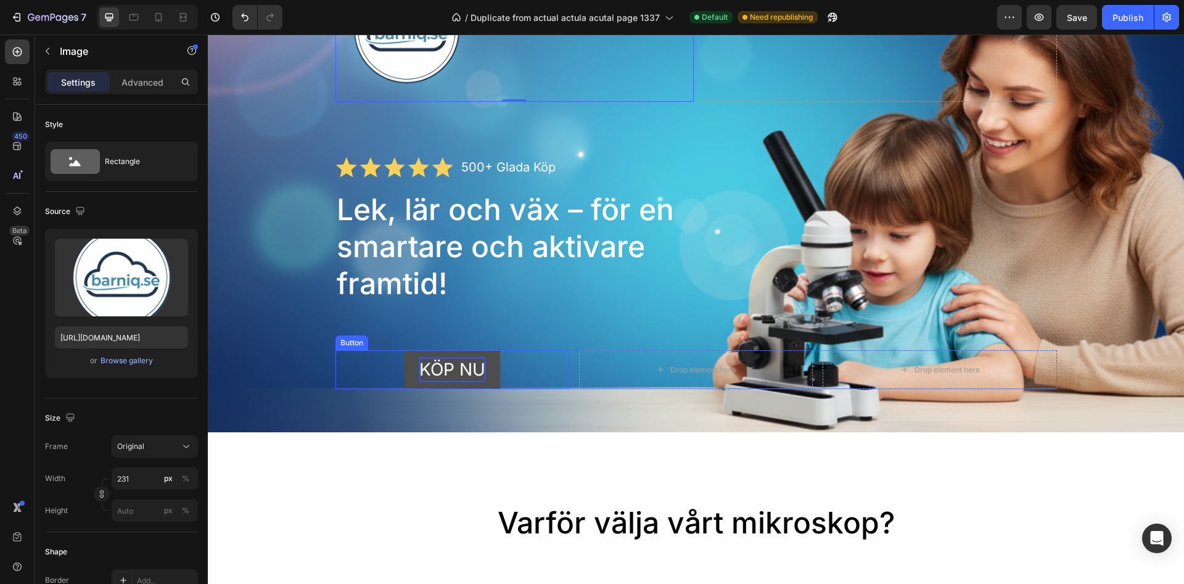
click at [445, 371] on p "KÖP NU" at bounding box center [452, 370] width 66 height 24
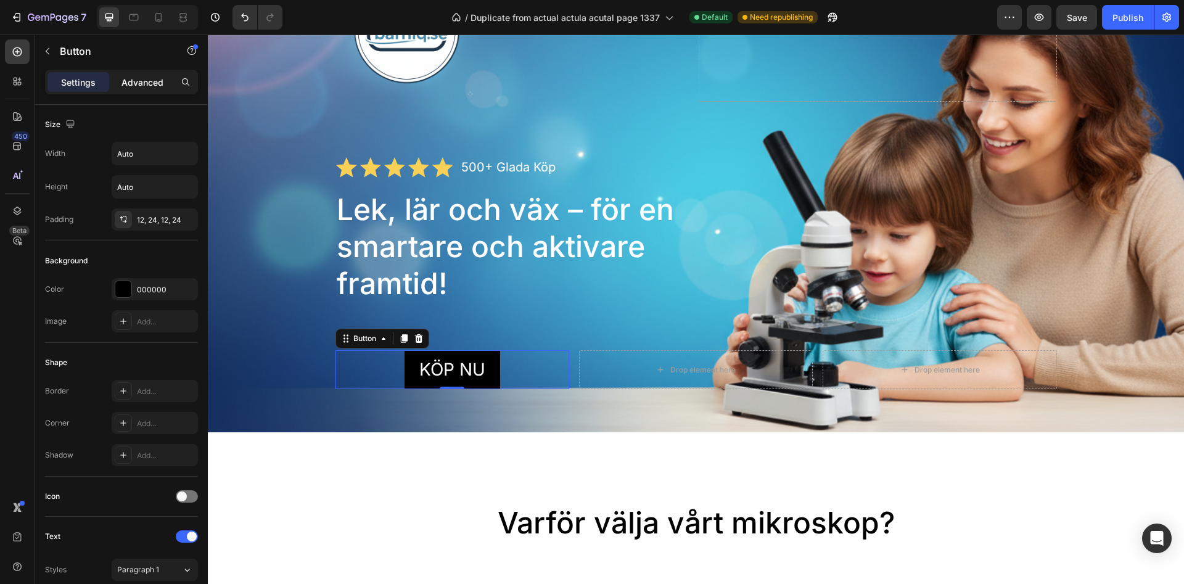
click at [135, 89] on div "Advanced" at bounding box center [143, 82] width 62 height 20
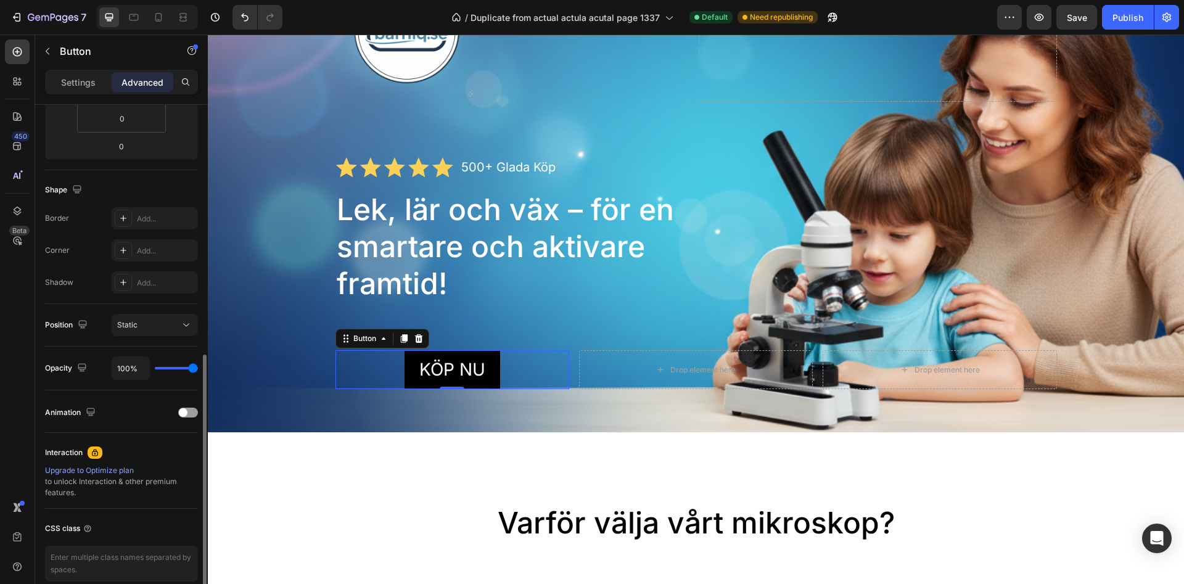
scroll to position [308, 0]
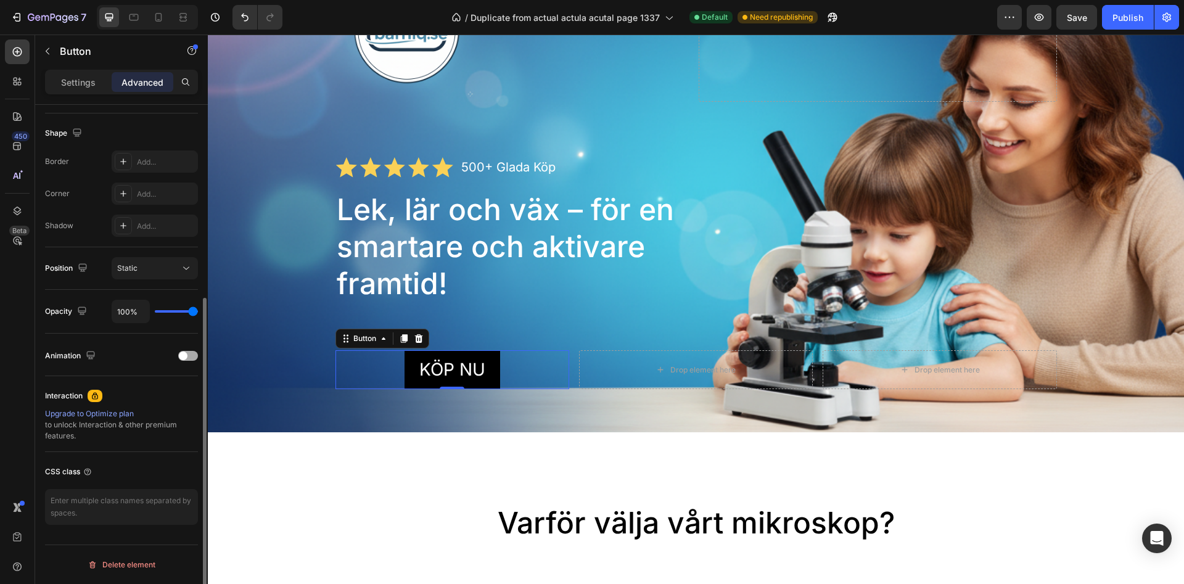
click at [179, 359] on div at bounding box center [188, 355] width 20 height 9
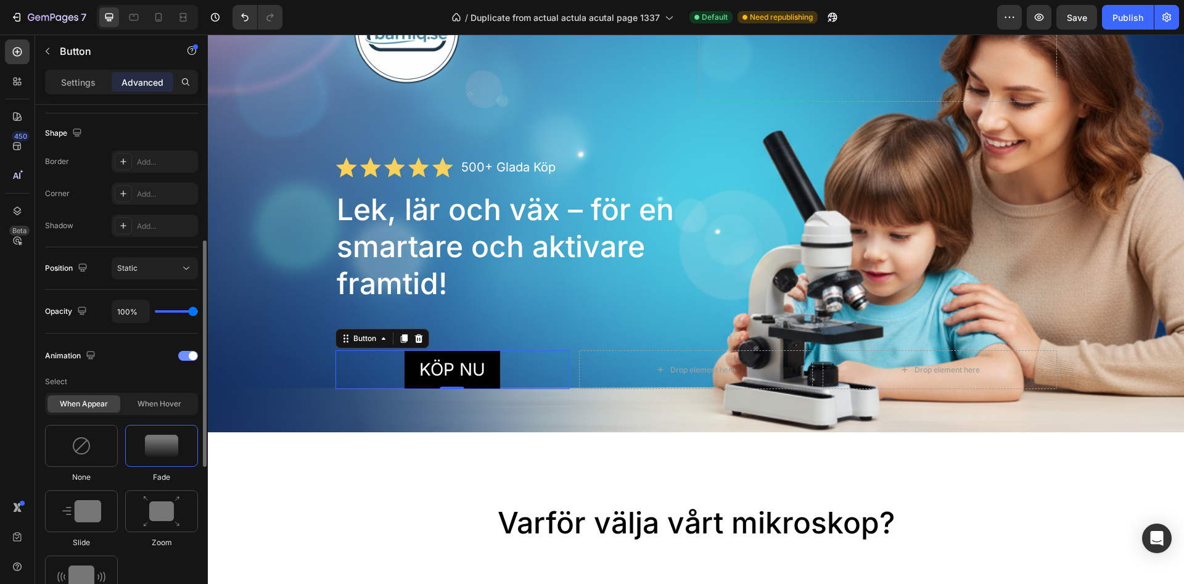
click at [182, 348] on div "Animation" at bounding box center [121, 356] width 153 height 20
click at [183, 353] on div at bounding box center [188, 356] width 20 height 10
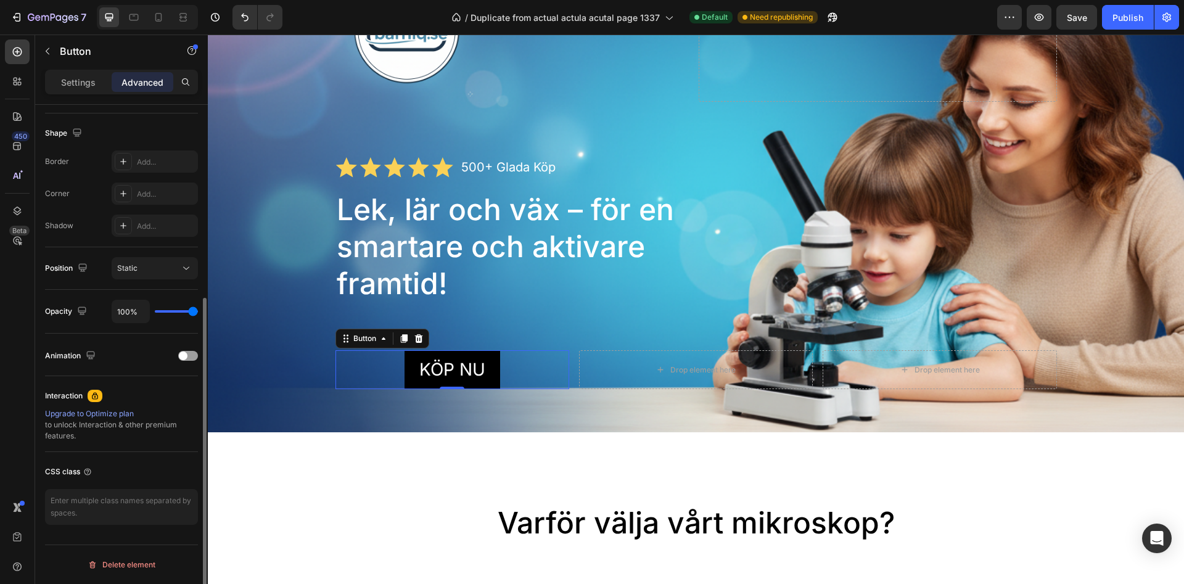
click at [113, 427] on div "Upgrade to Optimize plan to unlock Interaction & other premium features." at bounding box center [121, 424] width 153 height 33
click at [111, 423] on div "Upgrade to Optimize plan to unlock Interaction & other premium features." at bounding box center [121, 424] width 153 height 33
click at [81, 86] on p "Settings" at bounding box center [78, 82] width 35 height 13
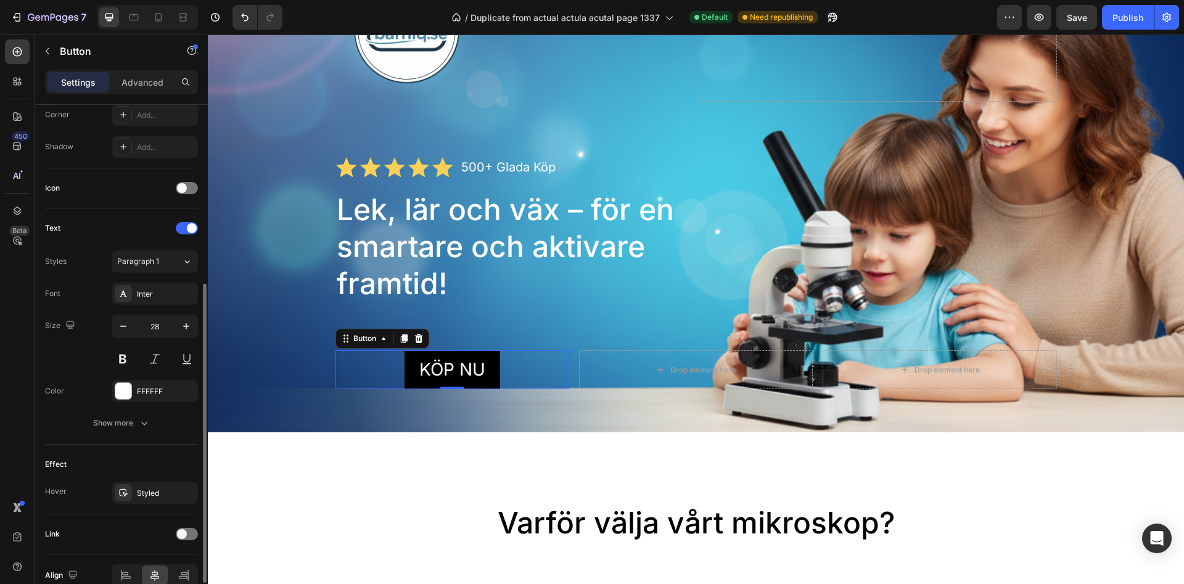
scroll to position [370, 0]
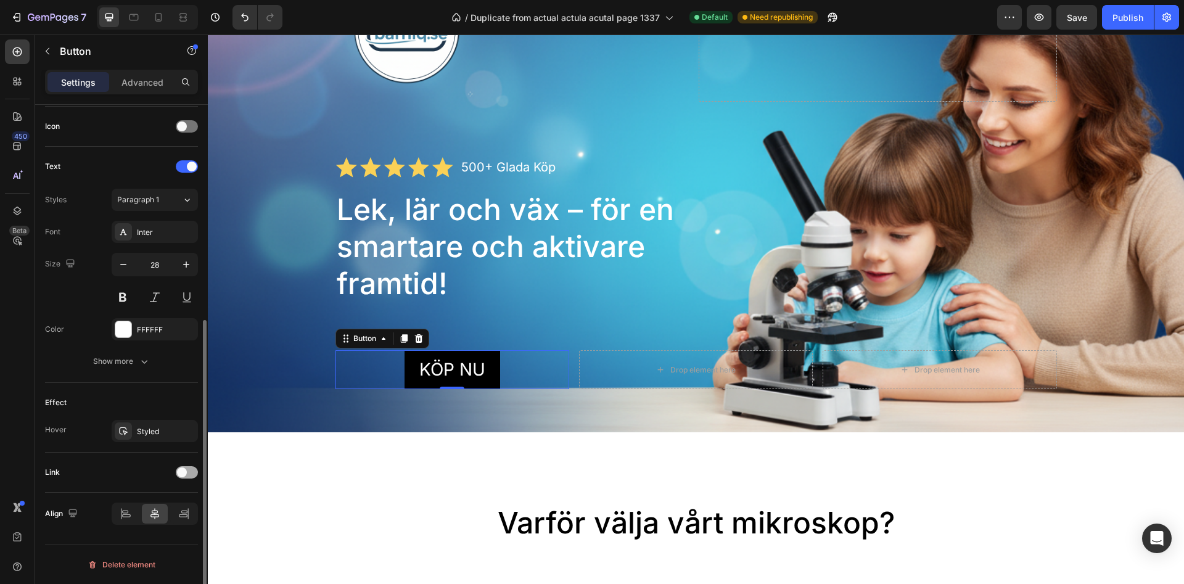
click at [178, 472] on span at bounding box center [182, 472] width 10 height 10
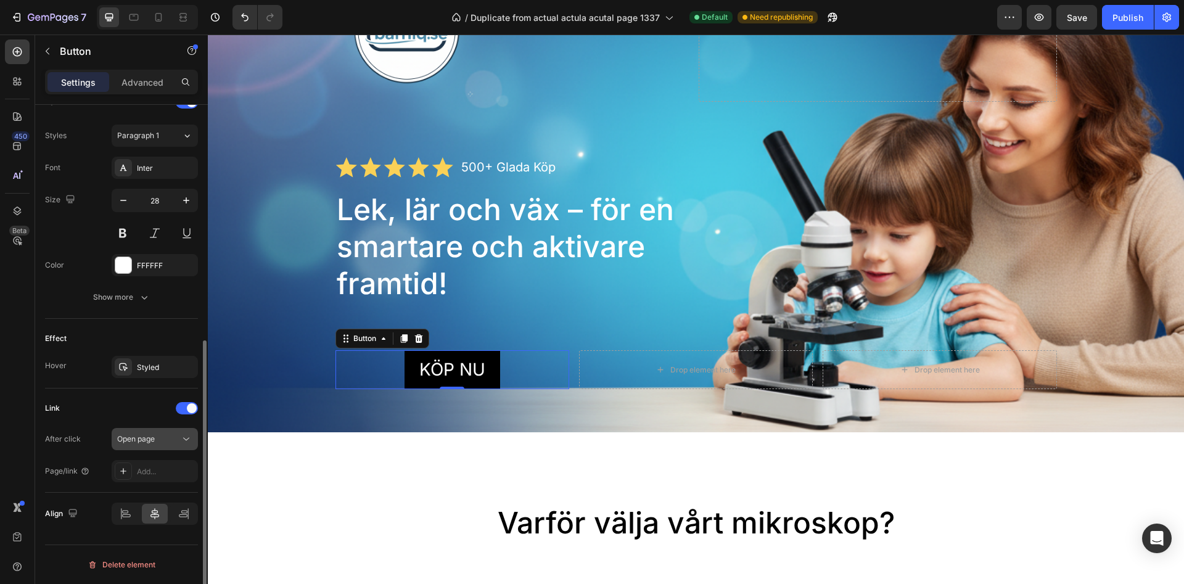
click at [141, 441] on span "Open page" at bounding box center [136, 438] width 38 height 9
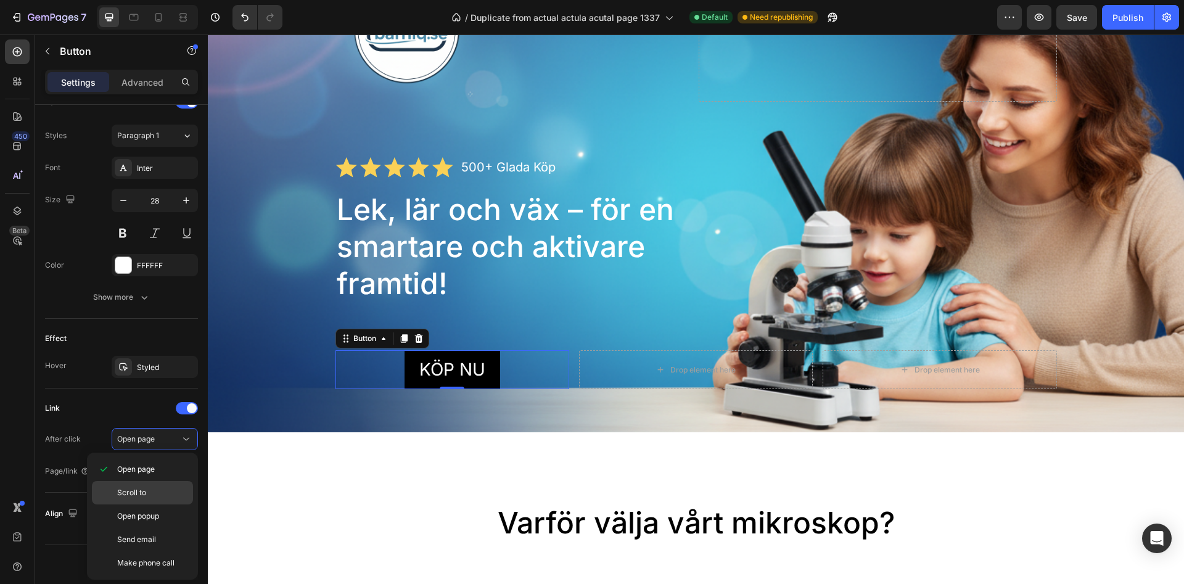
click at [138, 485] on div "Scroll to" at bounding box center [142, 492] width 101 height 23
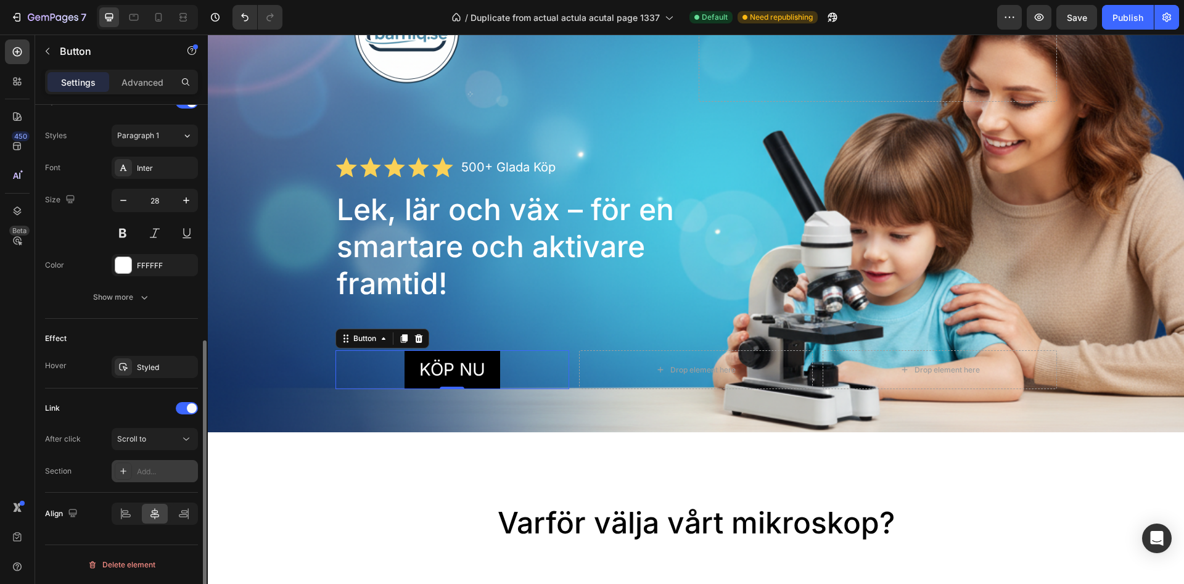
click at [142, 471] on div "Add..." at bounding box center [166, 471] width 58 height 11
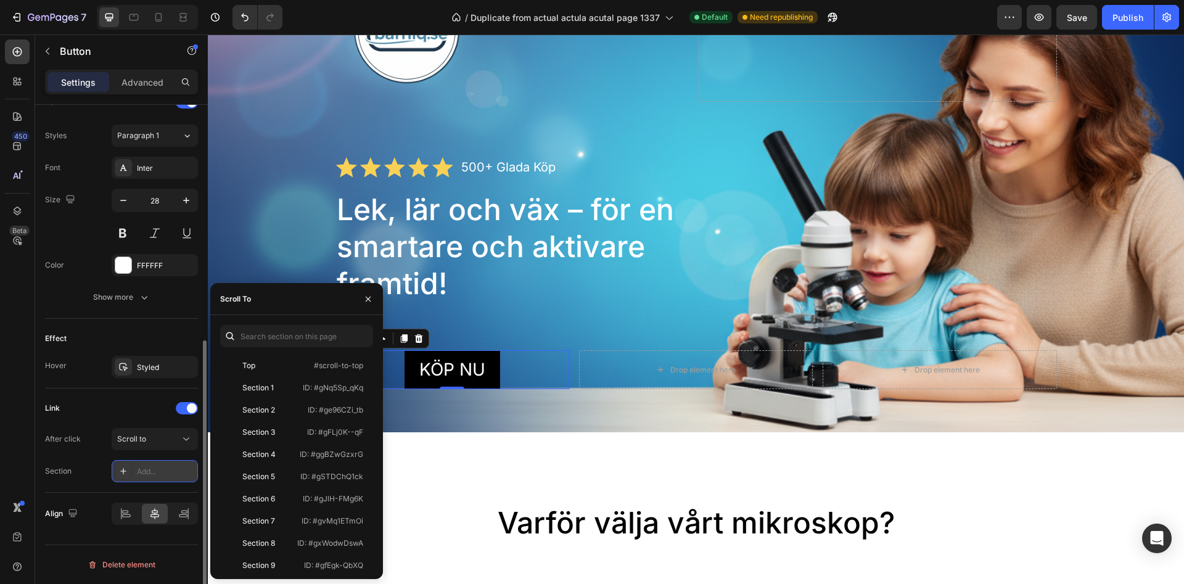
click at [142, 471] on div "Add..." at bounding box center [166, 471] width 58 height 11
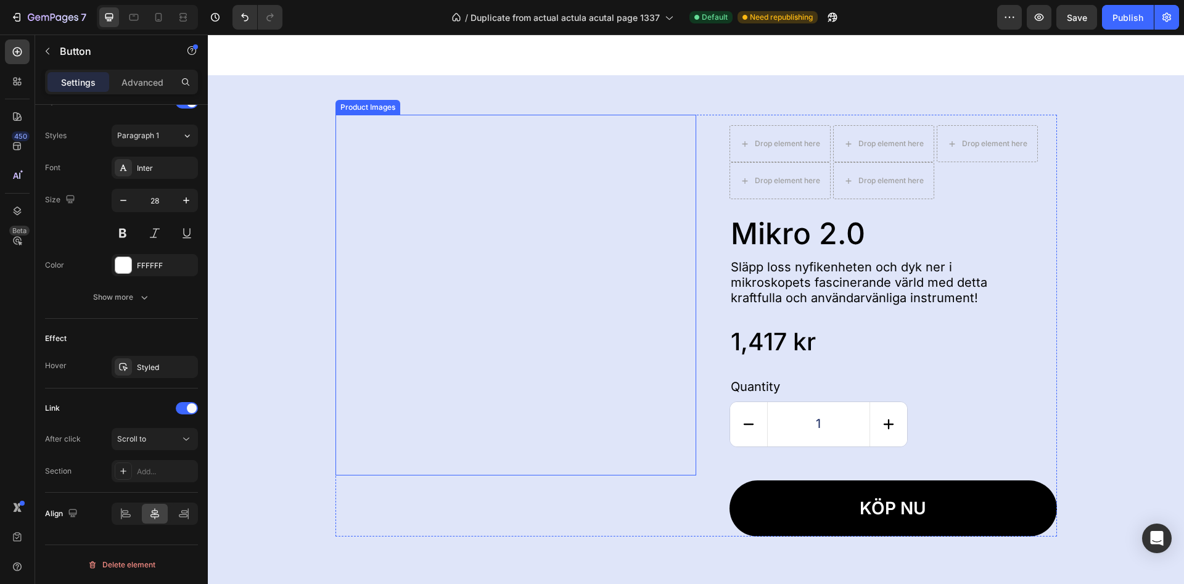
scroll to position [1651, 0]
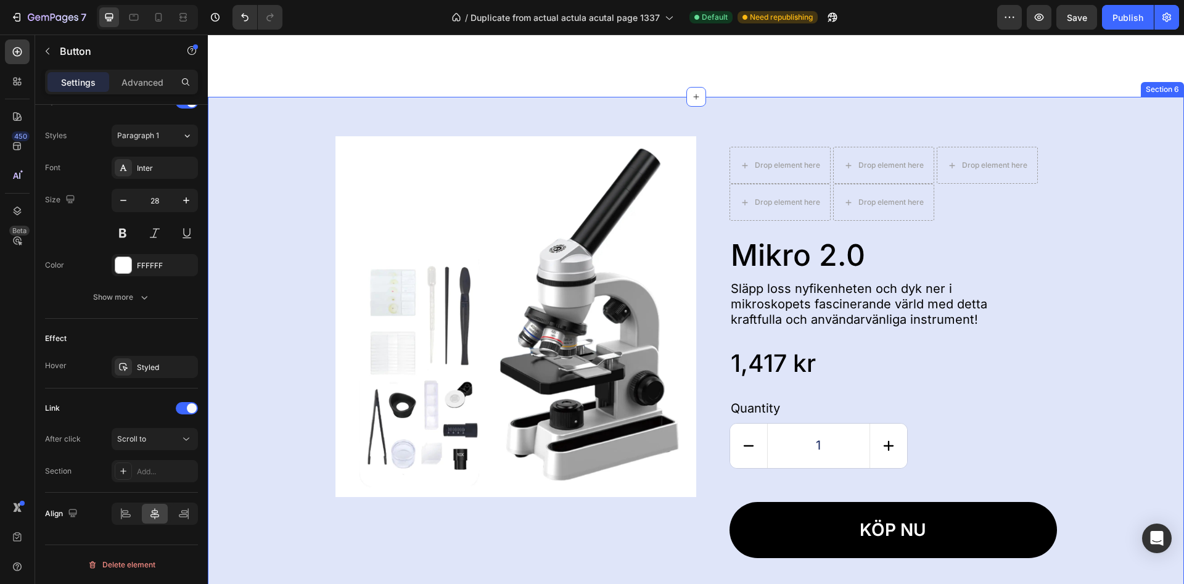
click at [281, 370] on div "Product Images Drop element here Drop element here Drop element here Drop eleme…" at bounding box center [695, 347] width 951 height 422
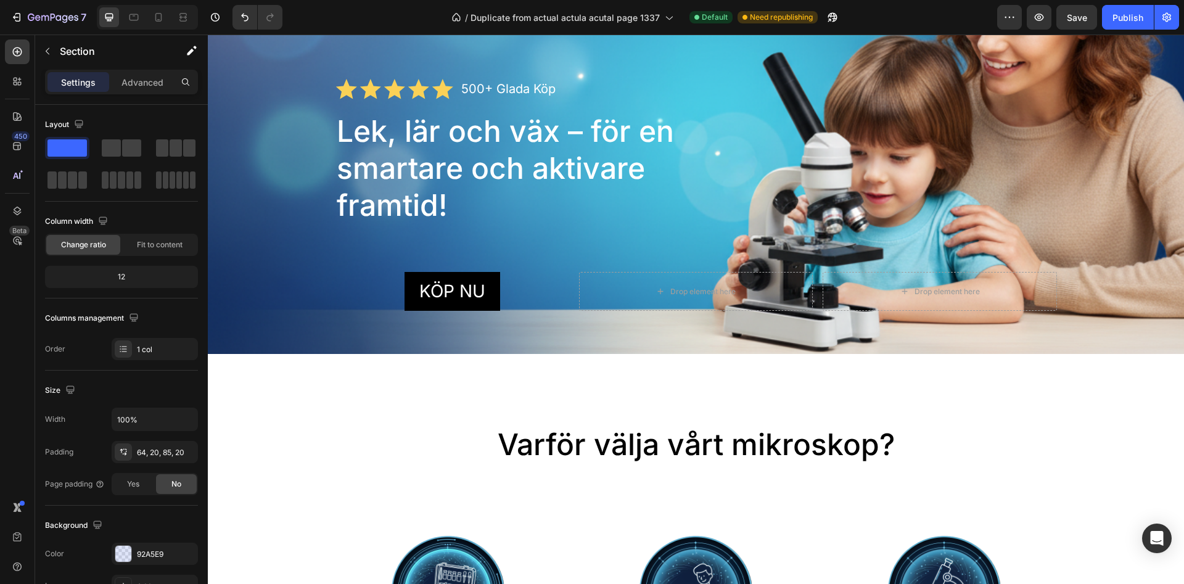
scroll to position [0, 0]
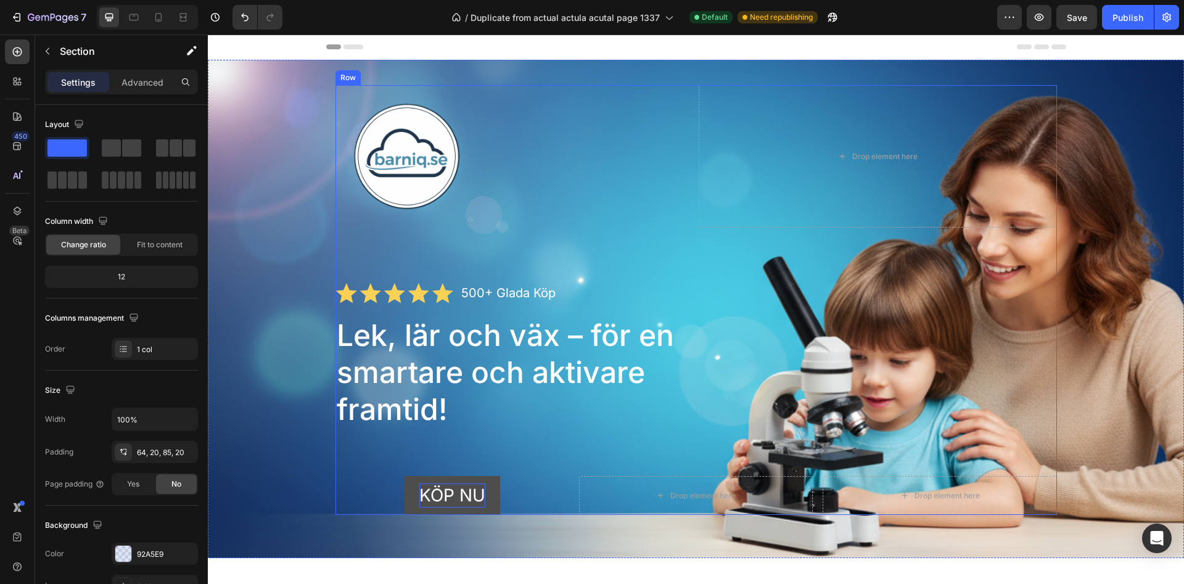
click at [451, 490] on p "KÖP NU" at bounding box center [452, 495] width 66 height 24
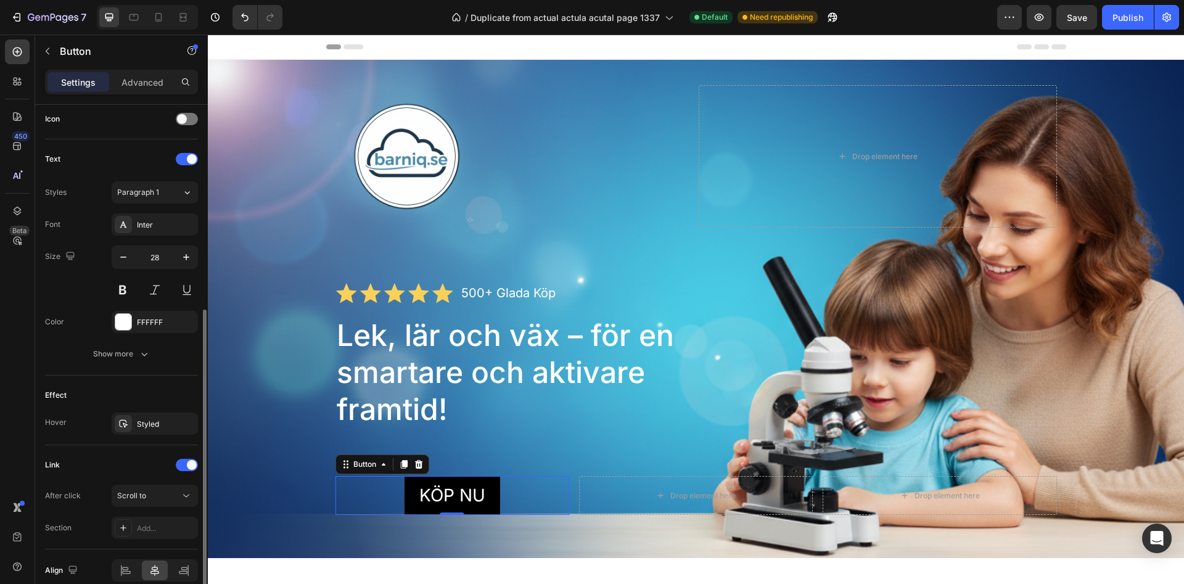
scroll to position [434, 0]
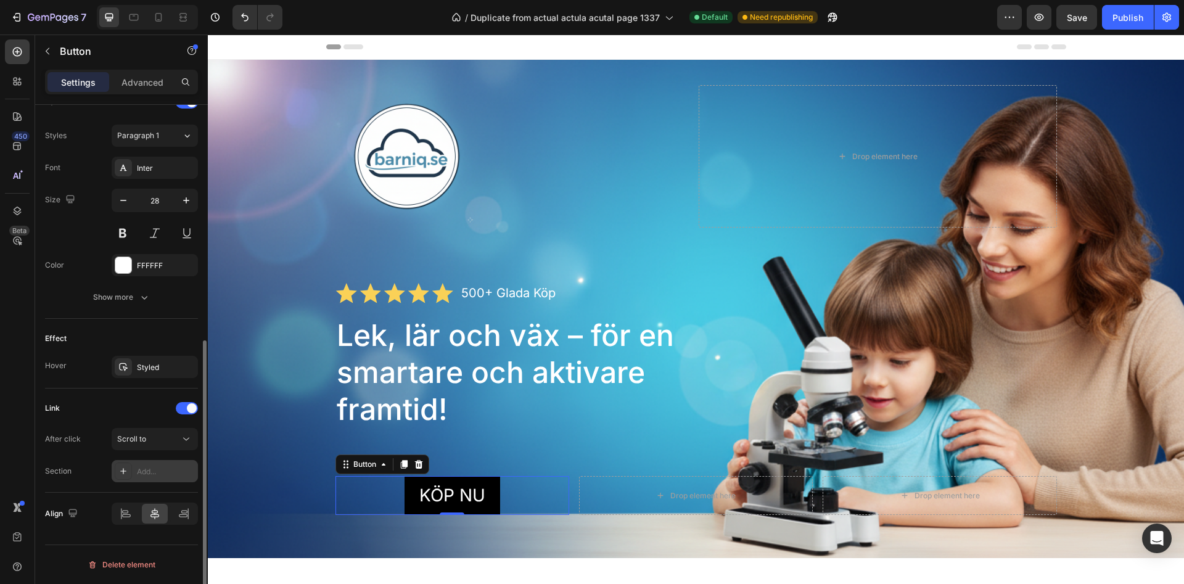
click at [147, 466] on div "Add..." at bounding box center [166, 471] width 58 height 11
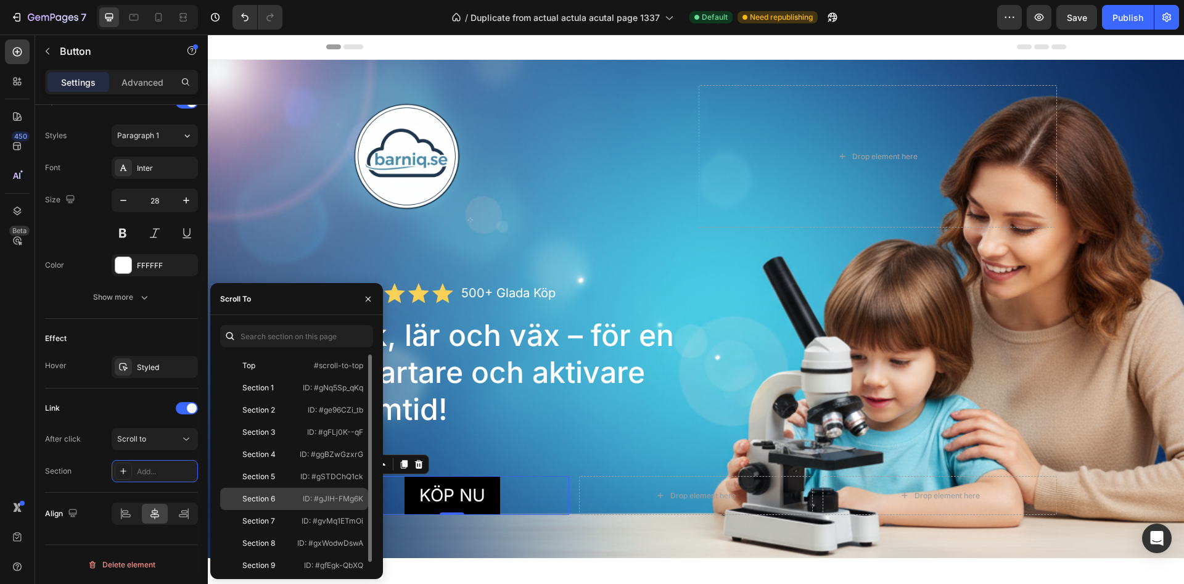
click at [256, 503] on div "Section 6" at bounding box center [258, 498] width 33 height 11
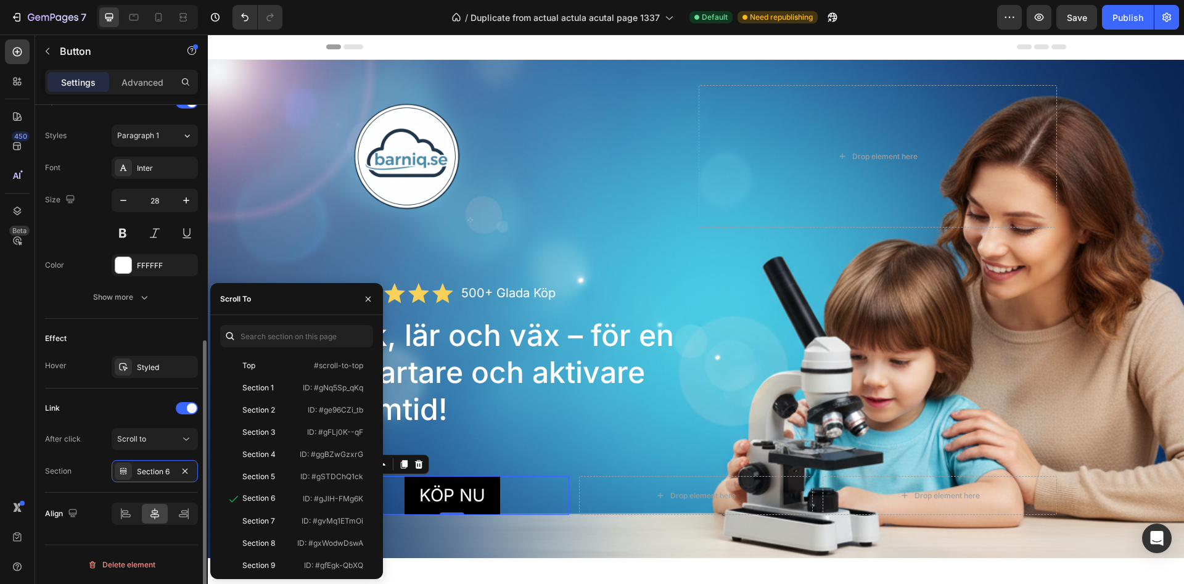
click at [95, 491] on div "Link After click Scroll to Section Section 6" at bounding box center [121, 440] width 153 height 104
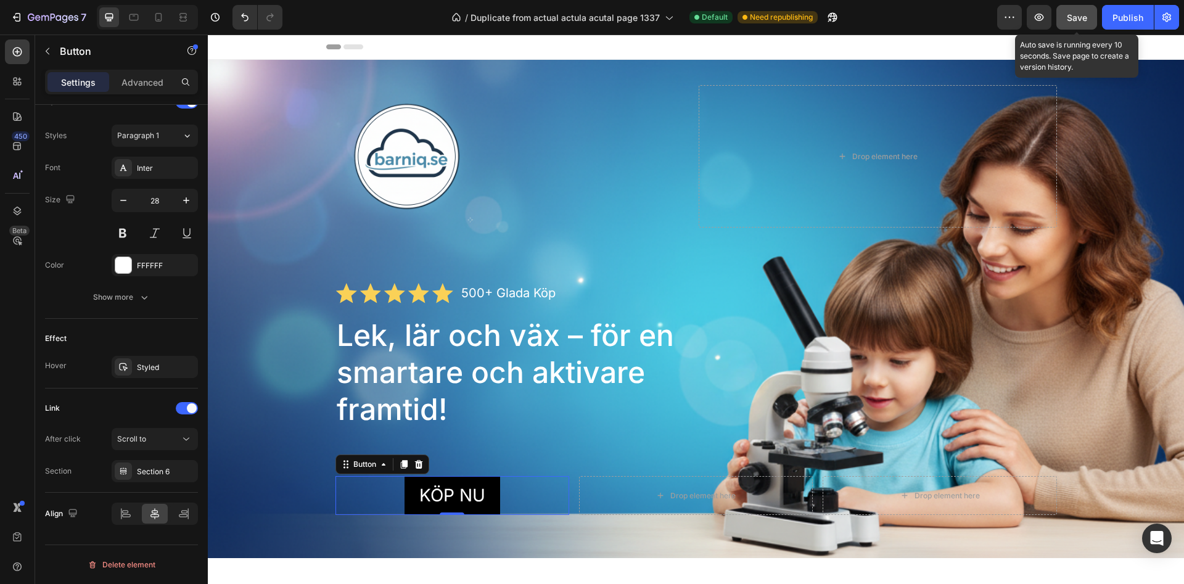
click at [1088, 15] on button "Save" at bounding box center [1076, 17] width 41 height 25
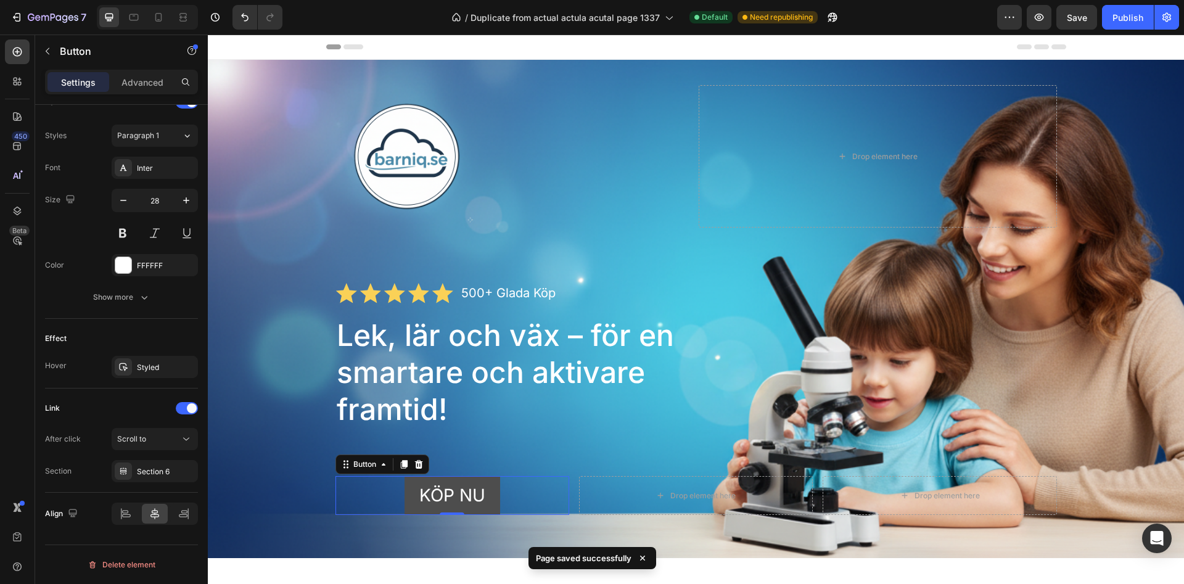
click at [487, 493] on link "KÖP NU" at bounding box center [453, 495] width 96 height 39
click at [487, 495] on link "KÖP NU" at bounding box center [453, 495] width 96 height 39
click at [473, 496] on p "KÖP NU" at bounding box center [452, 495] width 66 height 24
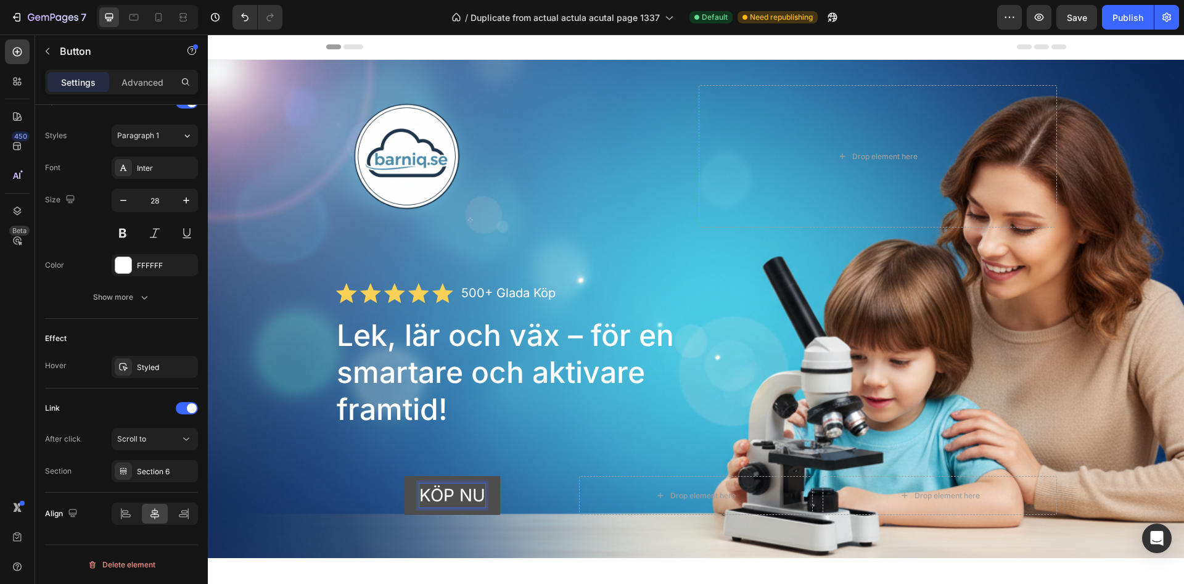
click at [493, 503] on link "KÖP NU" at bounding box center [453, 495] width 96 height 39
click at [756, 223] on div "Drop element here" at bounding box center [878, 156] width 358 height 142
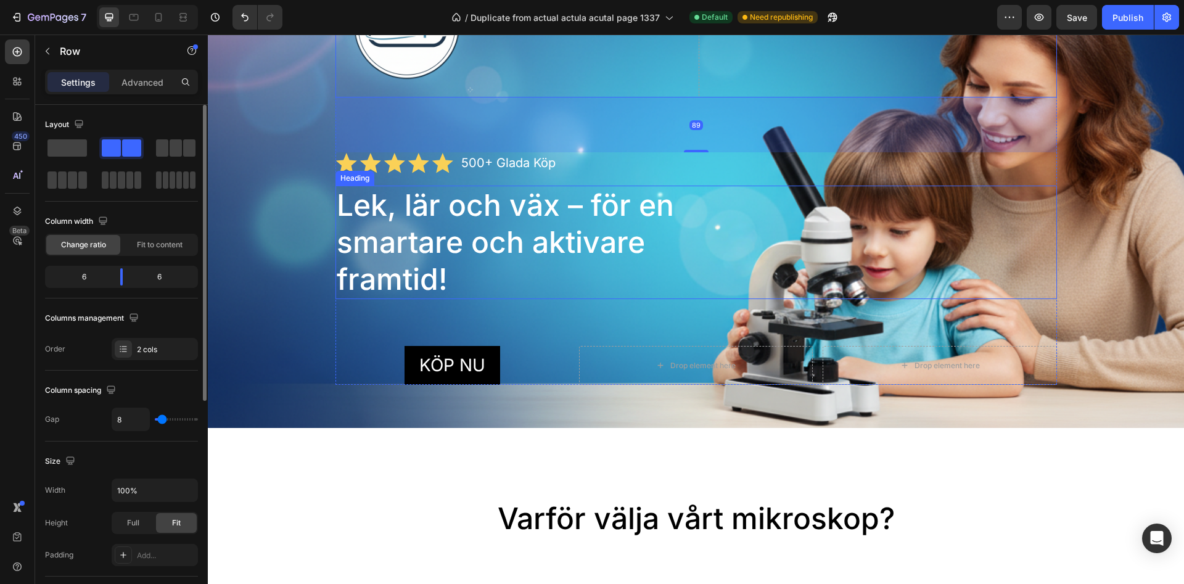
scroll to position [189, 0]
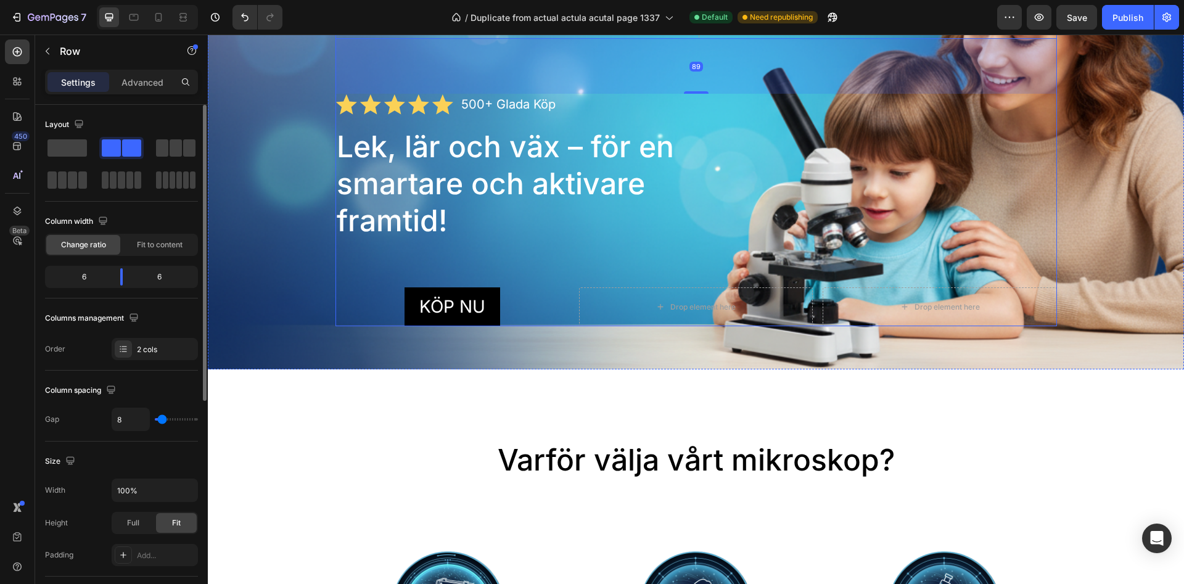
click at [771, 287] on div "Drop element here" at bounding box center [696, 306] width 234 height 39
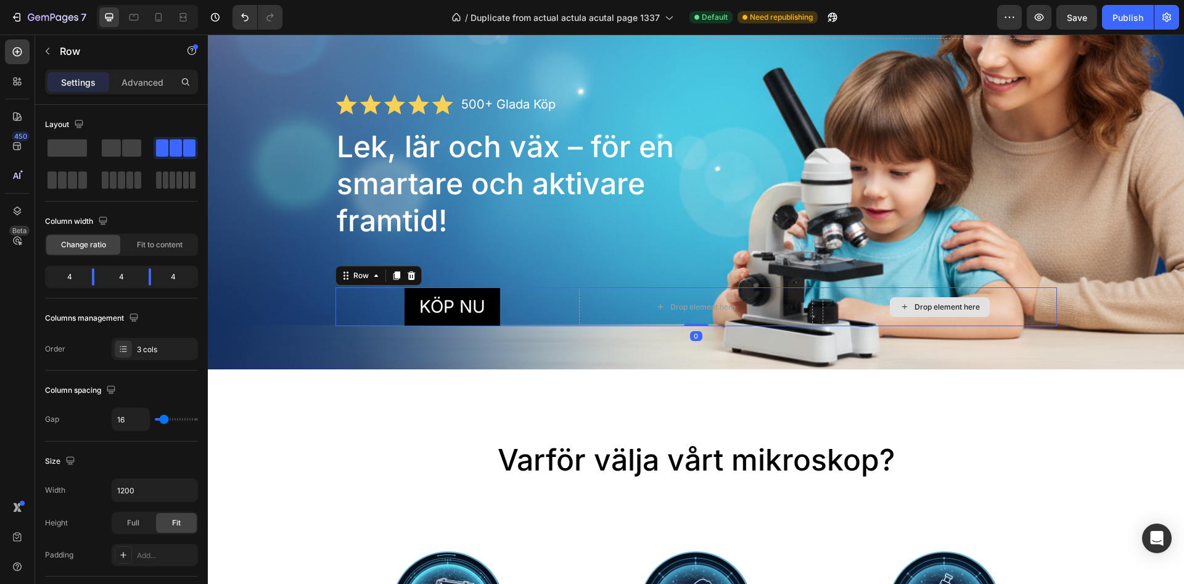
click at [857, 316] on div "Drop element here" at bounding box center [940, 306] width 234 height 39
click at [833, 250] on div "Image Drop element here Row Icon Icon Icon Icon Icon Icon List 500+ Glada Köp T…" at bounding box center [695, 111] width 721 height 430
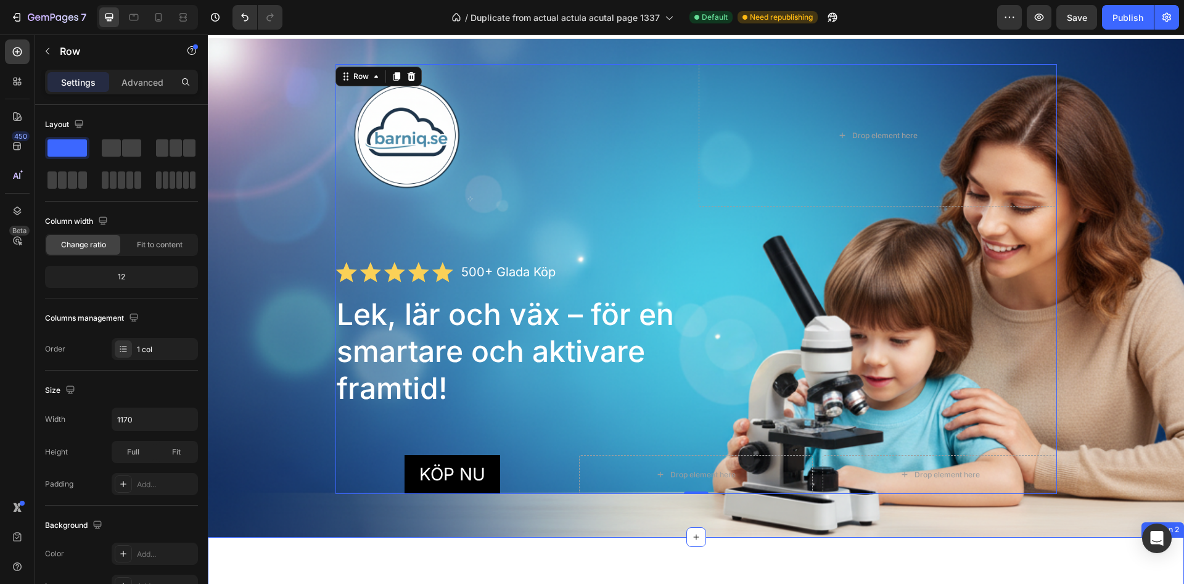
scroll to position [0, 0]
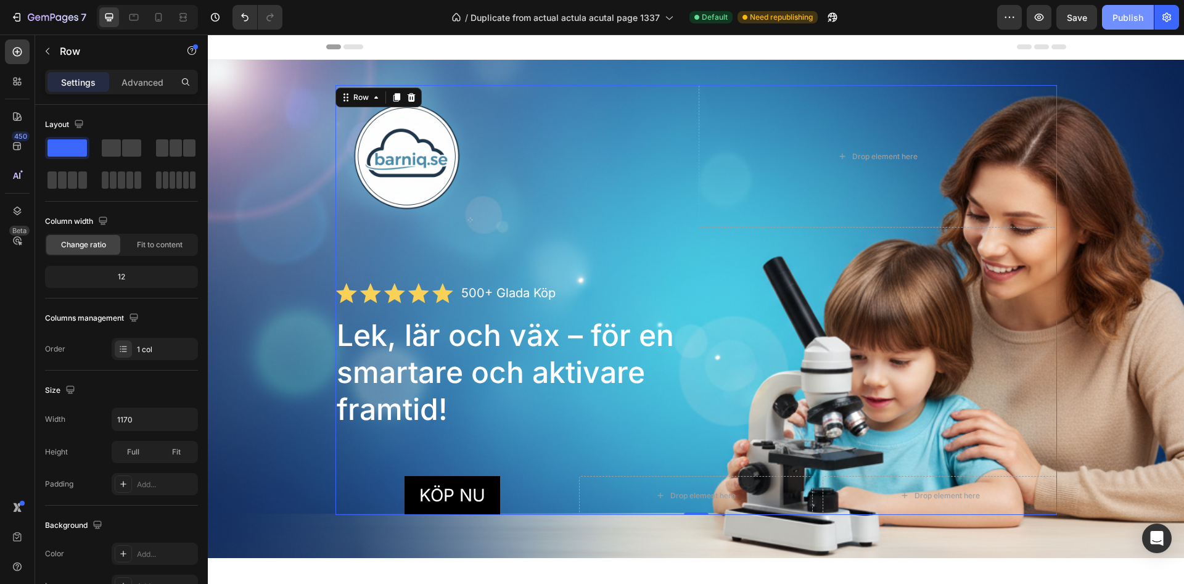
click at [1121, 20] on div "Publish" at bounding box center [1127, 17] width 31 height 13
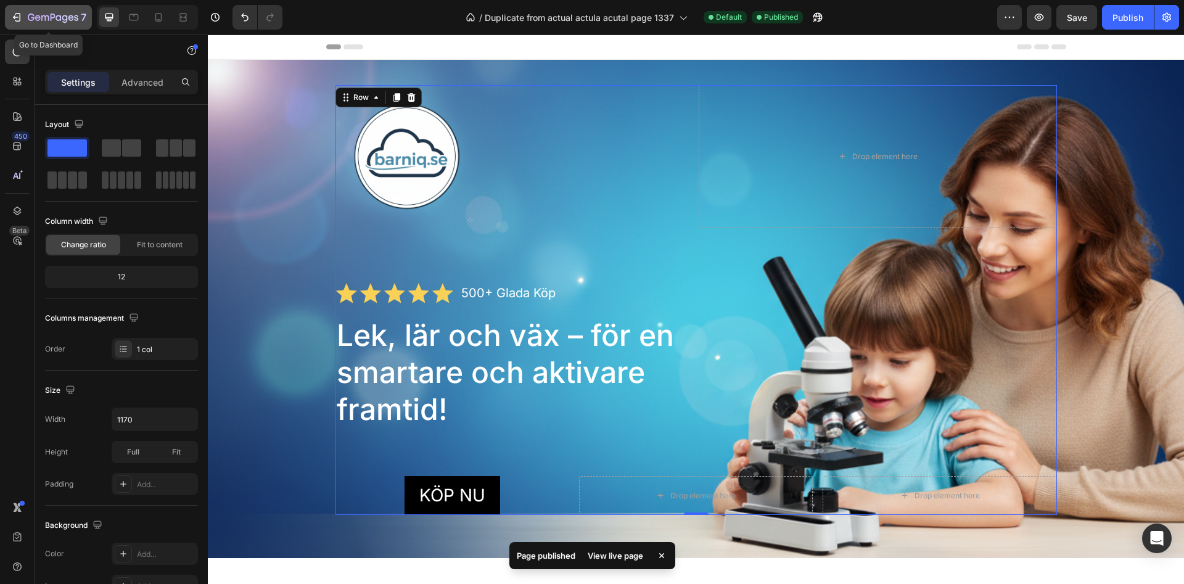
click at [23, 15] on div "7" at bounding box center [48, 17] width 76 height 15
